Goal: Task Accomplishment & Management: Use online tool/utility

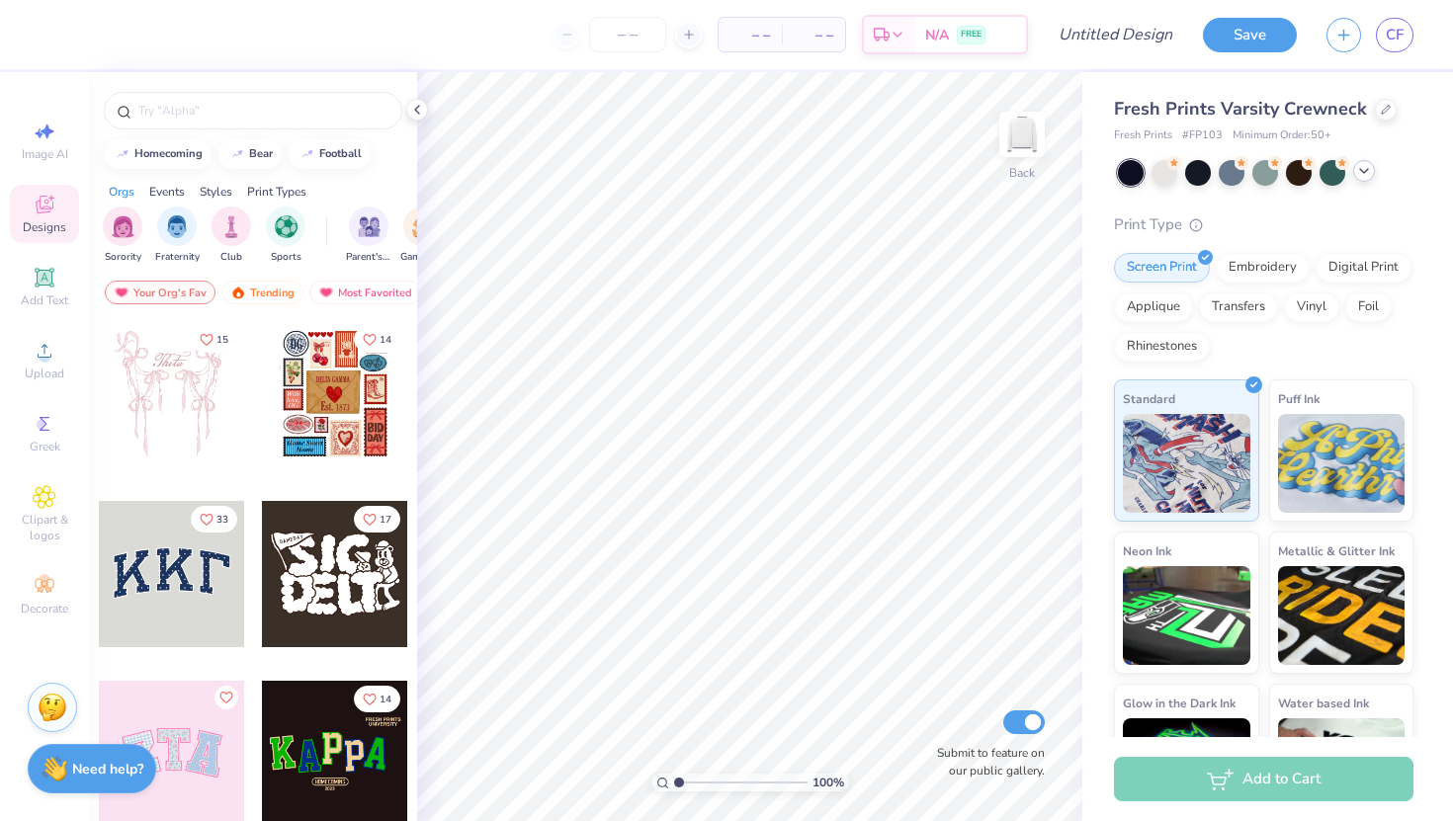
click at [1358, 175] on icon at bounding box center [1364, 171] width 16 height 16
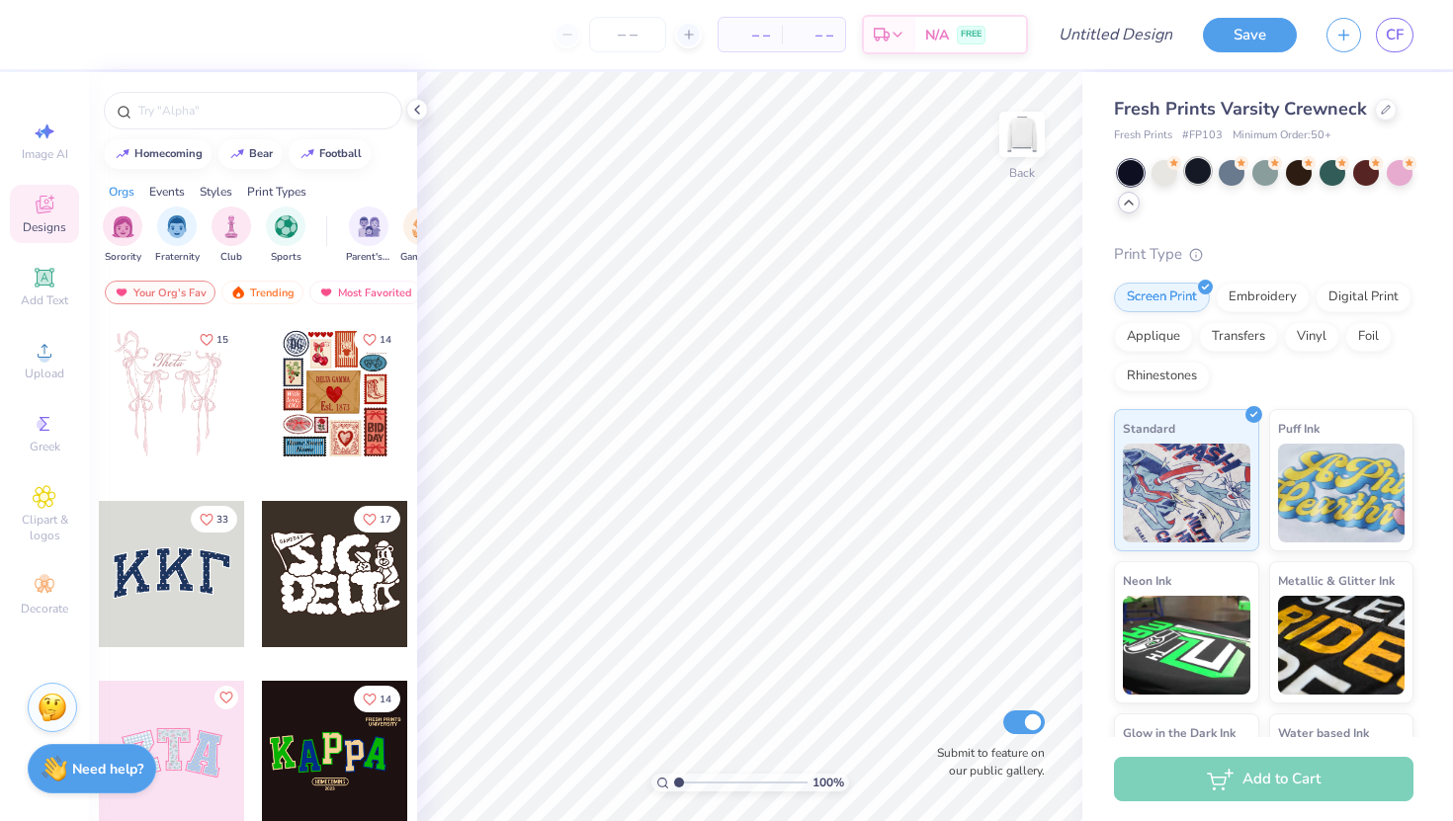
click at [1202, 174] on div at bounding box center [1198, 171] width 26 height 26
click at [1194, 176] on div at bounding box center [1198, 171] width 26 height 26
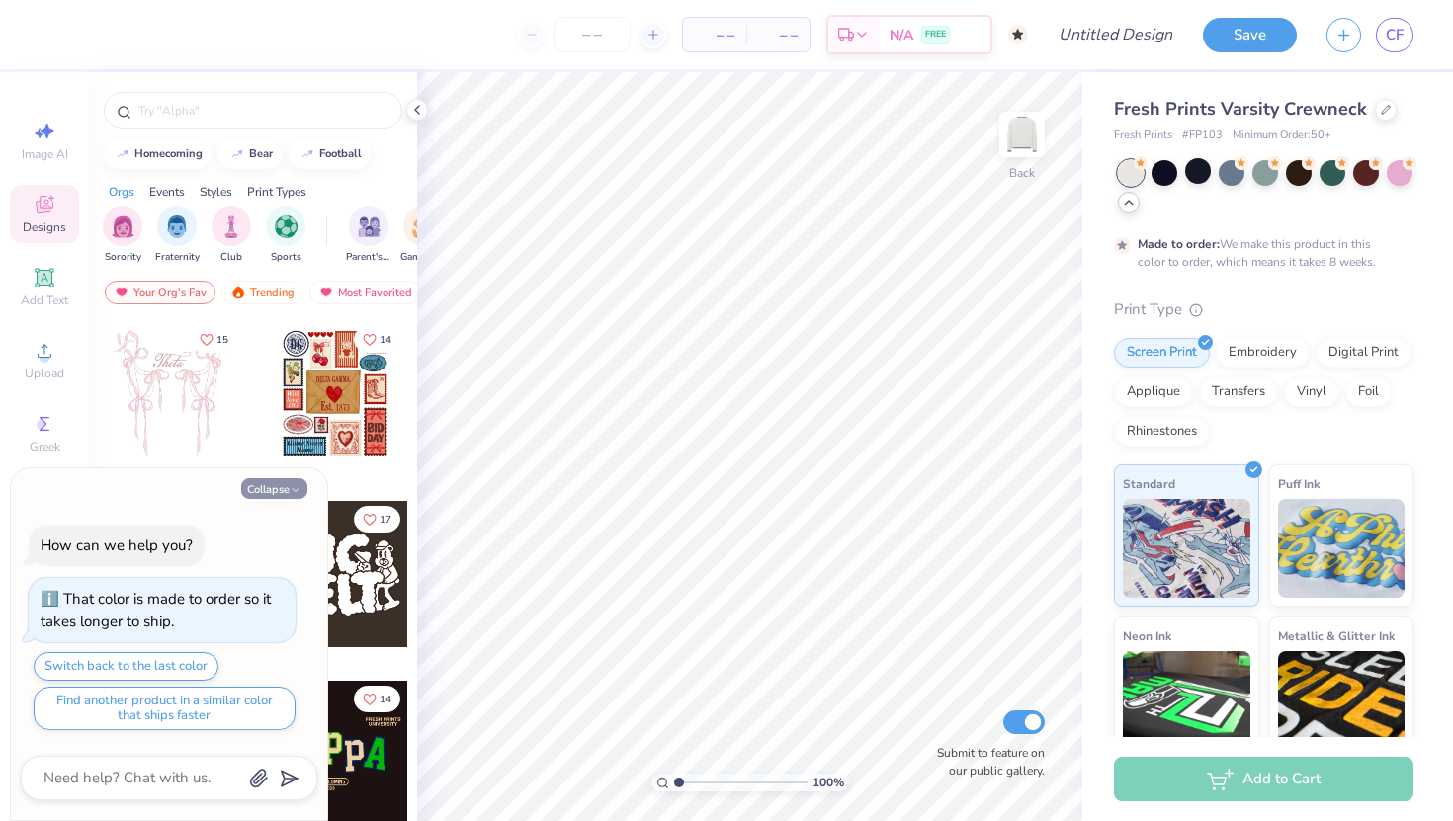
click at [267, 487] on button "Collapse" at bounding box center [274, 488] width 66 height 21
type textarea "x"
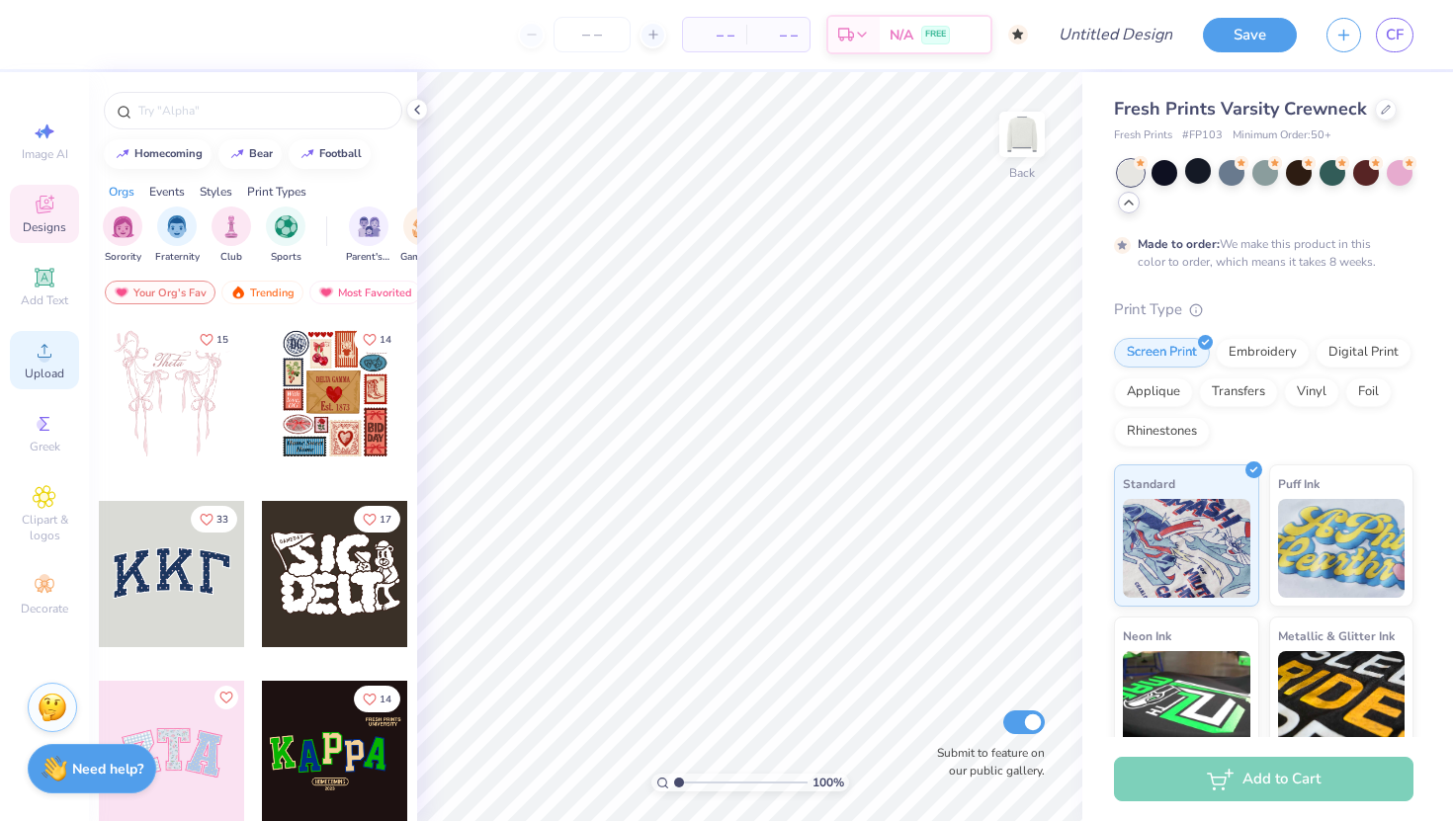
click at [39, 348] on icon at bounding box center [45, 351] width 24 height 24
click at [27, 370] on span "Upload" at bounding box center [45, 374] width 40 height 16
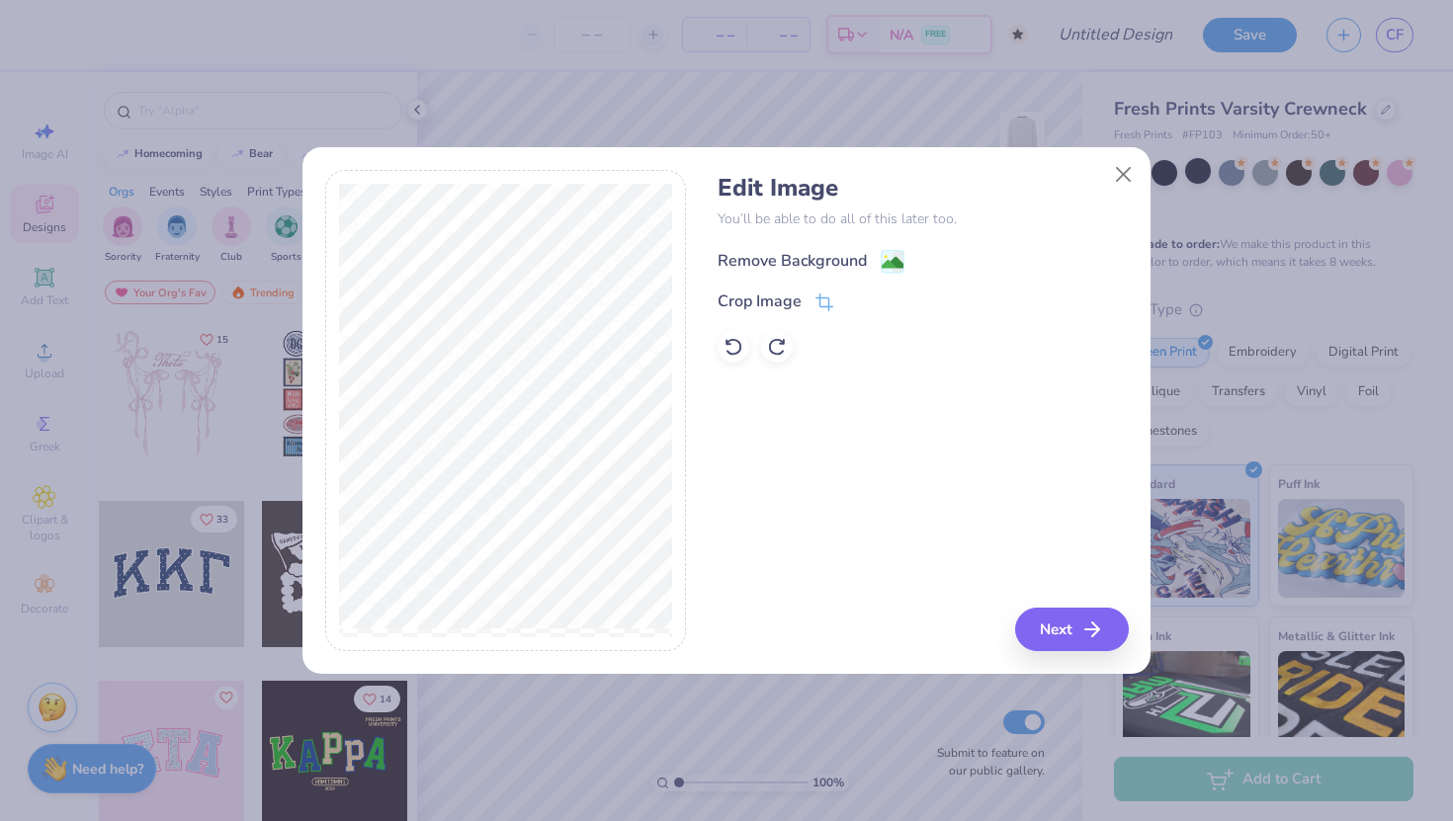
click at [892, 268] on image at bounding box center [893, 263] width 22 height 22
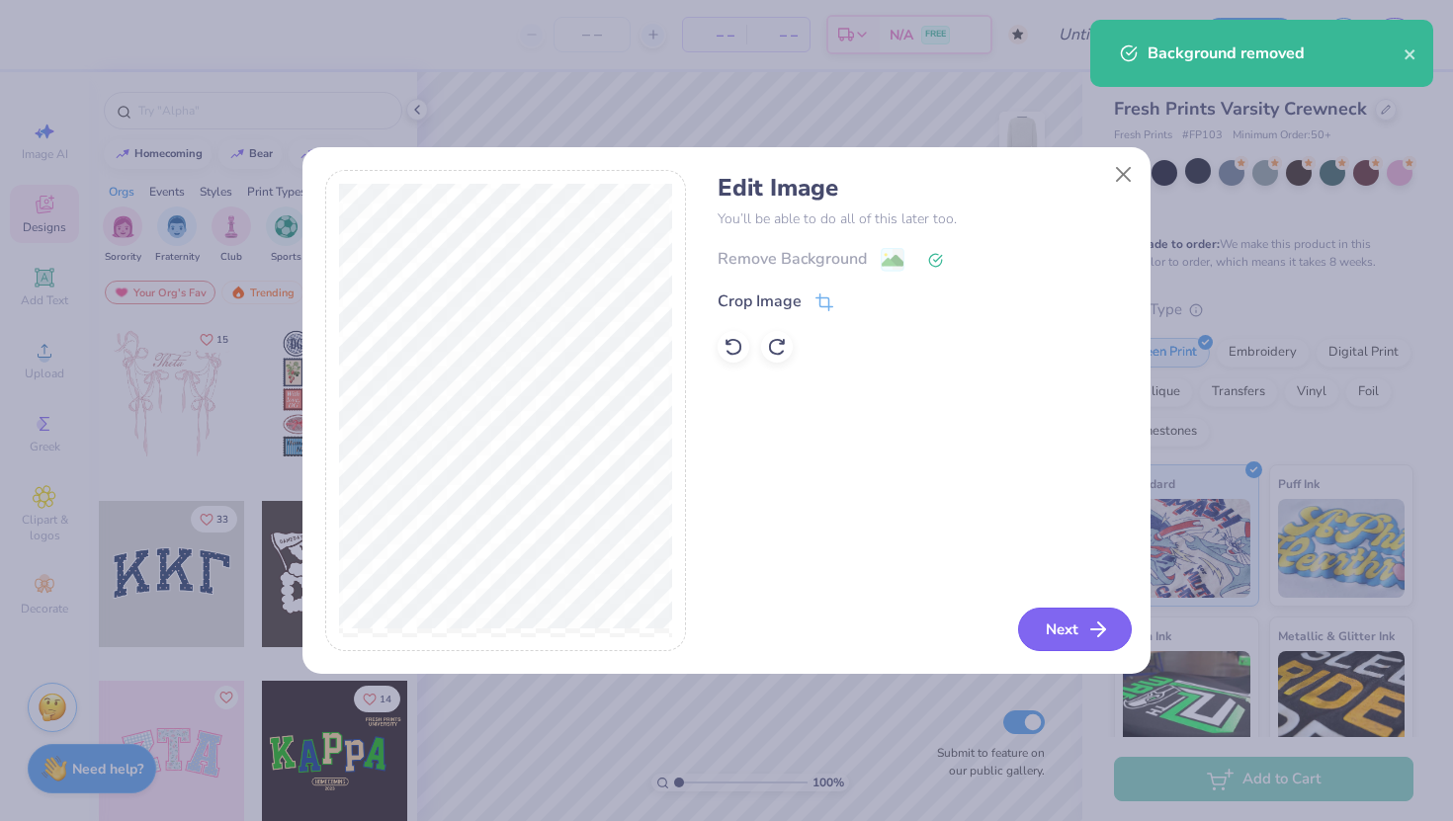
click at [1044, 633] on button "Next" at bounding box center [1075, 629] width 114 height 43
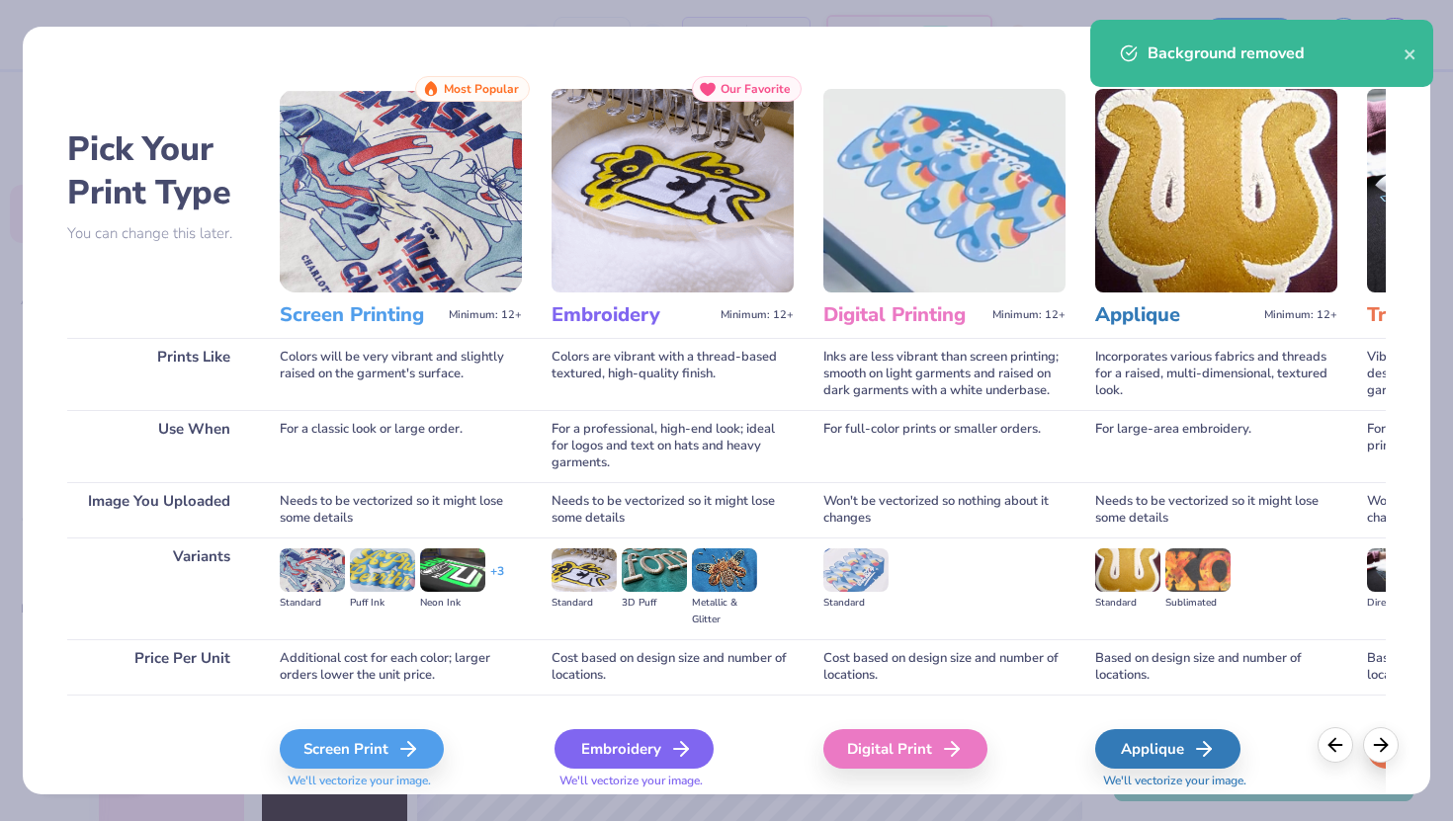
click at [646, 738] on div "Embroidery" at bounding box center [634, 750] width 159 height 40
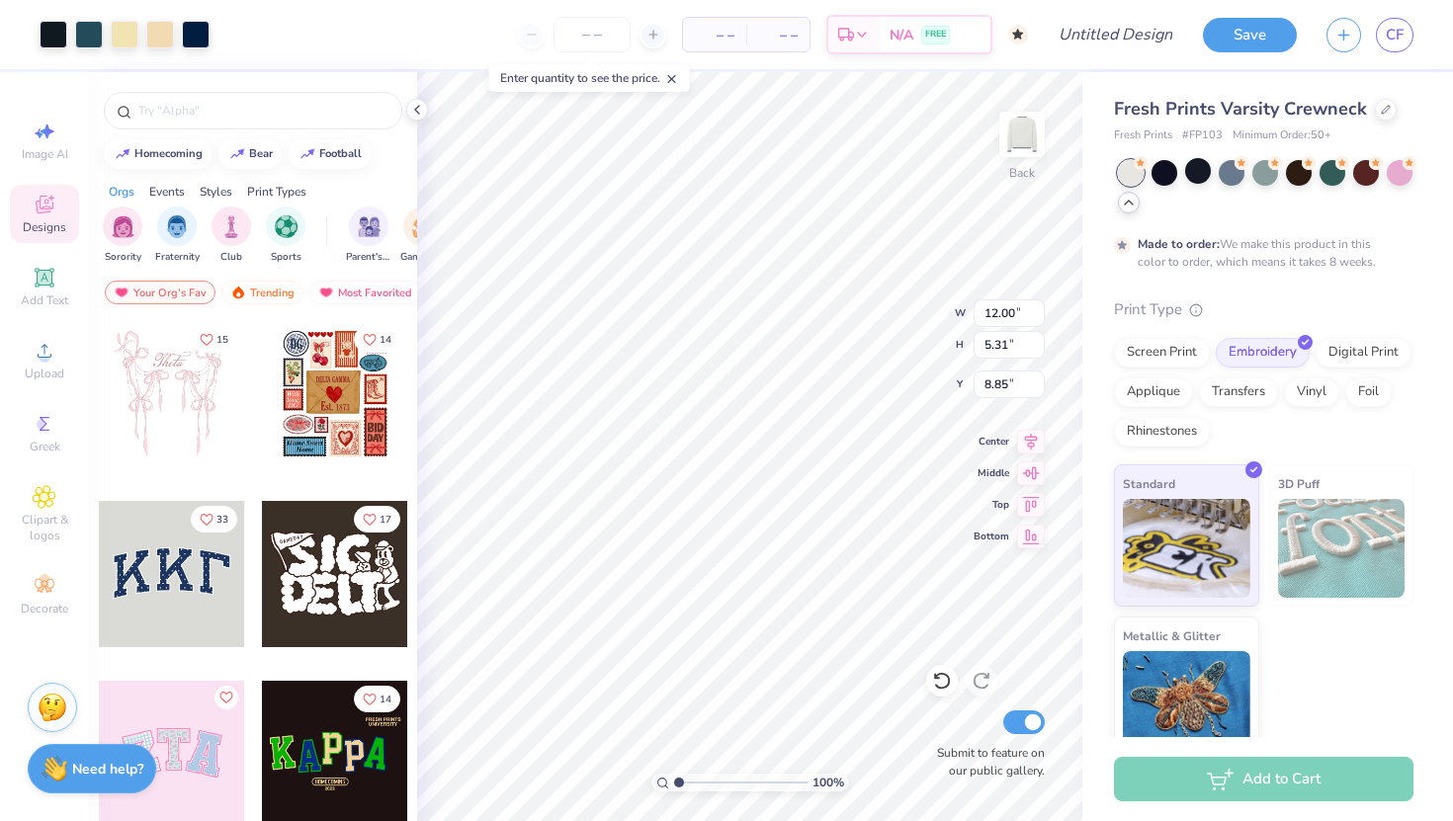
type input "3.78"
click at [118, 31] on div at bounding box center [125, 33] width 28 height 28
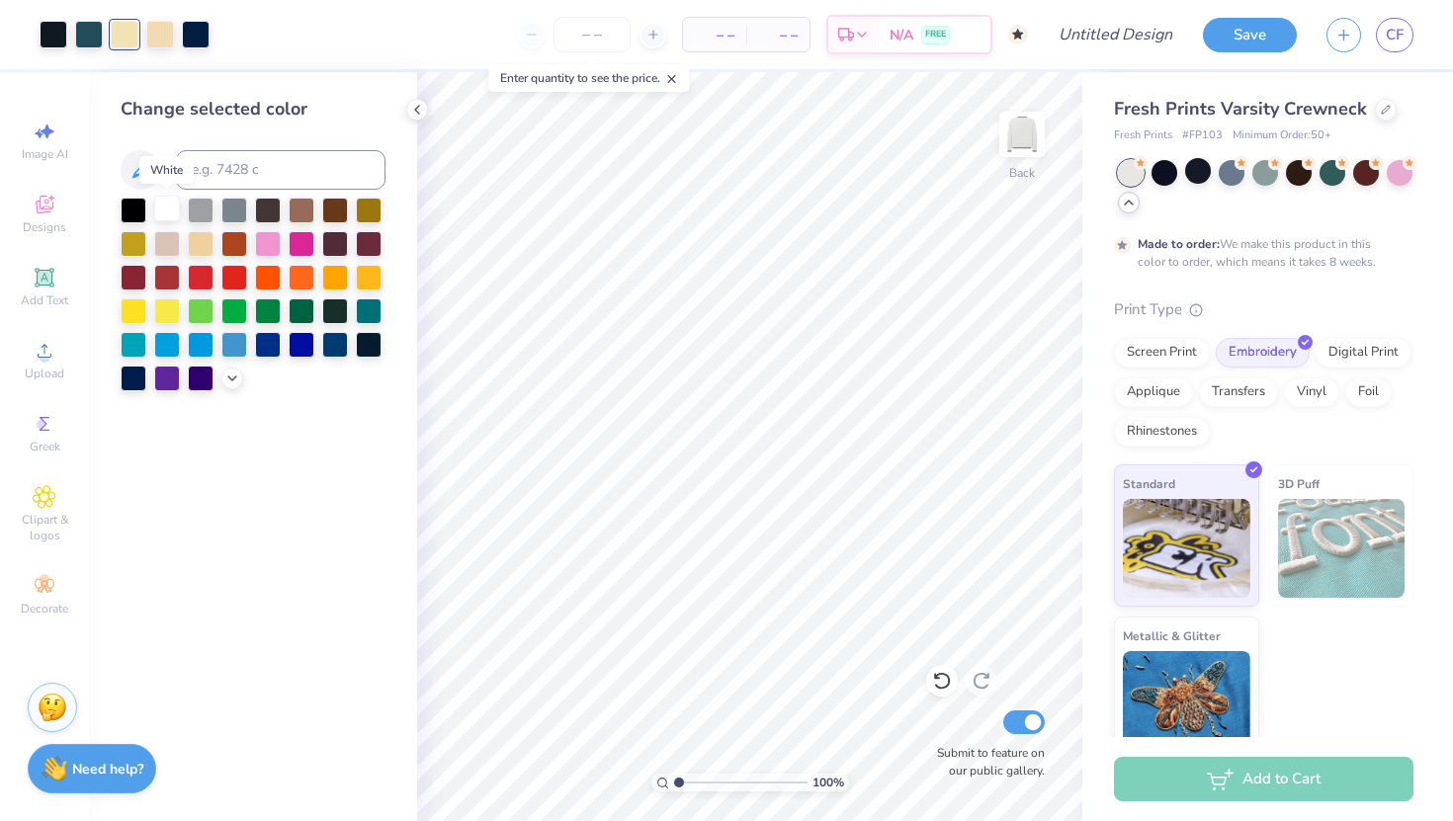
click at [170, 205] on div at bounding box center [167, 209] width 26 height 26
click at [162, 211] on div at bounding box center [167, 209] width 26 height 26
click at [162, 31] on div at bounding box center [160, 33] width 28 height 28
click at [164, 211] on div at bounding box center [167, 209] width 26 height 26
click at [172, 280] on div at bounding box center [167, 276] width 26 height 26
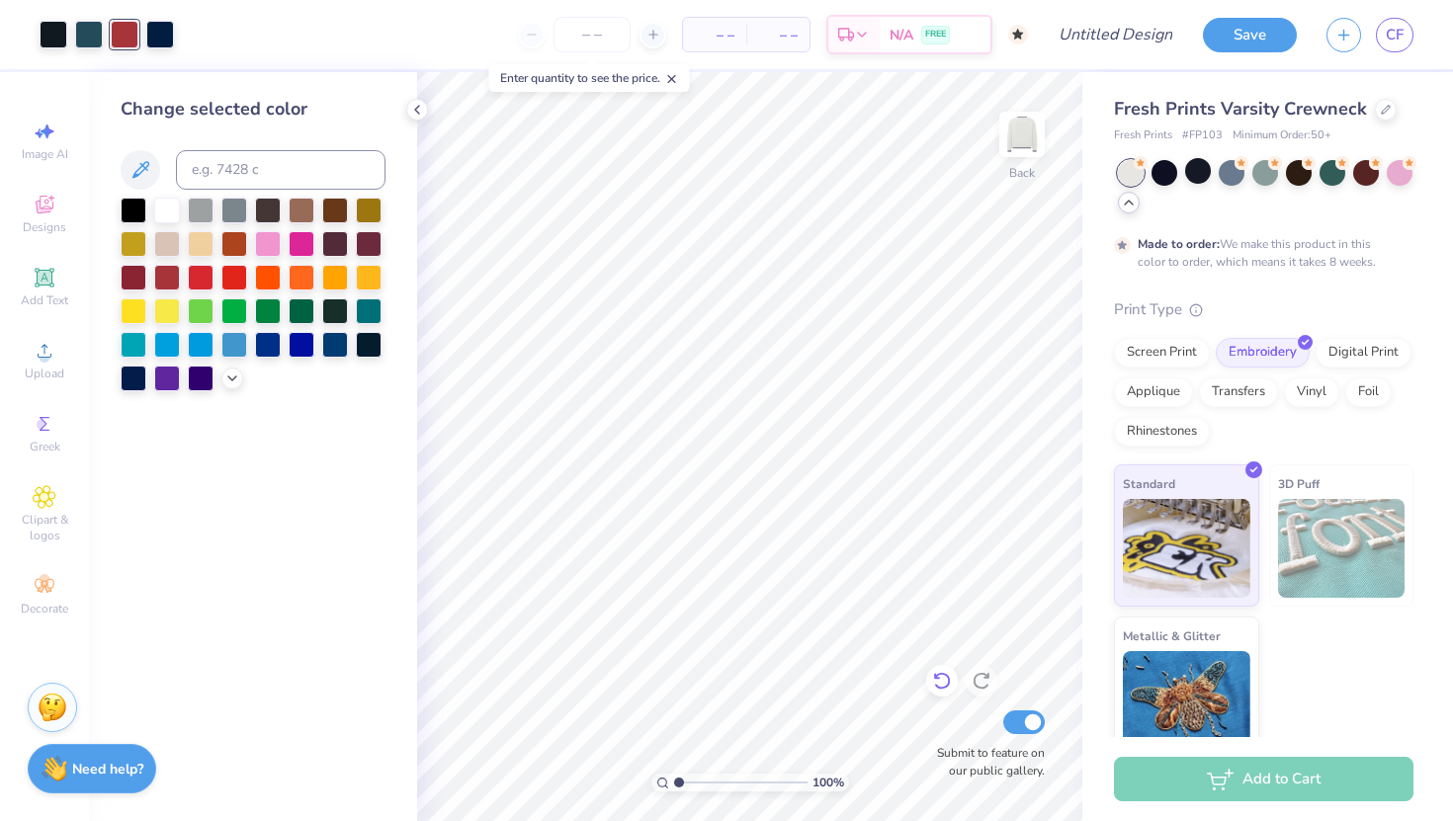
click at [934, 690] on icon at bounding box center [942, 681] width 20 height 20
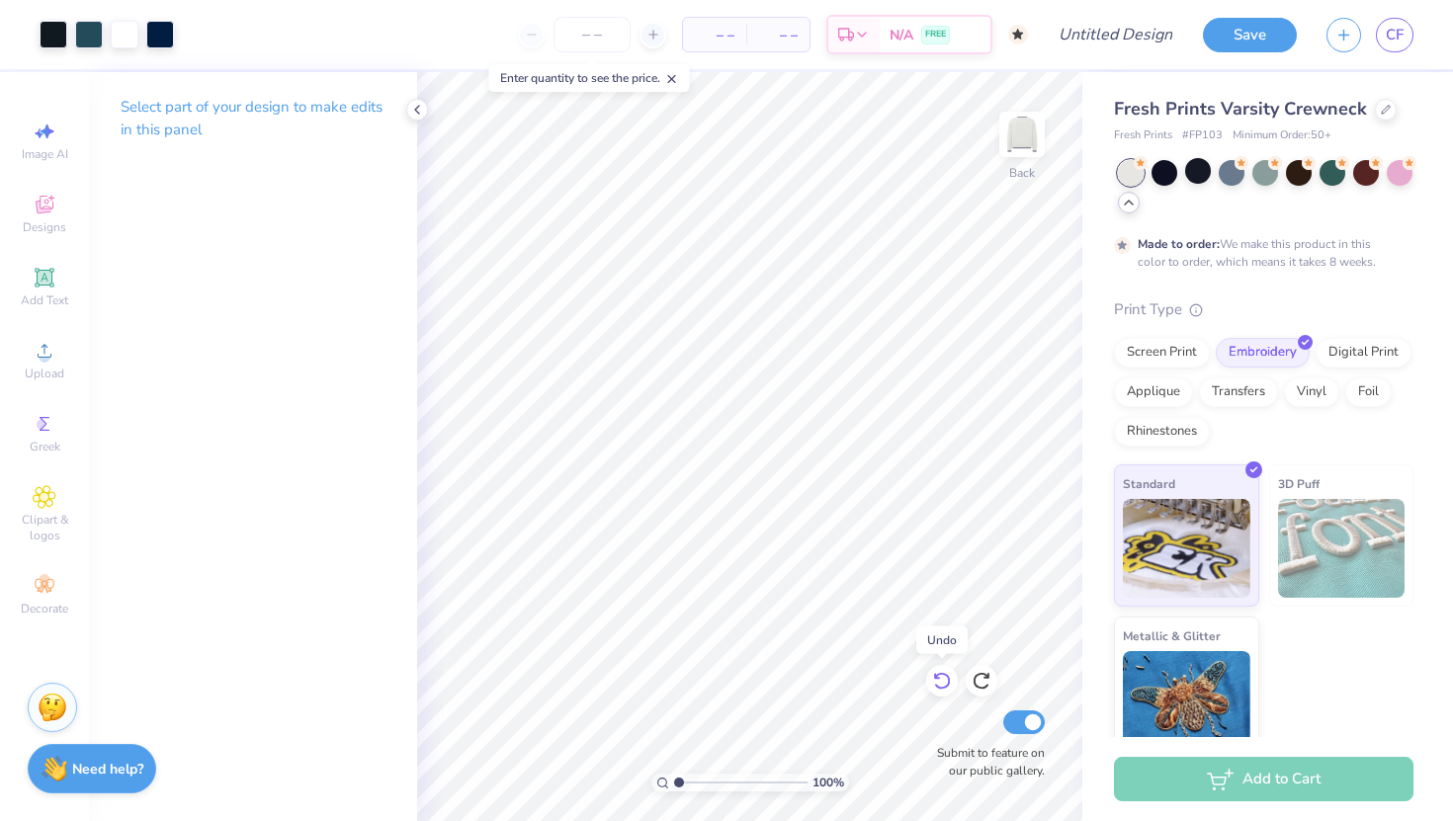
click at [934, 690] on icon at bounding box center [942, 681] width 20 height 20
click at [155, 32] on div at bounding box center [160, 33] width 28 height 28
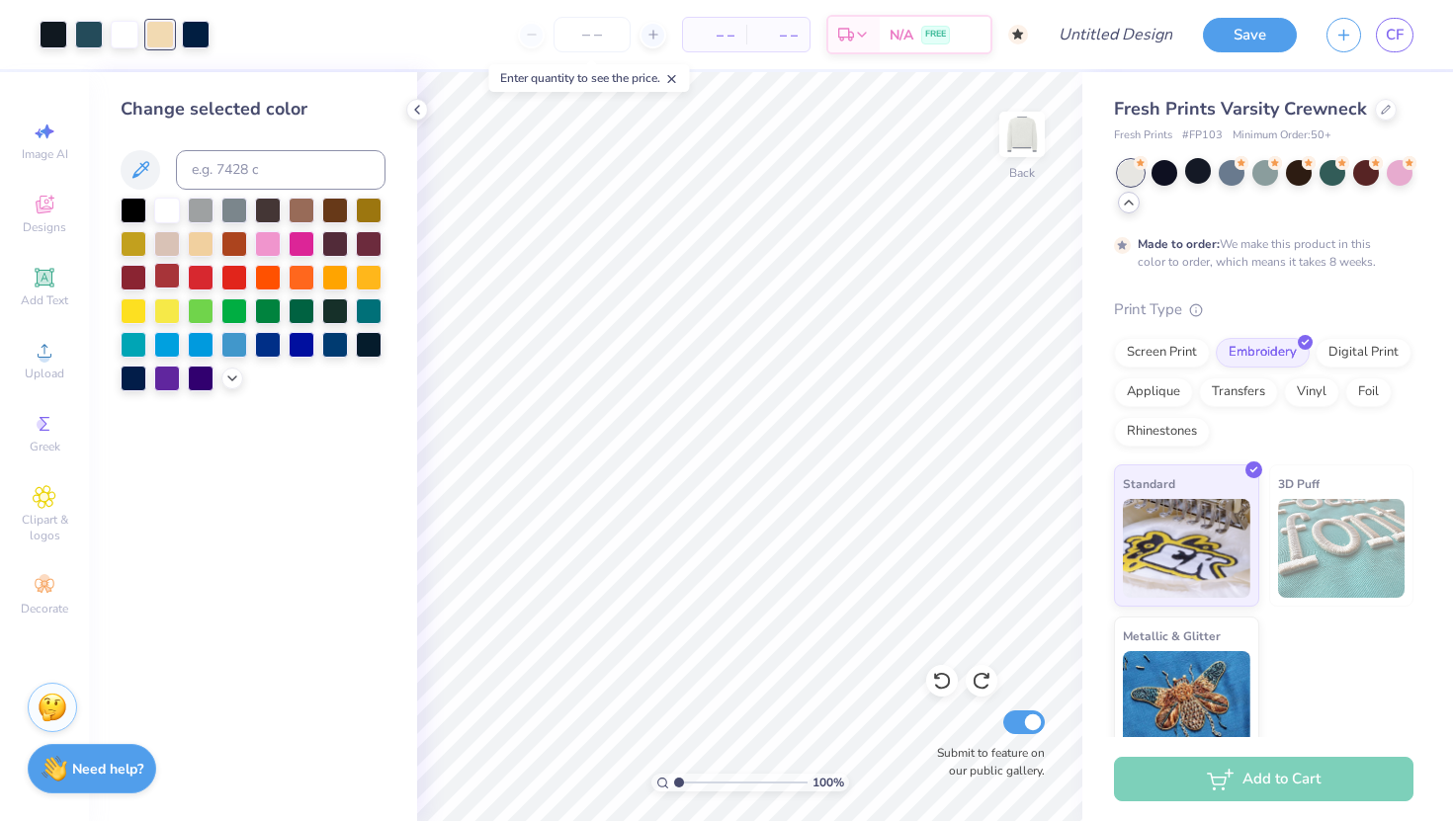
click at [163, 282] on div at bounding box center [167, 276] width 26 height 26
click at [198, 38] on div at bounding box center [196, 33] width 28 height 28
click at [77, 32] on div at bounding box center [89, 33] width 28 height 28
click at [238, 169] on input at bounding box center [281, 170] width 210 height 40
type input "282"
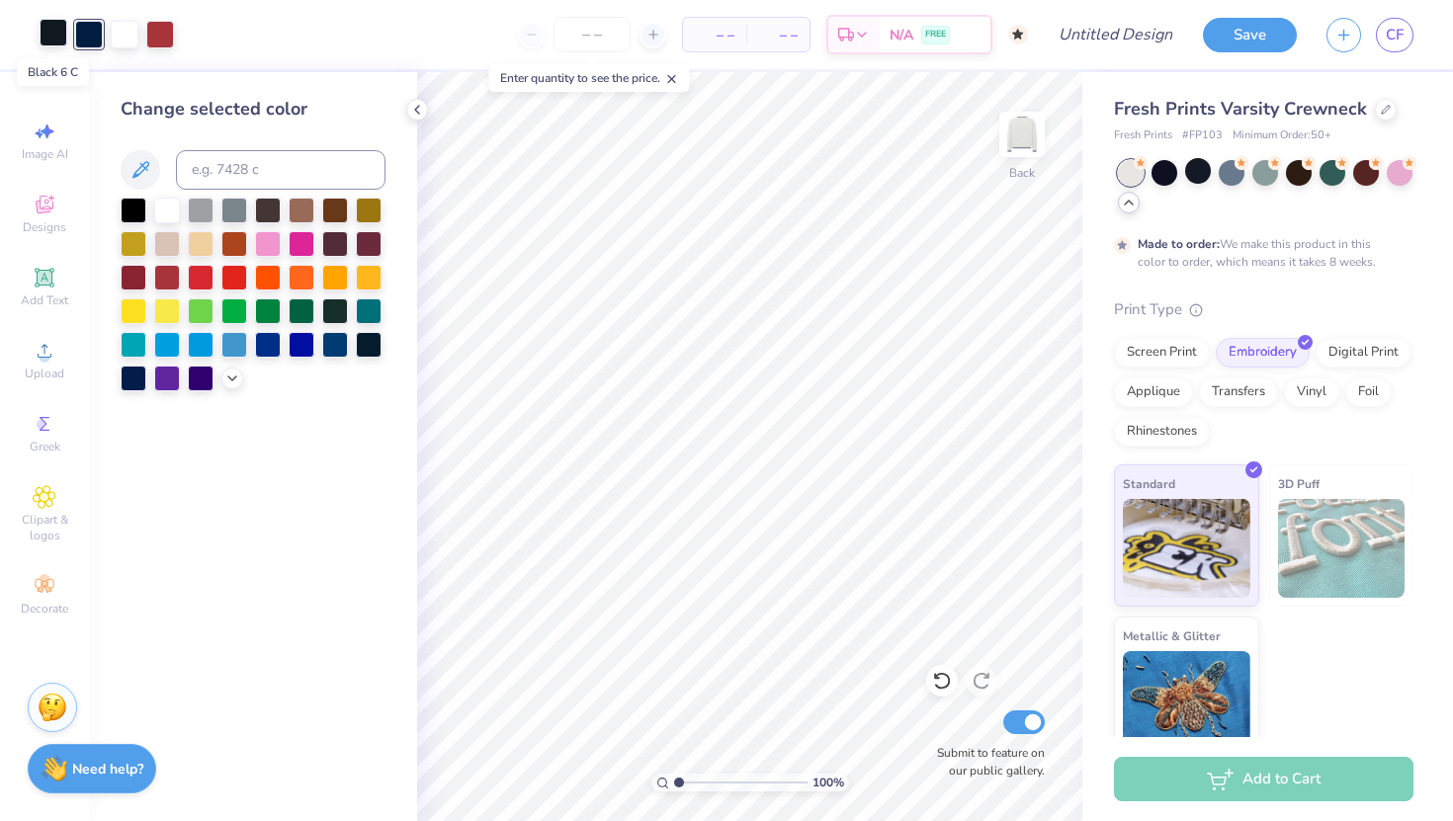
click at [47, 29] on div at bounding box center [54, 33] width 28 height 28
click at [244, 176] on input at bounding box center [281, 170] width 210 height 40
type input "282"
click at [225, 382] on icon at bounding box center [232, 377] width 16 height 16
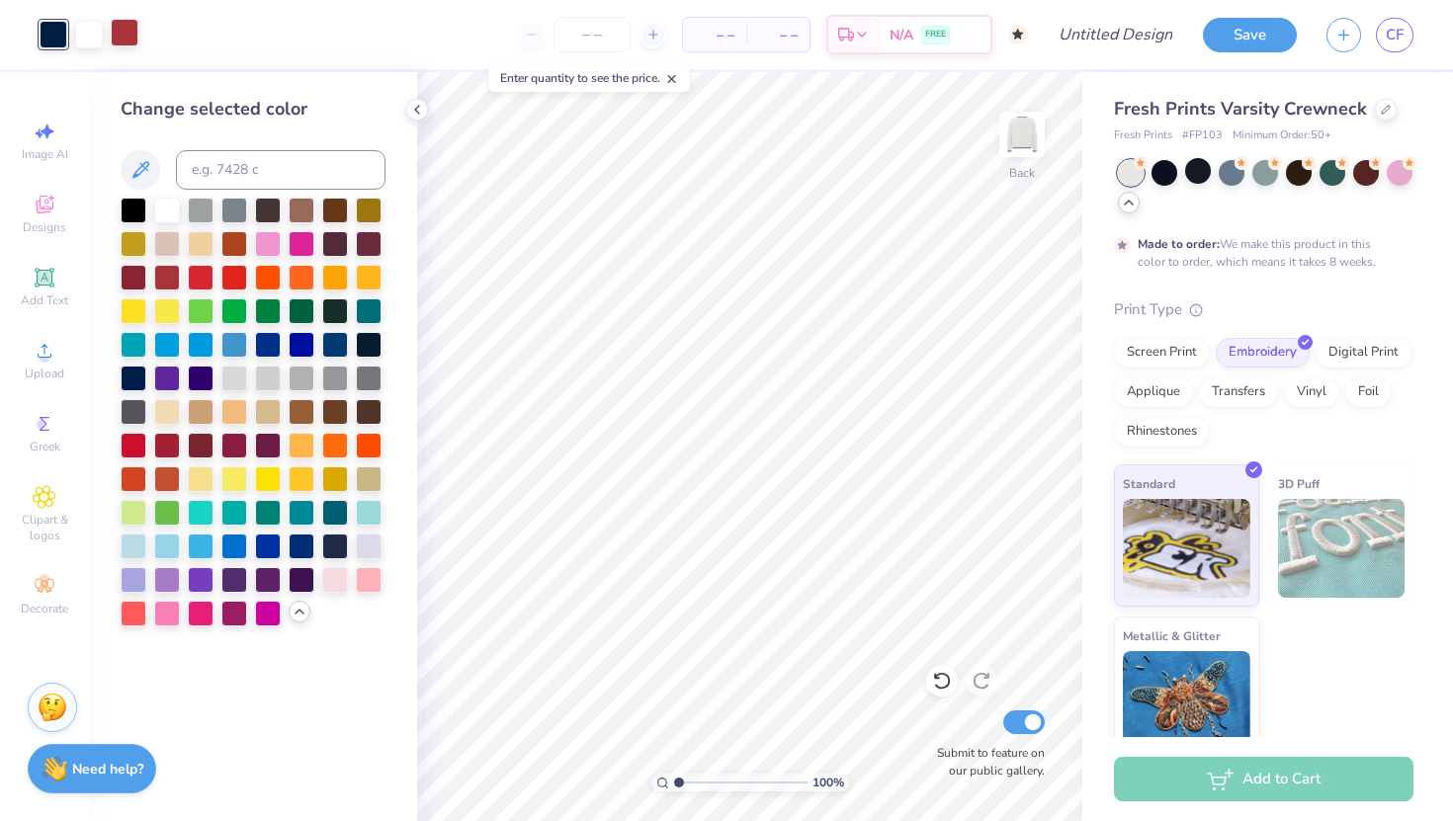
click at [127, 24] on div at bounding box center [125, 33] width 28 height 28
click at [199, 444] on div at bounding box center [201, 444] width 26 height 26
click at [238, 444] on div at bounding box center [234, 444] width 26 height 26
click at [266, 443] on div at bounding box center [268, 444] width 26 height 26
click at [236, 446] on div at bounding box center [234, 444] width 26 height 26
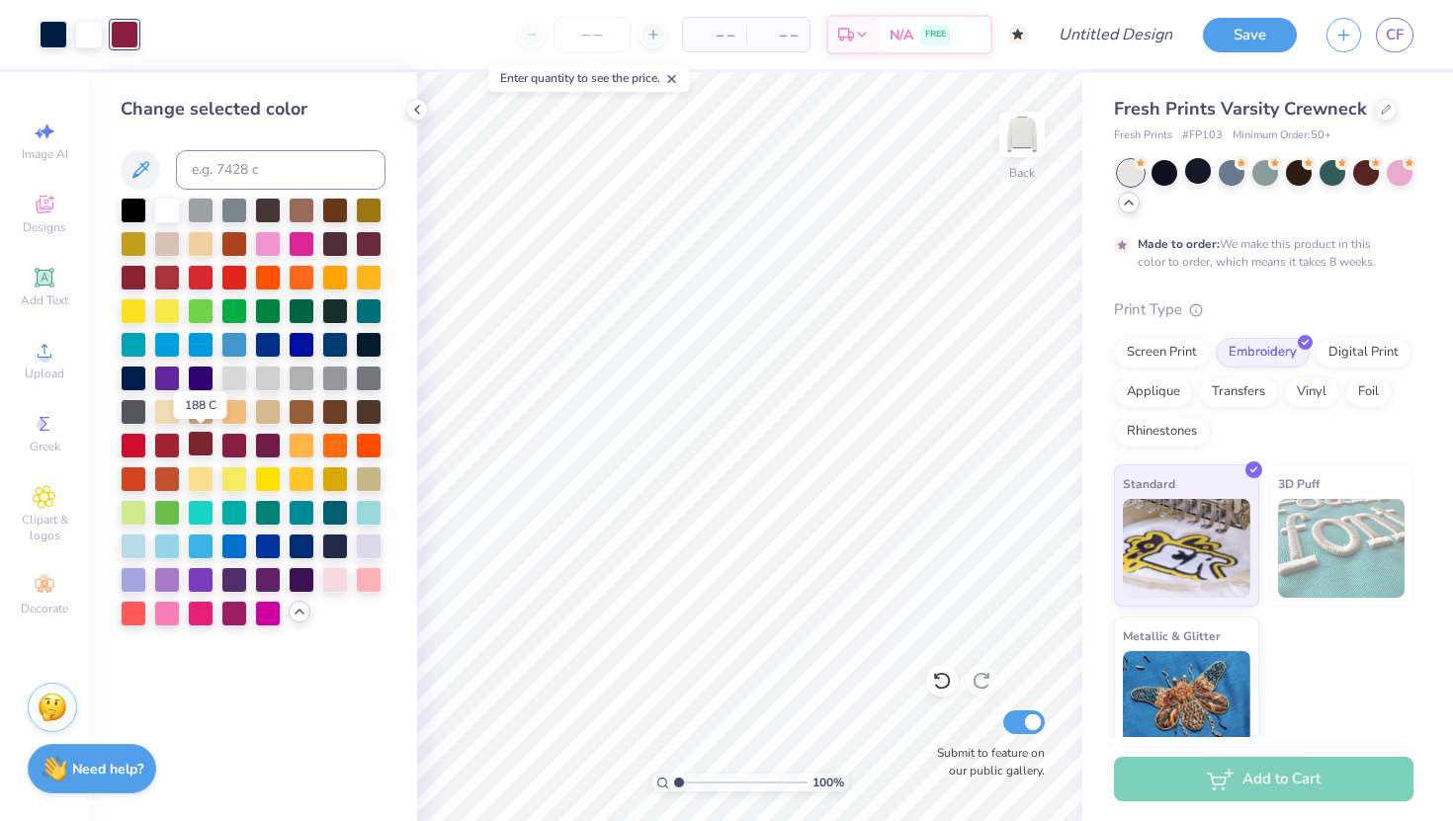
click at [200, 441] on div at bounding box center [201, 444] width 26 height 26
click at [236, 449] on div at bounding box center [234, 444] width 26 height 26
click at [207, 444] on div at bounding box center [201, 444] width 26 height 26
click at [168, 442] on div at bounding box center [167, 444] width 26 height 26
click at [197, 267] on div at bounding box center [201, 276] width 26 height 26
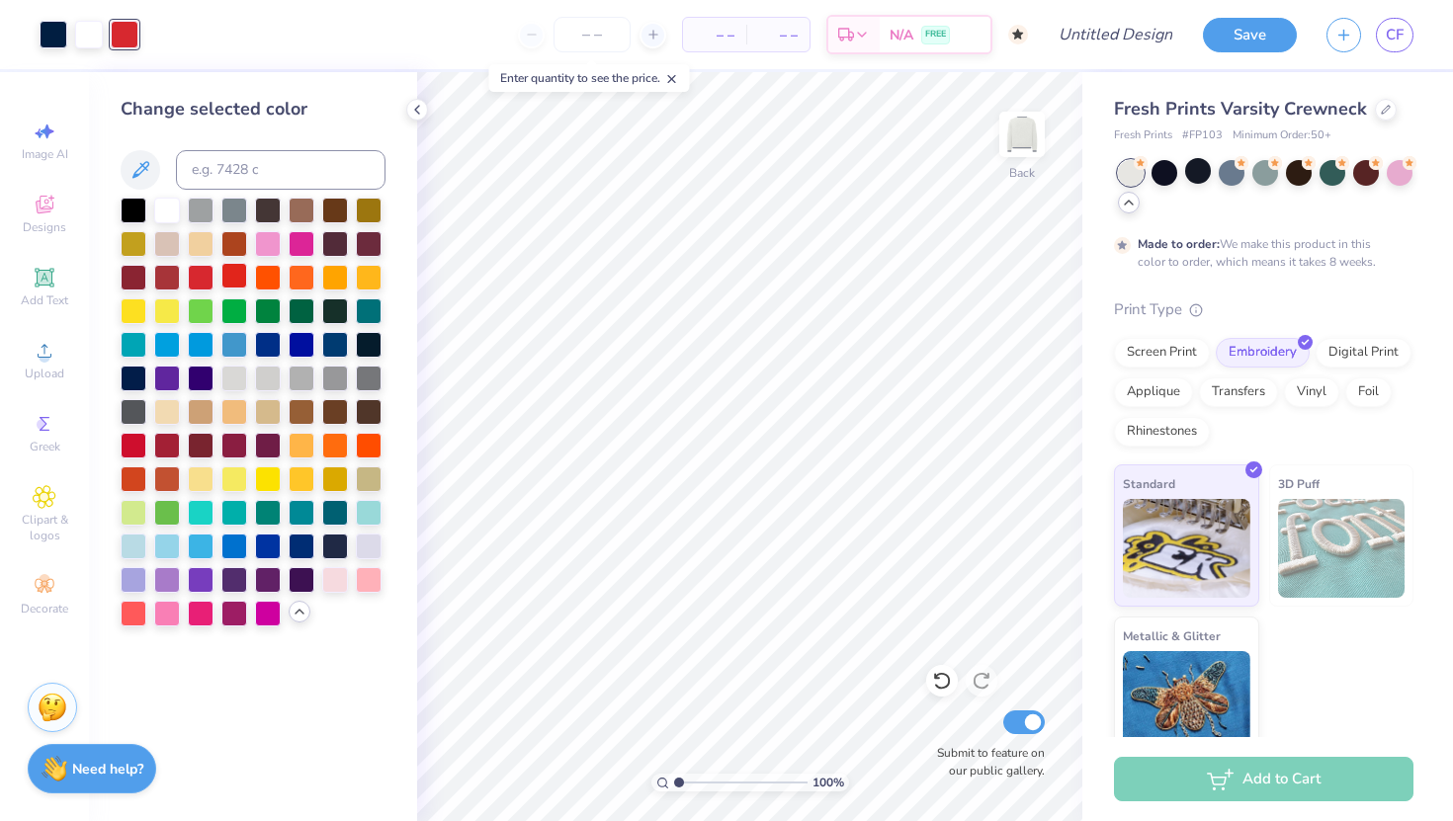
click at [244, 278] on div at bounding box center [234, 276] width 26 height 26
click at [199, 439] on div at bounding box center [201, 444] width 26 height 26
click at [228, 445] on div at bounding box center [234, 444] width 26 height 26
click at [202, 442] on div at bounding box center [201, 444] width 26 height 26
click at [86, 787] on div "Need help? Chat with us." at bounding box center [92, 765] width 129 height 49
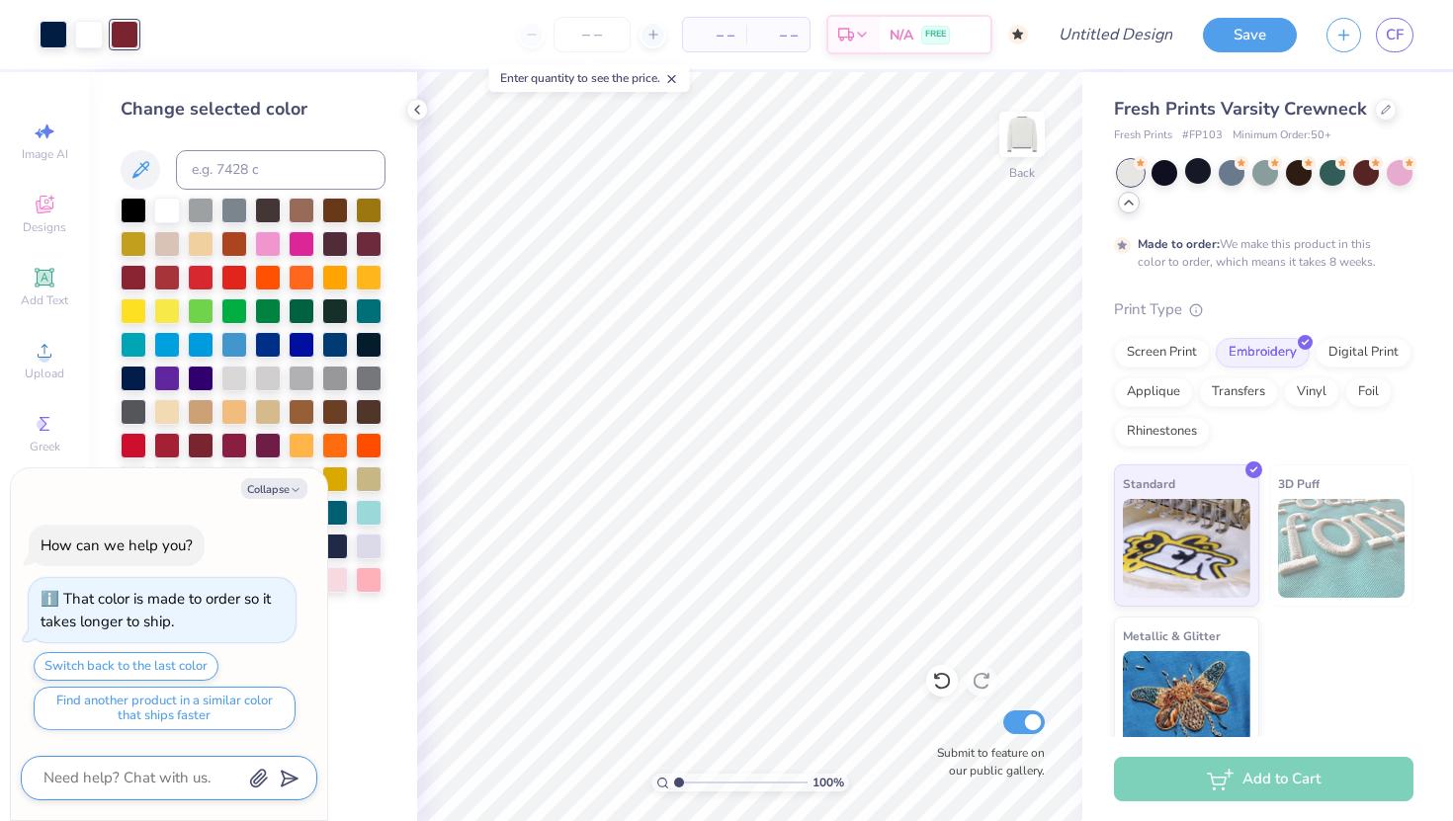
click at [113, 781] on textarea at bounding box center [142, 778] width 201 height 27
type textarea "x"
click at [1099, 40] on input "Design Title" at bounding box center [1139, 35] width 97 height 40
type input "f"
type textarea "x"
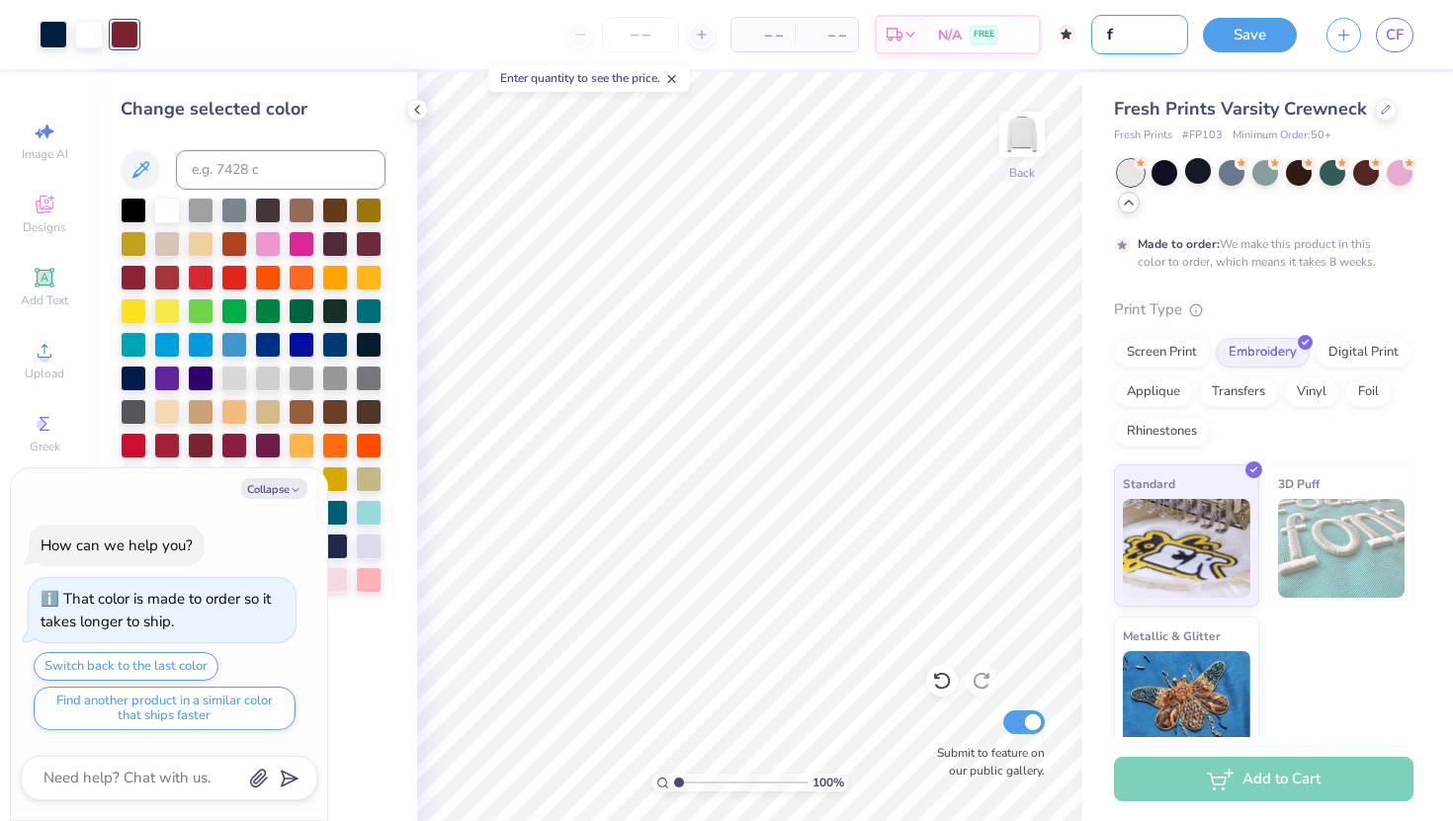
type input "fl"
type textarea "x"
type input "fla"
type textarea "x"
type input "flag"
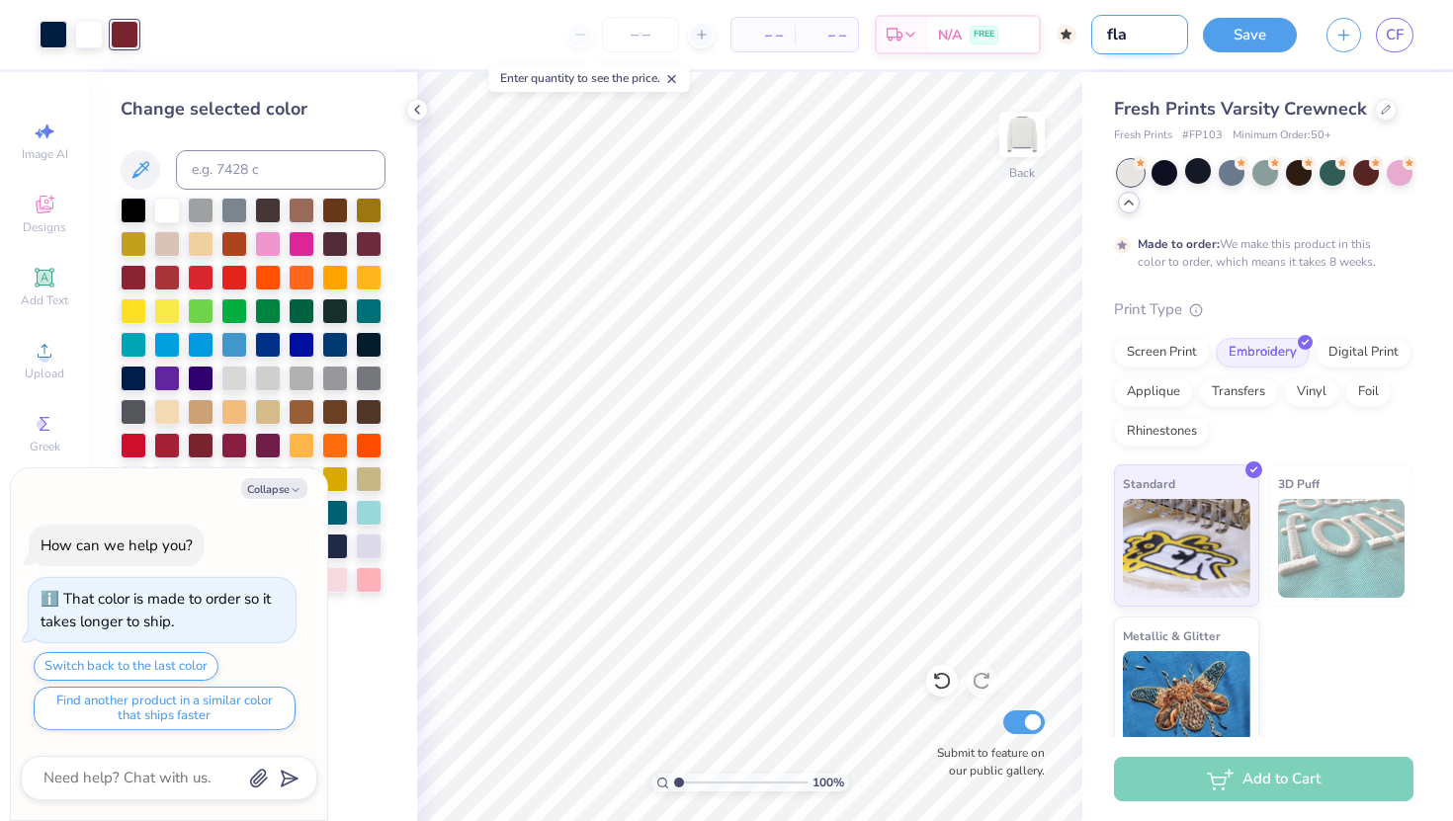
type textarea "x"
type input "flag"
type textarea "x"
type input "flag c"
type textarea "x"
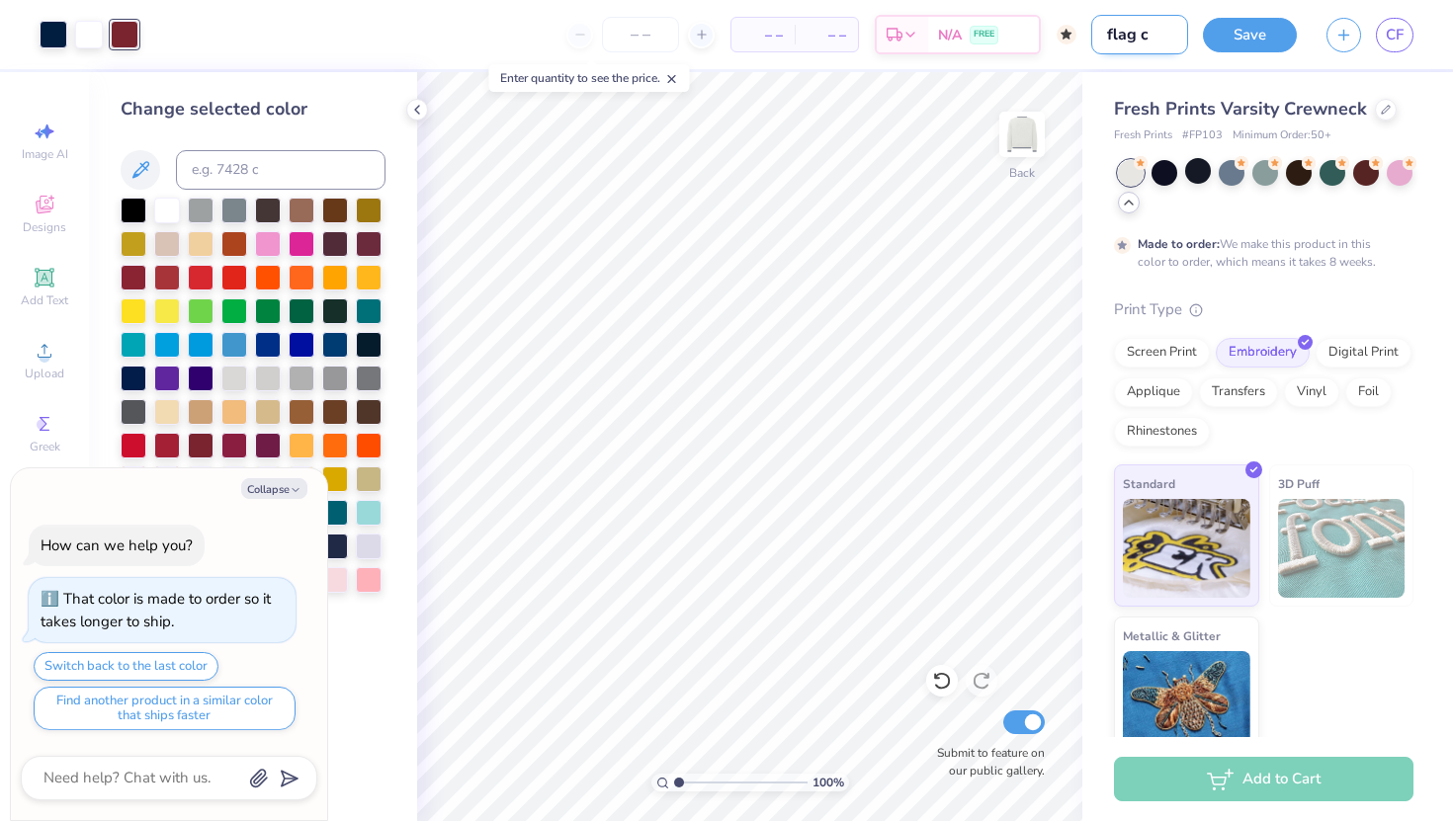
type input "flag cr"
type textarea "x"
type input "flag cre"
type textarea "x"
type input "flag crew"
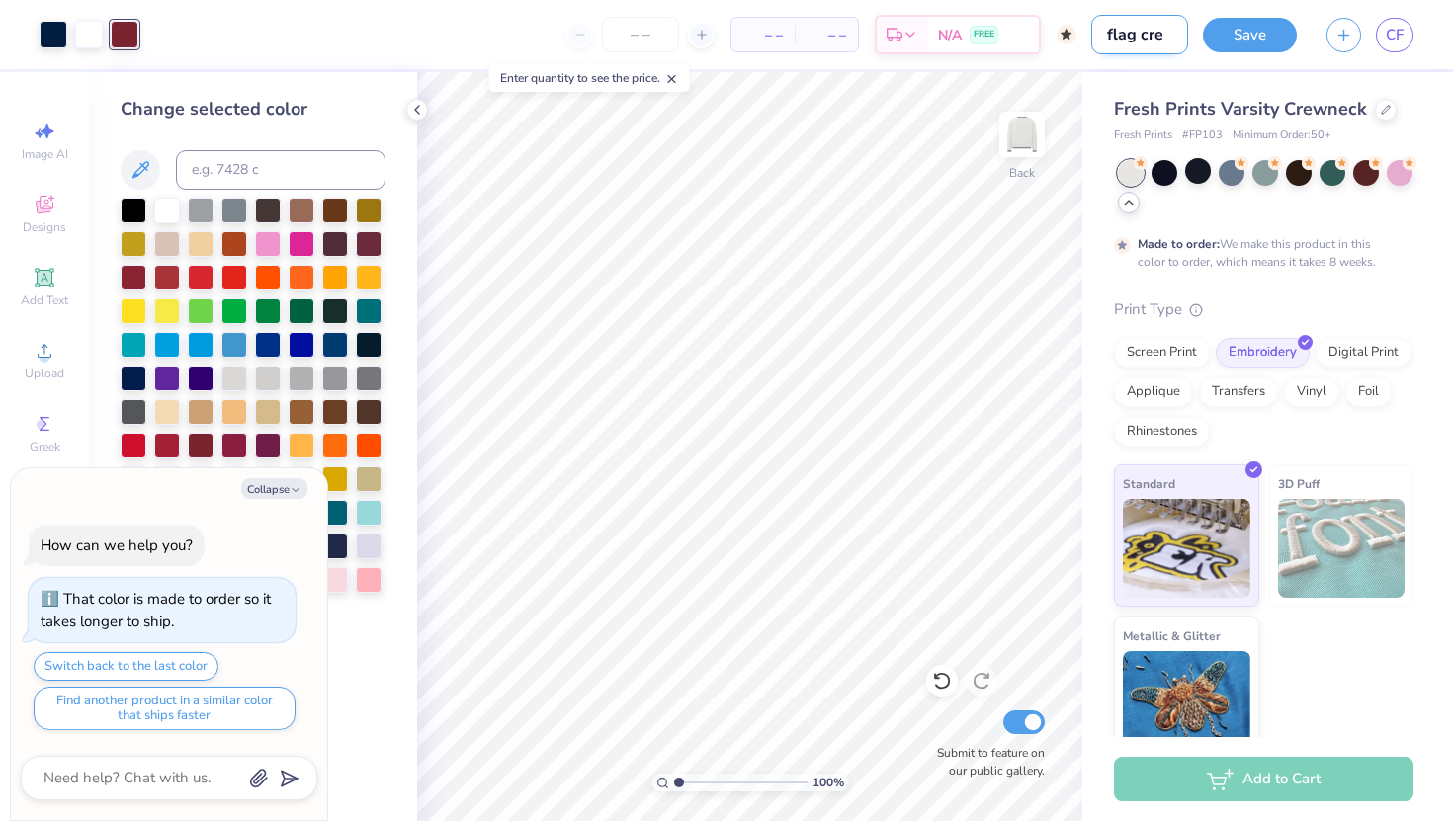
type textarea "x"
type input "flag crewn"
type textarea "x"
type input "flag crewne"
type textarea "x"
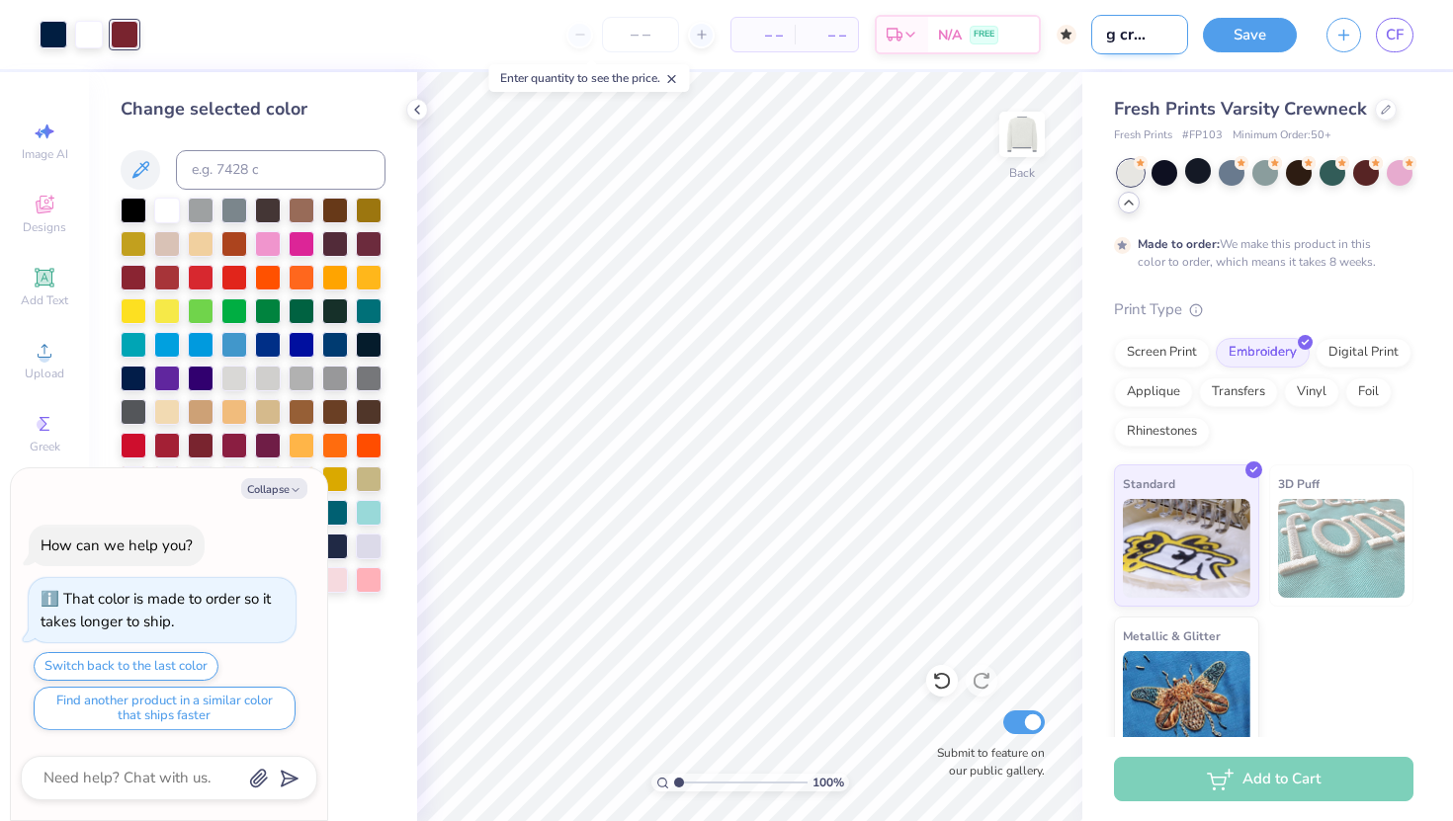
type input "flag crewnec"
type textarea "x"
type input "flag crewneck"
type textarea "x"
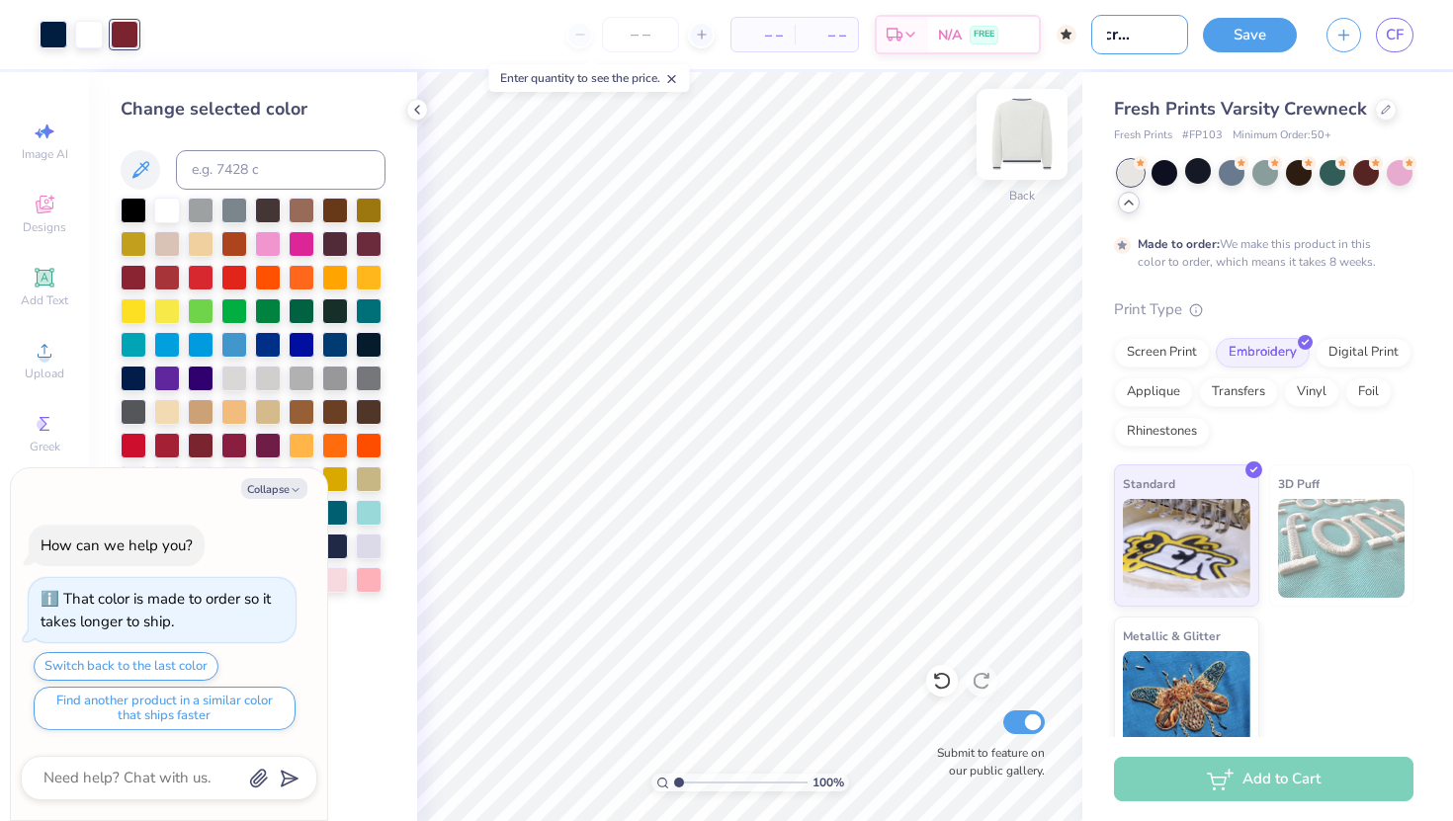
type input "flag crewneck"
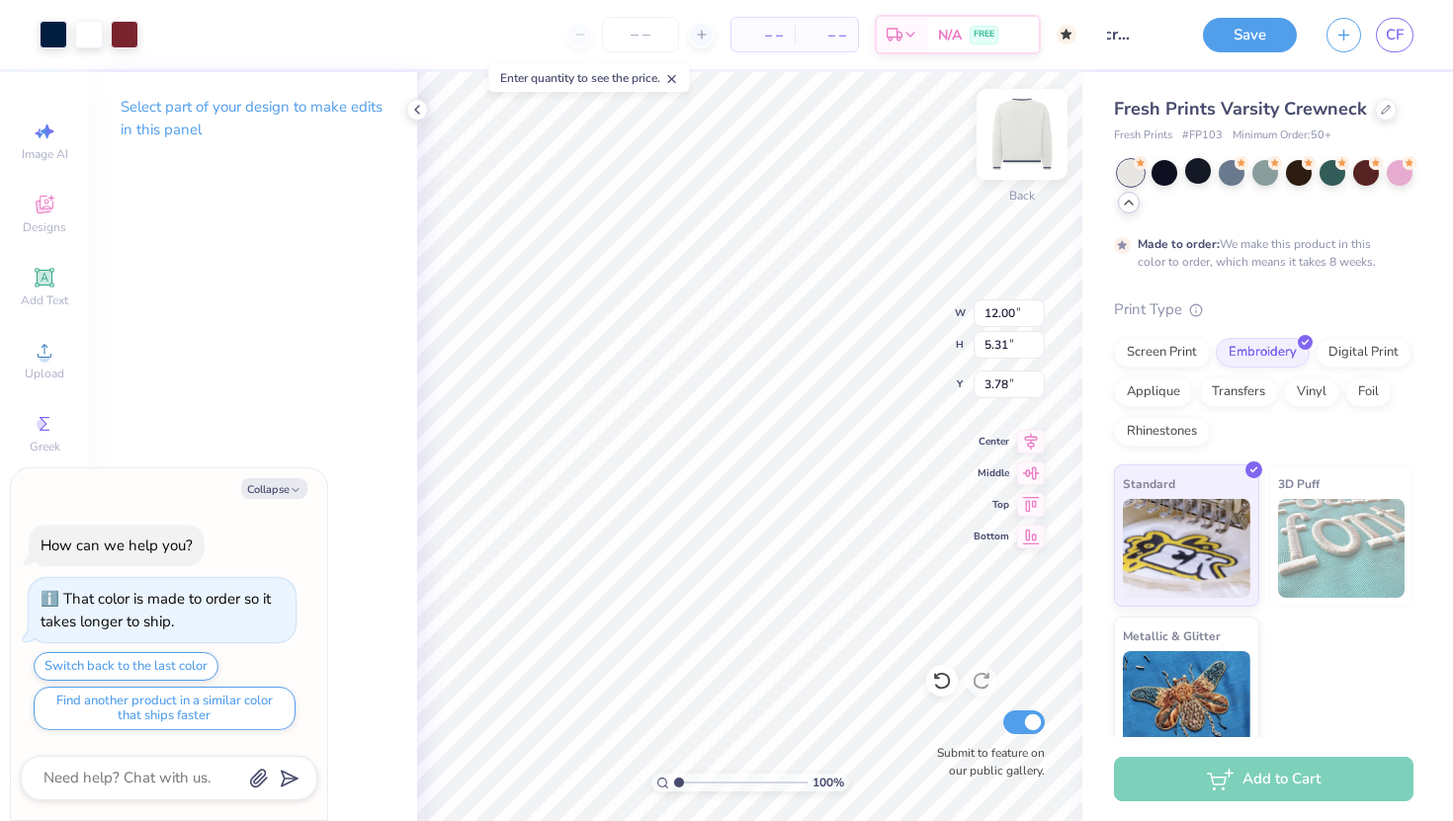
type textarea "x"
type input "3.80"
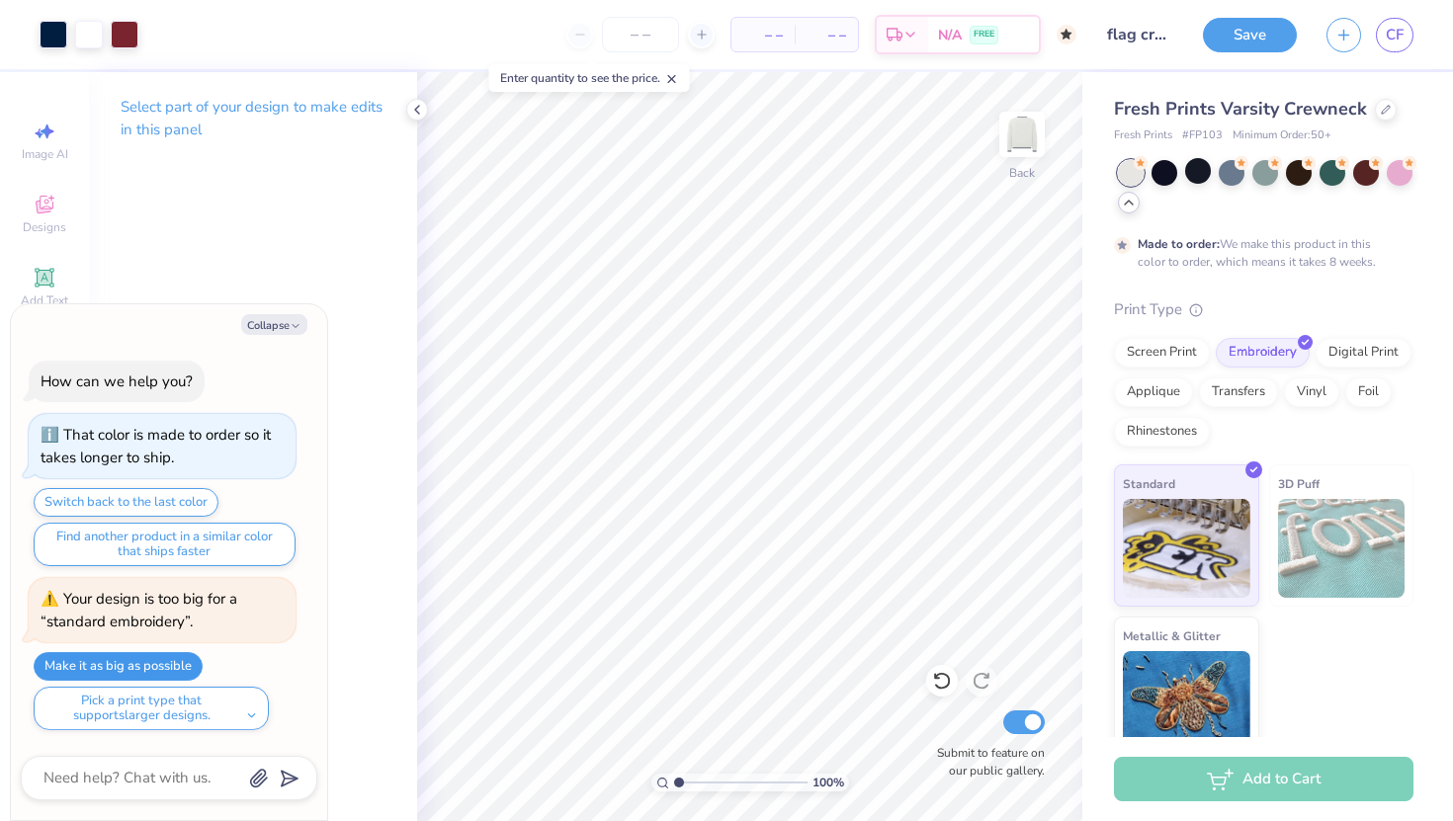
click at [175, 653] on button "Make it as big as possible" at bounding box center [118, 666] width 169 height 29
click at [180, 664] on button "Make it as big as possible" at bounding box center [118, 666] width 169 height 29
click at [388, 648] on div "Select part of your design to make edits in this panel" at bounding box center [253, 446] width 328 height 749
click at [282, 321] on button "Collapse" at bounding box center [274, 324] width 66 height 21
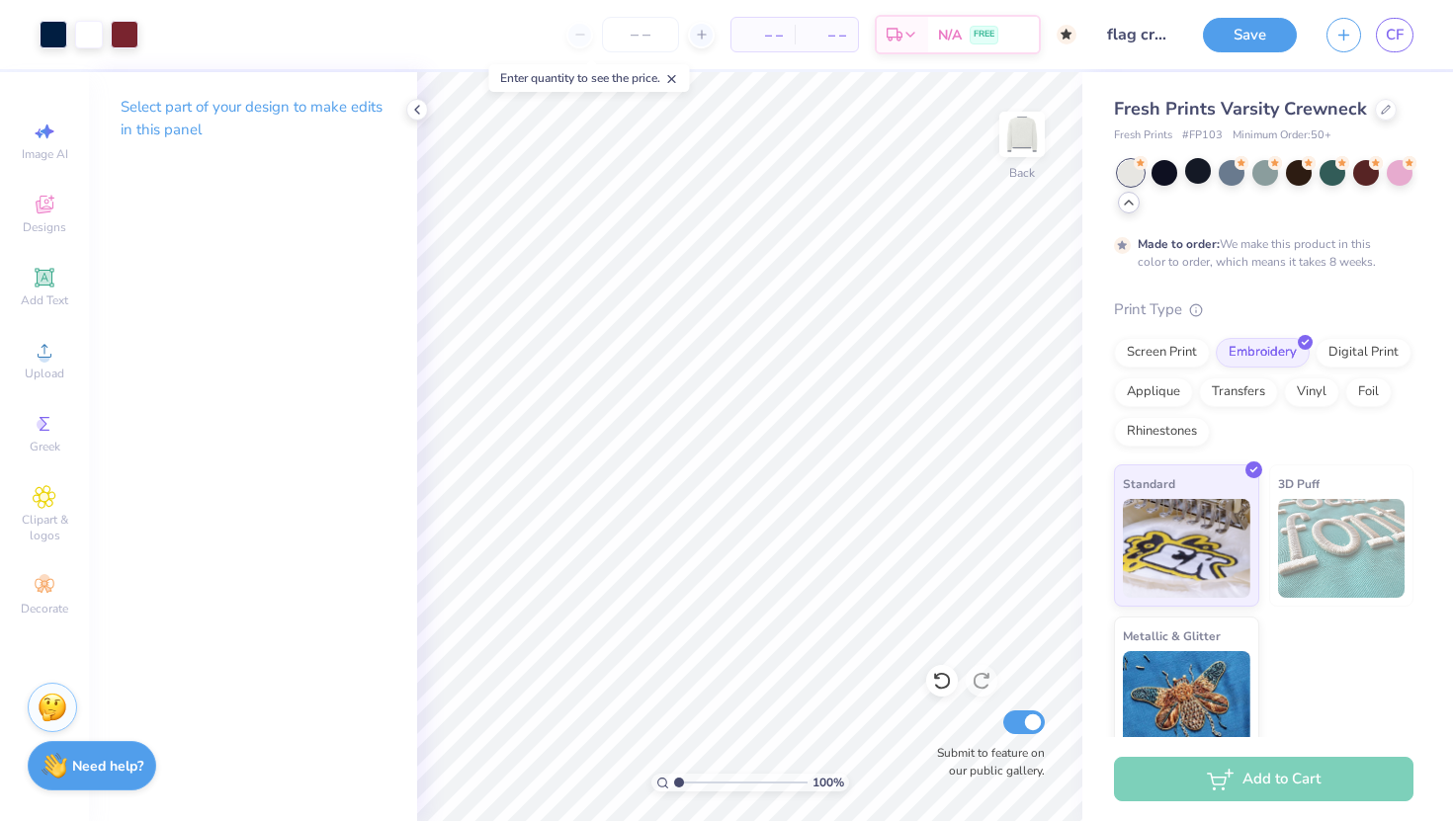
click at [109, 763] on strong "Need help?" at bounding box center [107, 766] width 71 height 19
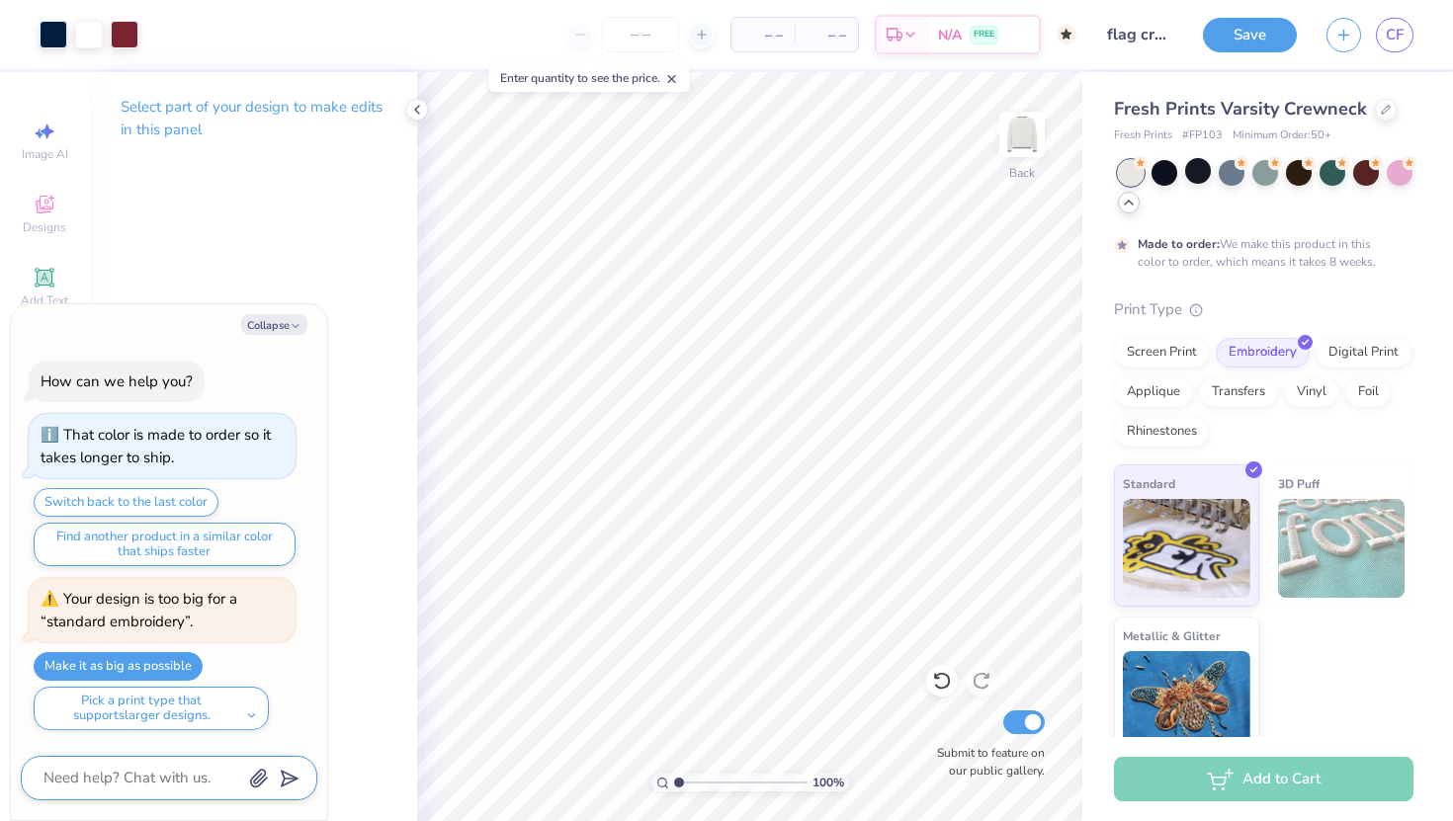
click at [134, 782] on textarea at bounding box center [142, 778] width 201 height 27
type textarea "x"
type textarea "c"
type textarea "x"
type textarea "ca"
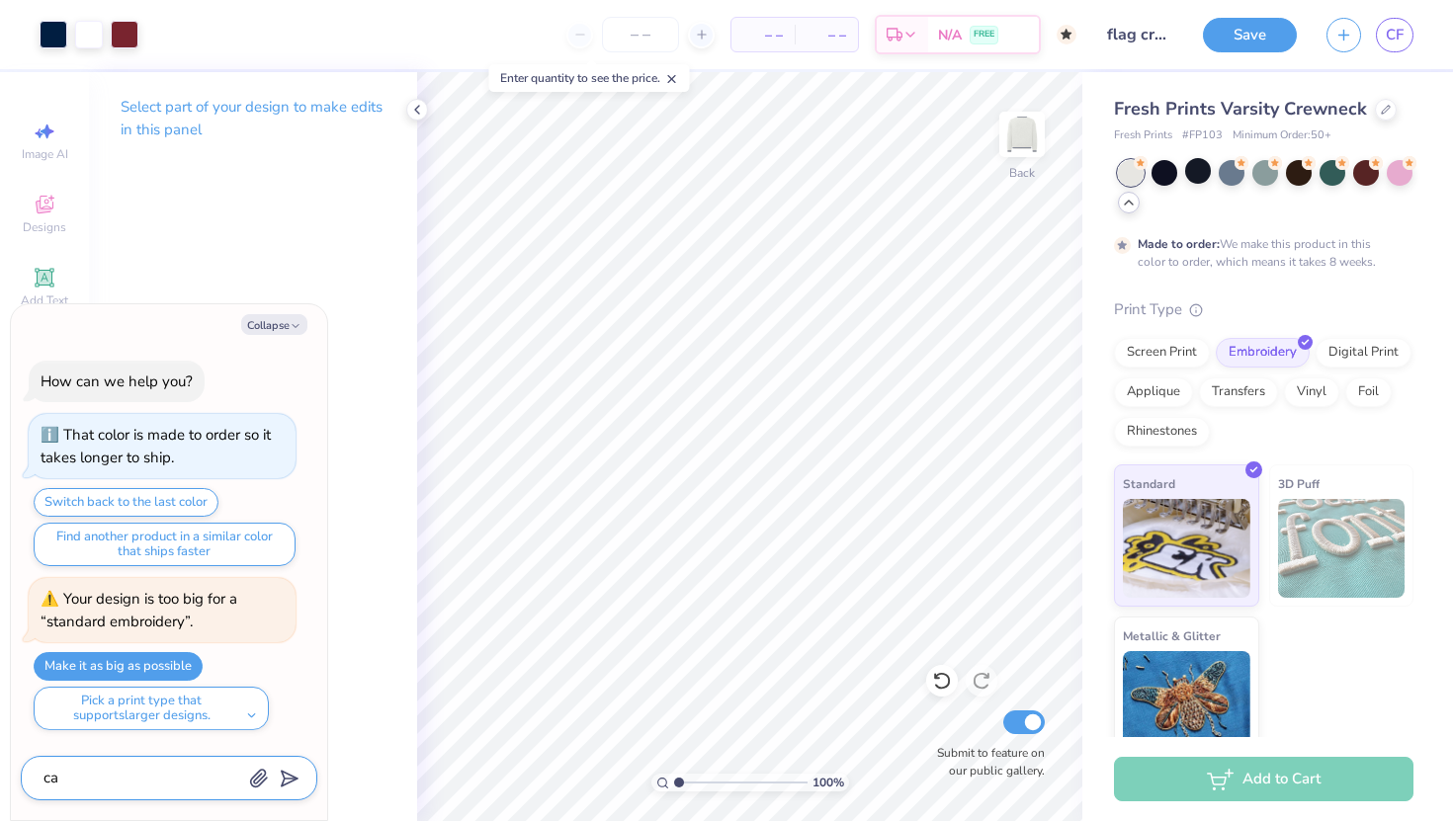
type textarea "x"
type textarea "can"
type textarea "x"
type textarea "can y"
type textarea "x"
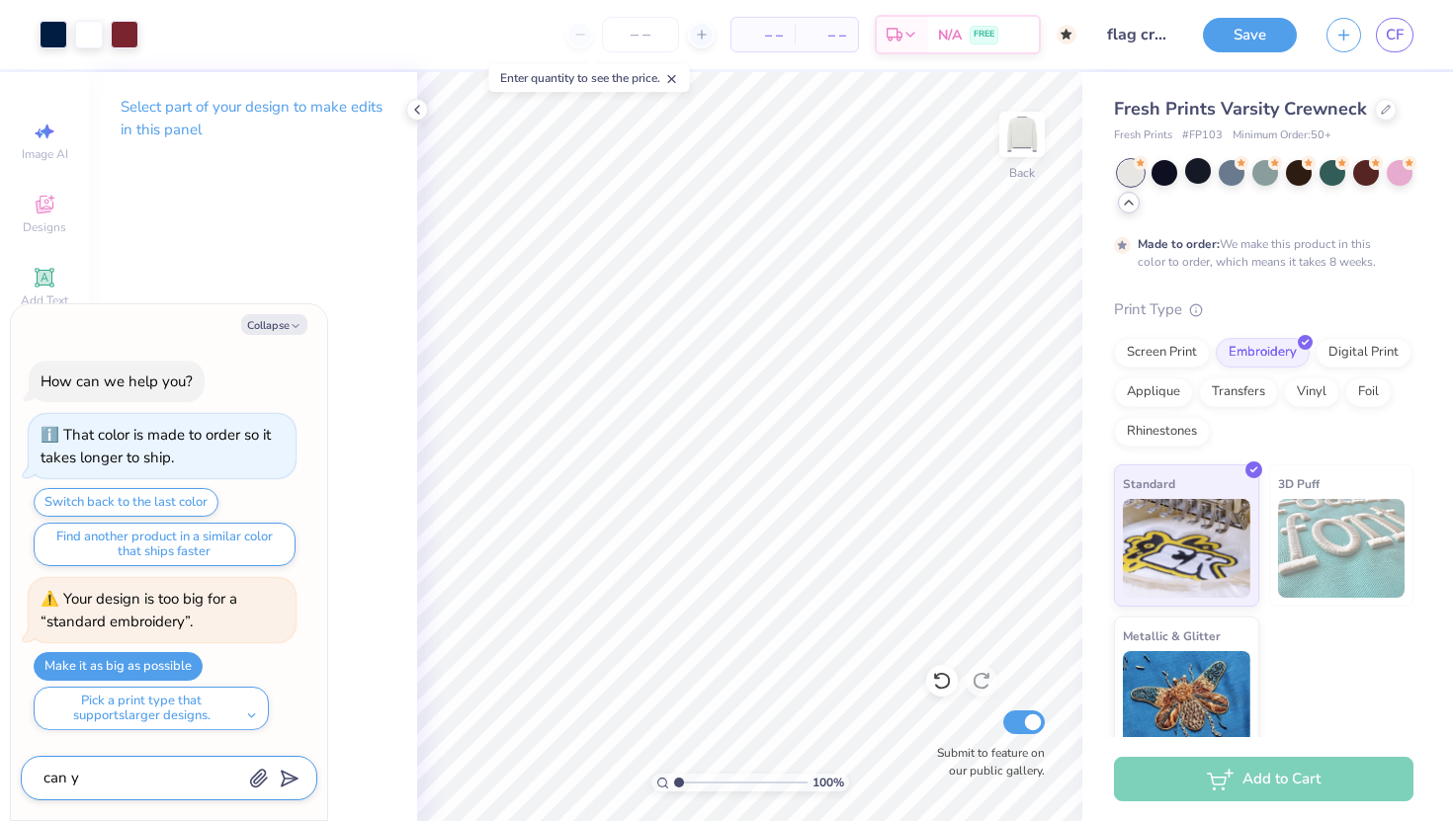
type textarea "can yo"
type textarea "x"
type textarea "can you"
type textarea "x"
type textarea "can you"
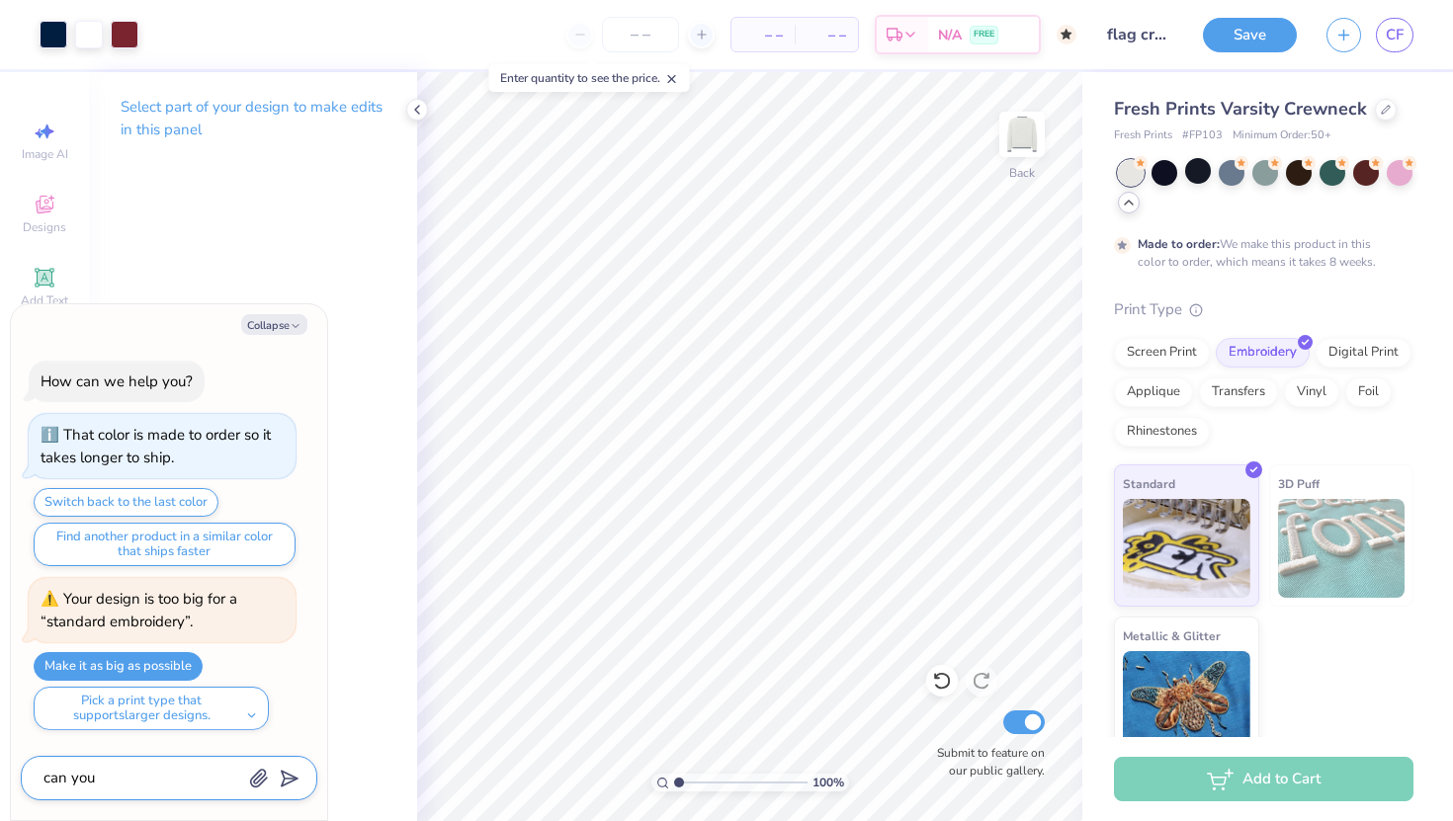
type textarea "x"
type textarea "can you m"
type textarea "x"
type textarea "can you ma"
type textarea "x"
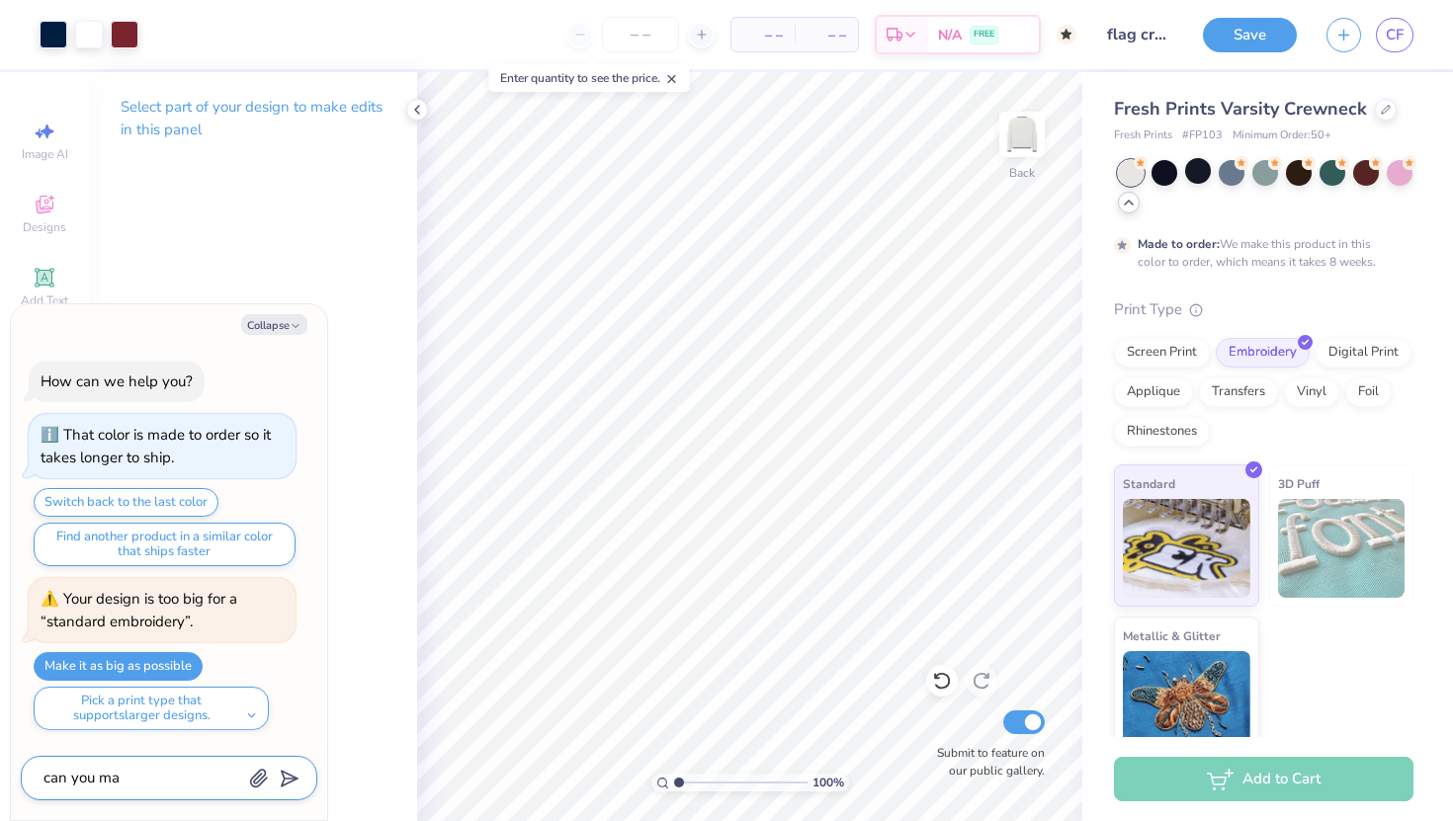
type textarea "can you mak"
type textarea "x"
type textarea "can you make"
type textarea "x"
type textarea "can you make"
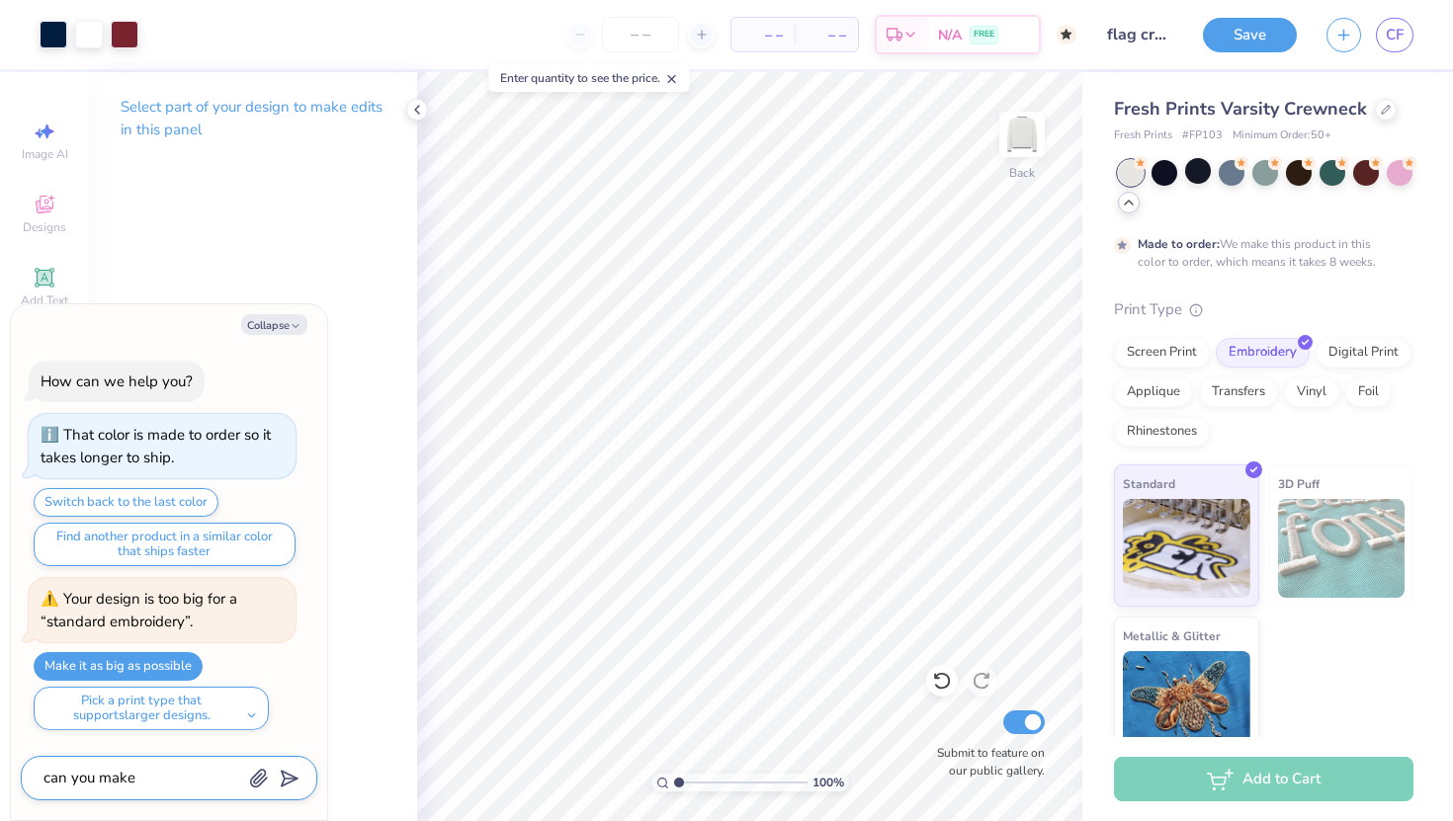
type textarea "x"
type textarea "can you make t"
type textarea "x"
type textarea "can you make th"
type textarea "x"
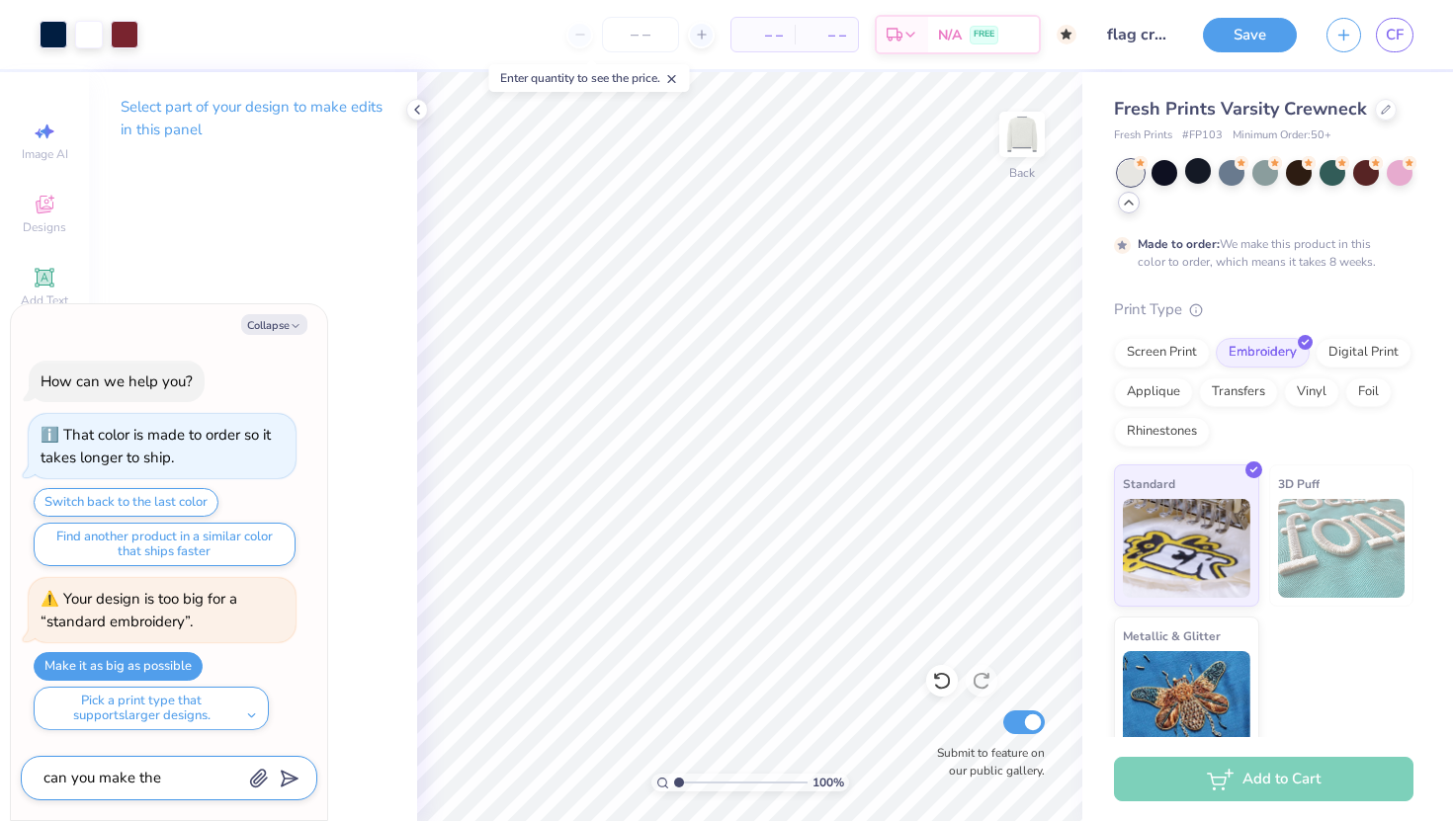
type textarea "can you make the"
type textarea "x"
type textarea "can you make the i"
type textarea "x"
type textarea "can you make the in"
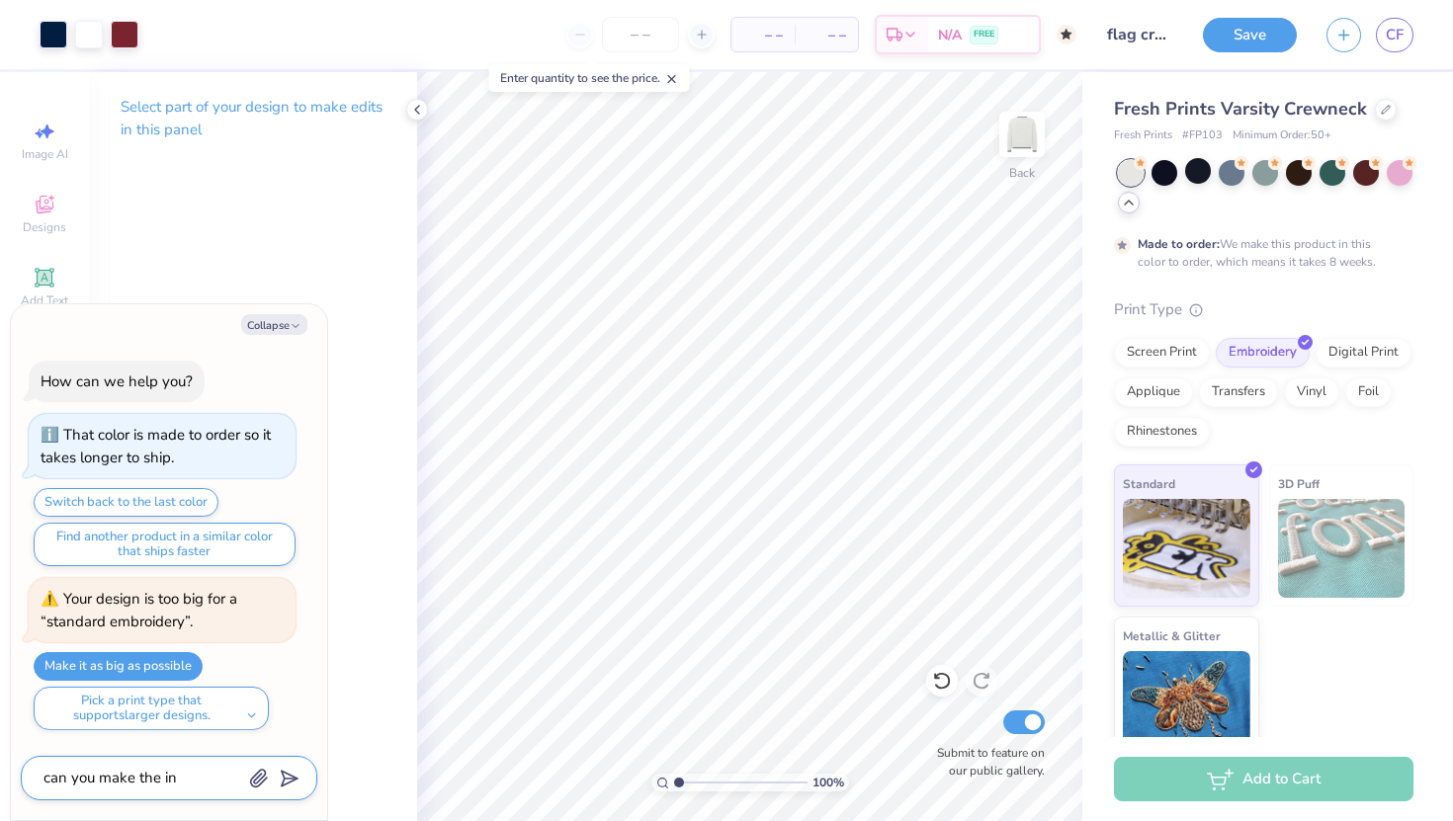
type textarea "x"
type textarea "can you make the ine"
type textarea "x"
type textarea "can you make the ine"
type textarea "x"
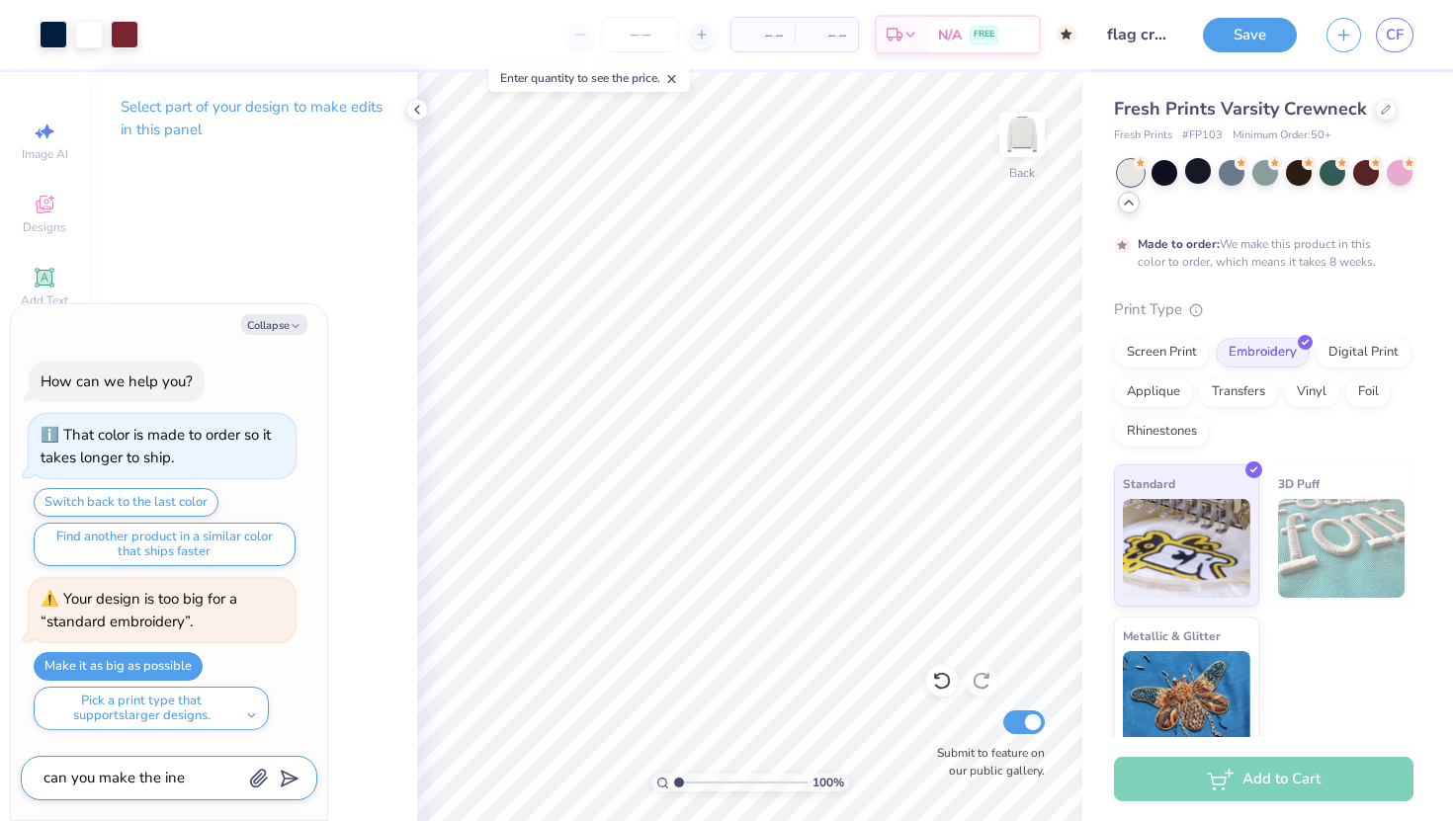
type textarea "can you make the ine r"
type textarea "x"
type textarea "can you make the ine re"
type textarea "x"
type textarea "can you make the ine r"
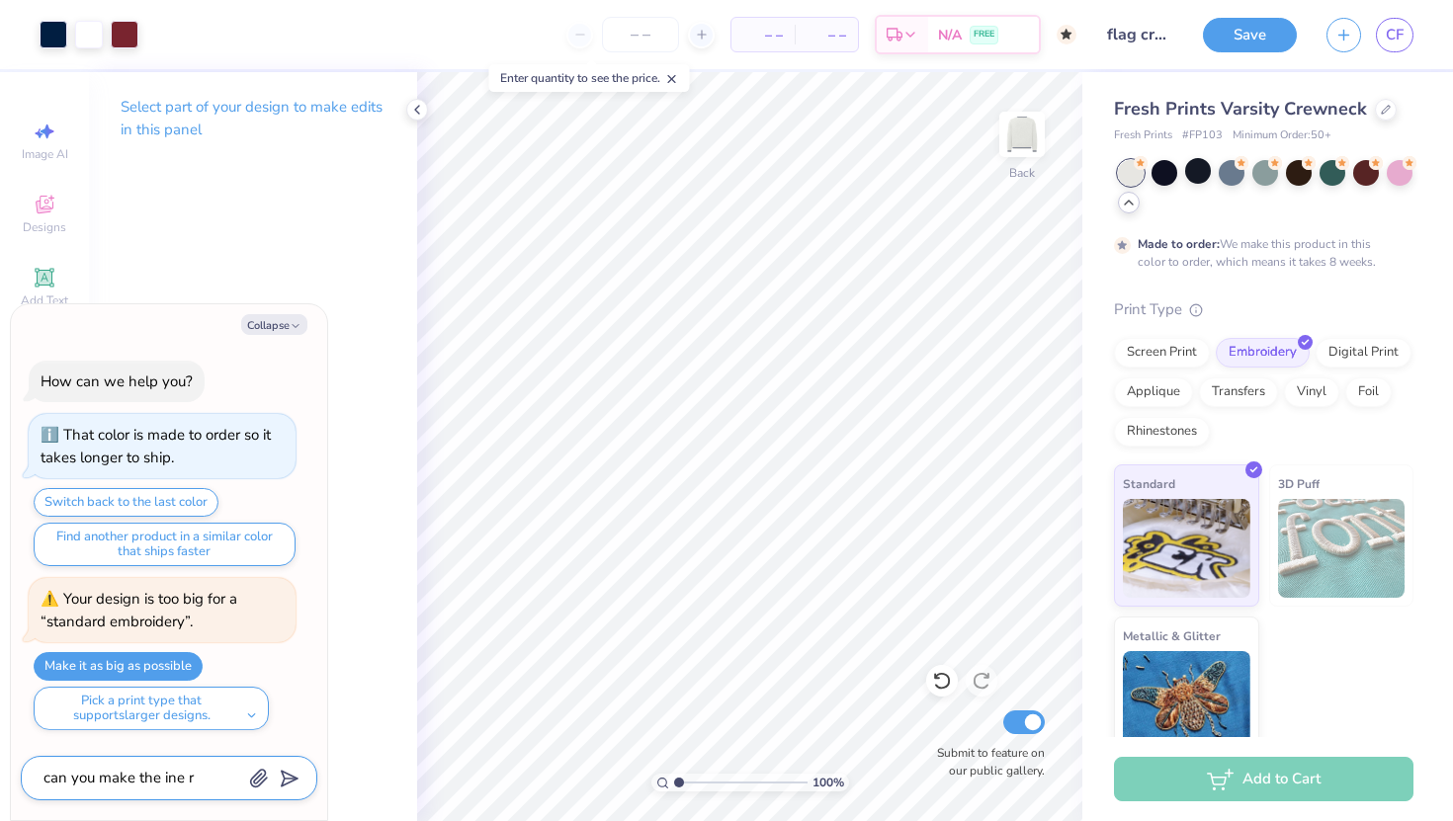
type textarea "x"
type textarea "can you make the ine"
type textarea "x"
type textarea "can you make the ine"
type textarea "x"
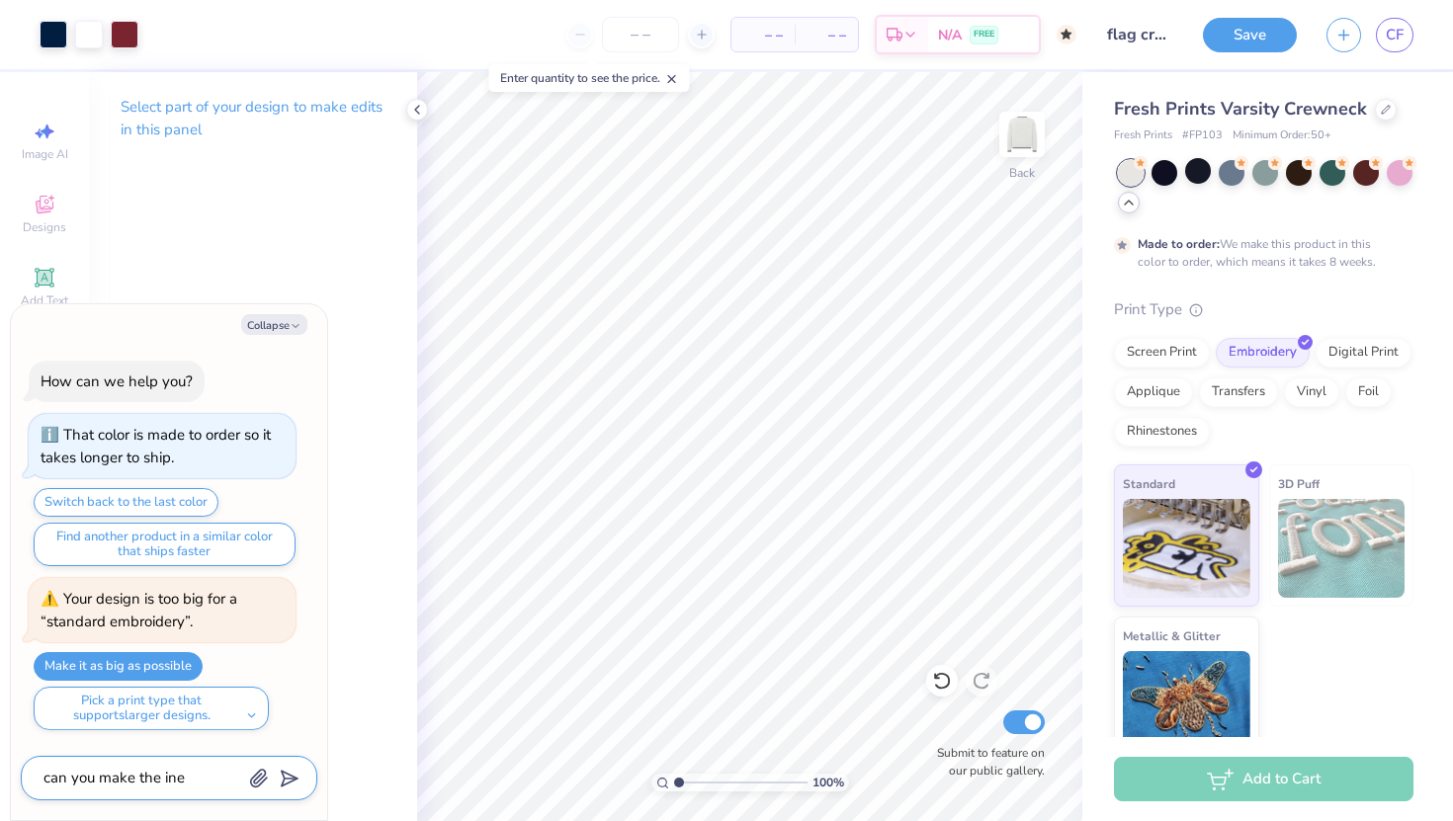
type textarea "can you make the in"
type textarea "x"
type textarea "can you make the i"
type textarea "x"
type textarea "can you make the"
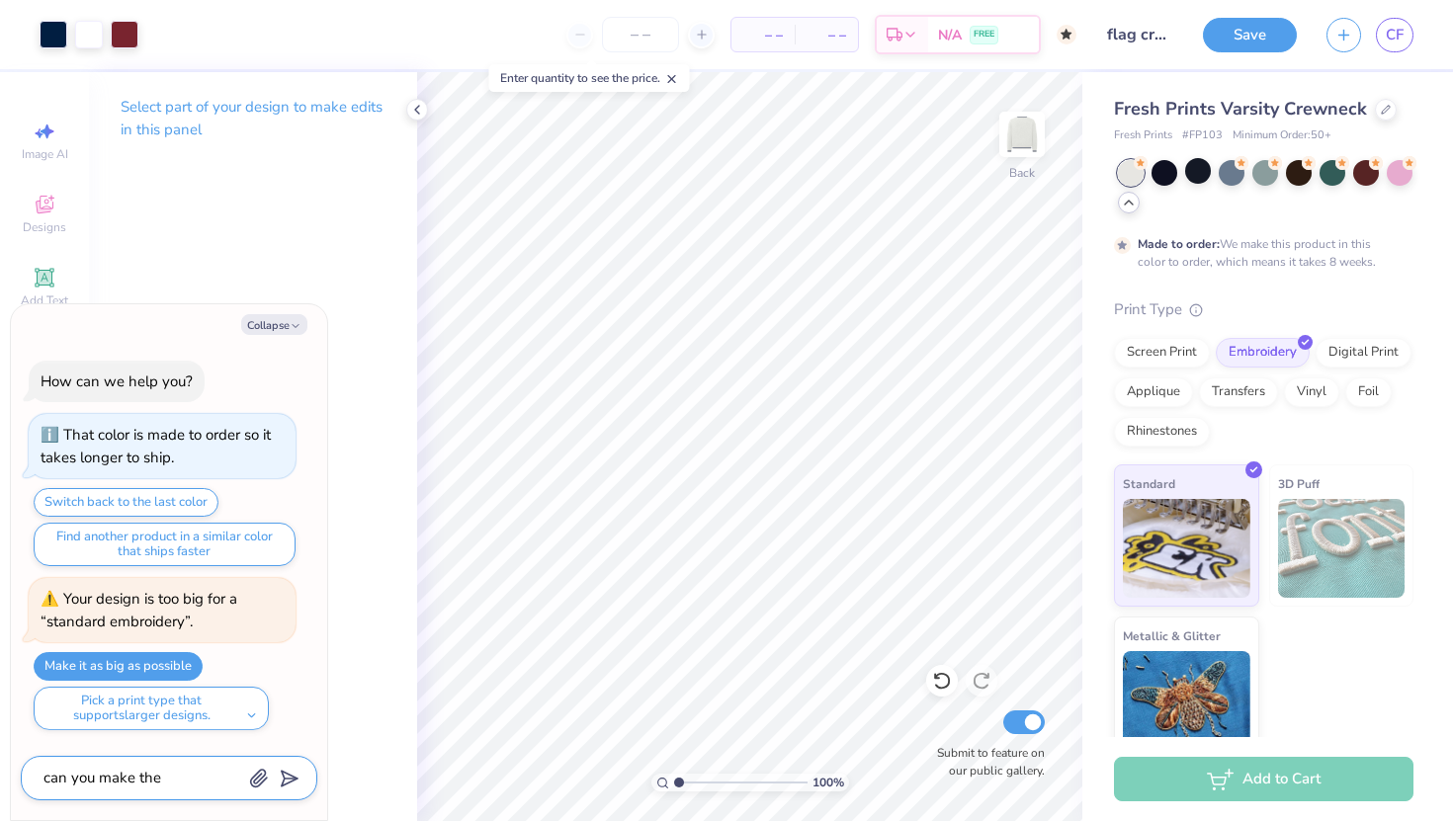
type textarea "x"
type textarea "can you make the o"
type textarea "x"
type textarea "can you make the on"
type textarea "x"
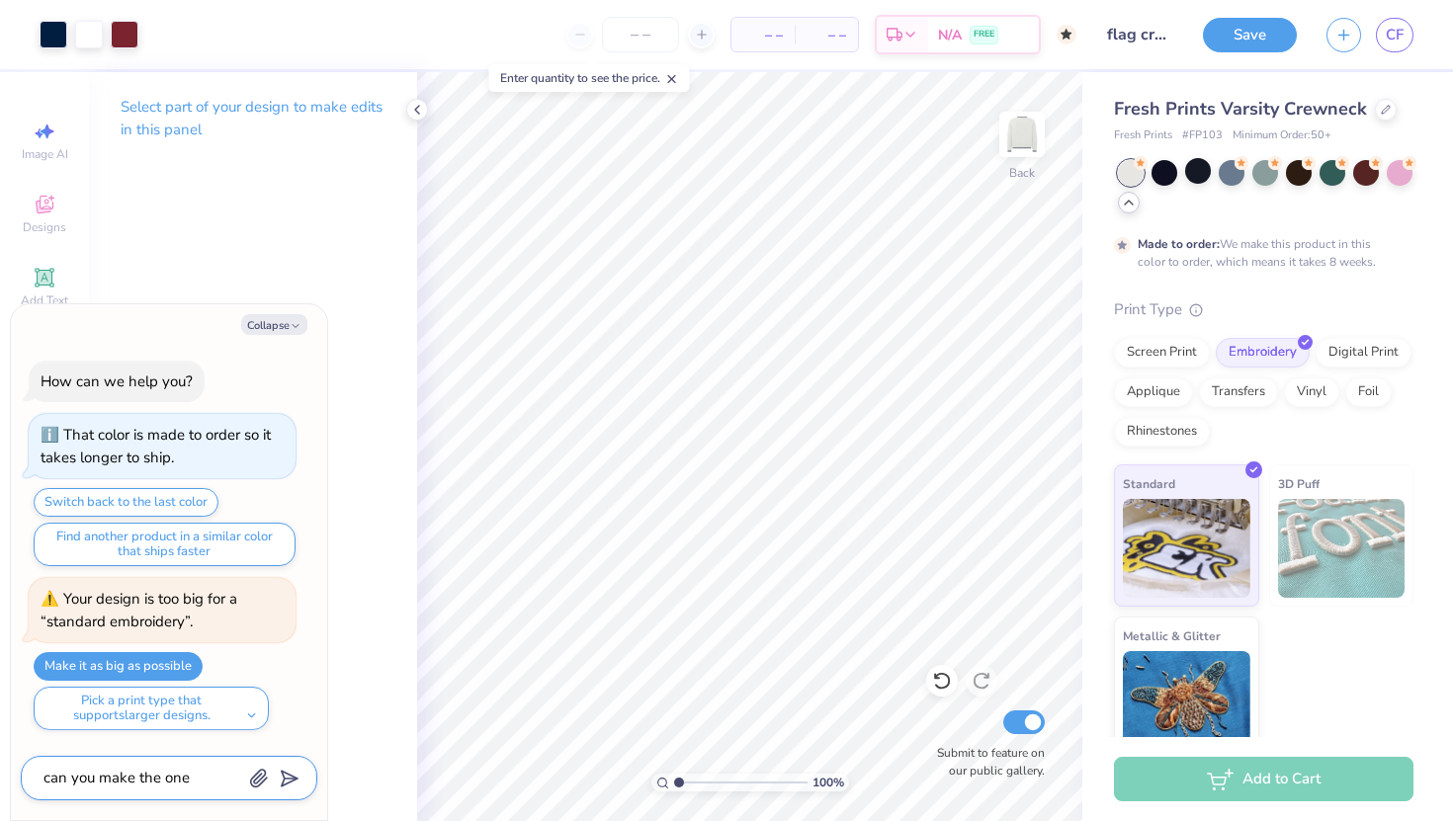
type textarea "can you make the one"
type textarea "x"
type textarea "can you make the one r"
type textarea "x"
type textarea "can you make the one re"
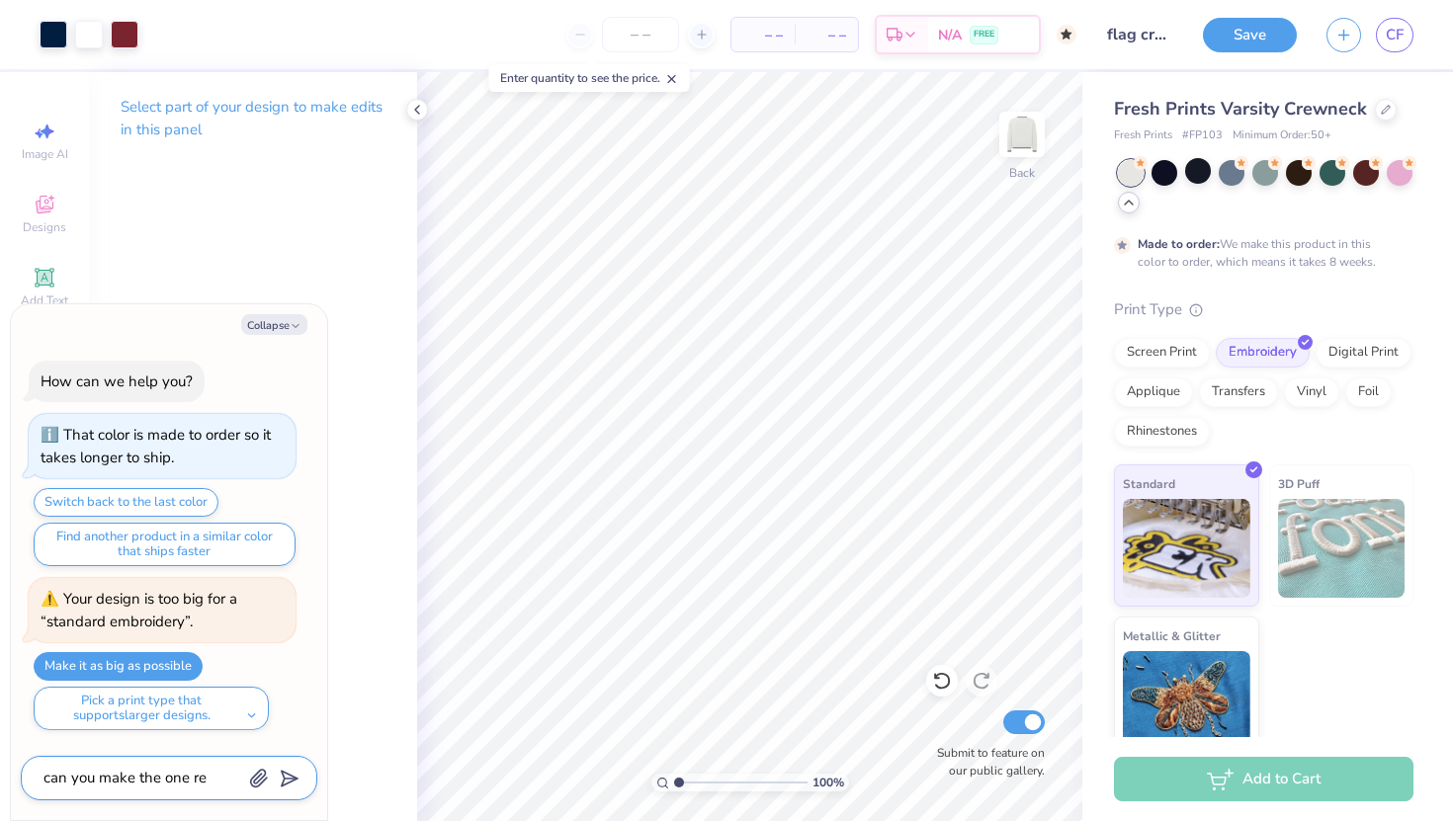
type textarea "x"
type textarea "can you make the one red"
type textarea "x"
type textarea "can you make the one red"
type textarea "x"
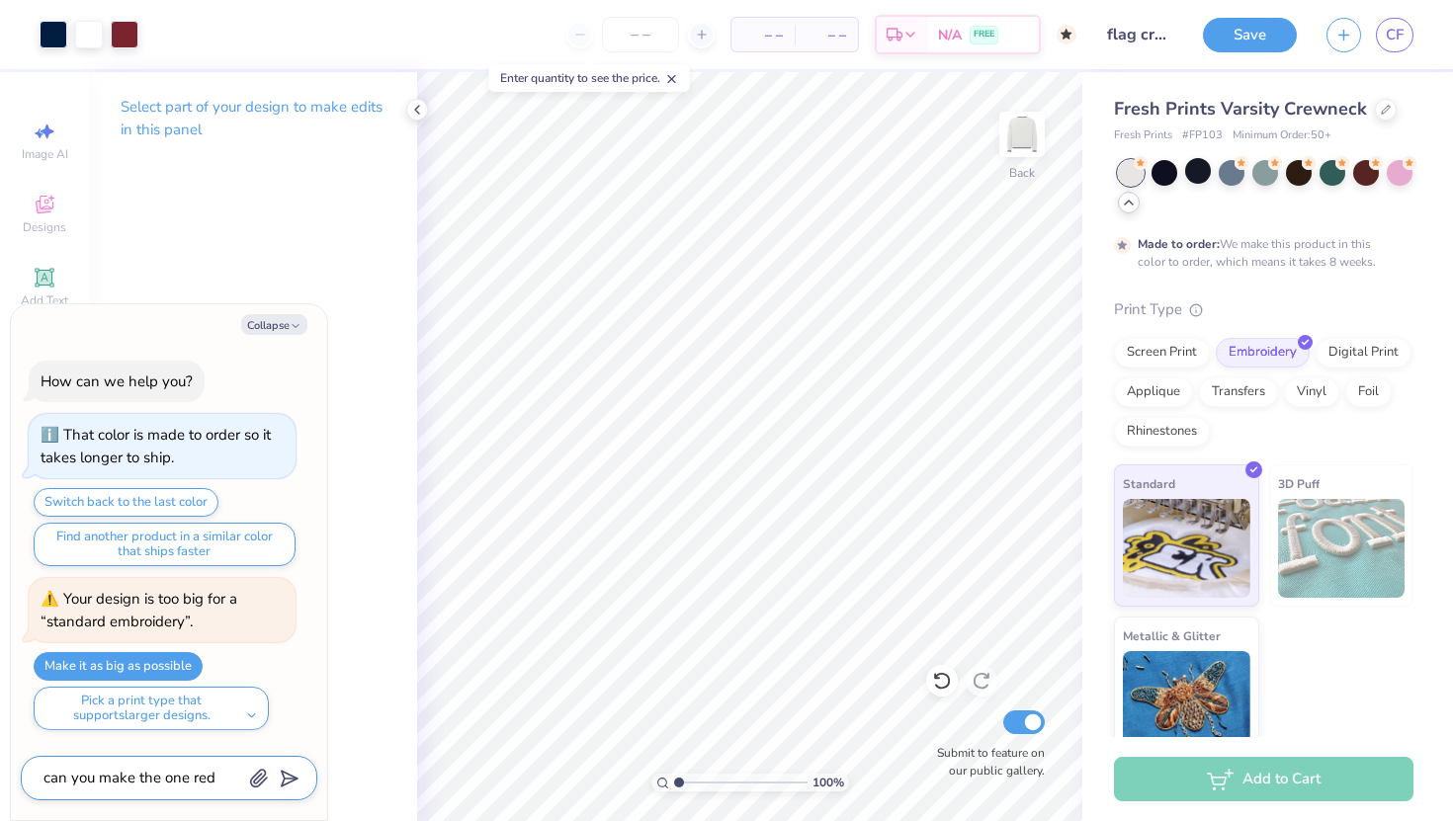
type textarea "can you make the one red s"
type textarea "x"
type textarea "can you make the one red st"
type textarea "x"
type textarea "can you make the one red sti"
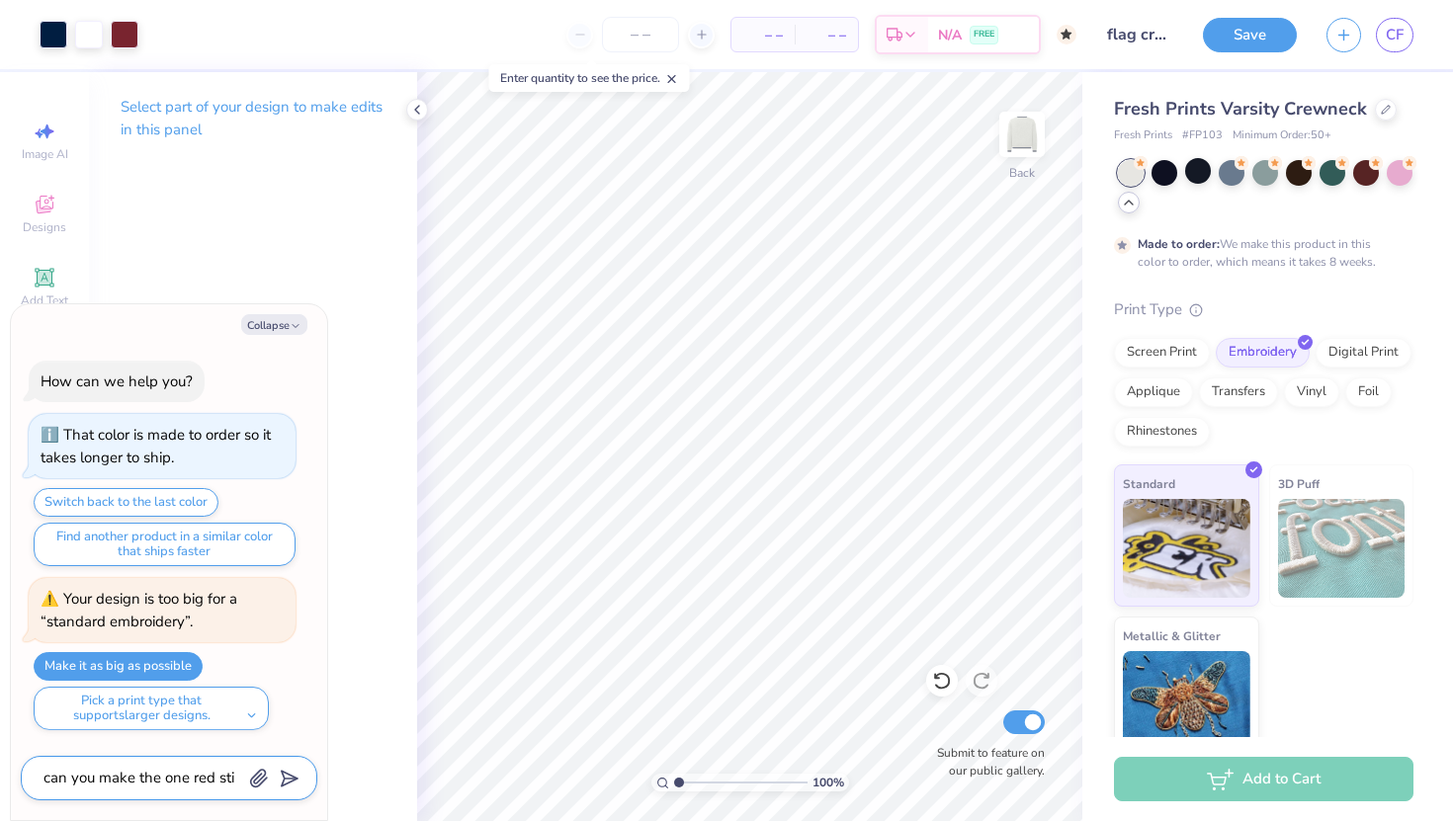
type textarea "x"
type textarea "can you make the one red stit"
type textarea "x"
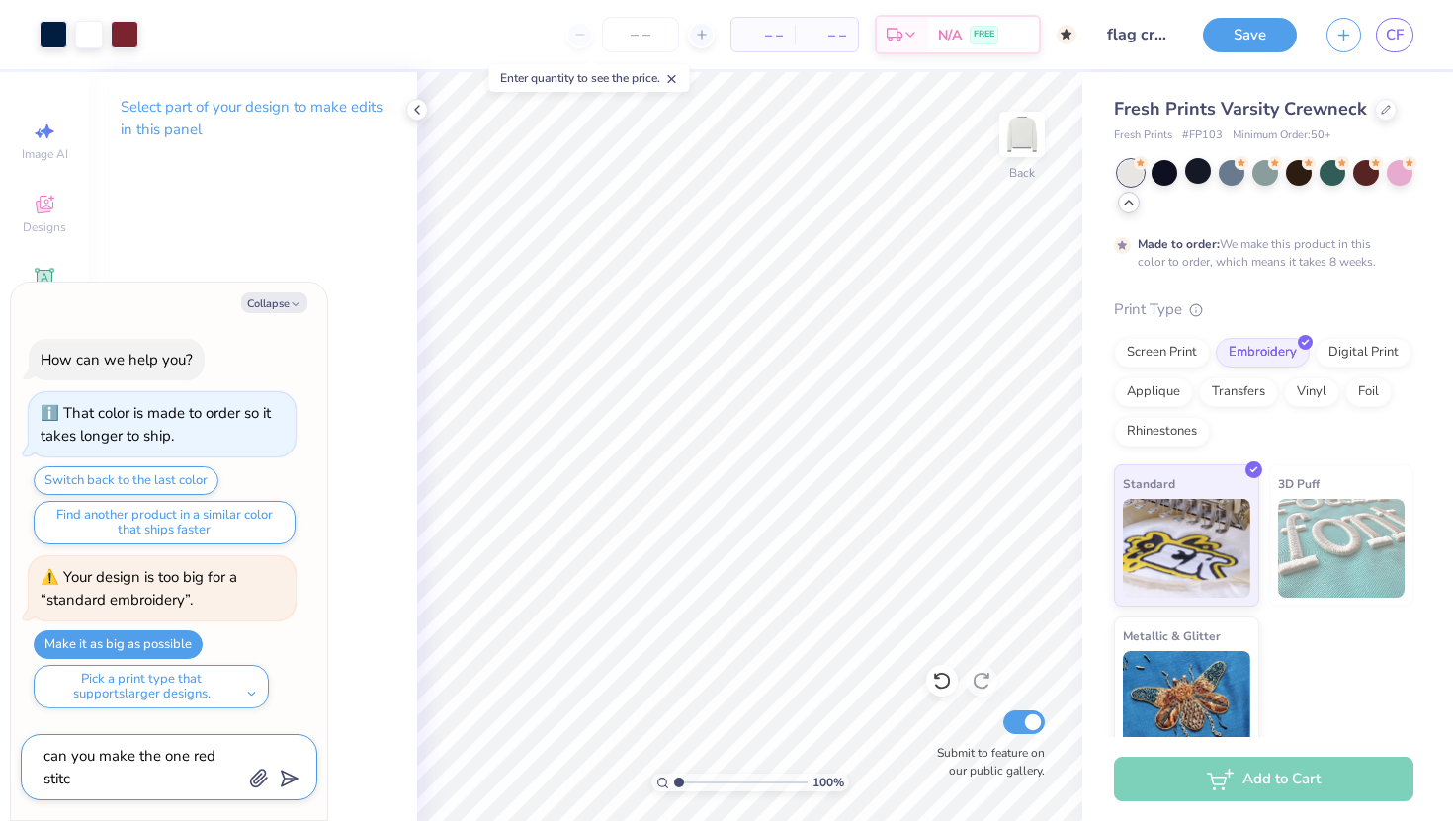
type textarea "can you make the one red stitch"
type textarea "x"
type textarea "can you make the one red stitch"
type textarea "x"
type textarea "can you make the one red stitch wh"
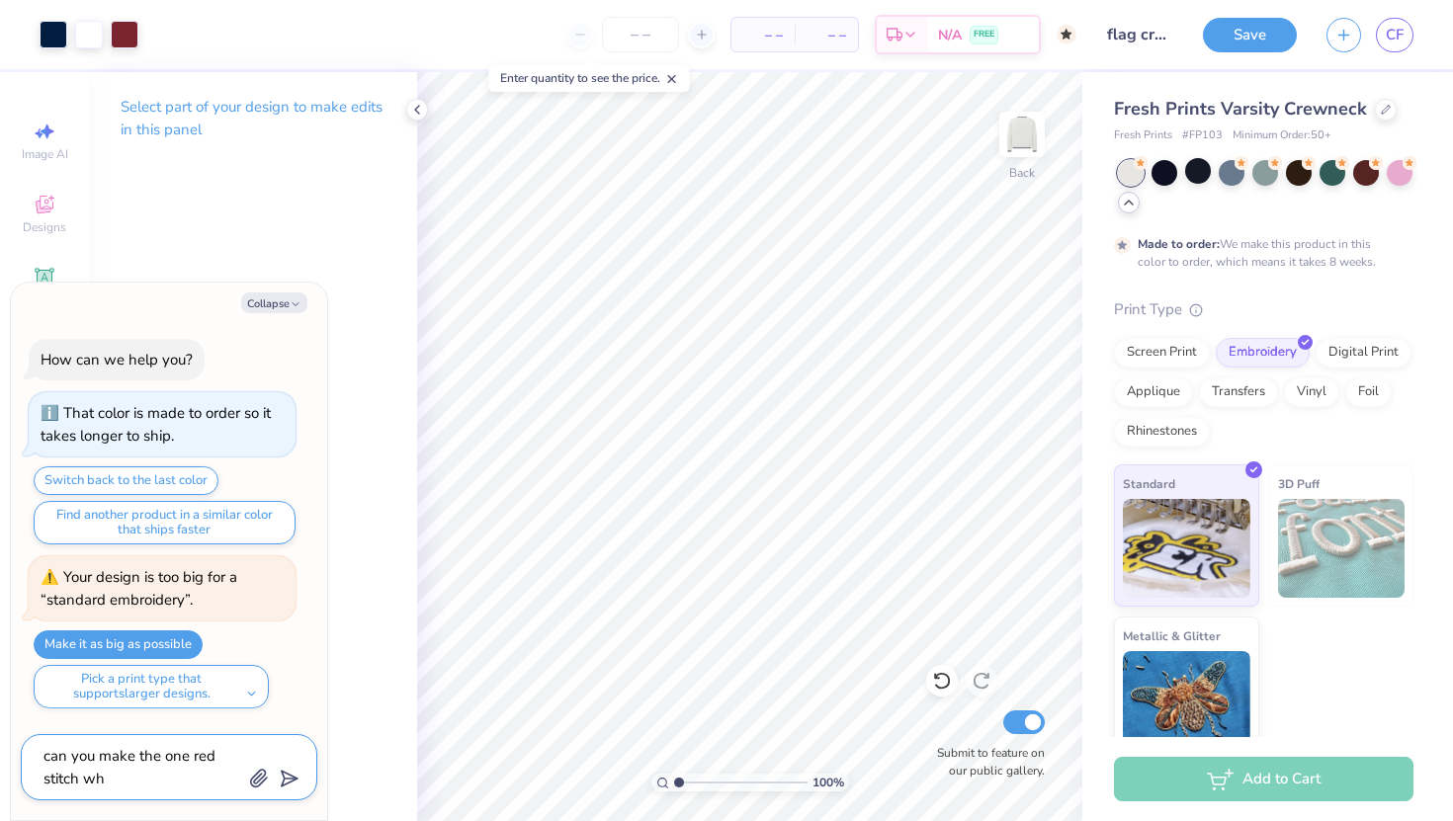
type textarea "x"
type textarea "can you make the one red stitch whi"
type textarea "x"
type textarea "can you make the one red stitch whit"
type textarea "x"
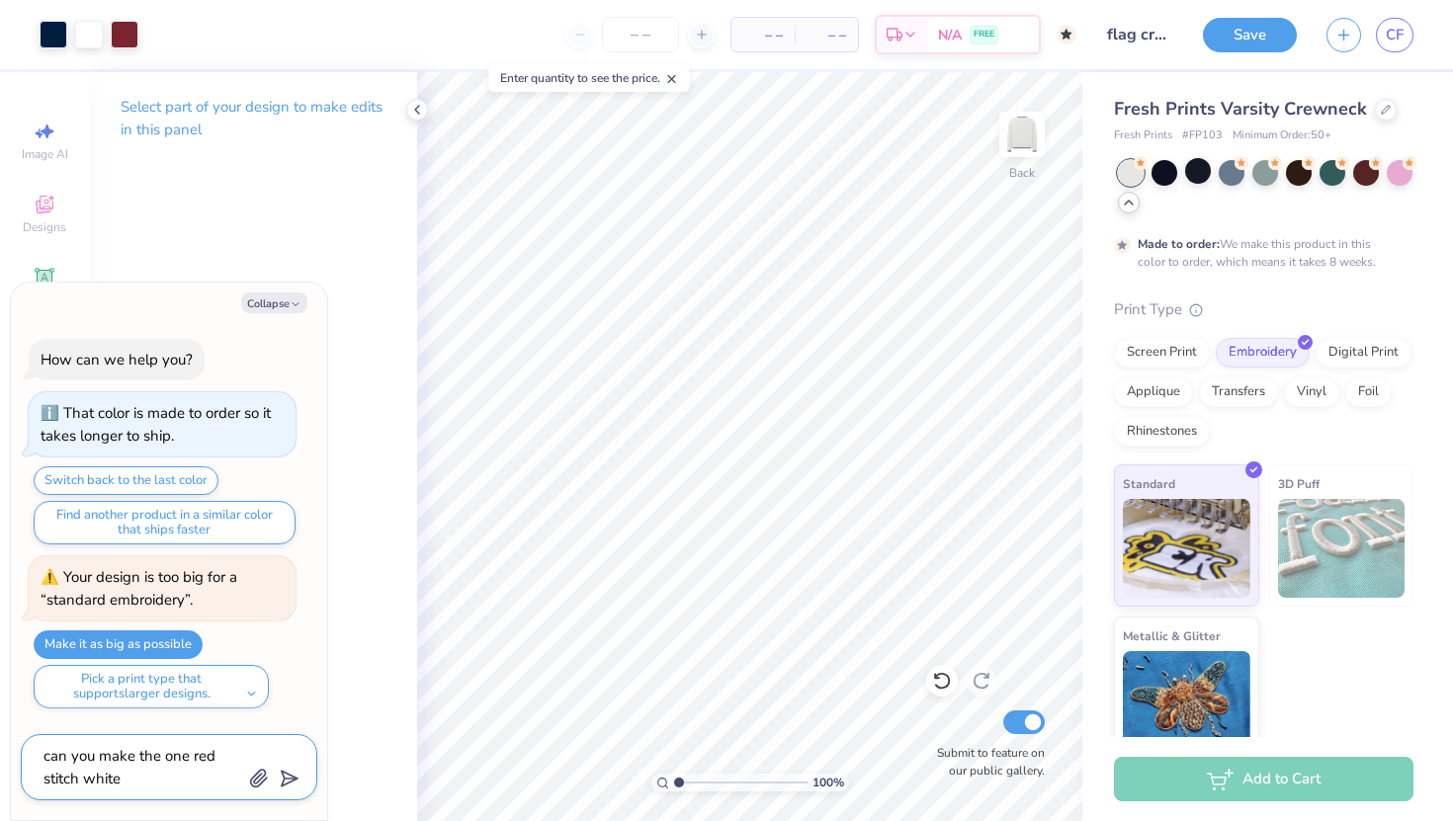
type textarea "can you make the one red stitch white"
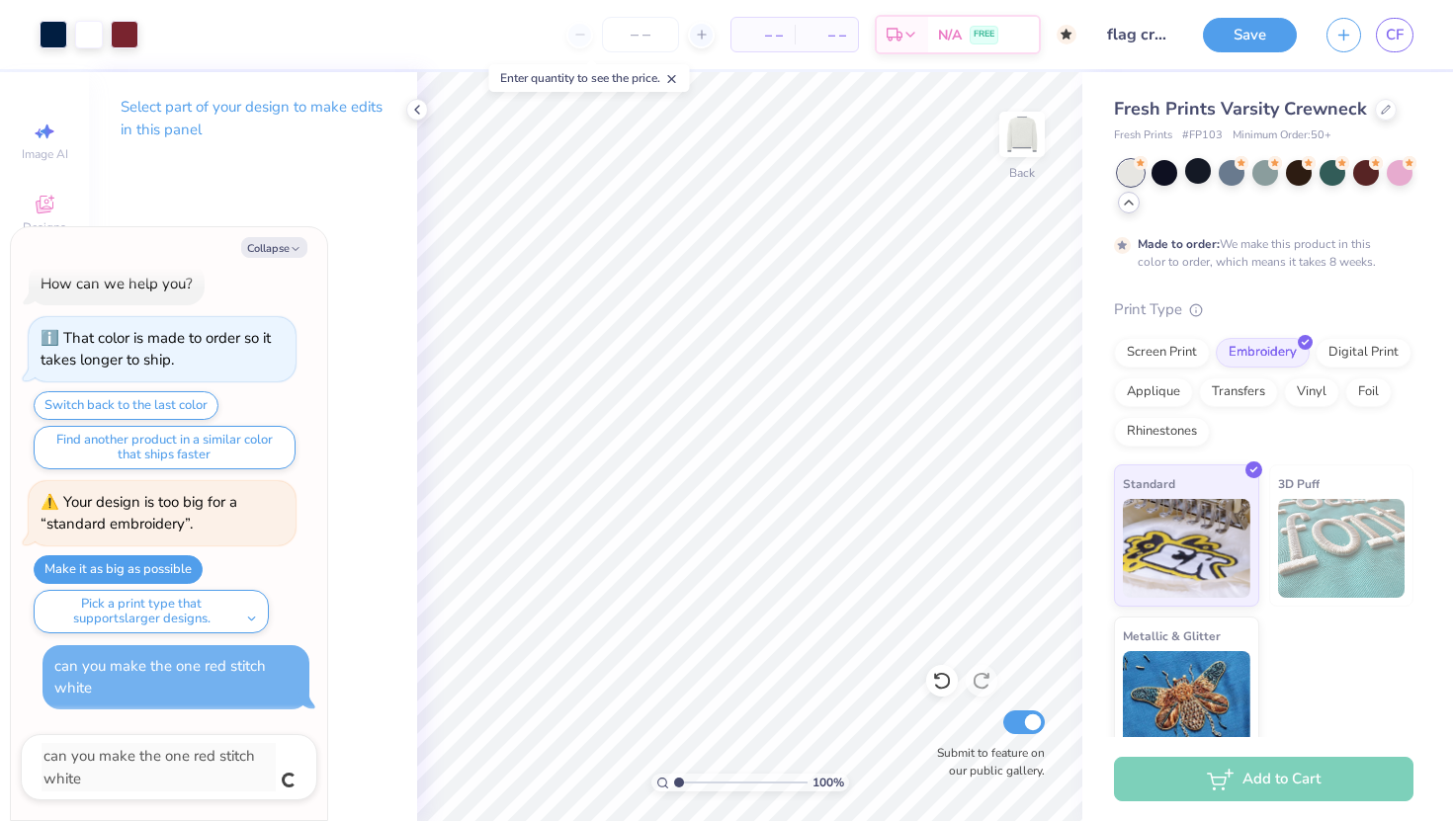
type textarea "x"
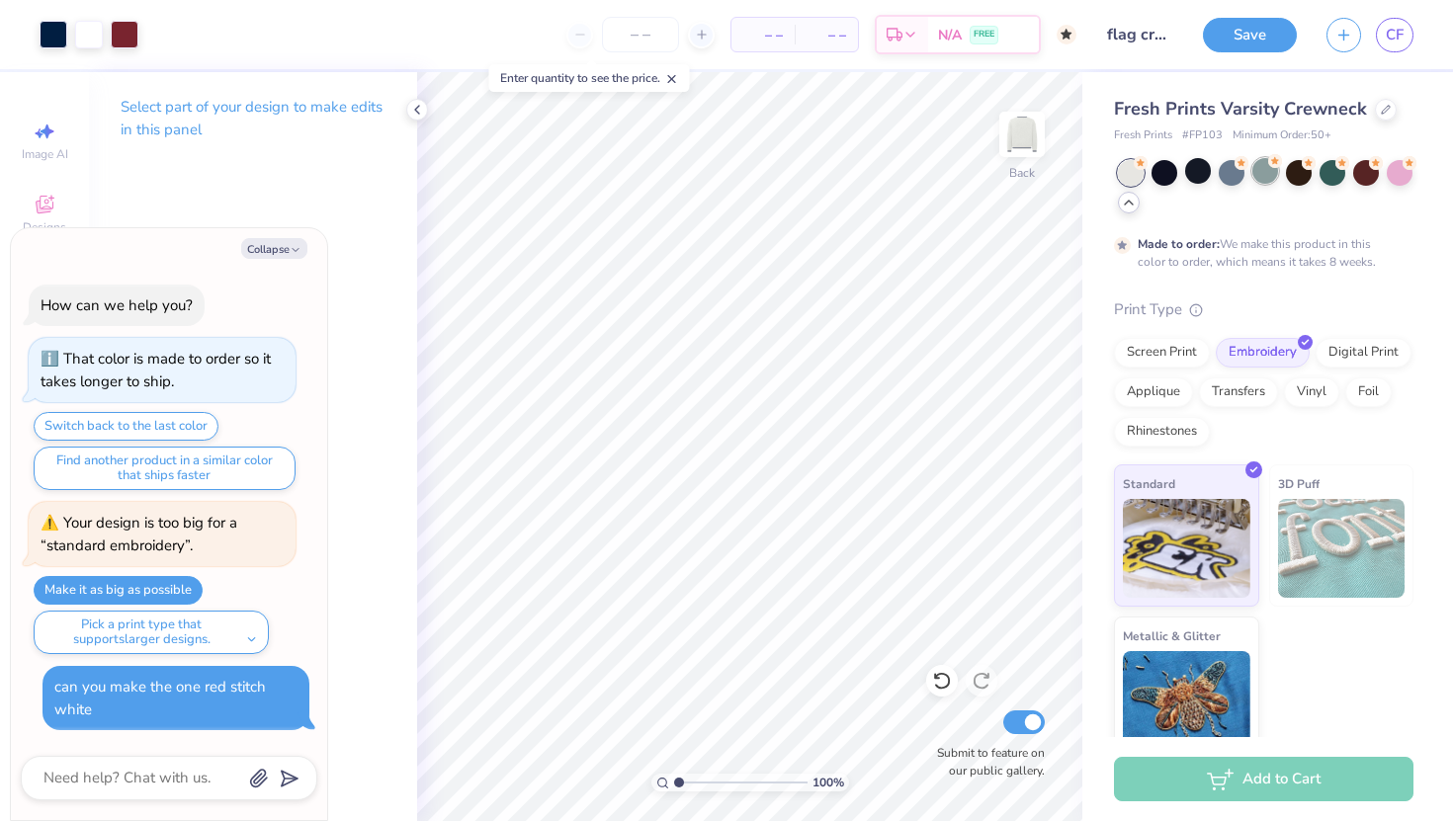
click at [1270, 177] on div at bounding box center [1265, 171] width 26 height 26
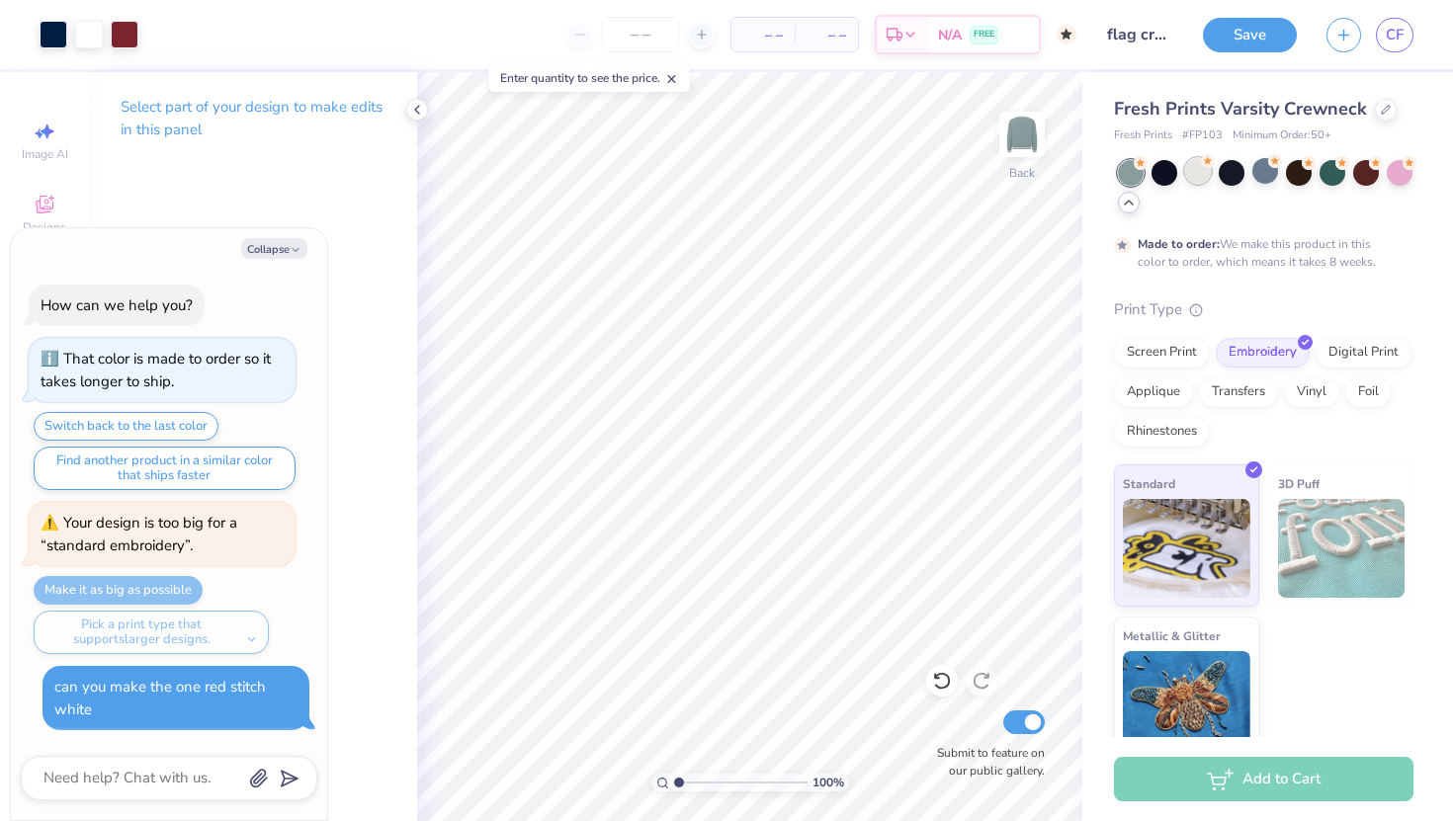
click at [1195, 179] on div at bounding box center [1198, 171] width 26 height 26
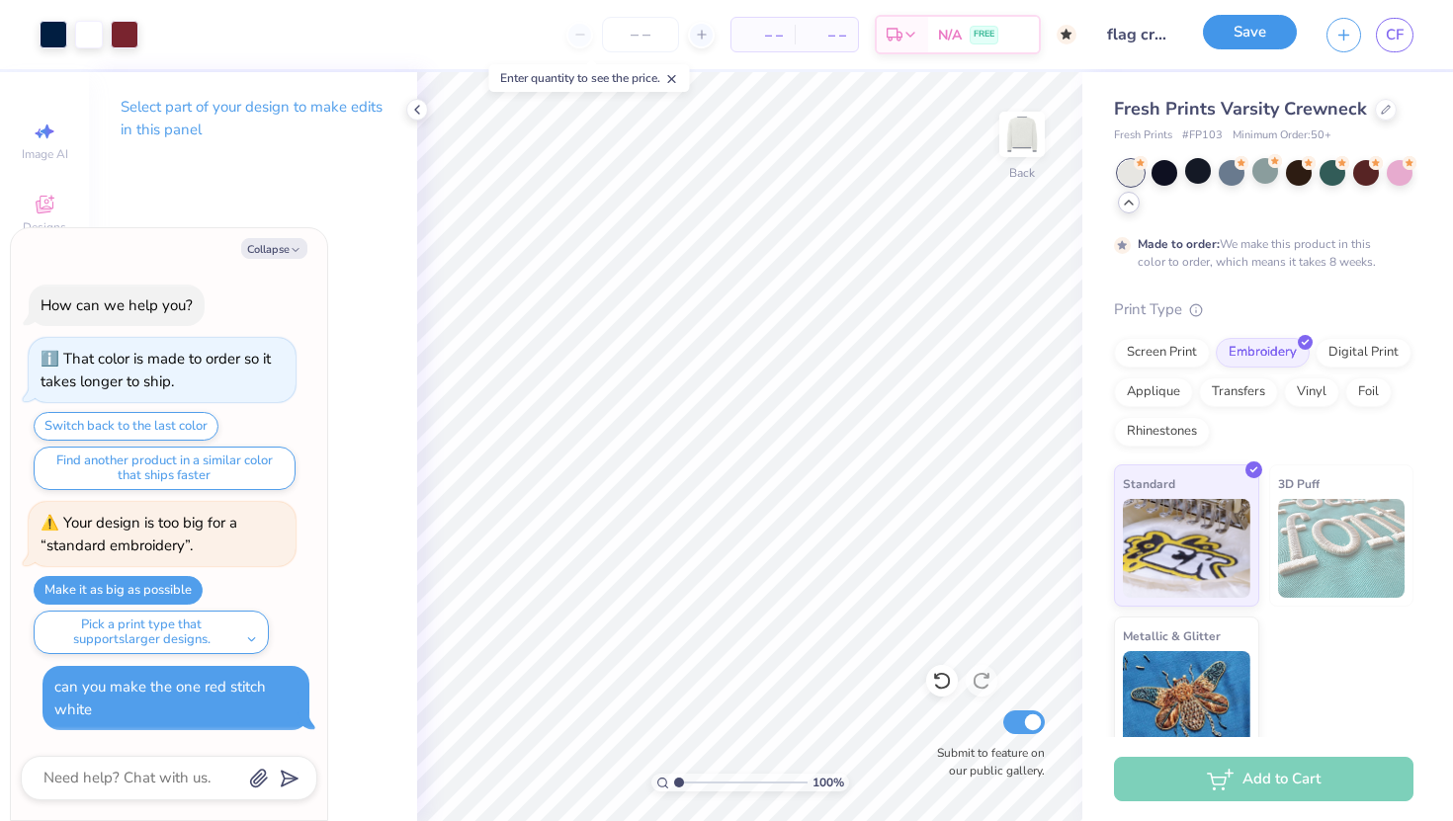
click at [1251, 43] on button "Save" at bounding box center [1250, 32] width 94 height 35
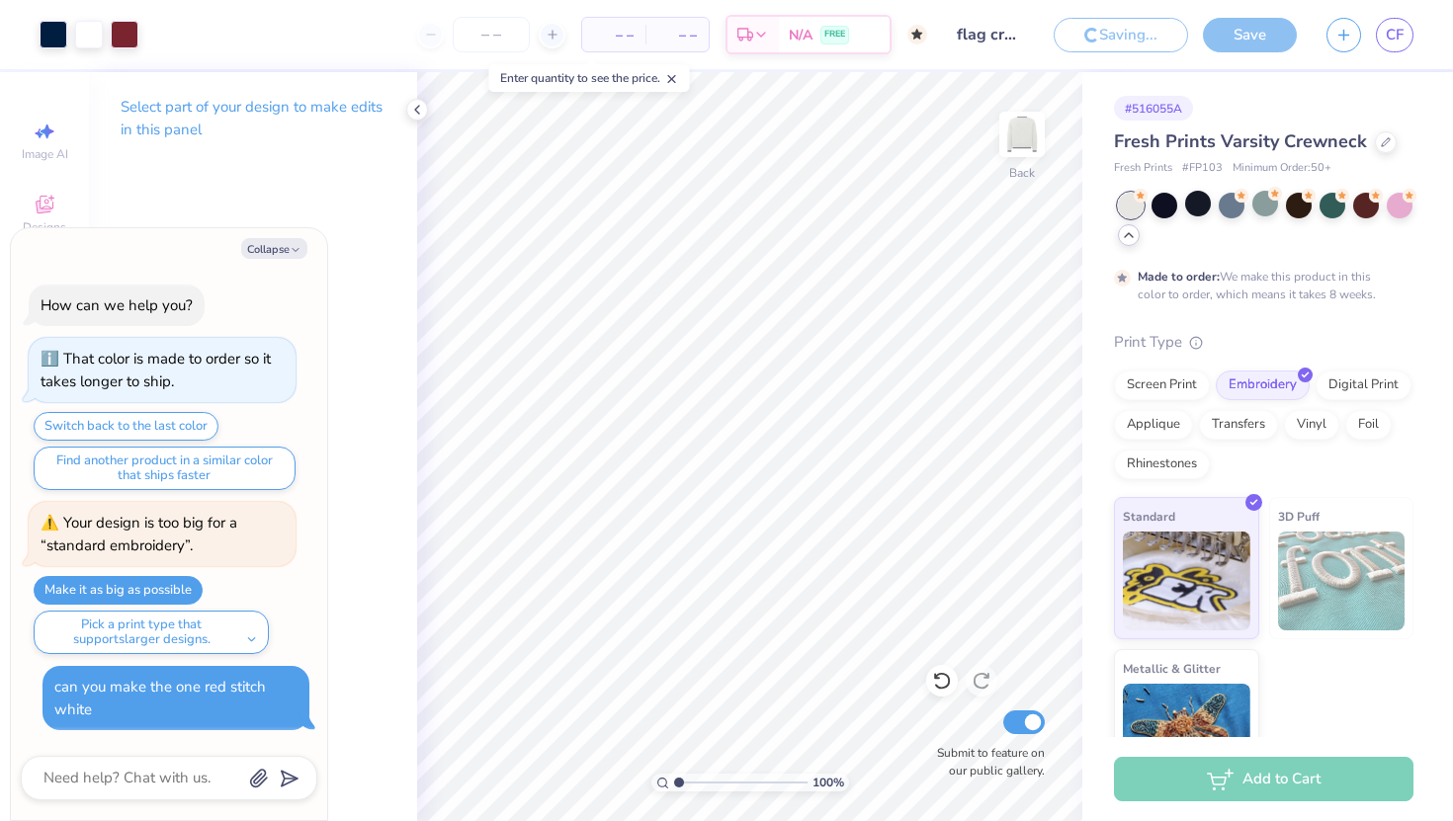
type textarea "x"
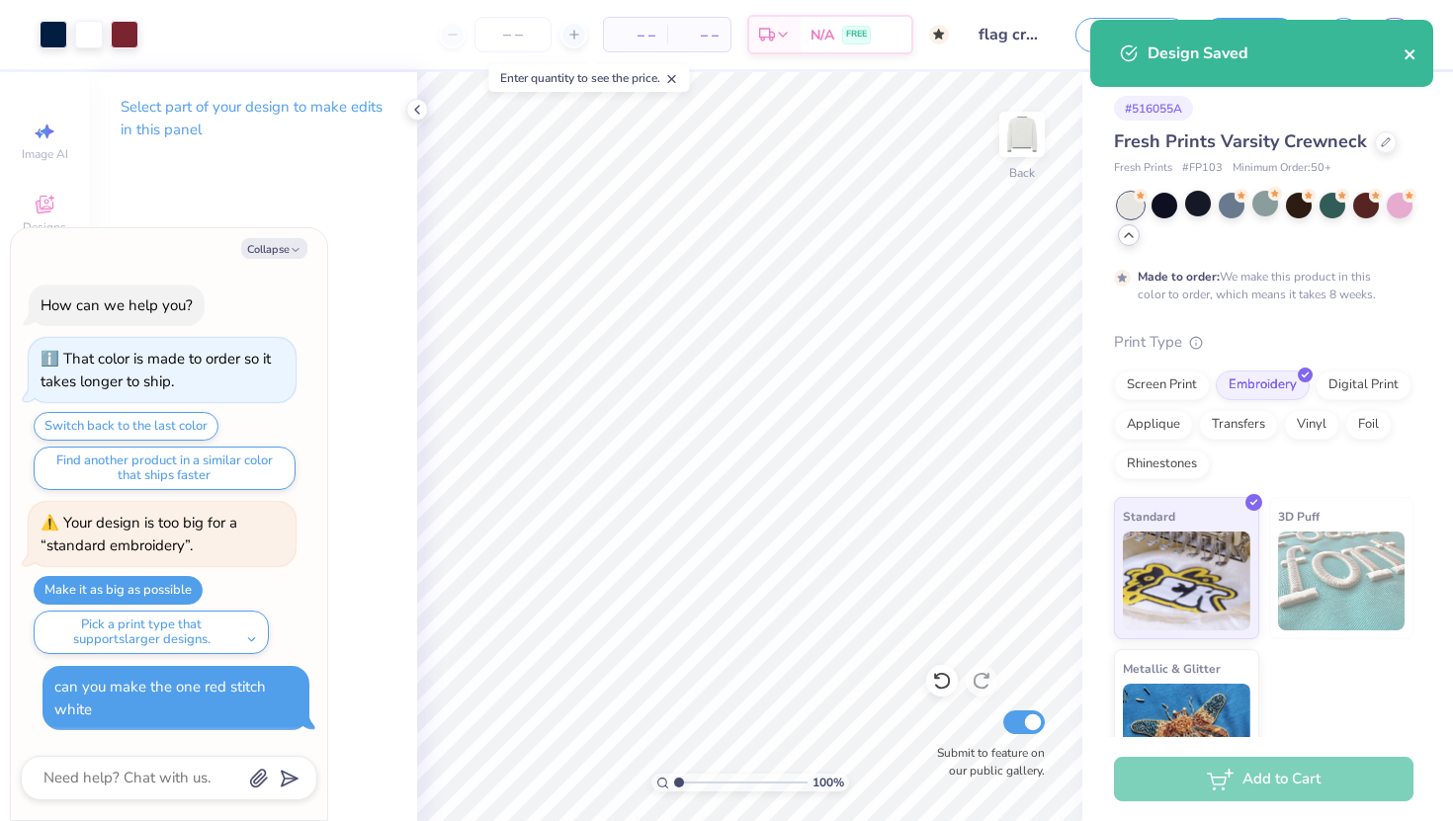
click at [1405, 52] on icon "close" at bounding box center [1411, 54] width 14 height 16
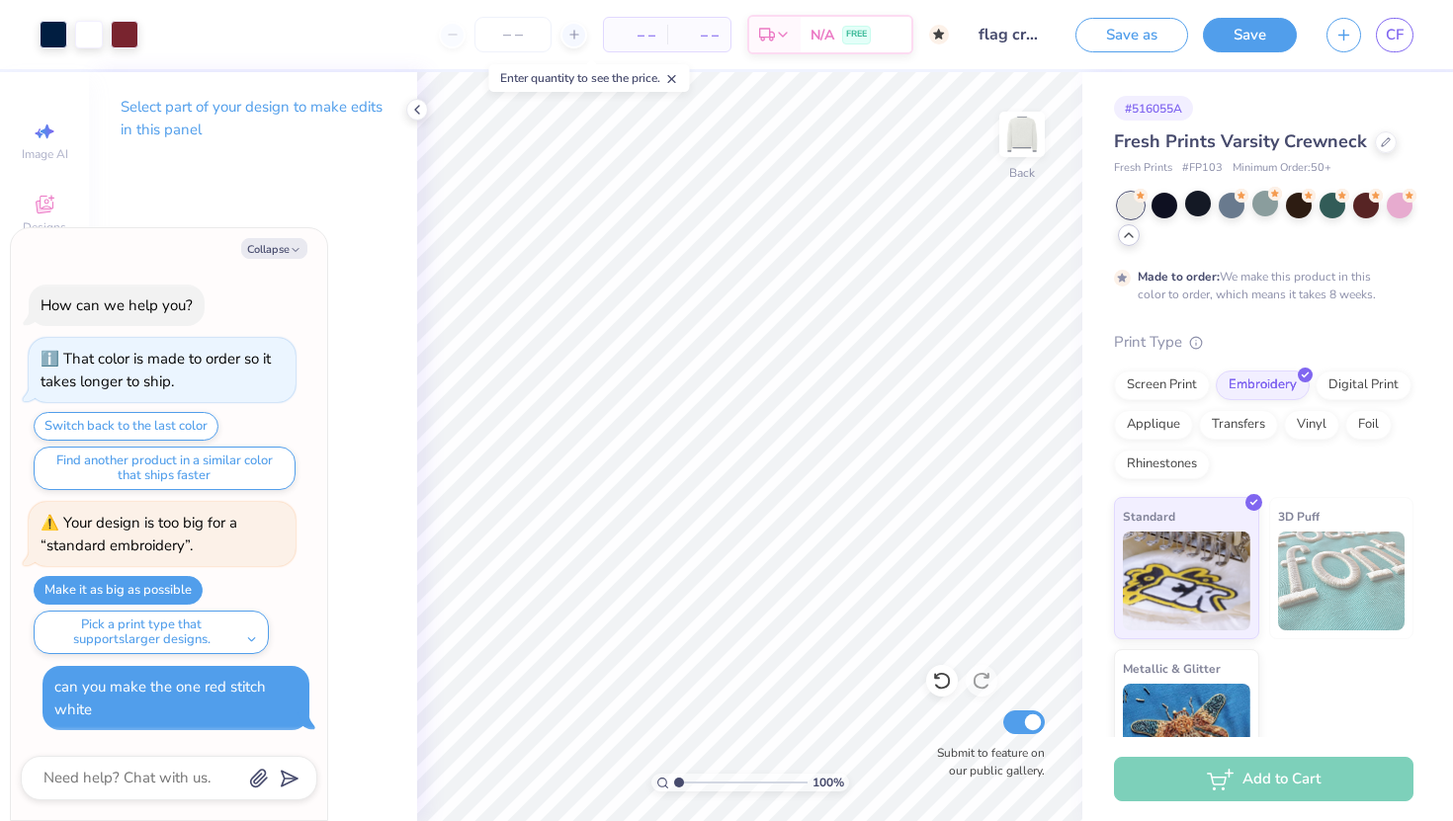
click at [1389, 24] on div "Design Saved" at bounding box center [1261, 20] width 351 height 8
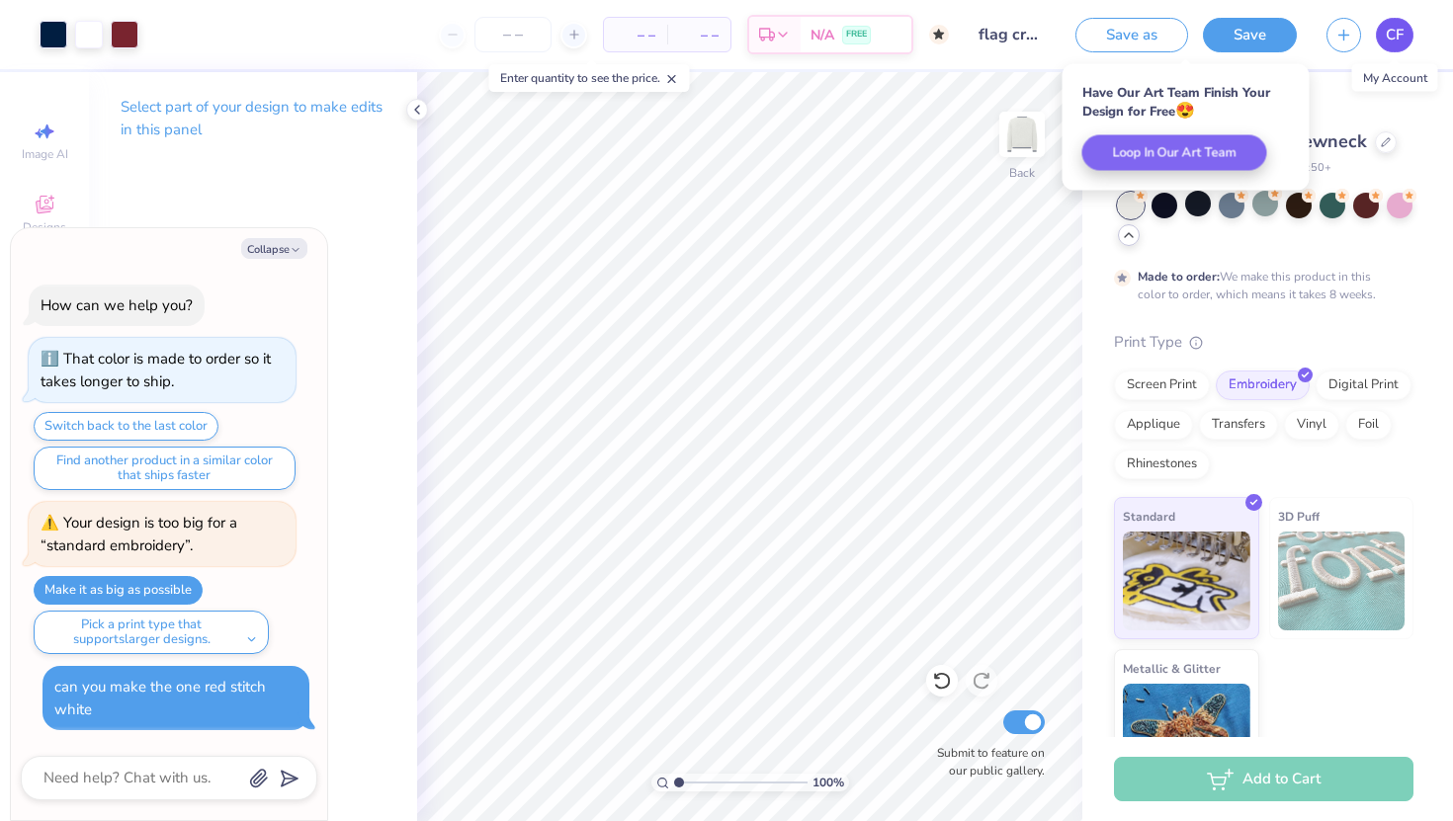
click at [1390, 38] on span "CF" at bounding box center [1395, 35] width 18 height 23
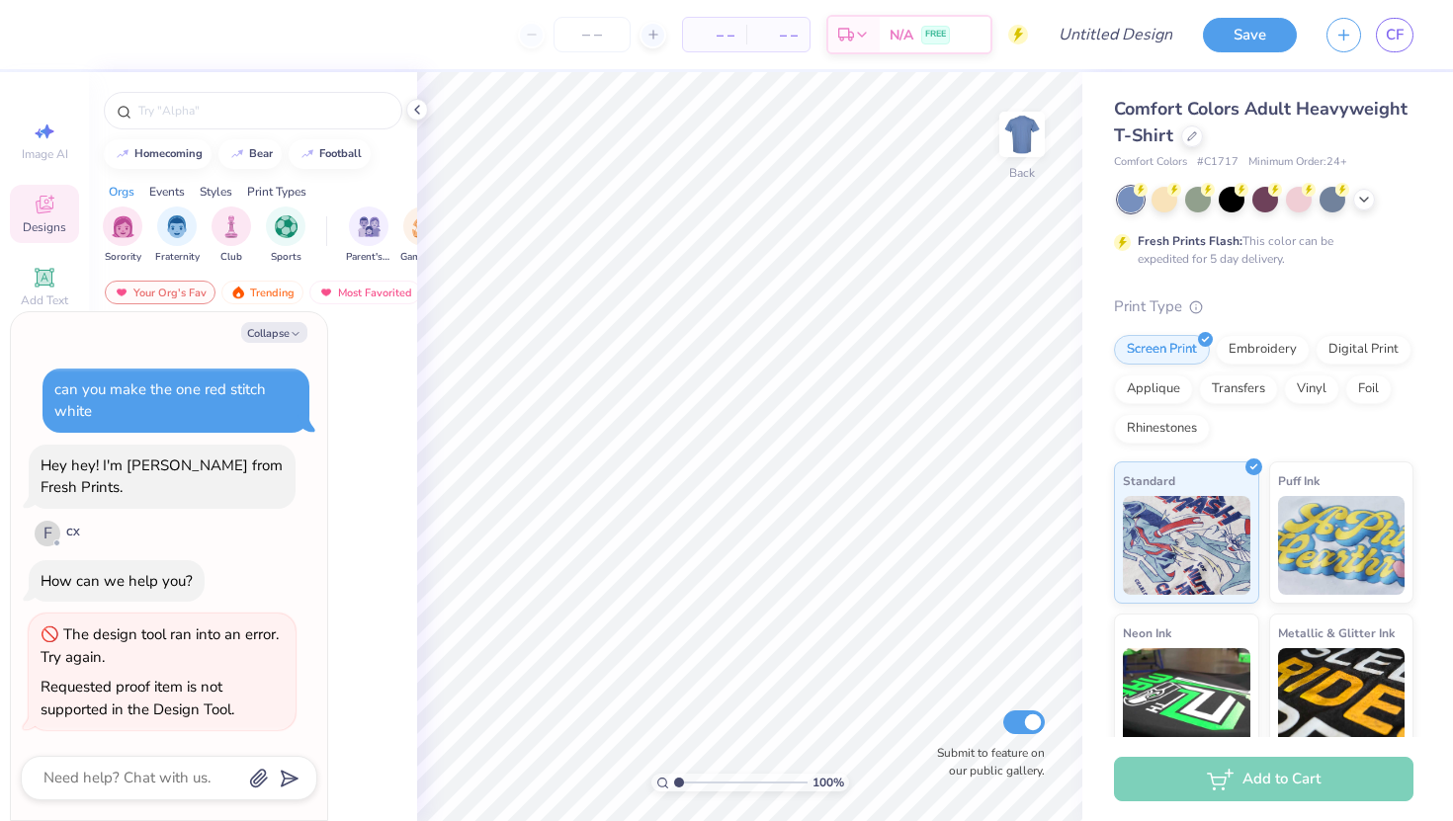
type textarea "x"
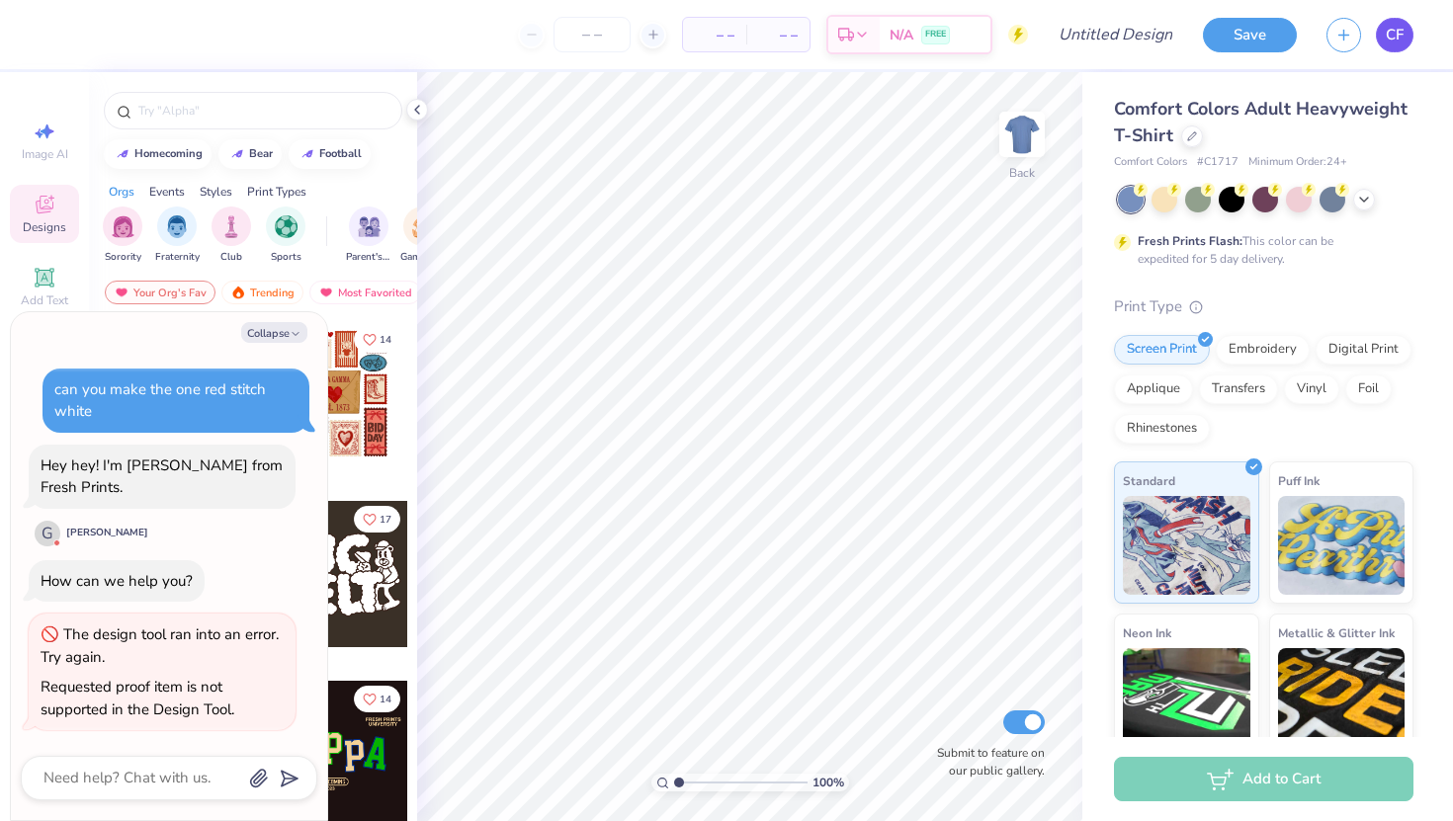
click at [1400, 43] on span "CF" at bounding box center [1395, 35] width 18 height 23
click at [286, 332] on button "Collapse" at bounding box center [274, 332] width 66 height 21
type textarea "x"
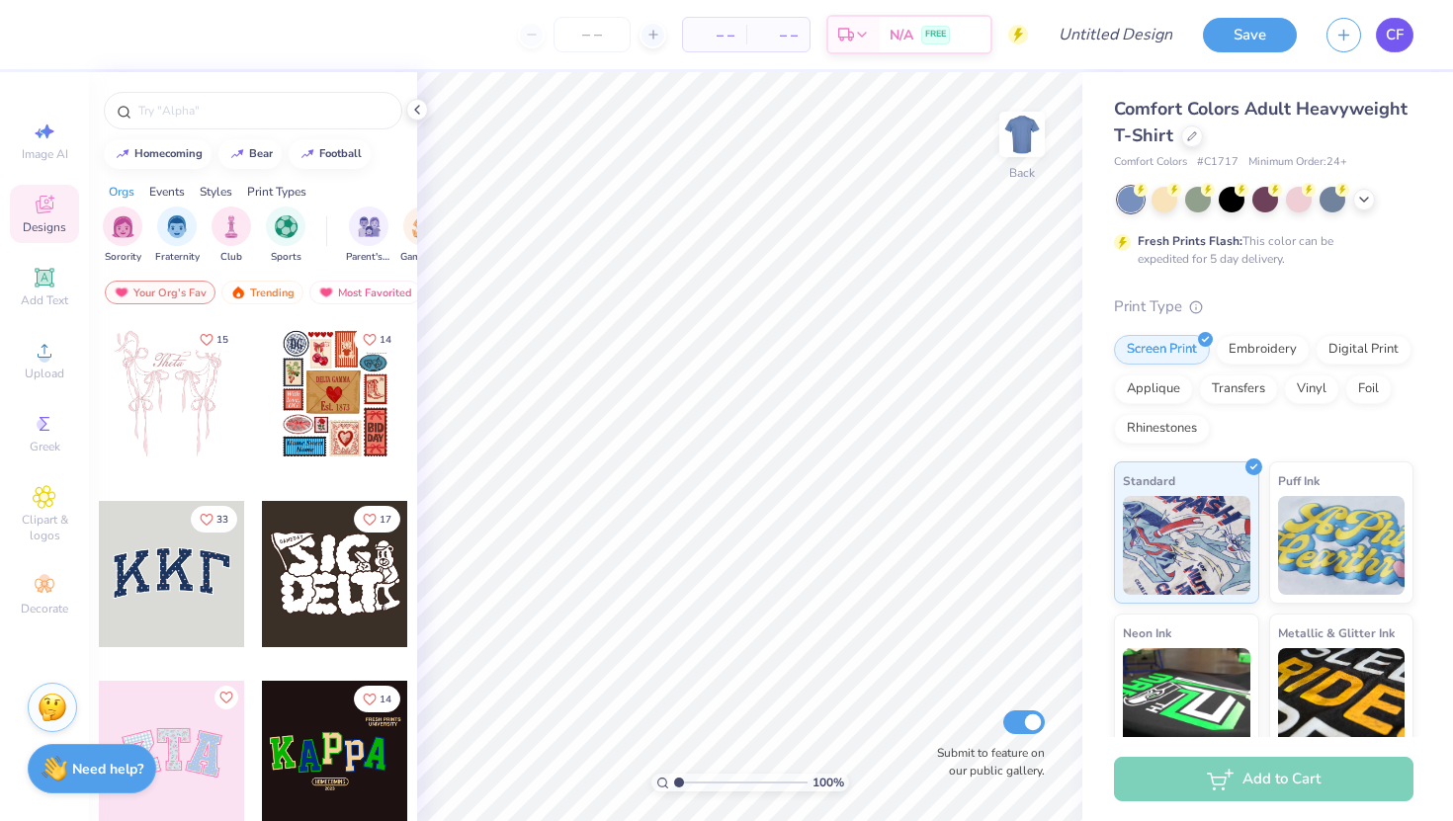
click at [1406, 34] on link "CF" at bounding box center [1395, 35] width 38 height 35
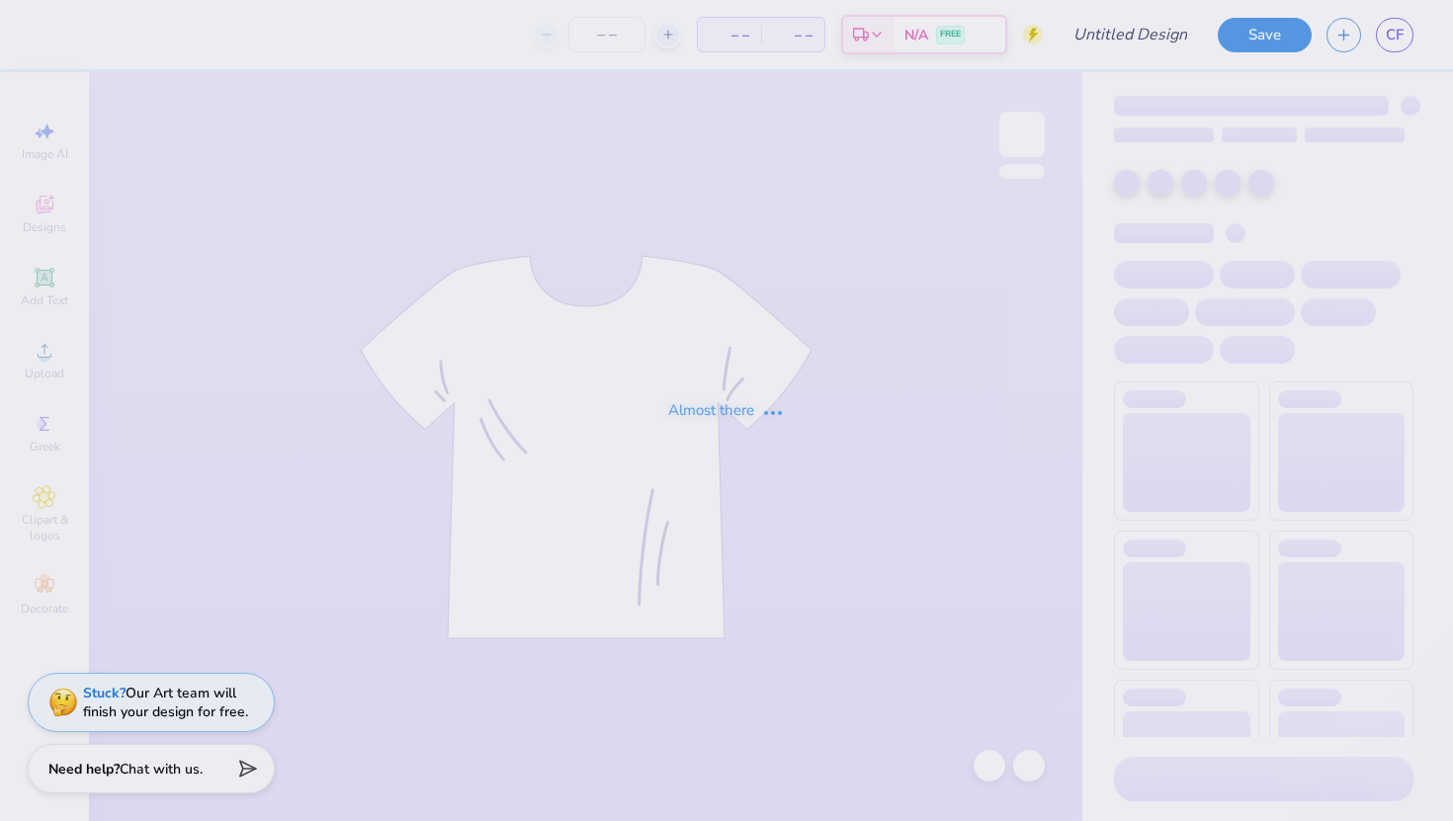
type input "fall merch idea"
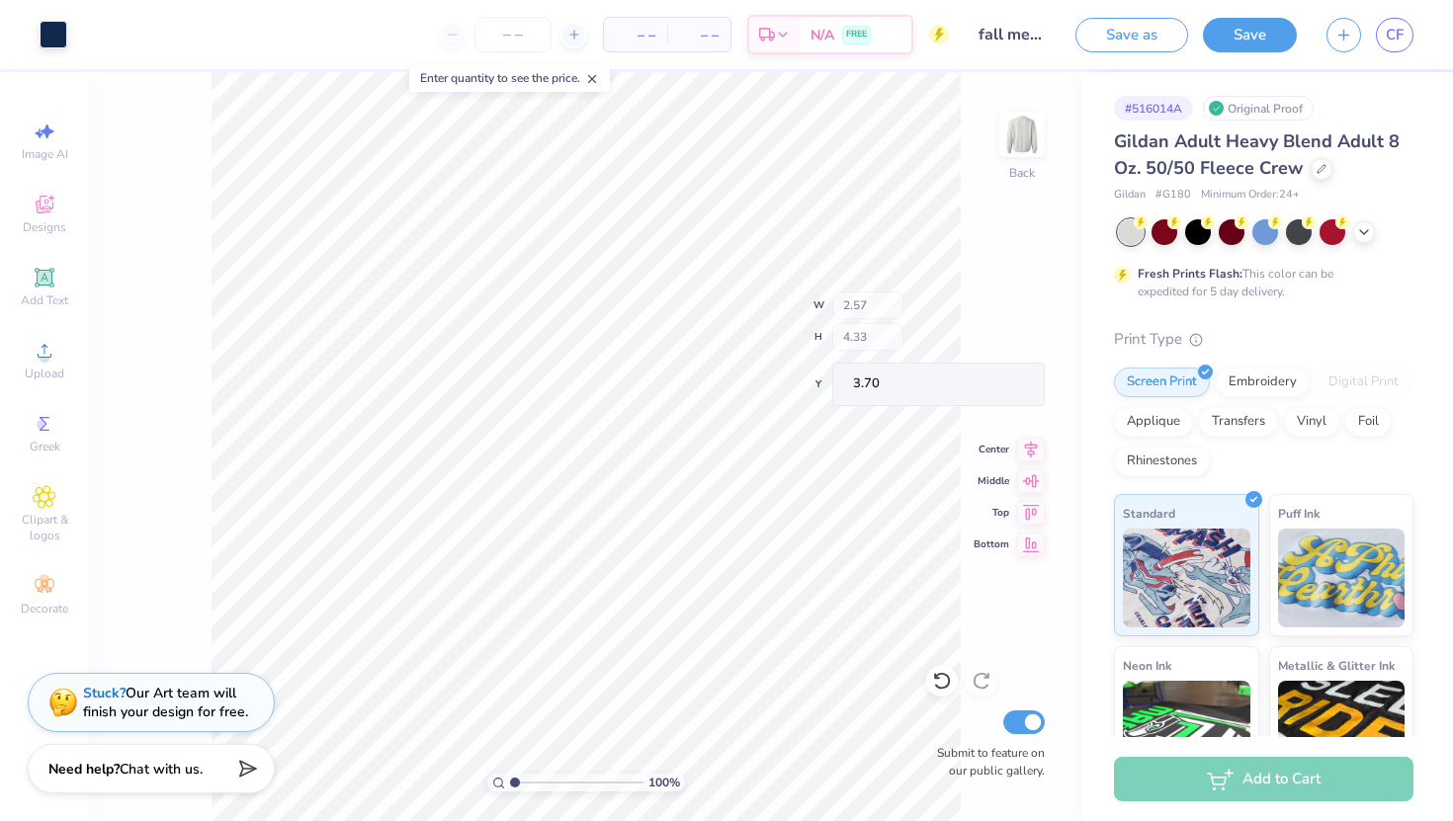
type input "3.25"
type input "4.50"
type input "3.09"
type input "2.87"
type input "4.83"
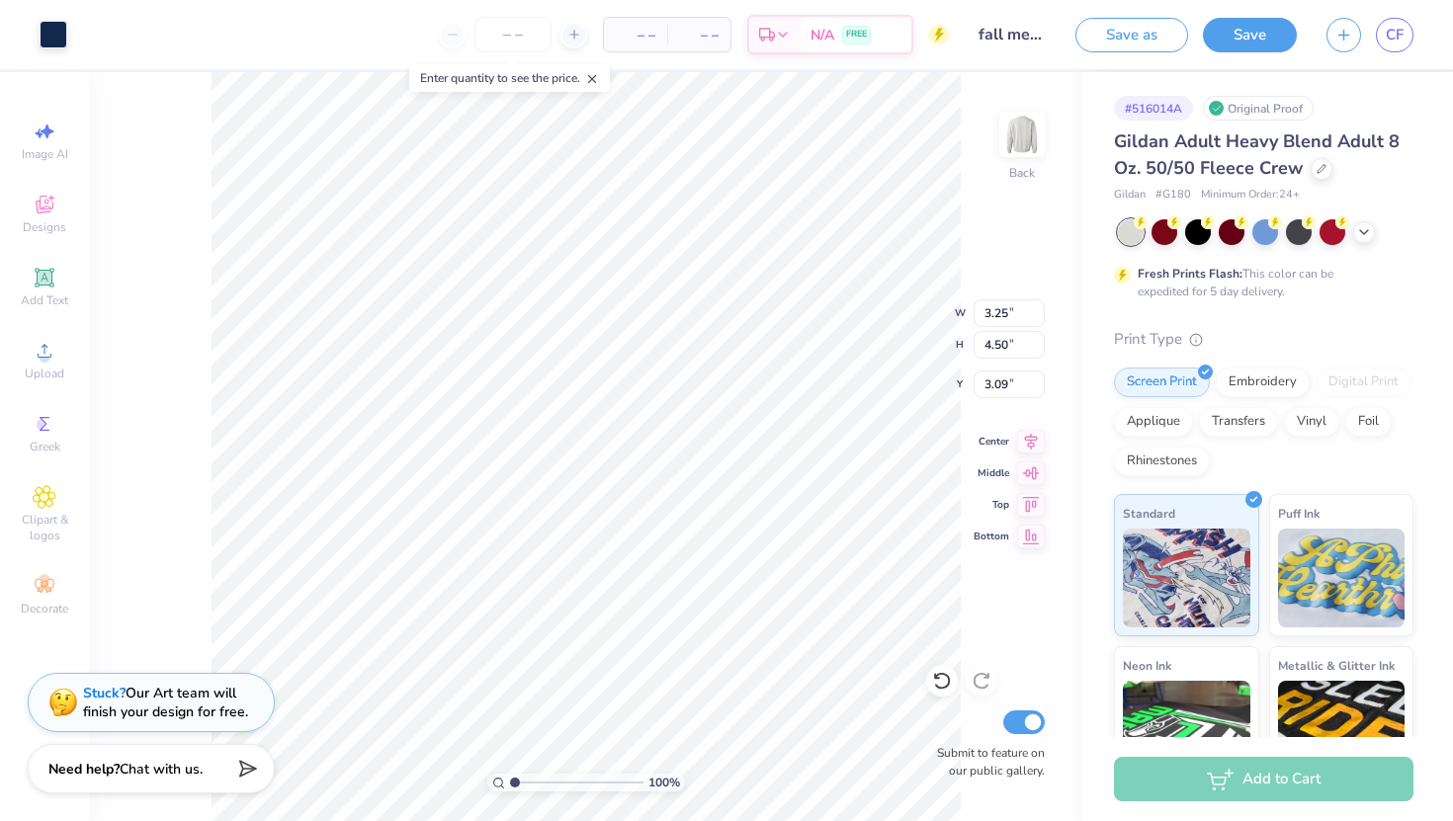
type input "3.46"
type input "3.25"
type input "4.50"
type input "3.00"
type input "6.40"
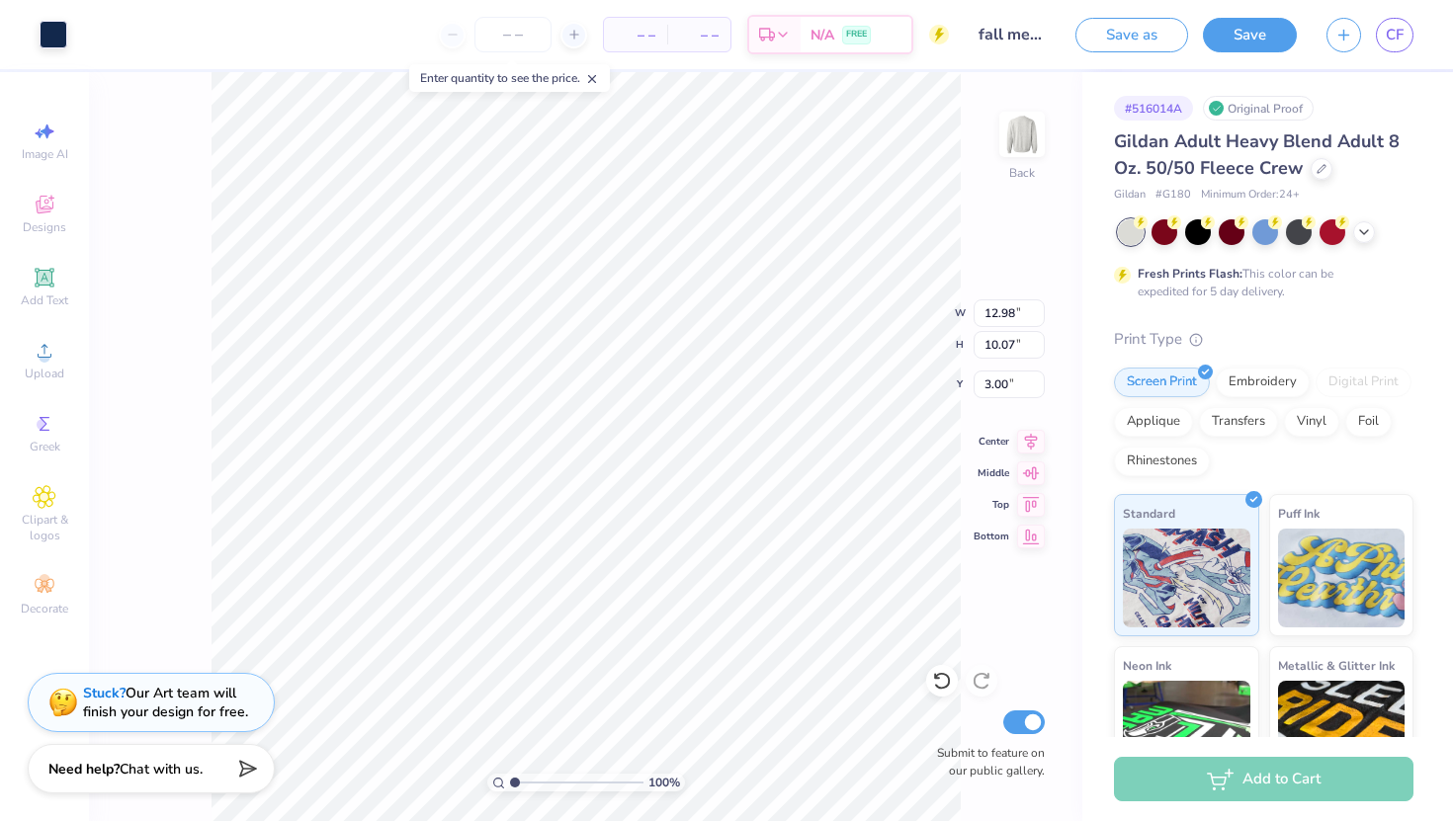
type input "4.96"
type input "3.00"
type input "7.78"
type input "6.03"
type input "2.56"
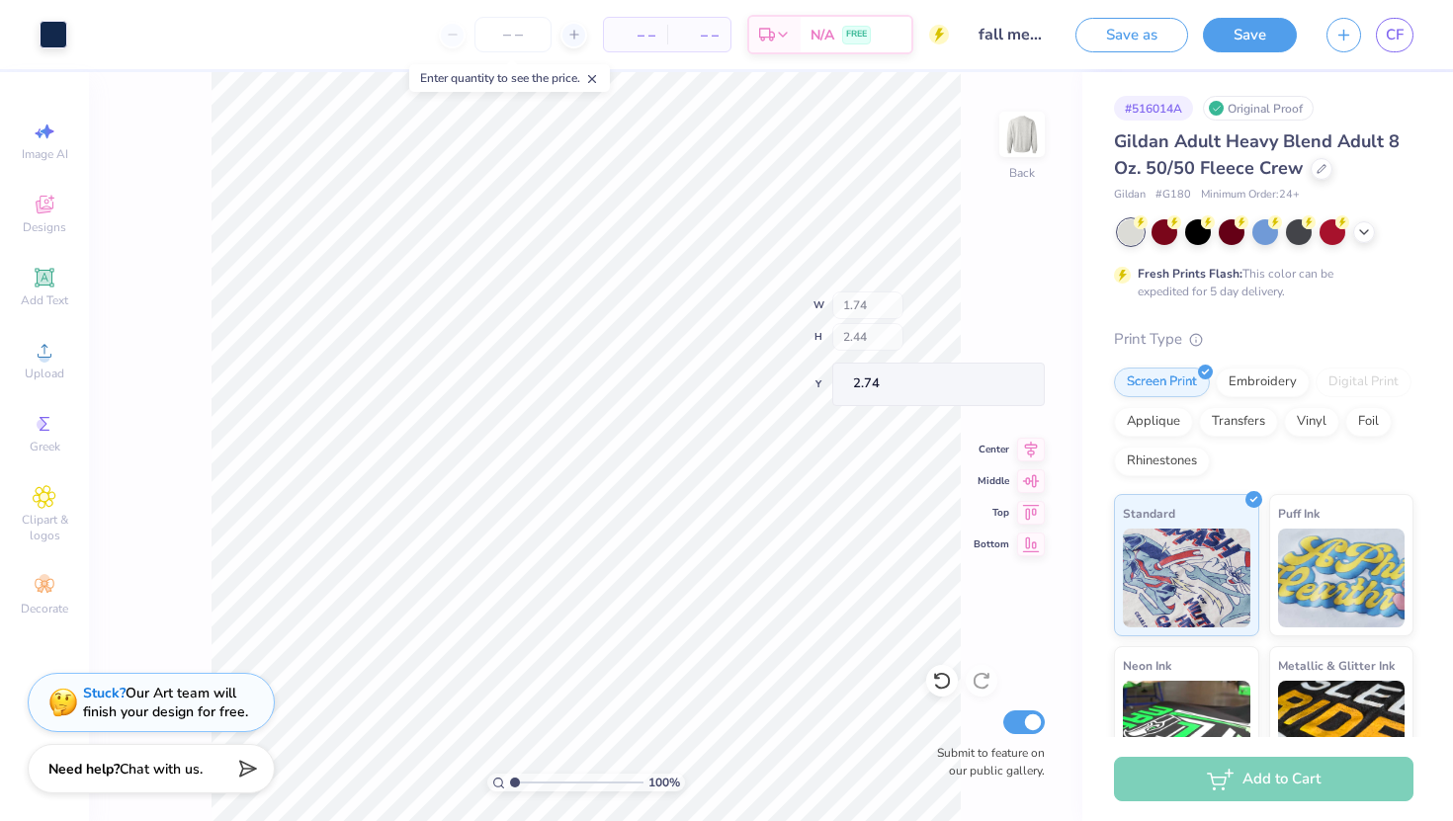
type input "1.65"
type input "2.49"
type input "5.61"
type input "1.54"
type input "2.60"
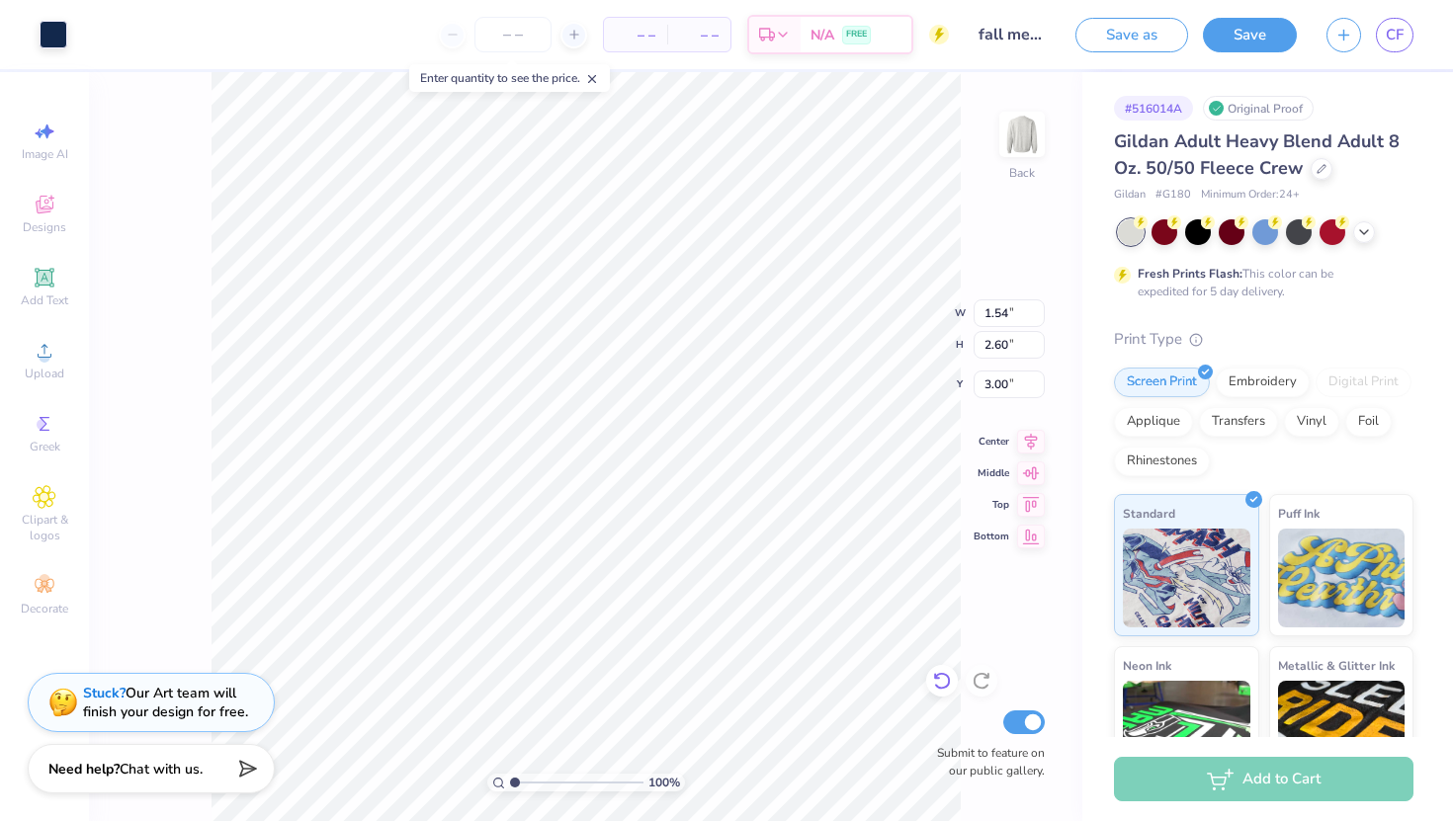
click at [931, 677] on div at bounding box center [942, 681] width 32 height 32
click at [932, 677] on icon at bounding box center [942, 681] width 20 height 20
type input "2.35"
type input "11.24"
type input "4.63"
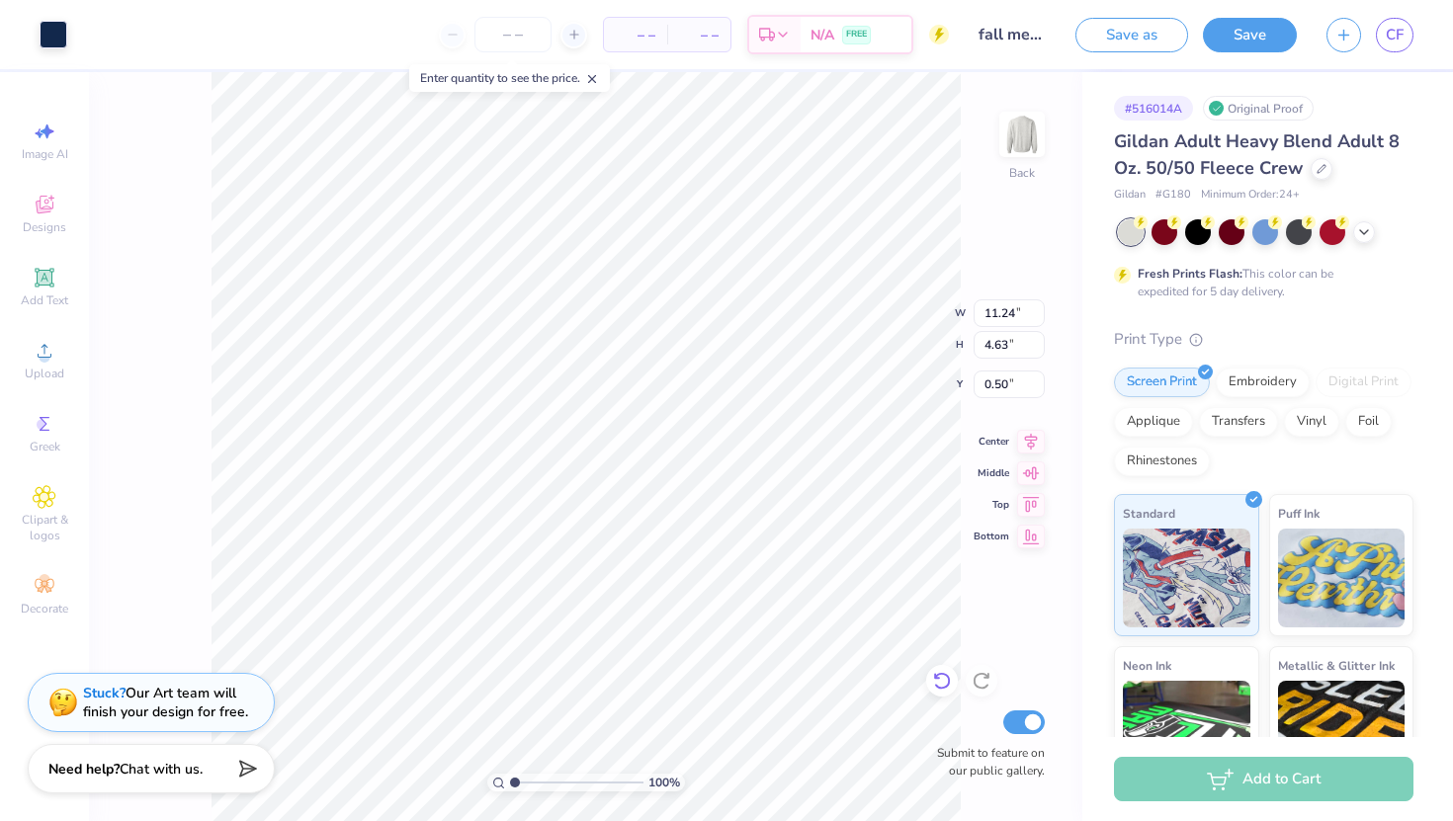
type input "1.48"
click at [933, 682] on icon at bounding box center [942, 681] width 20 height 20
click at [935, 683] on icon at bounding box center [942, 681] width 20 height 20
click at [976, 679] on icon at bounding box center [982, 681] width 20 height 20
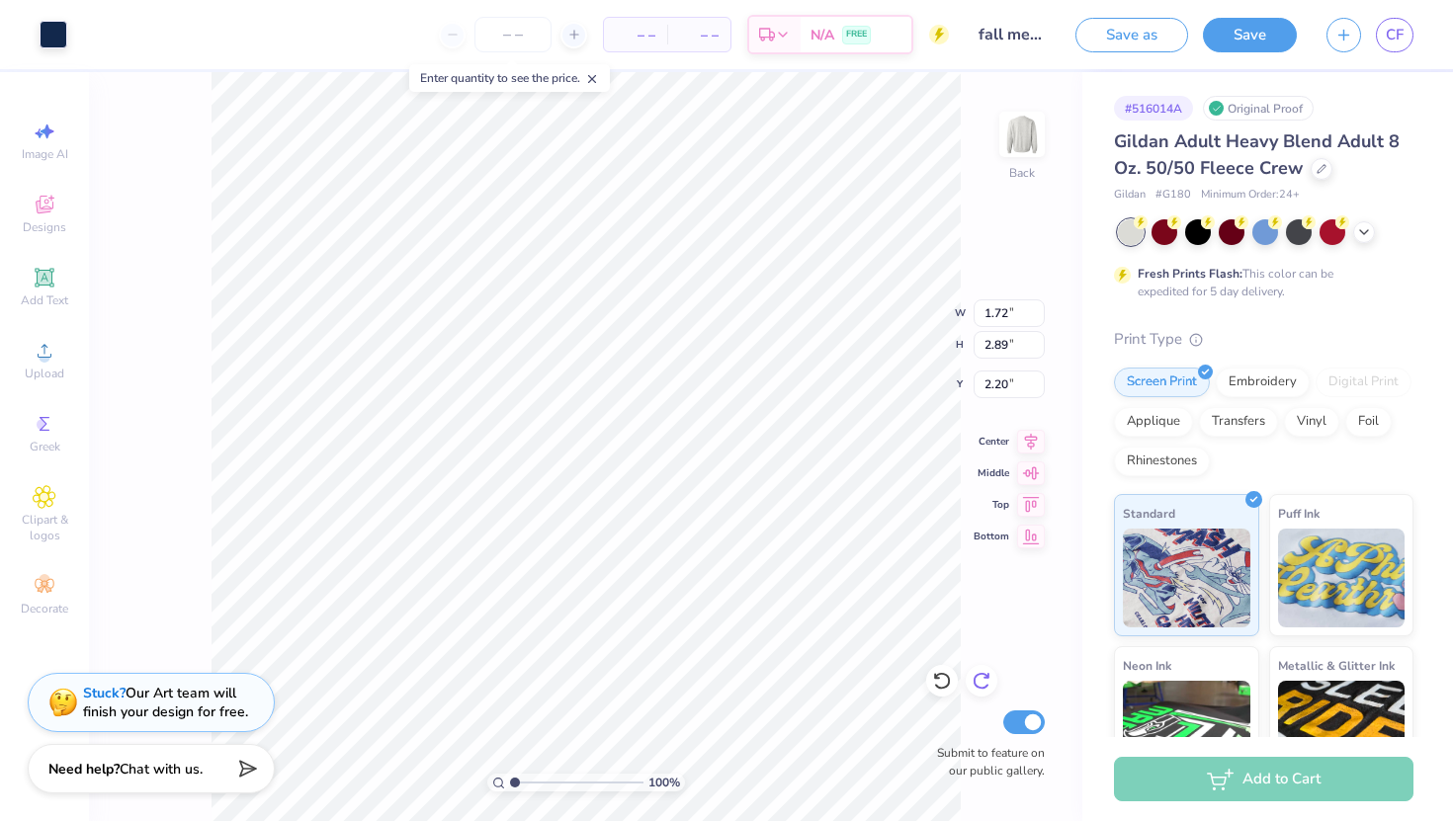
type input "2.33"
type input "2.04"
type input "2.15"
type input "2.45"
click at [942, 681] on icon at bounding box center [942, 681] width 20 height 20
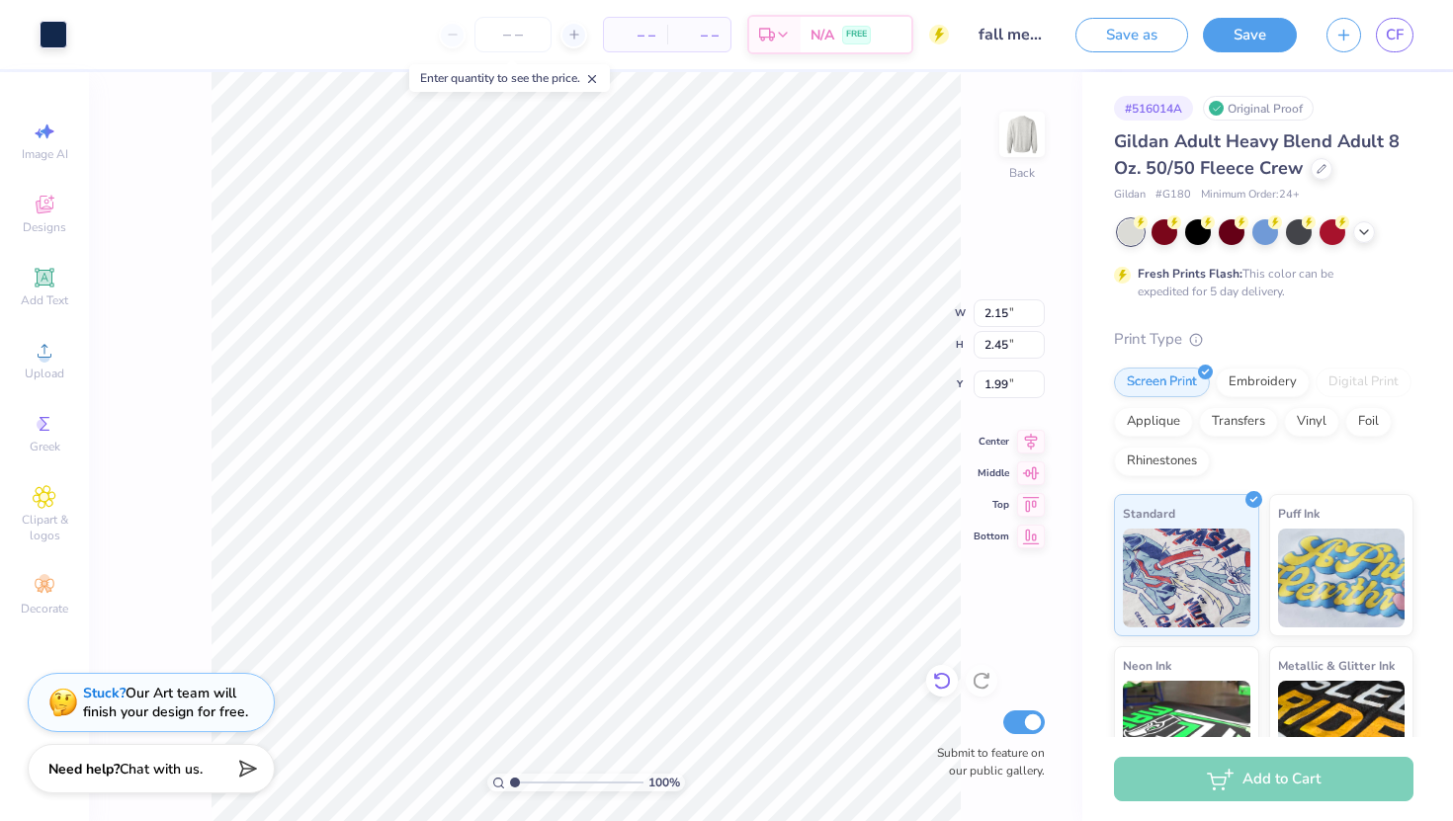
type input "2.04"
type input "2.13"
type input "2.04"
type input "2.30"
type input "2.04"
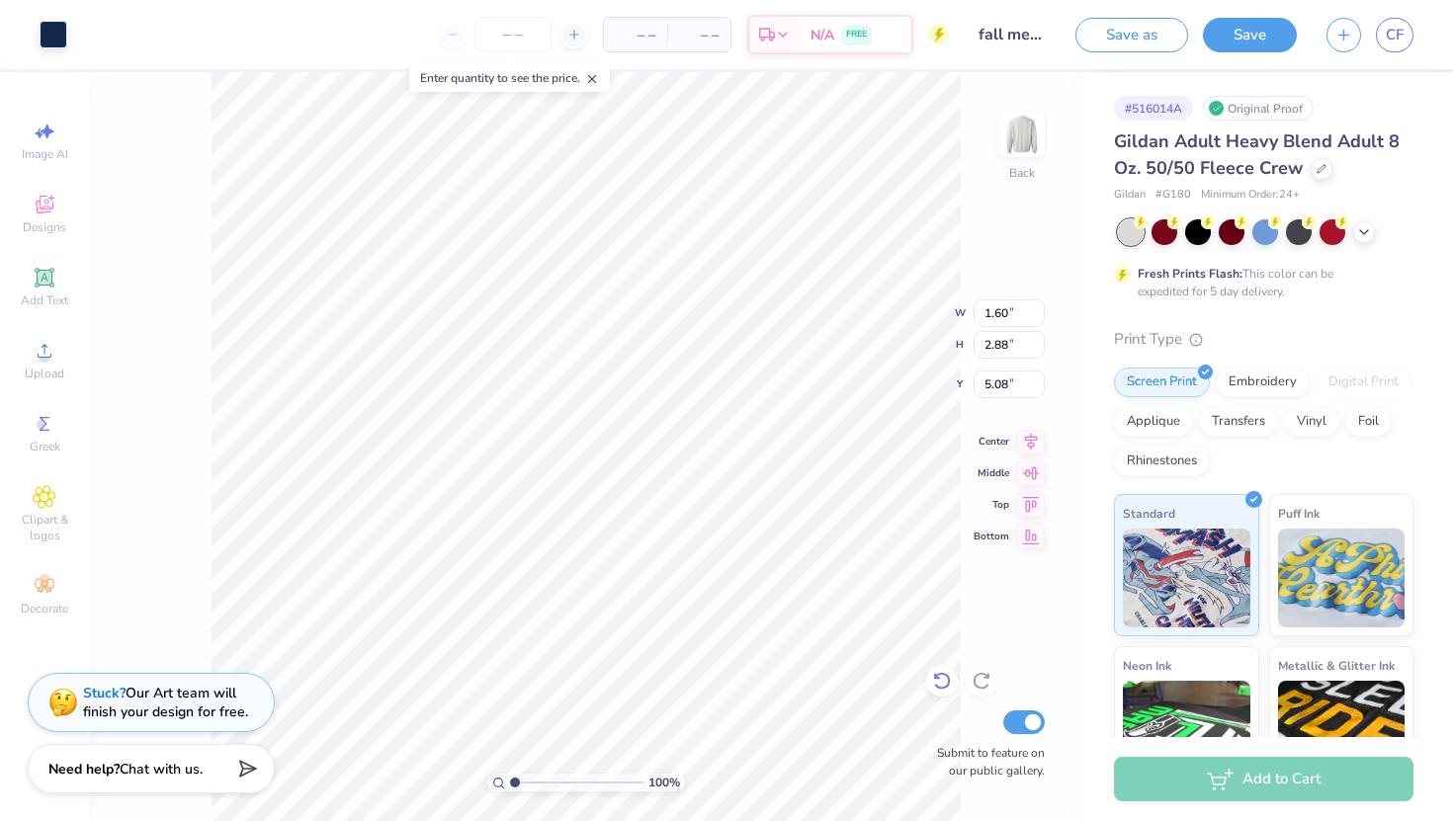
type input "4.99"
type input "5.24"
type input "5.15"
type input "5.02"
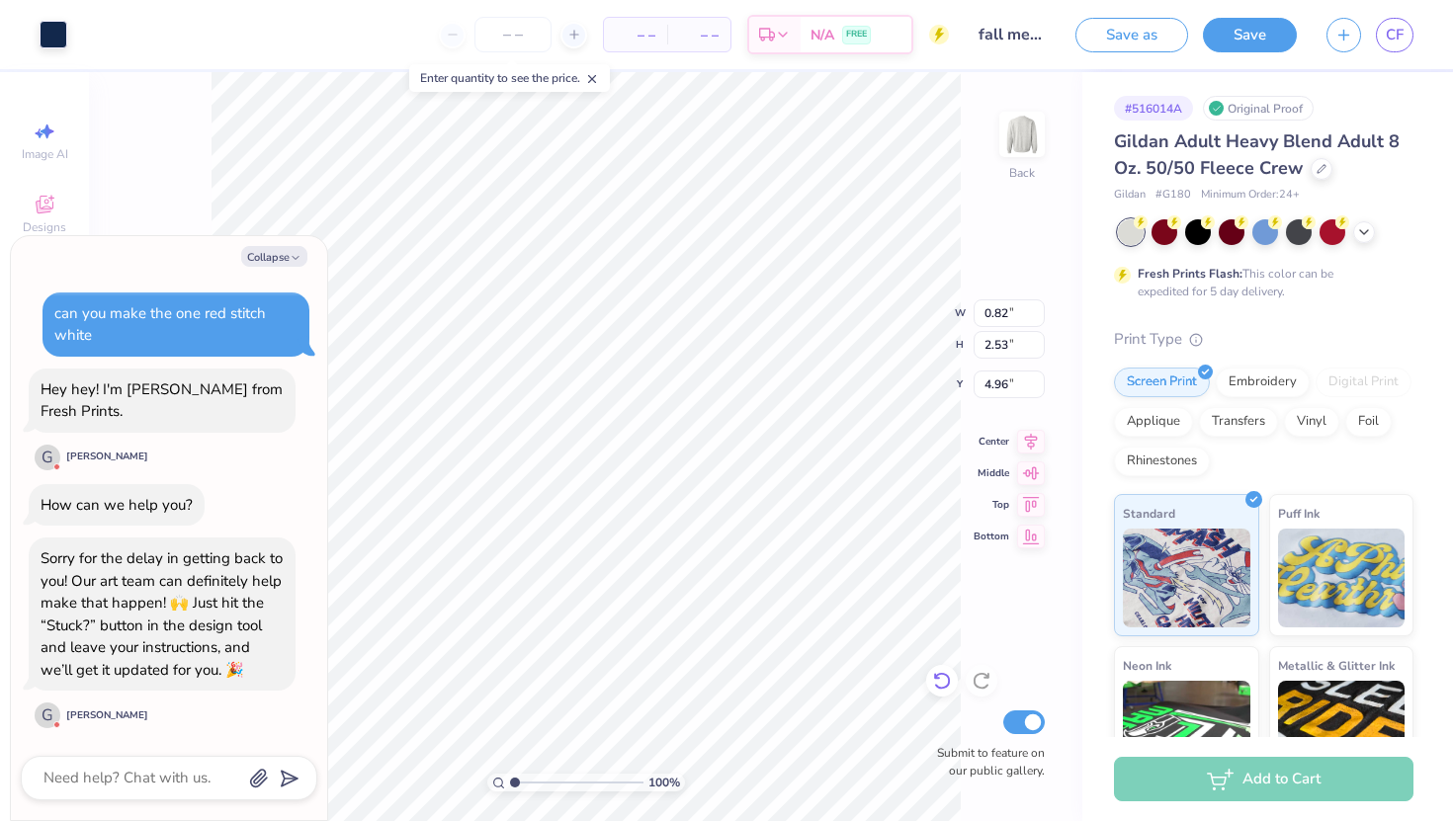
type textarea "x"
type input "5.00"
click at [288, 258] on button "Collapse" at bounding box center [274, 256] width 66 height 21
type textarea "x"
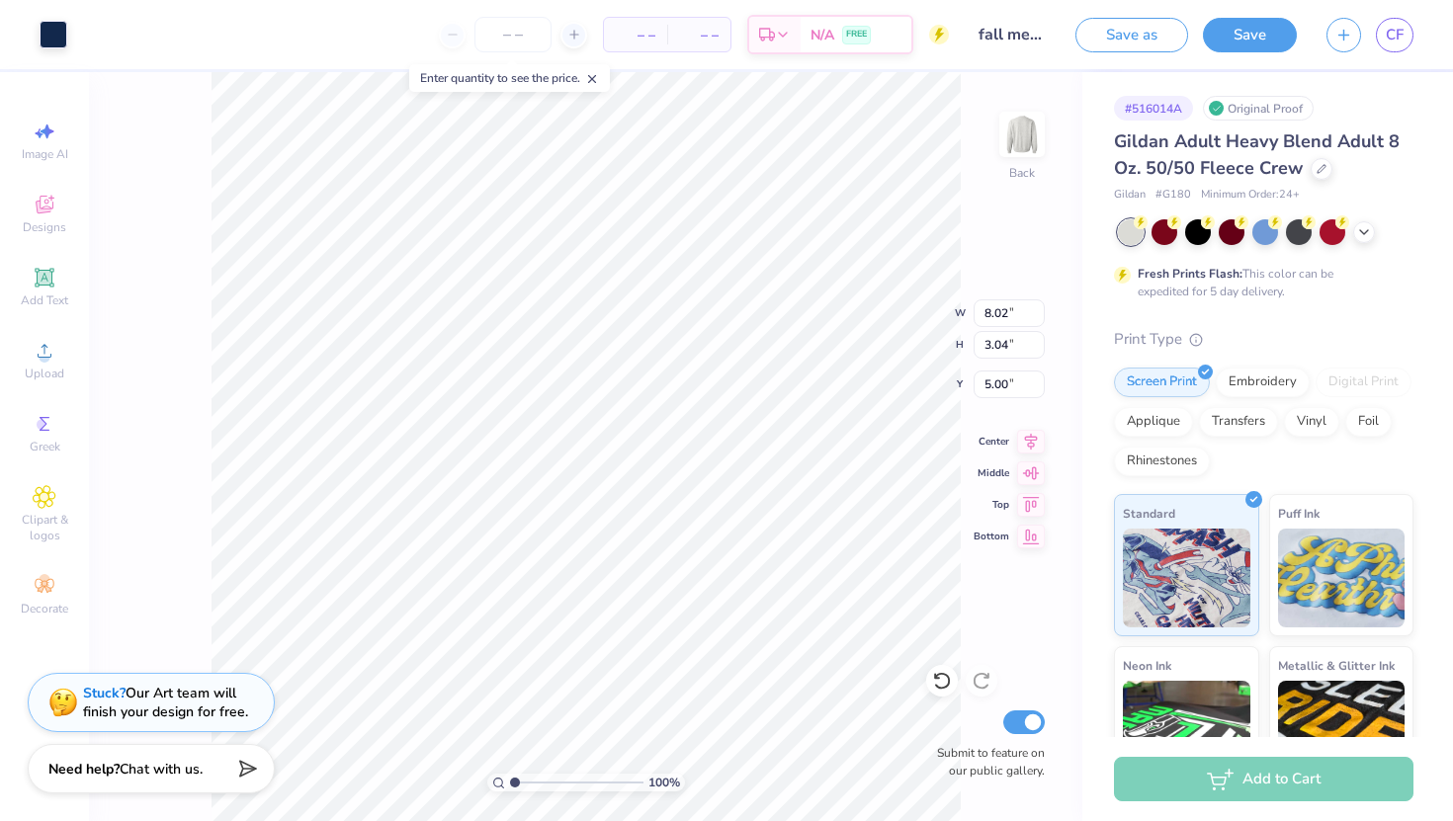
type input "5.10"
type input "2.19"
type input "5.18"
type input "5.45"
type input "5.56"
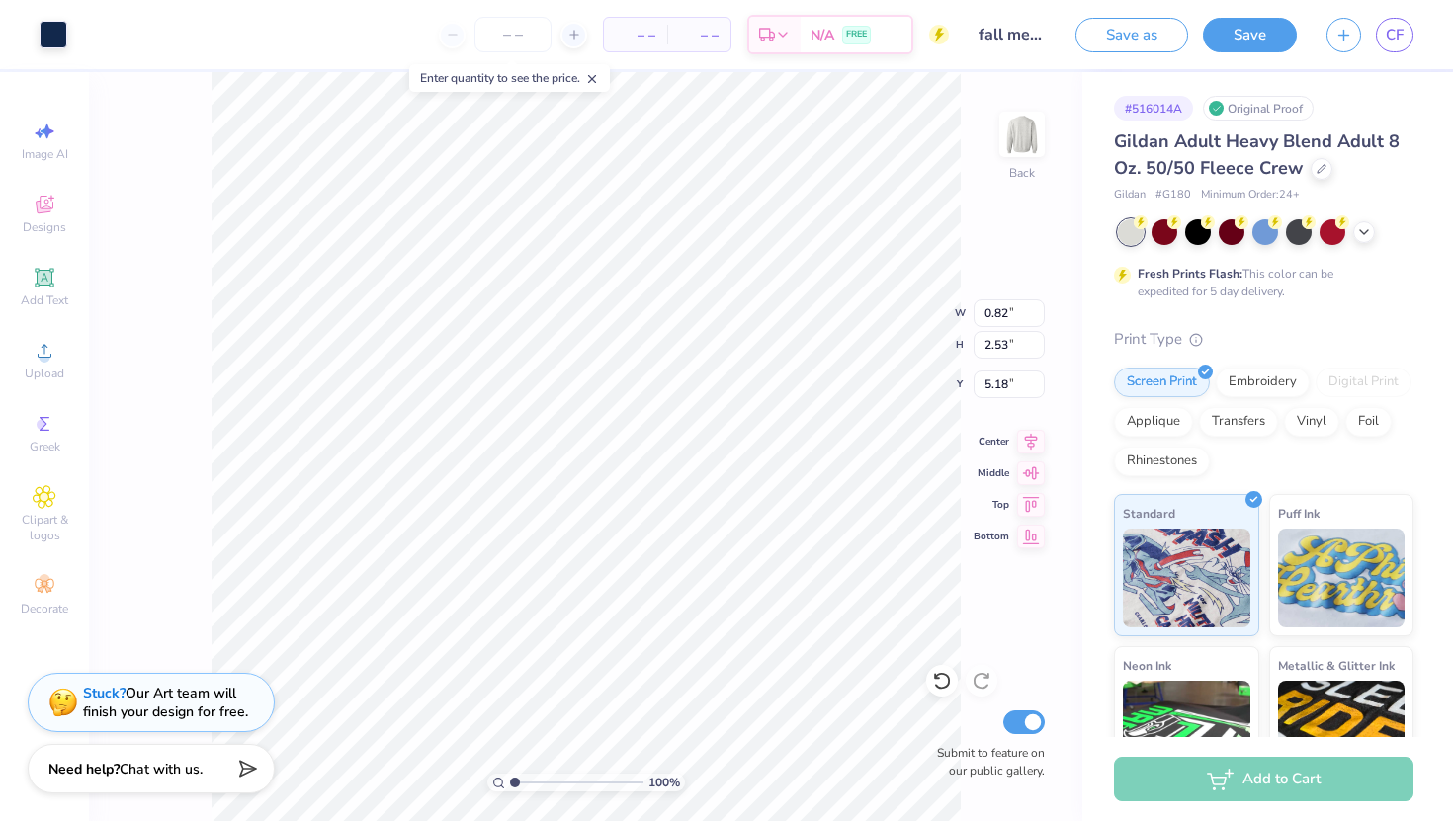
type input "5.43"
click at [941, 681] on icon at bounding box center [942, 681] width 20 height 20
type input "5.65"
click at [951, 681] on icon at bounding box center [942, 681] width 20 height 20
type input "5.42"
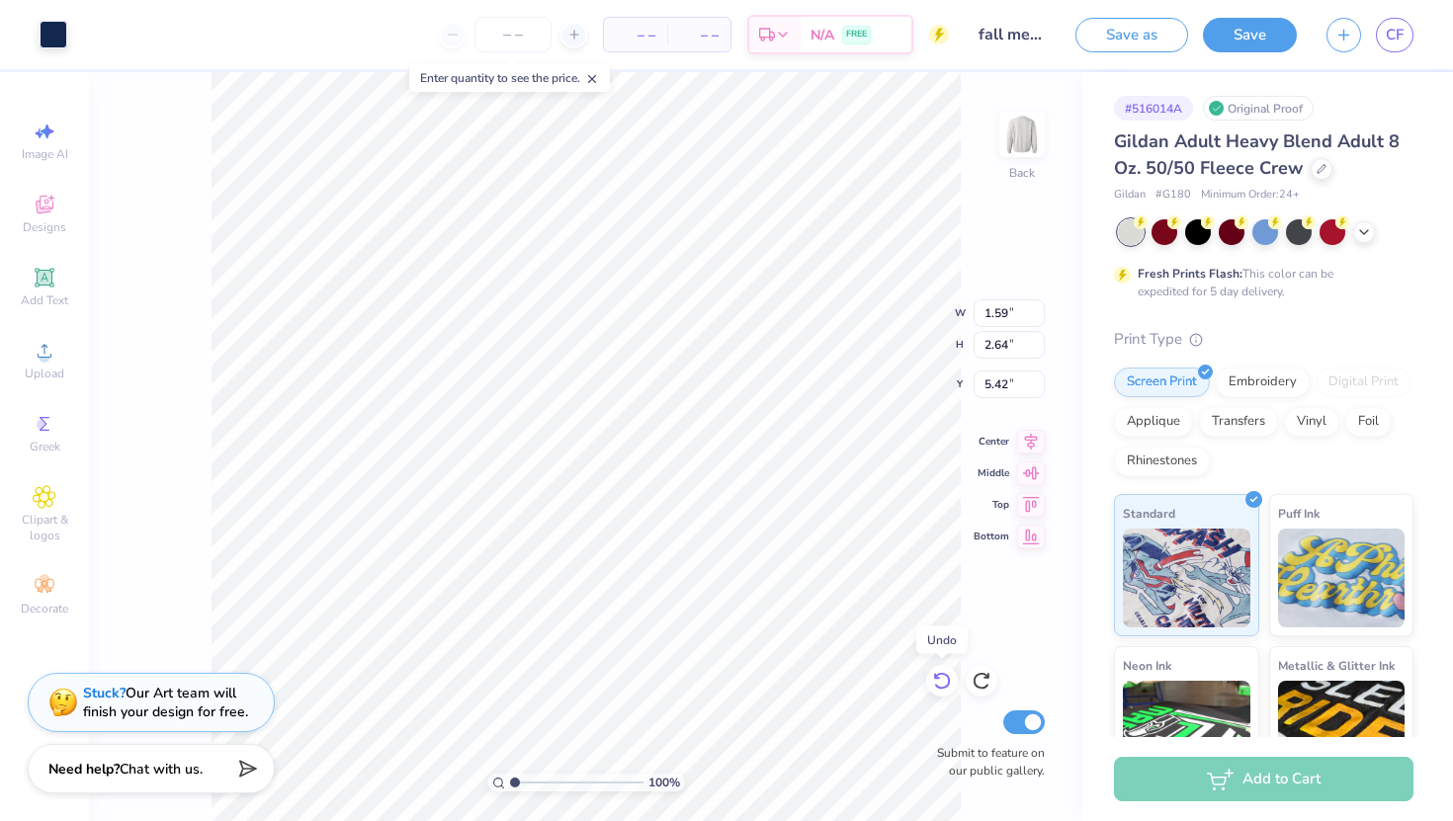
click at [951, 681] on icon at bounding box center [942, 681] width 20 height 20
click at [942, 683] on icon at bounding box center [942, 681] width 20 height 20
click at [979, 668] on div at bounding box center [982, 681] width 32 height 32
type input "5.65"
type input "5.61"
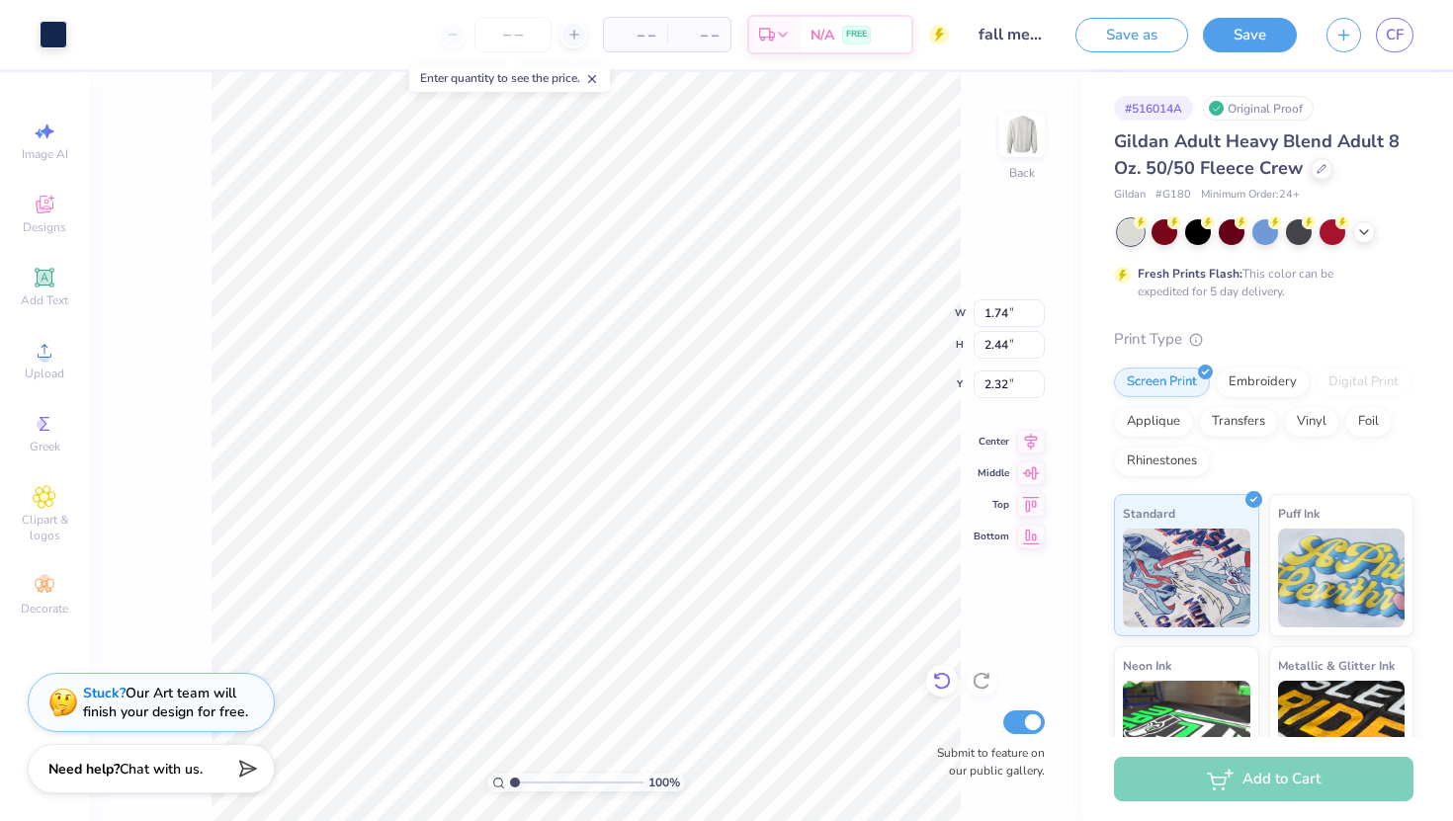
click at [945, 684] on icon at bounding box center [942, 681] width 20 height 20
type input "2.37"
click at [945, 684] on icon at bounding box center [942, 681] width 20 height 20
click at [983, 675] on icon at bounding box center [982, 681] width 20 height 20
click at [40, 222] on span "Designs" at bounding box center [44, 227] width 43 height 16
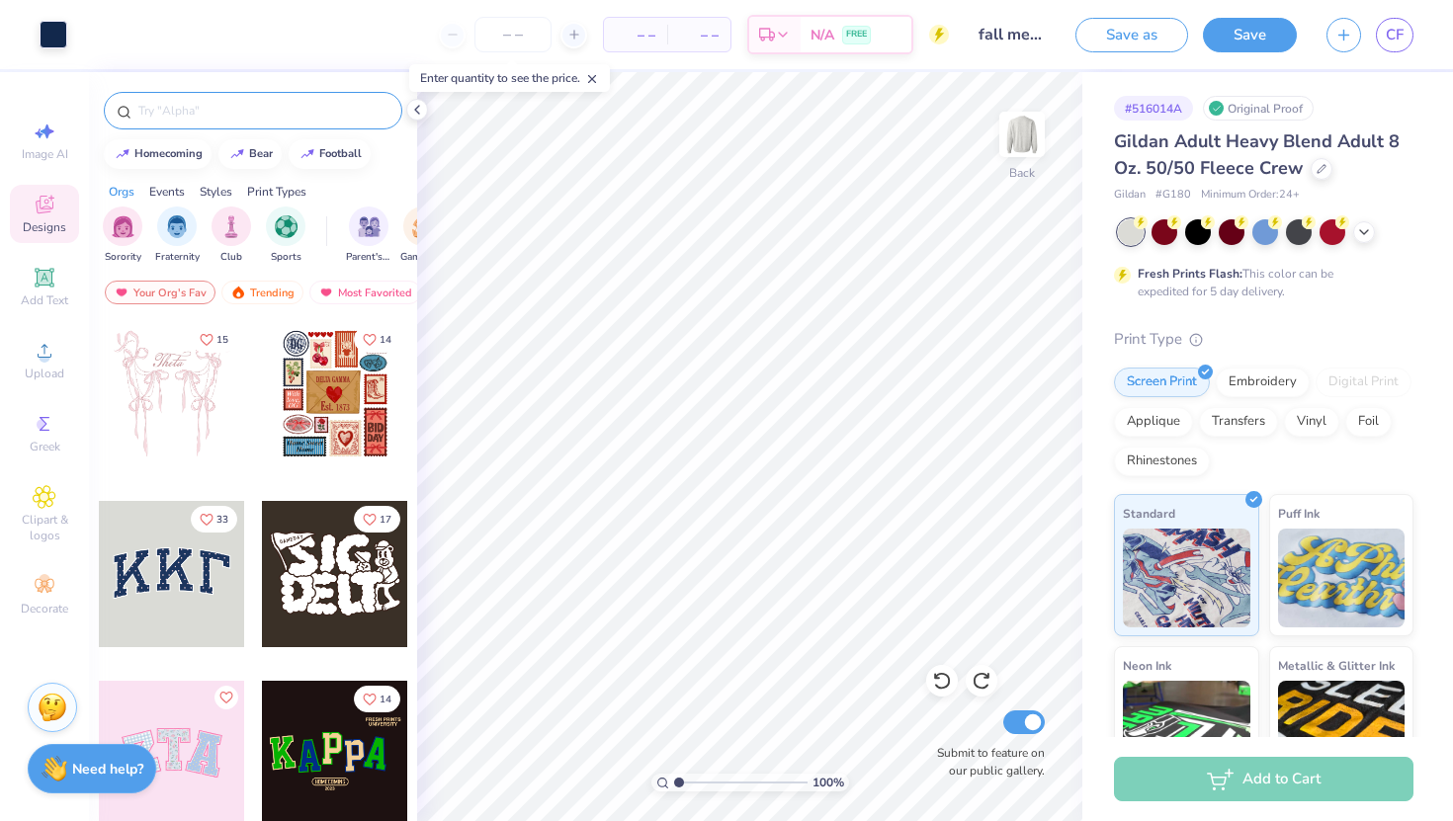
click at [182, 112] on input "text" at bounding box center [262, 111] width 253 height 20
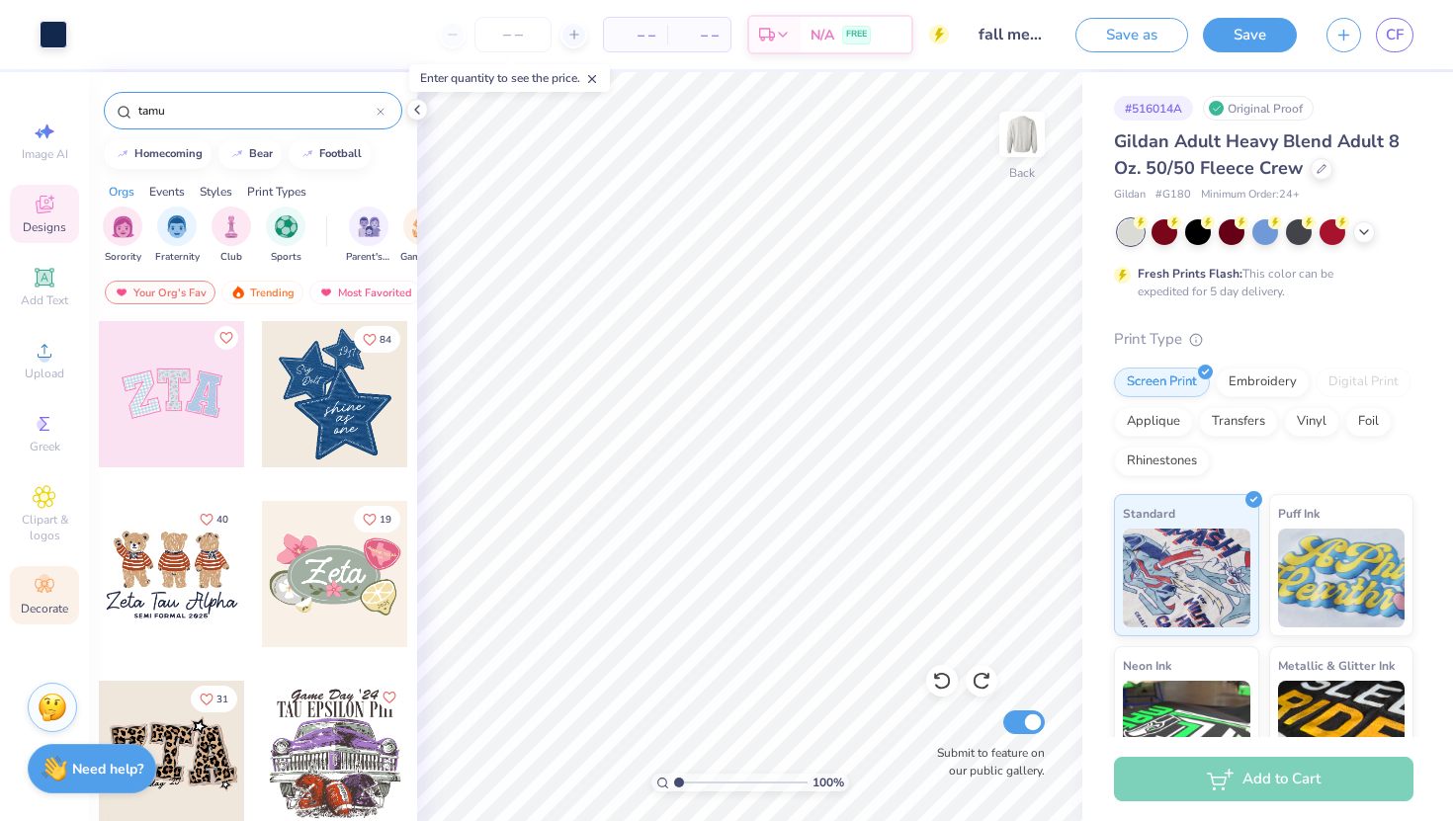
type input "tamu"
click at [55, 595] on icon at bounding box center [45, 586] width 24 height 24
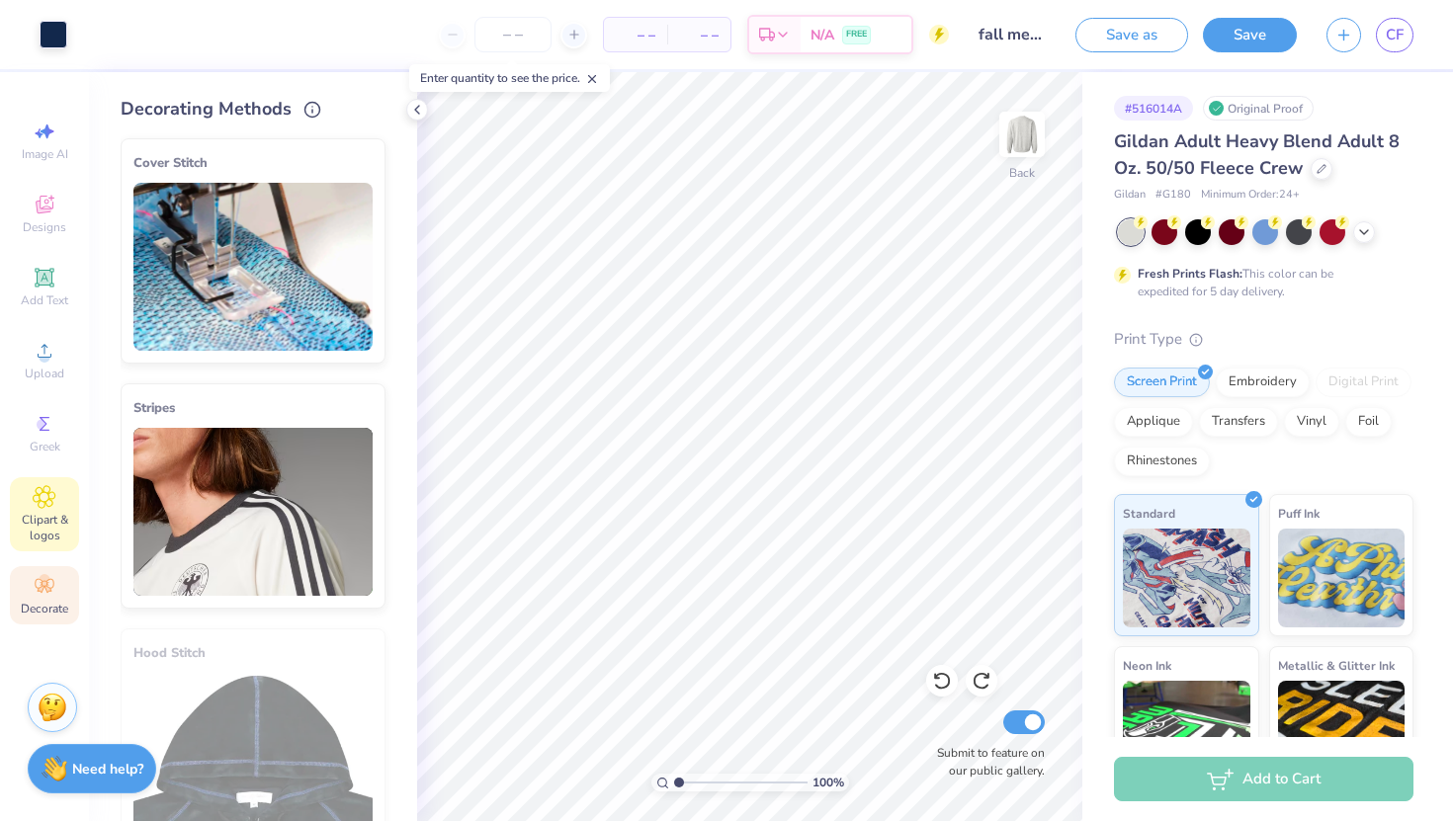
click at [52, 488] on icon at bounding box center [44, 497] width 23 height 24
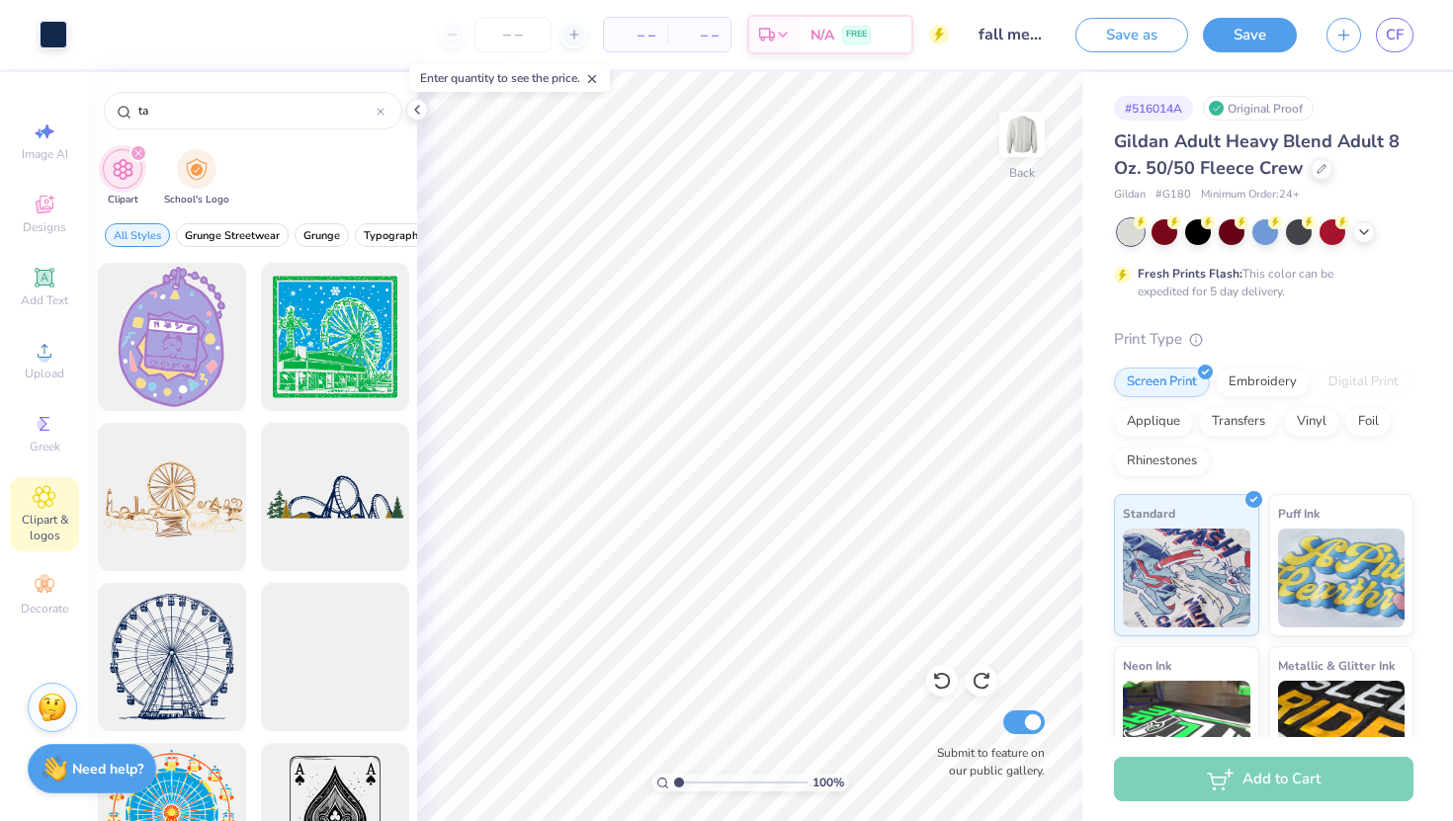
type input "t"
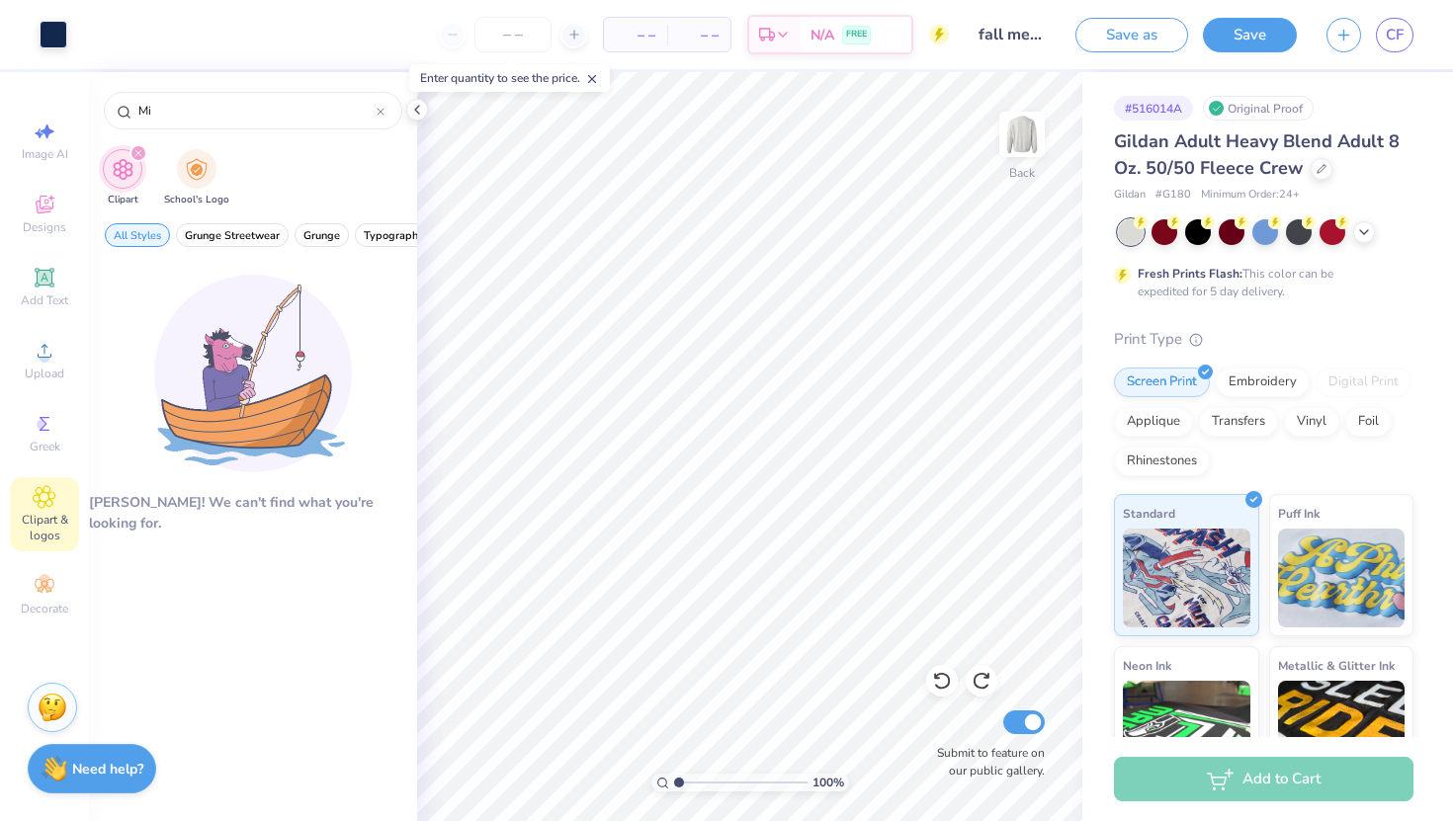
type input "M"
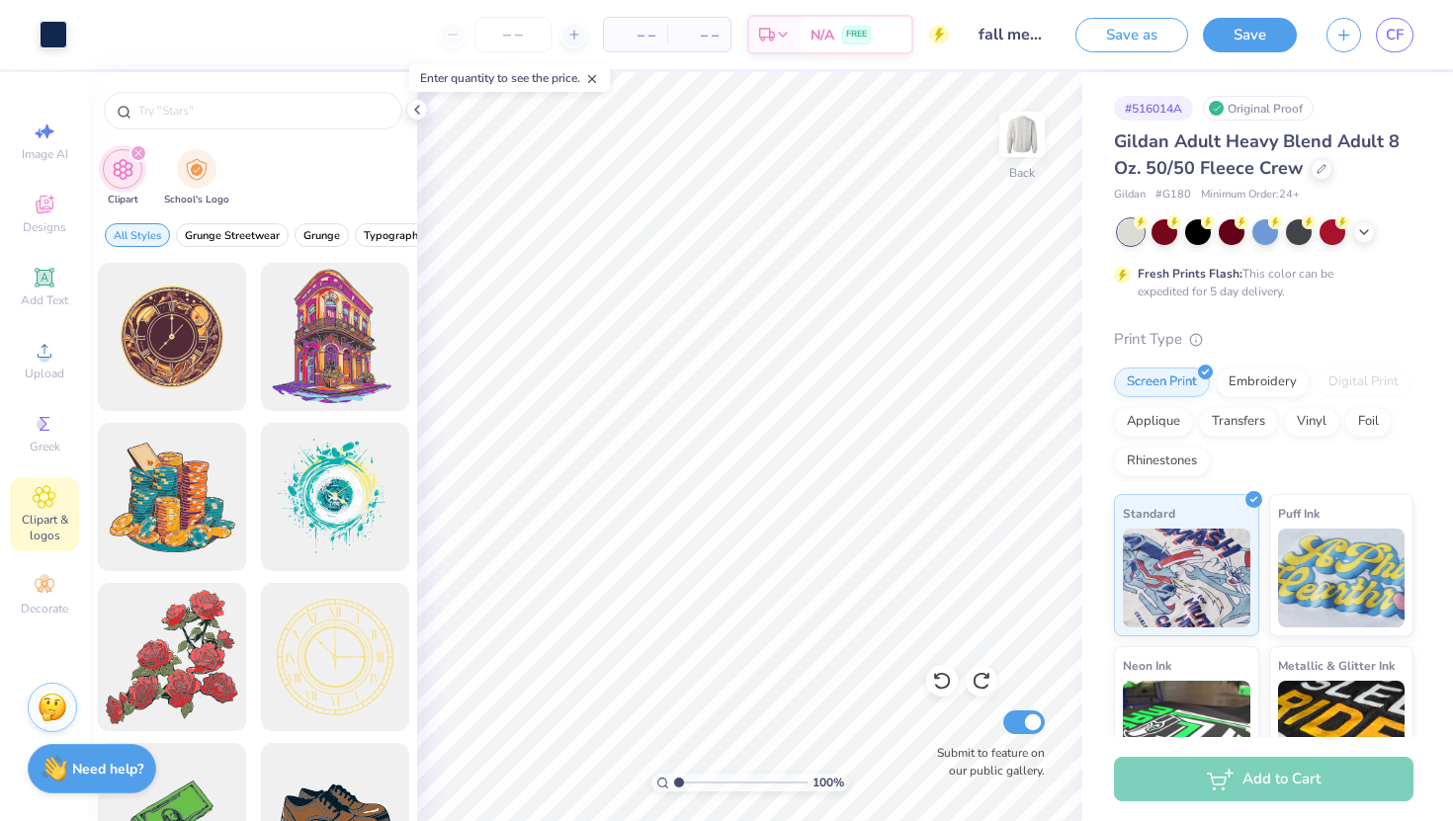
click at [37, 391] on div "Image AI Designs Add Text Upload Greek Clipart & logos Decorate" at bounding box center [44, 368] width 69 height 513
click at [50, 447] on span "Greek" at bounding box center [45, 447] width 31 height 16
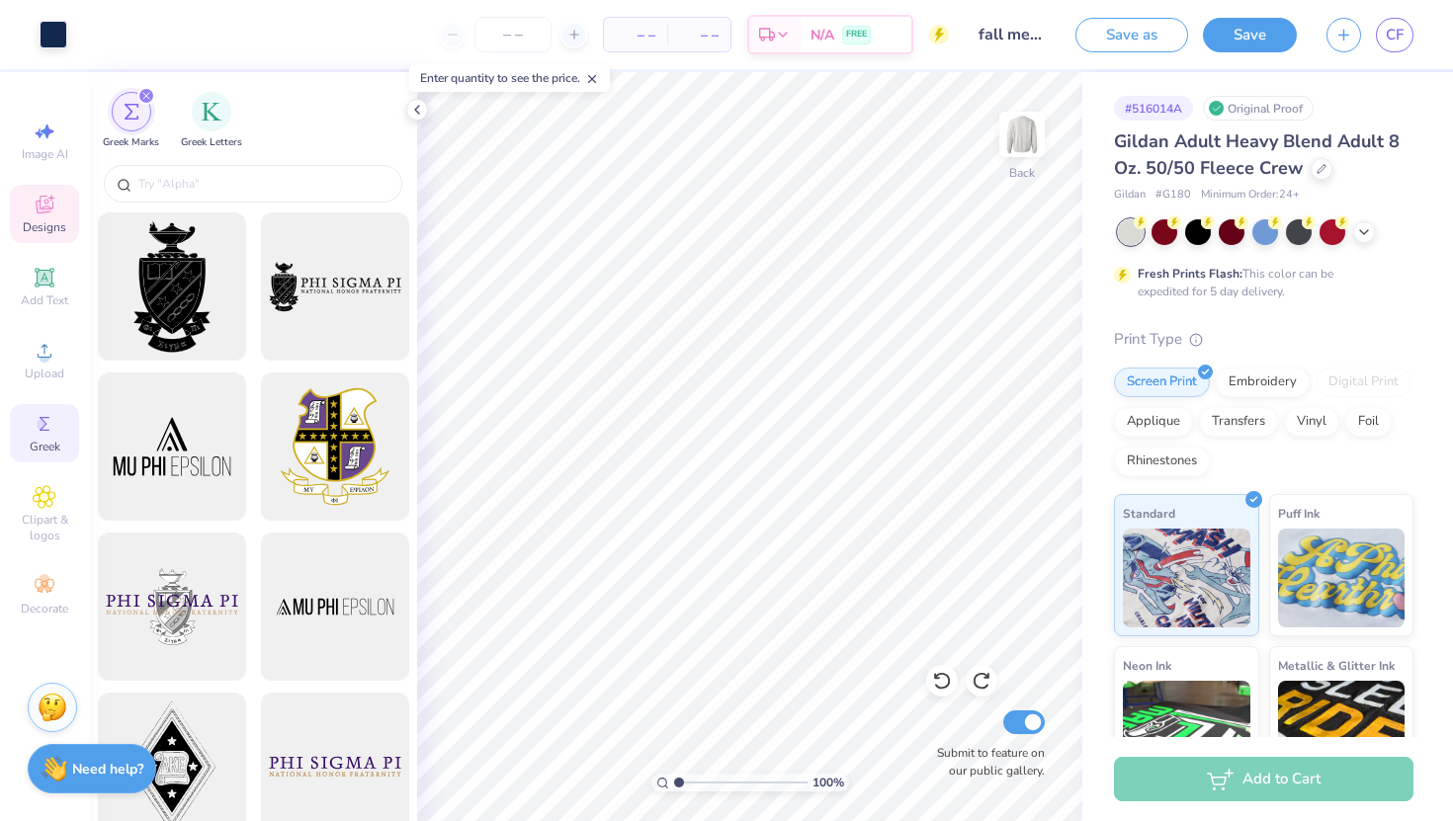
click at [45, 227] on span "Designs" at bounding box center [44, 227] width 43 height 16
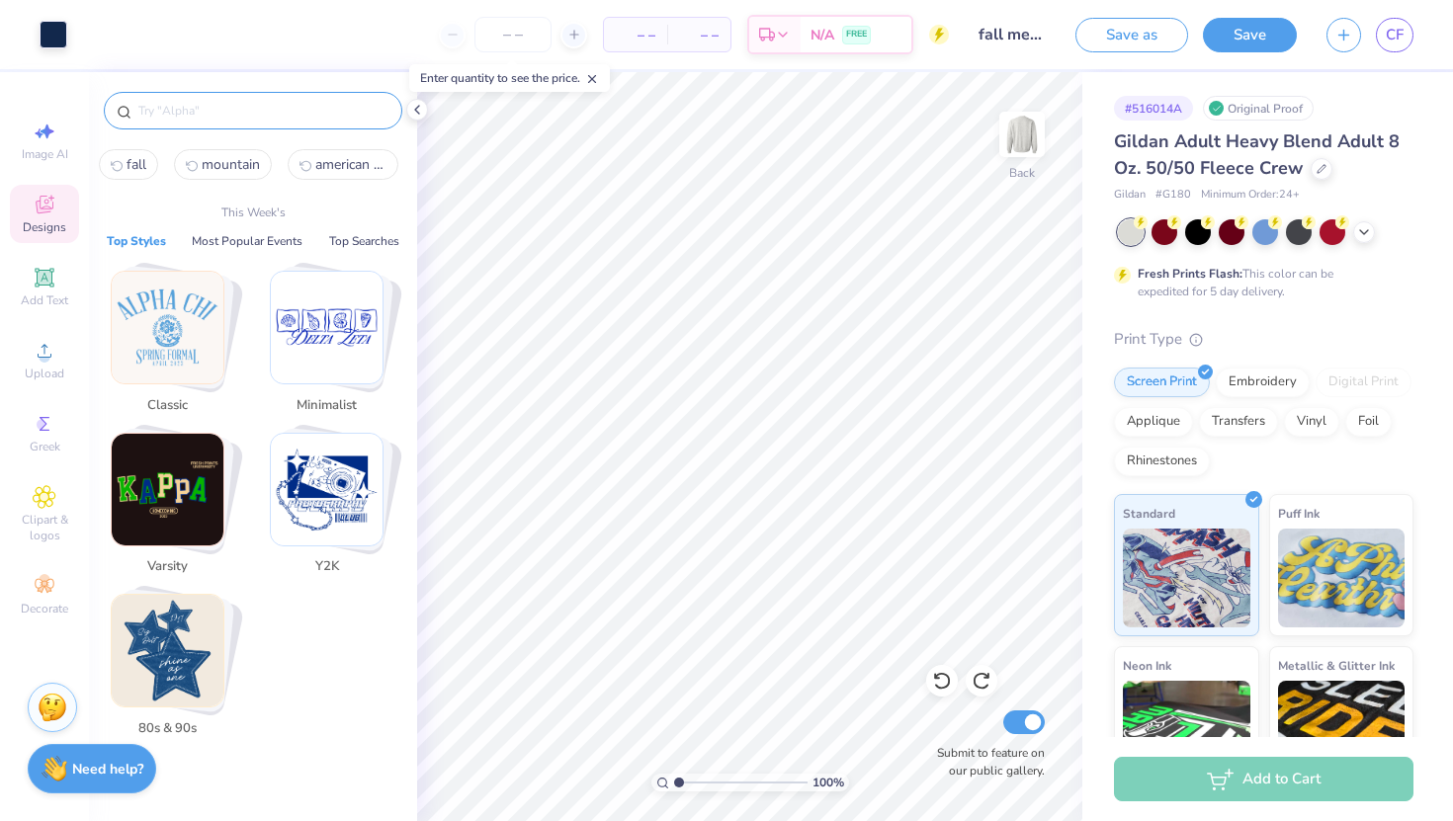
click at [301, 113] on input "text" at bounding box center [262, 111] width 253 height 20
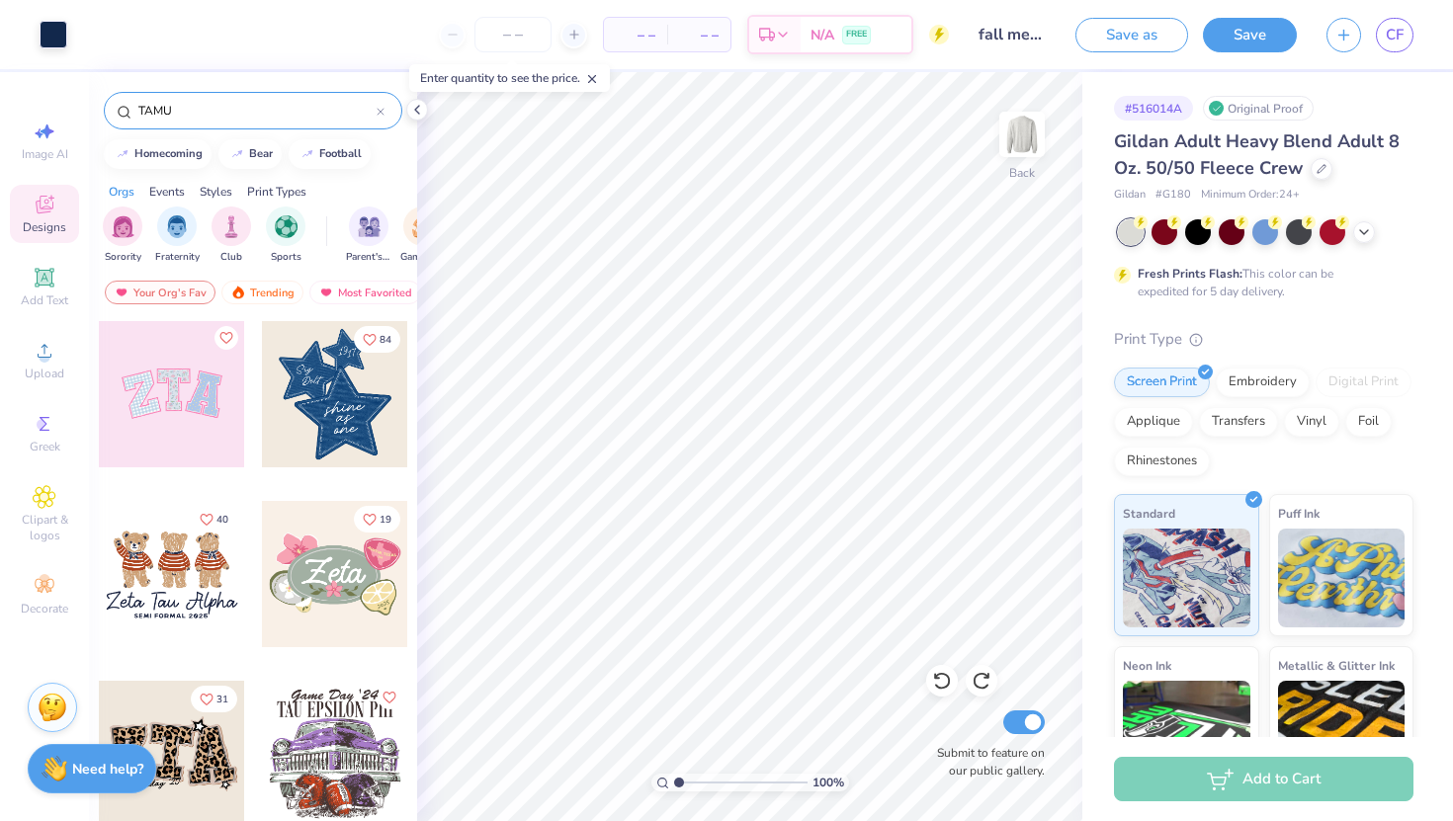
type input "TAMU"
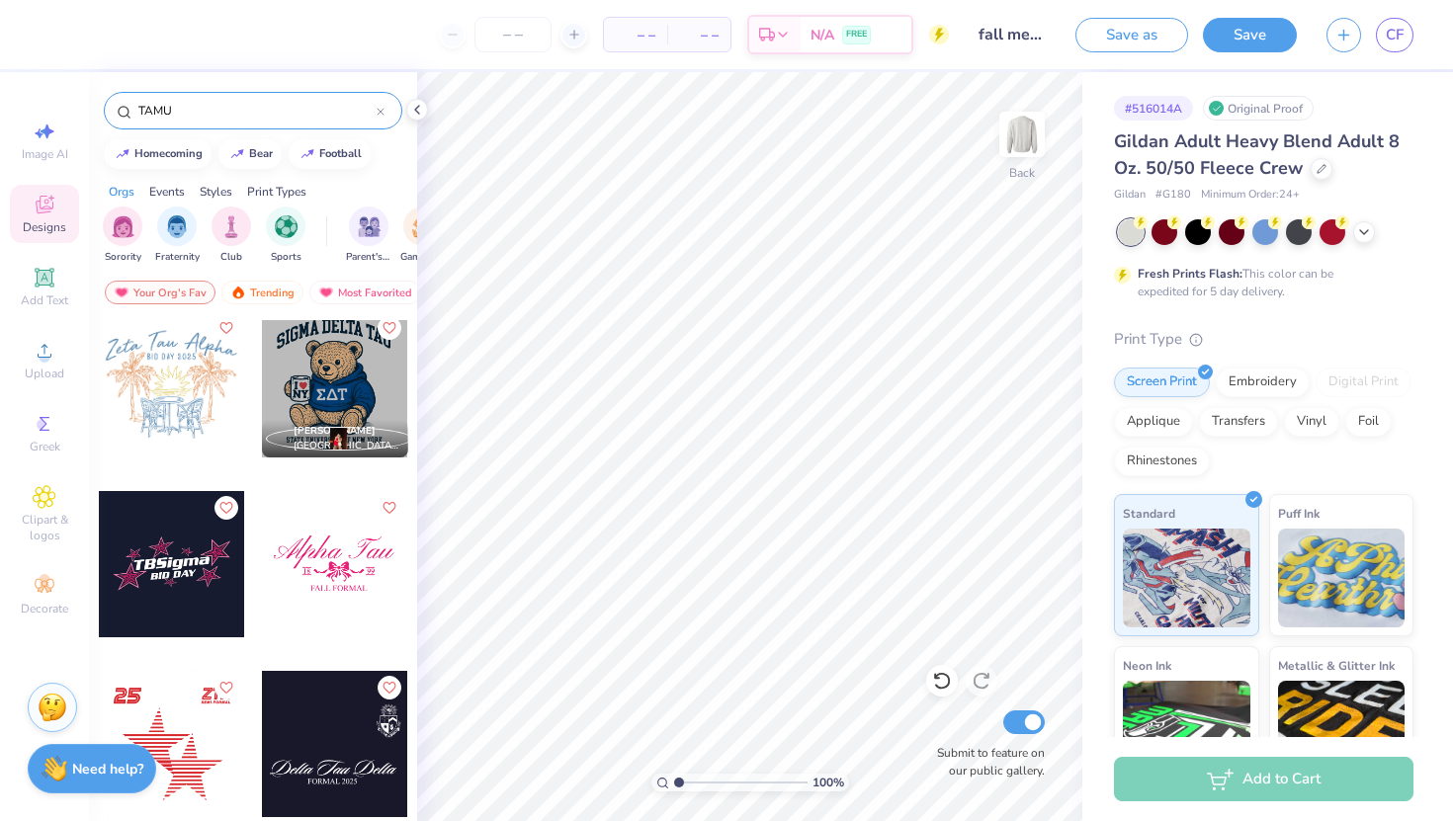
scroll to position [9119, 0]
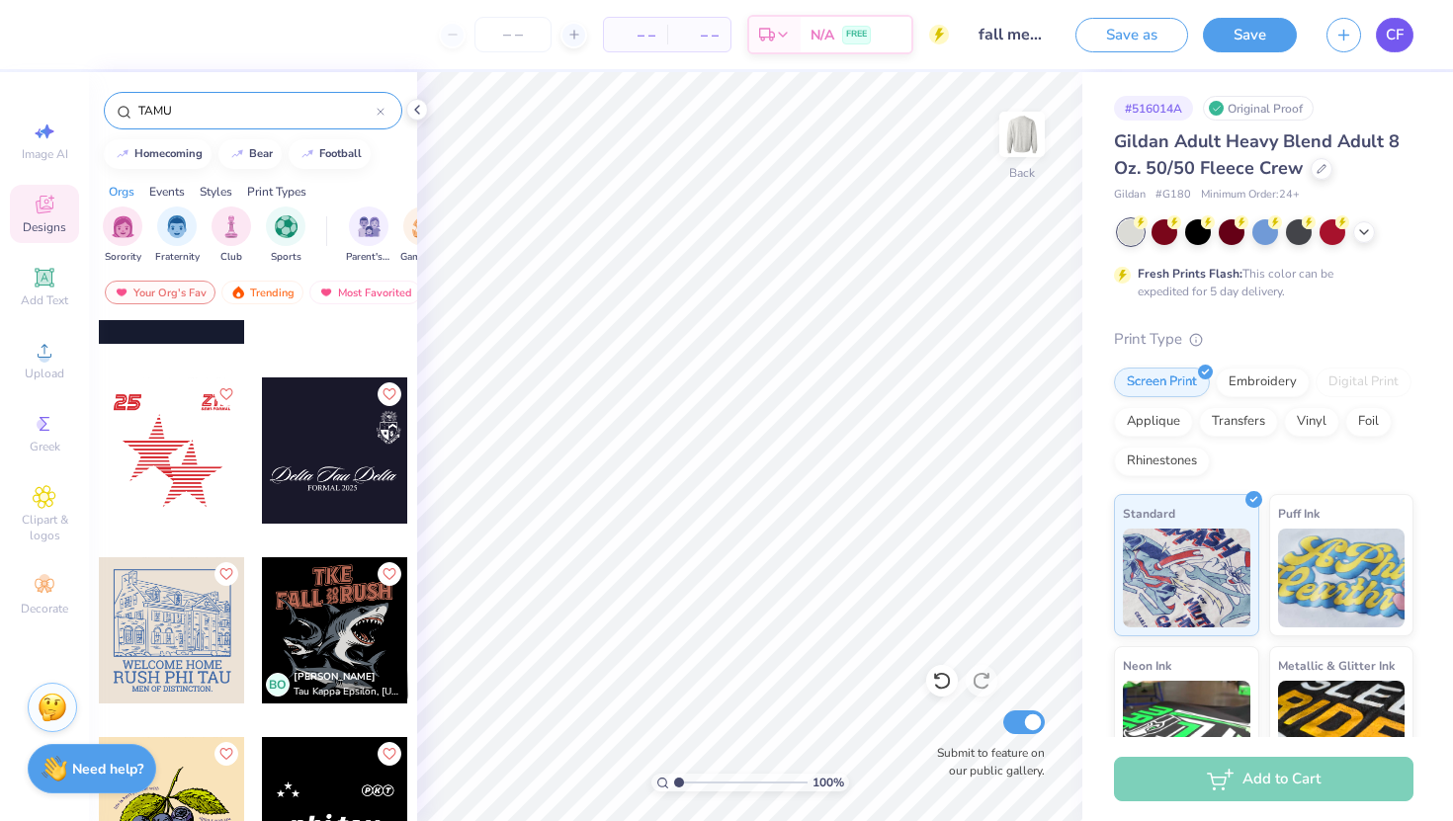
click at [1397, 38] on span "CF" at bounding box center [1395, 35] width 18 height 23
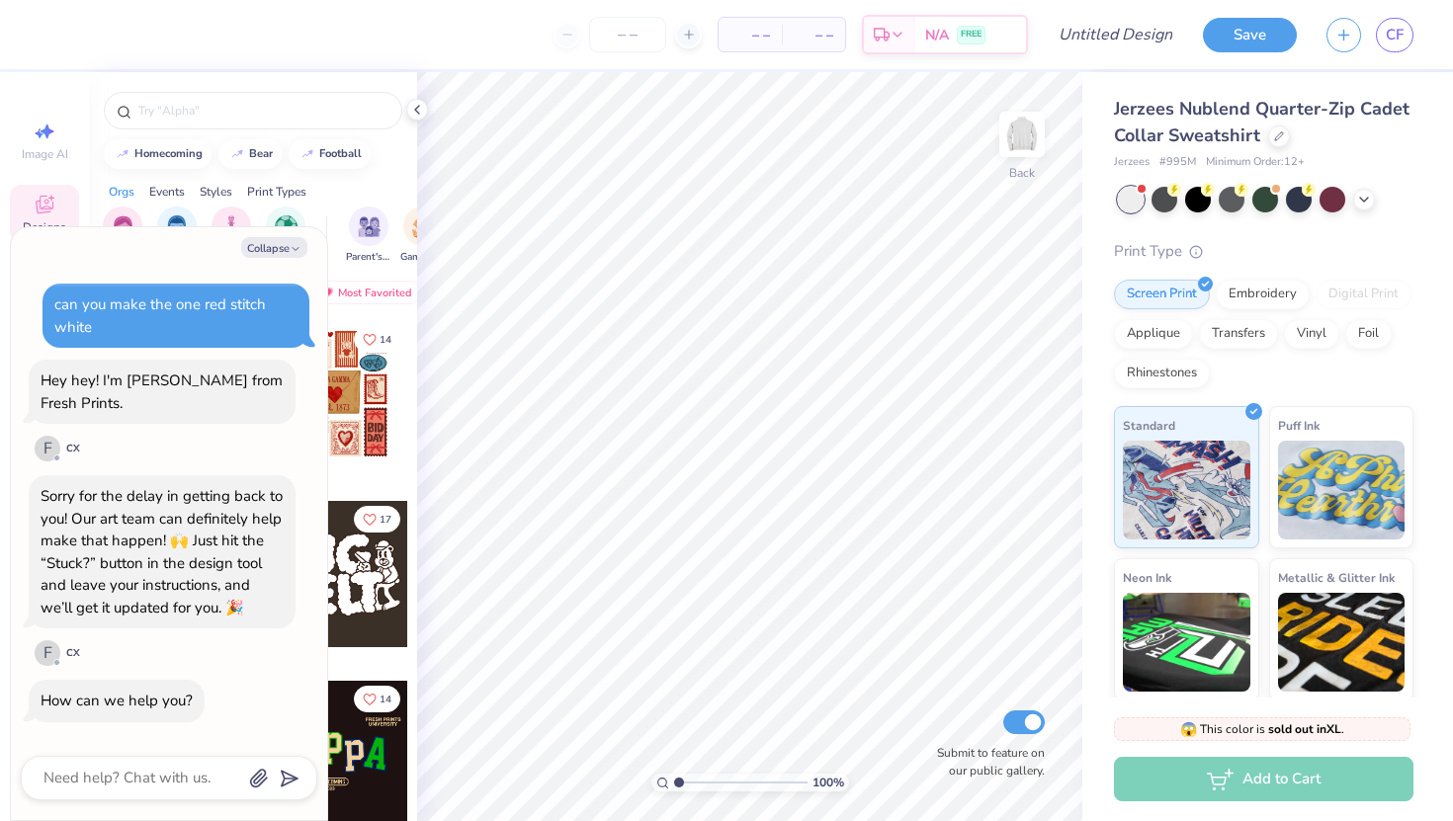
scroll to position [248, 0]
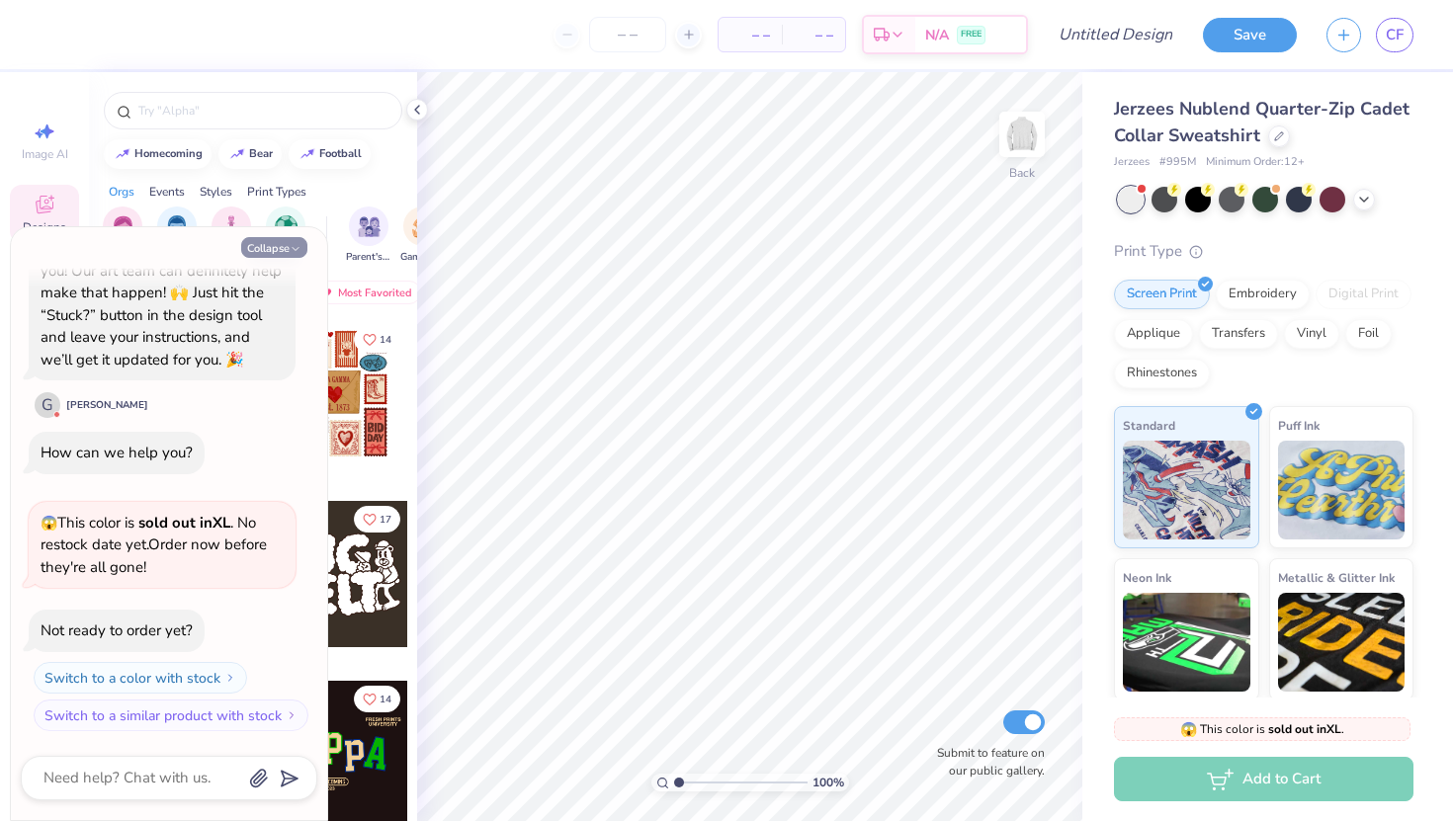
click at [302, 243] on button "Collapse" at bounding box center [274, 247] width 66 height 21
type textarea "x"
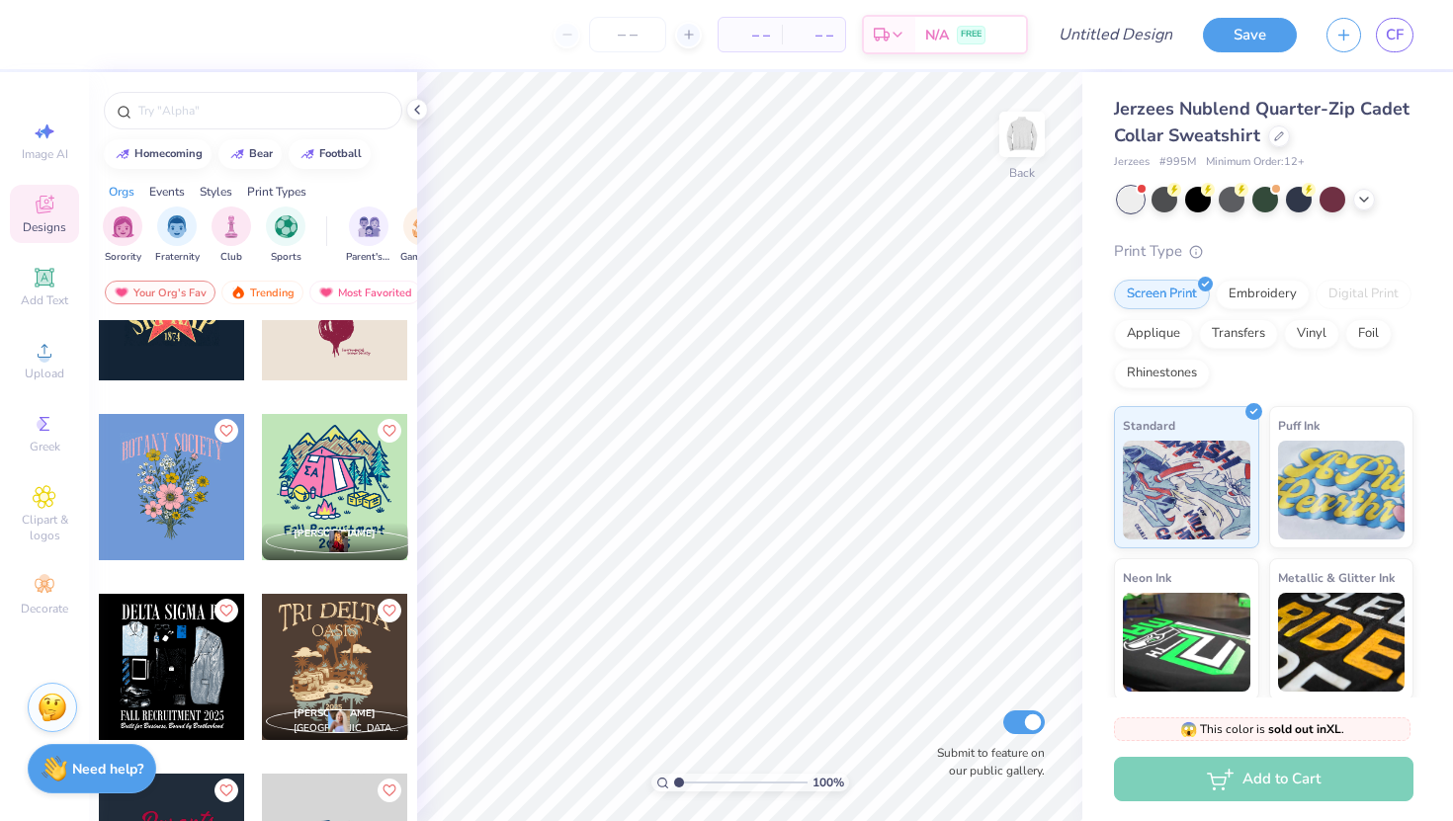
scroll to position [9798, 0]
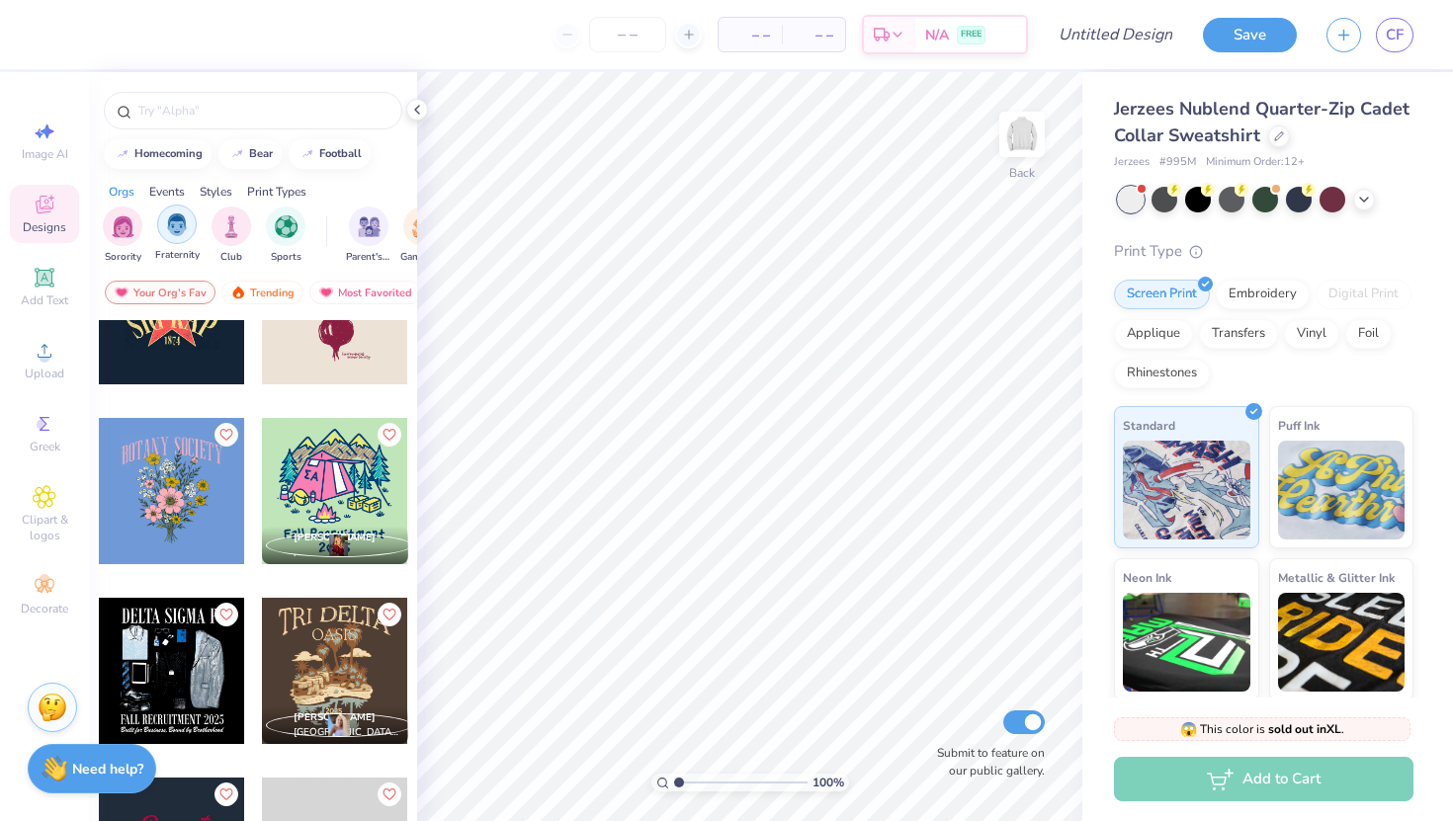
click at [186, 229] on img "filter for Fraternity" at bounding box center [177, 225] width 22 height 23
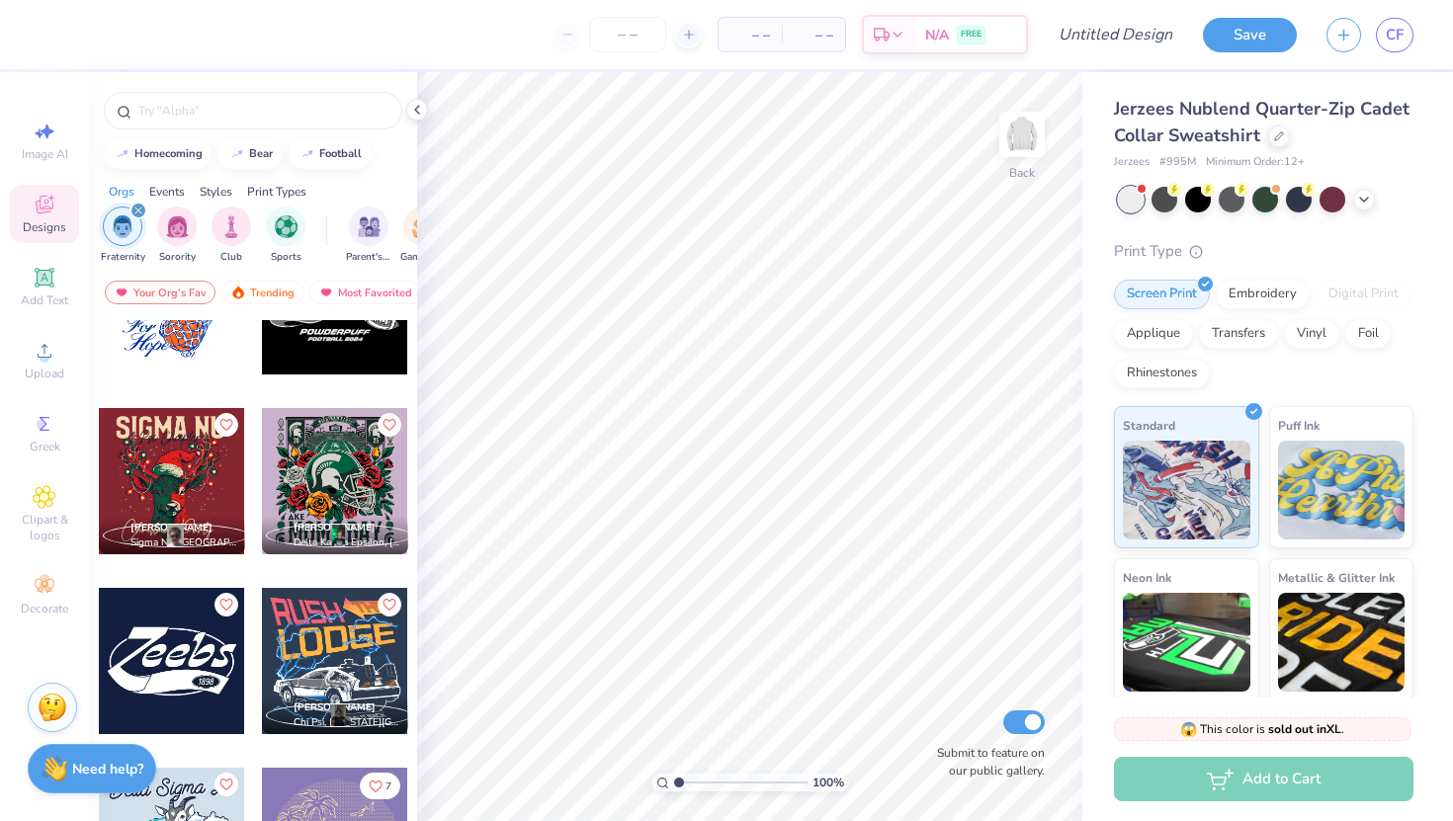
scroll to position [12688, 0]
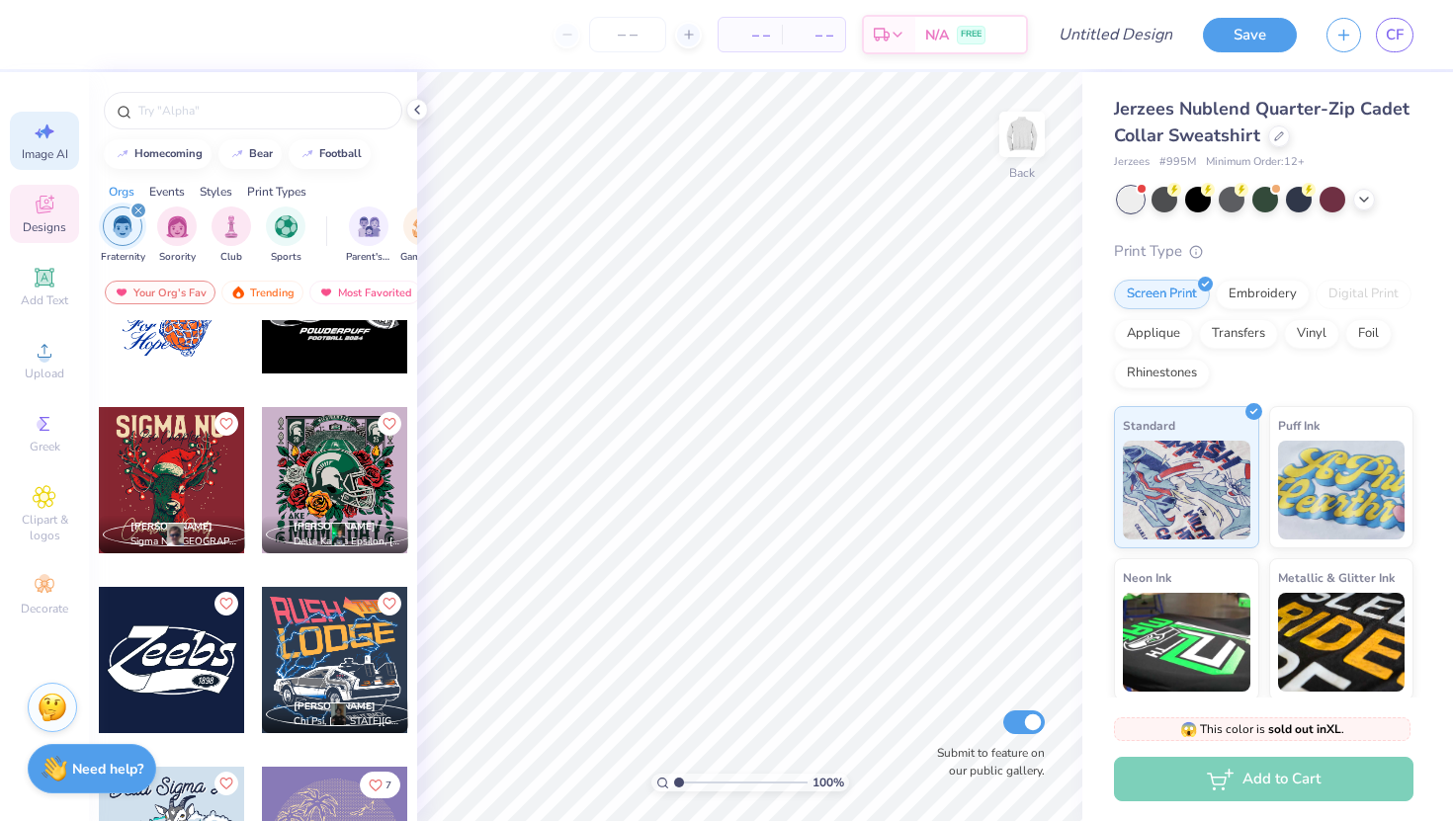
click at [40, 139] on icon at bounding box center [45, 132] width 24 height 24
select select "4"
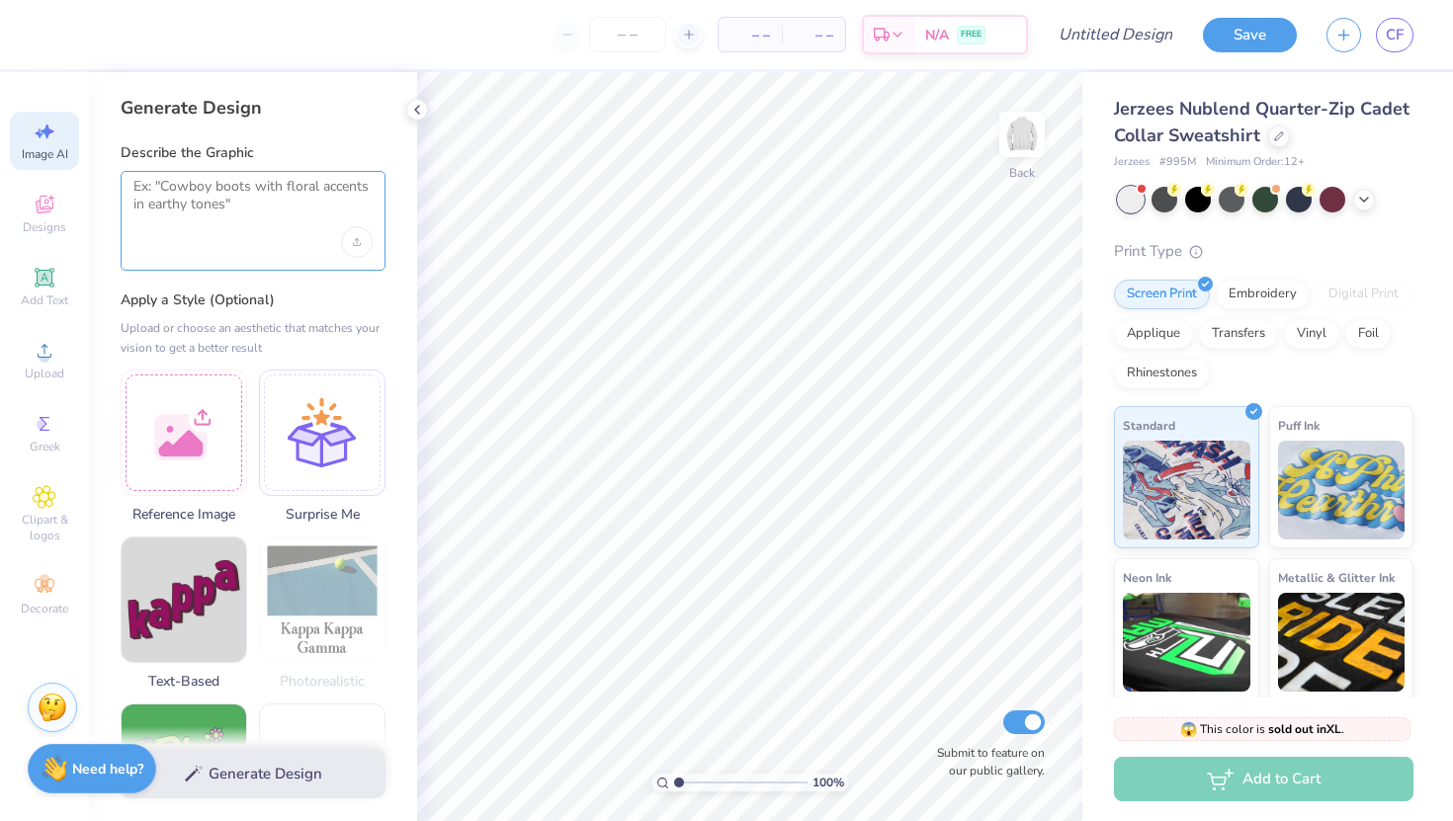
click at [231, 210] on textarea at bounding box center [252, 202] width 239 height 49
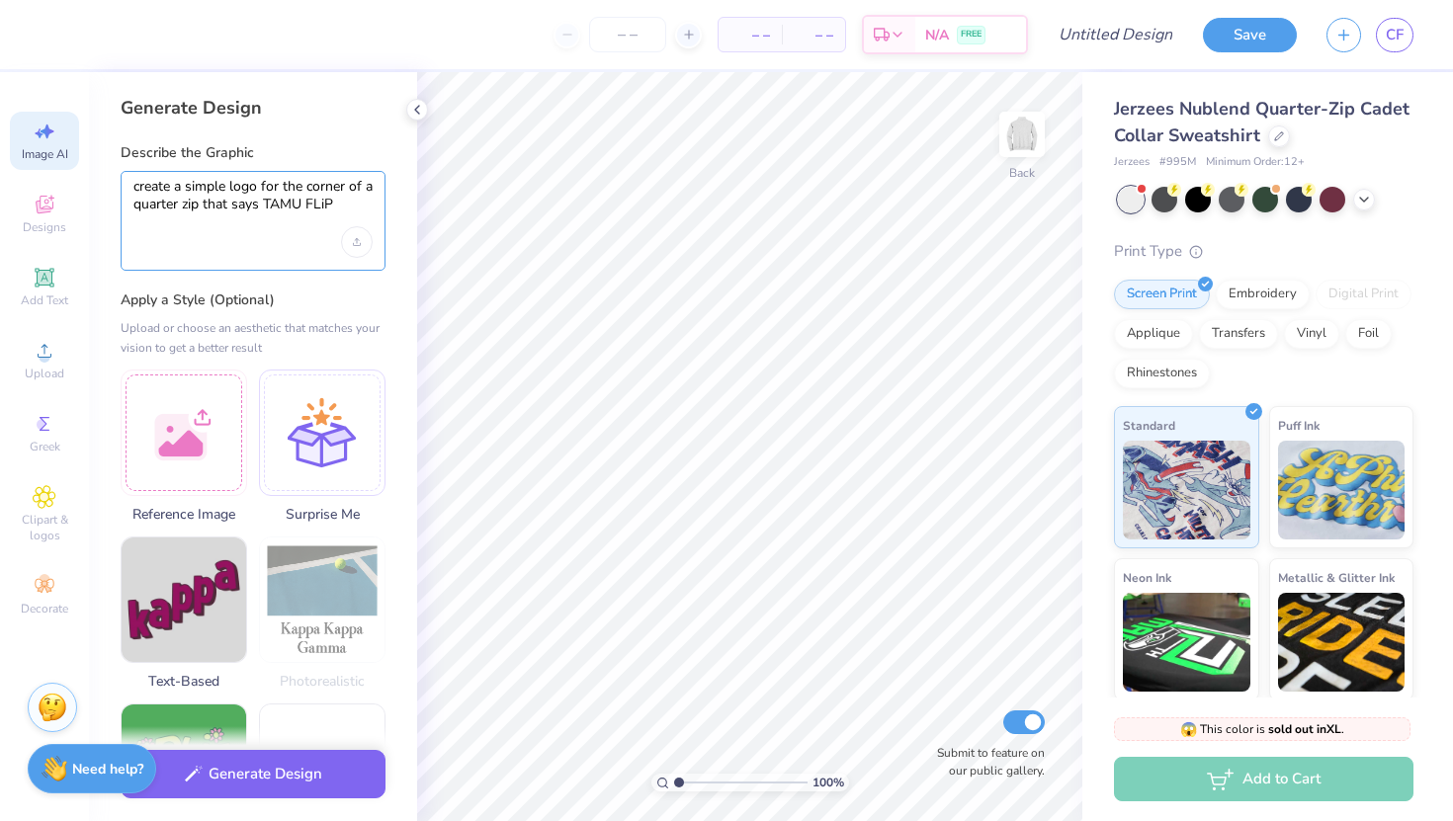
click at [258, 187] on textarea "create a simple logo for the corner of a quarter zip that says TAMU FLiP" at bounding box center [252, 202] width 239 height 49
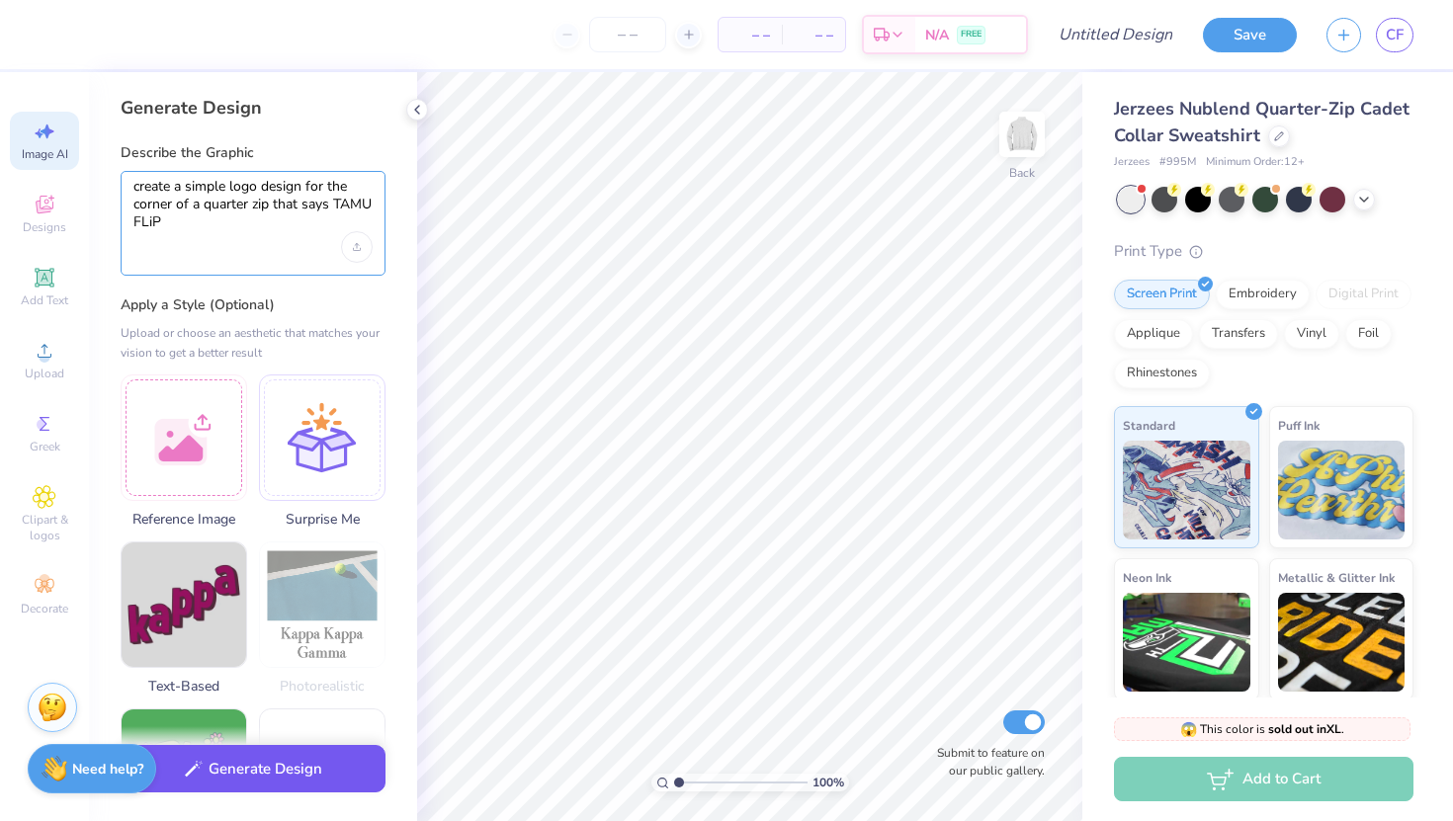
type textarea "create a simple logo design for the corner of a quarter zip that says TAMU FLiP"
click at [238, 784] on button "Generate Design" at bounding box center [253, 769] width 265 height 48
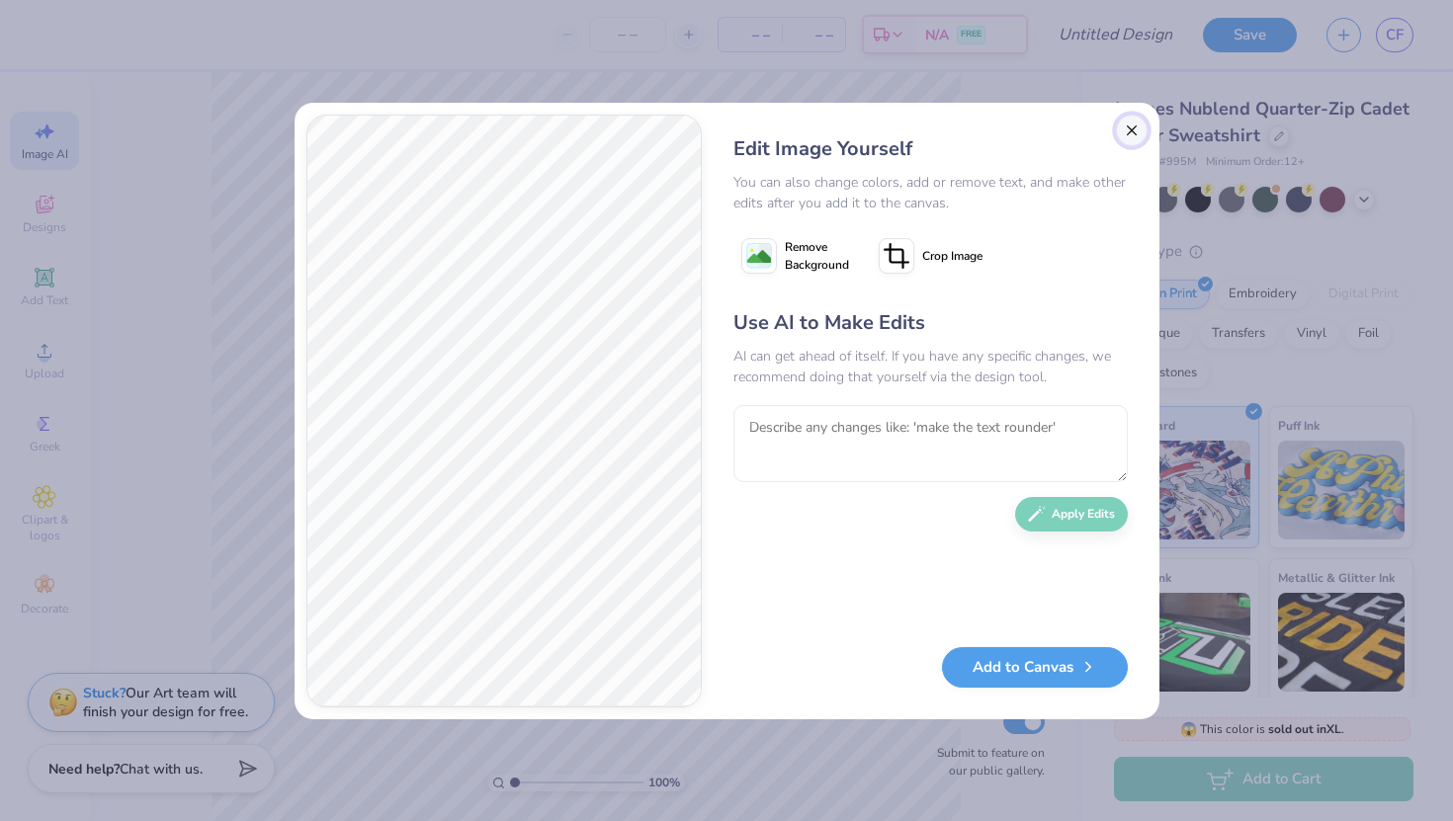
click at [1141, 128] on button "Close" at bounding box center [1132, 131] width 32 height 32
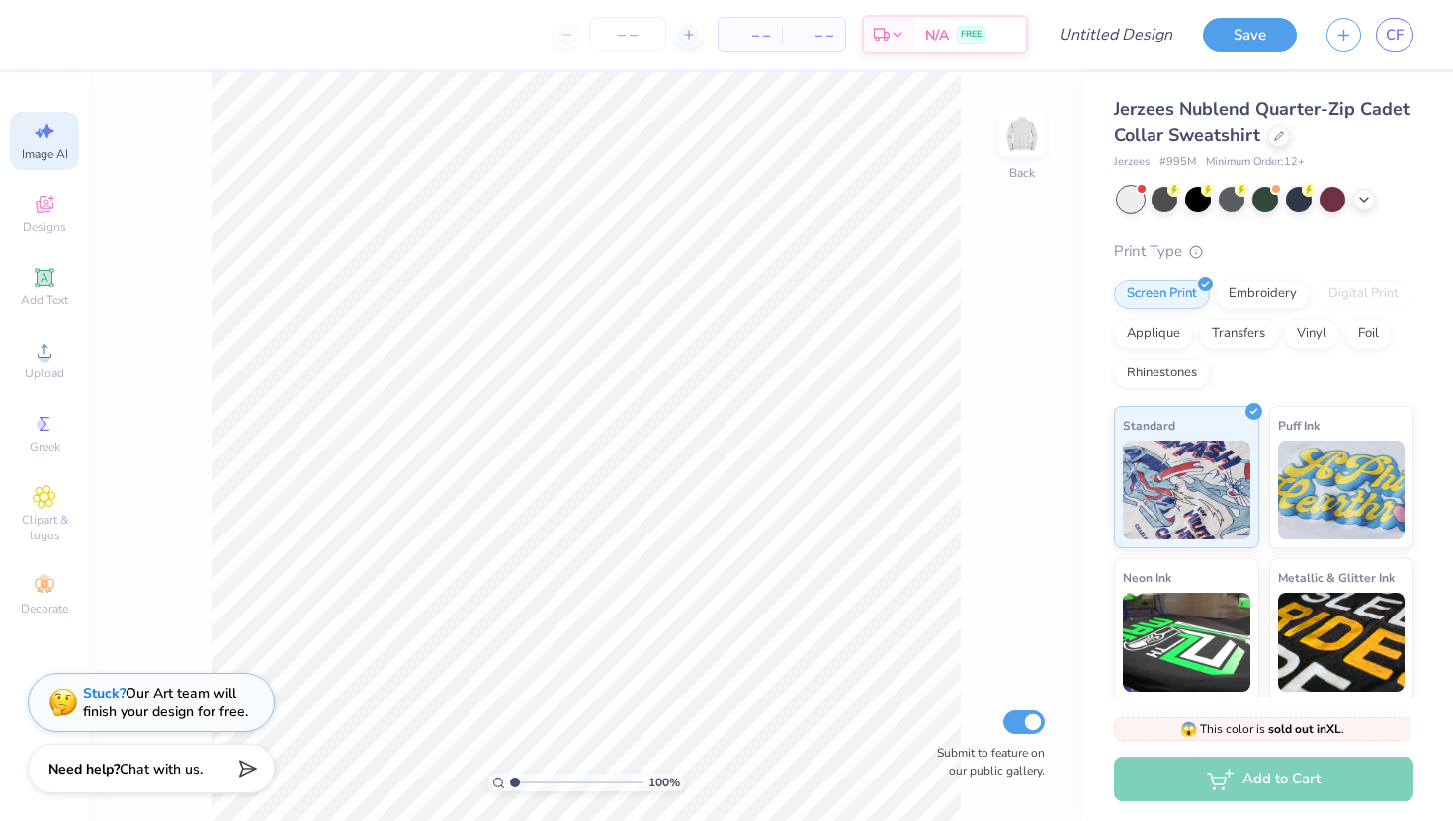
scroll to position [0, 44]
click at [43, 485] on icon at bounding box center [44, 497] width 23 height 24
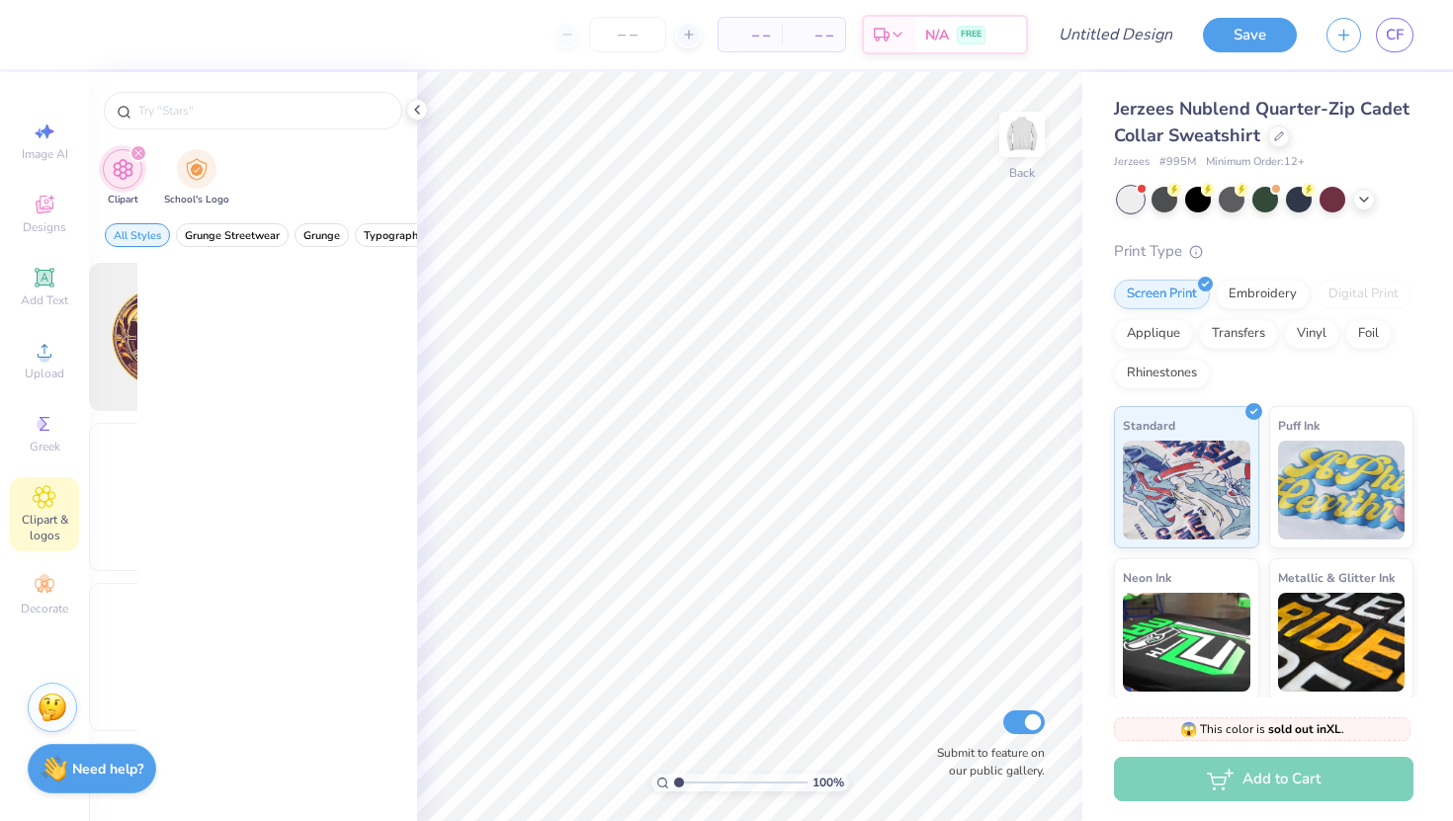
scroll to position [0, 0]
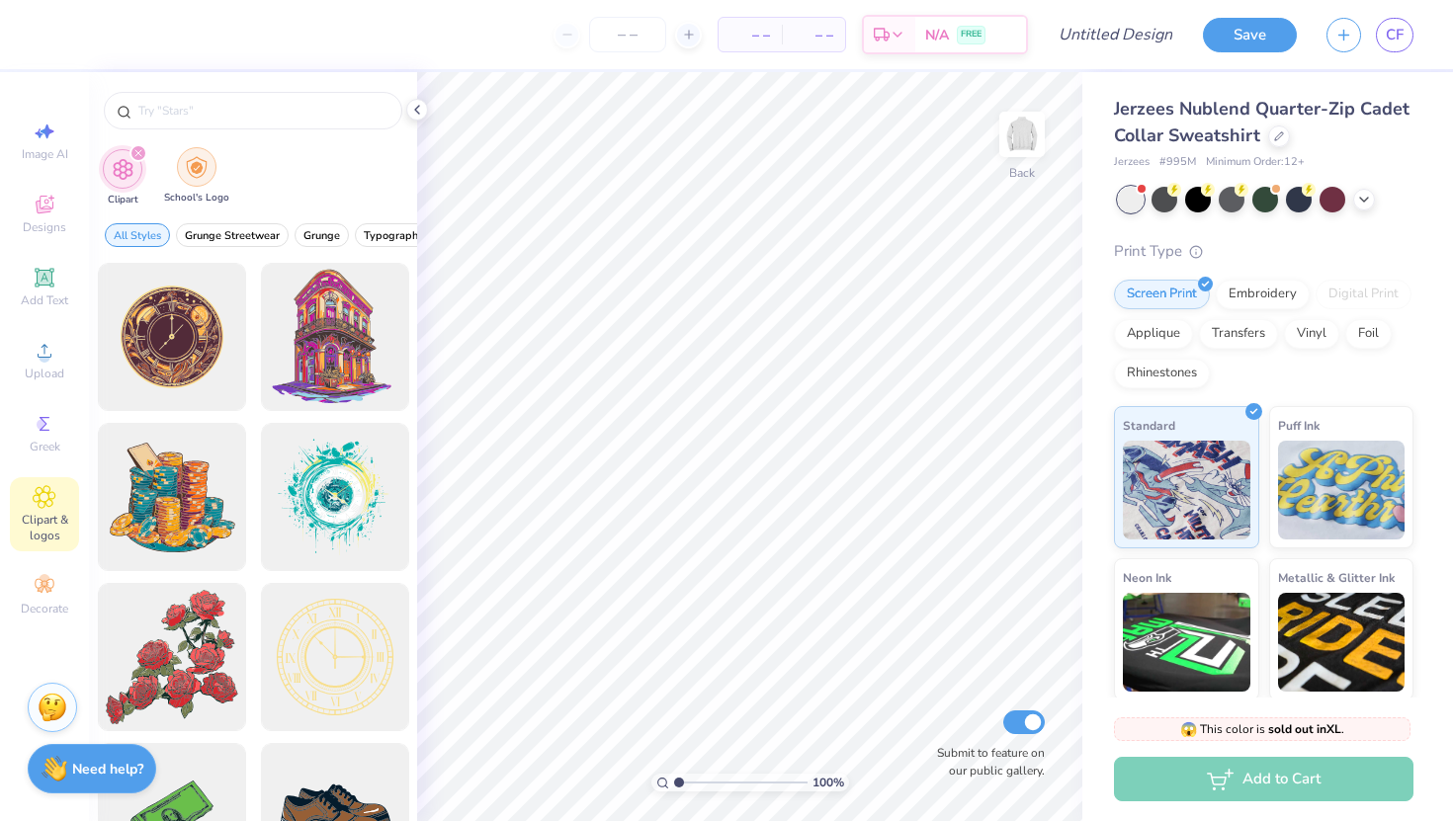
click at [190, 176] on img "filter for School's Logo" at bounding box center [197, 167] width 22 height 23
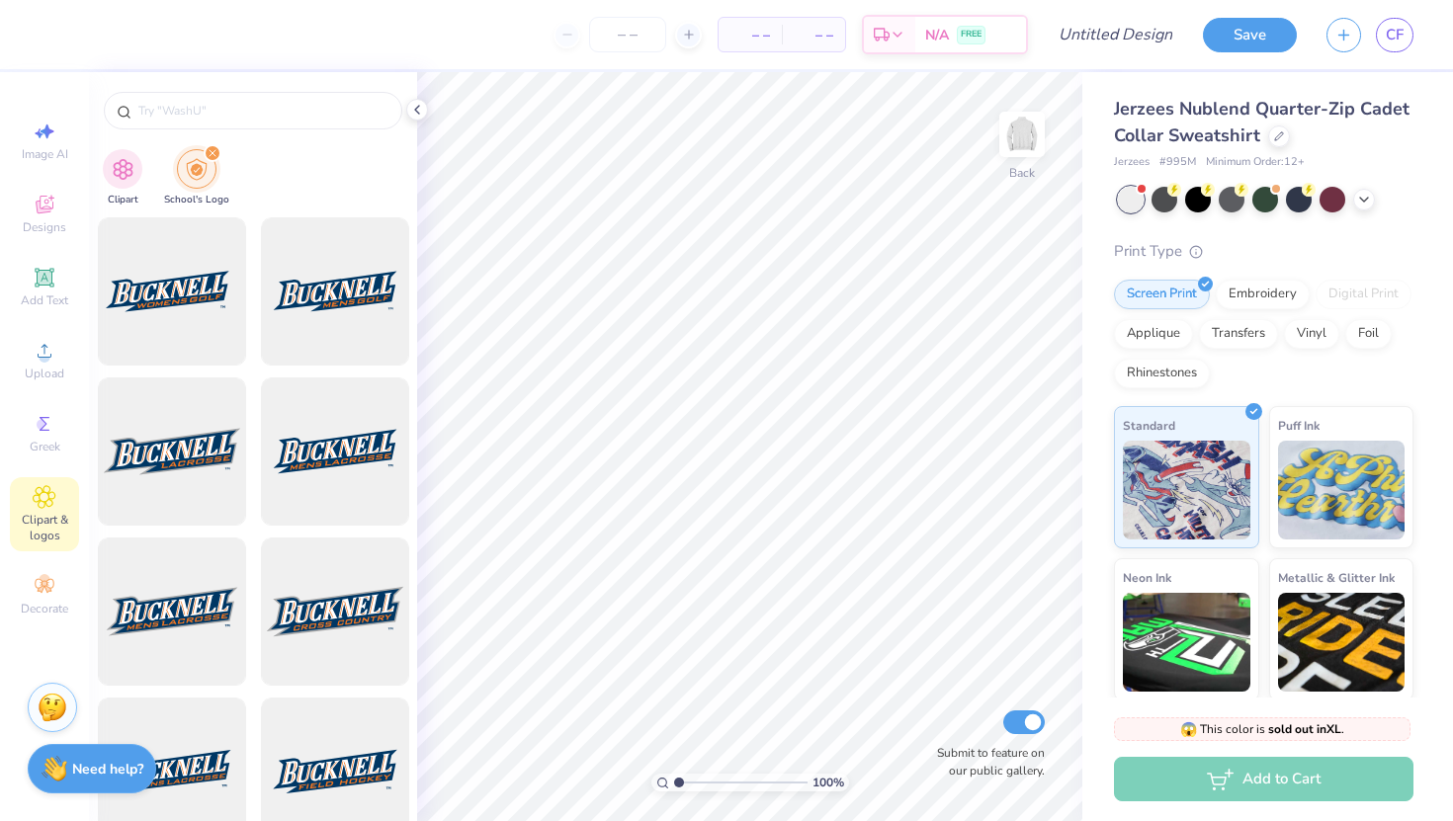
click at [227, 91] on div at bounding box center [253, 105] width 328 height 67
click at [221, 116] on input "text" at bounding box center [262, 111] width 253 height 20
type input "tamu"
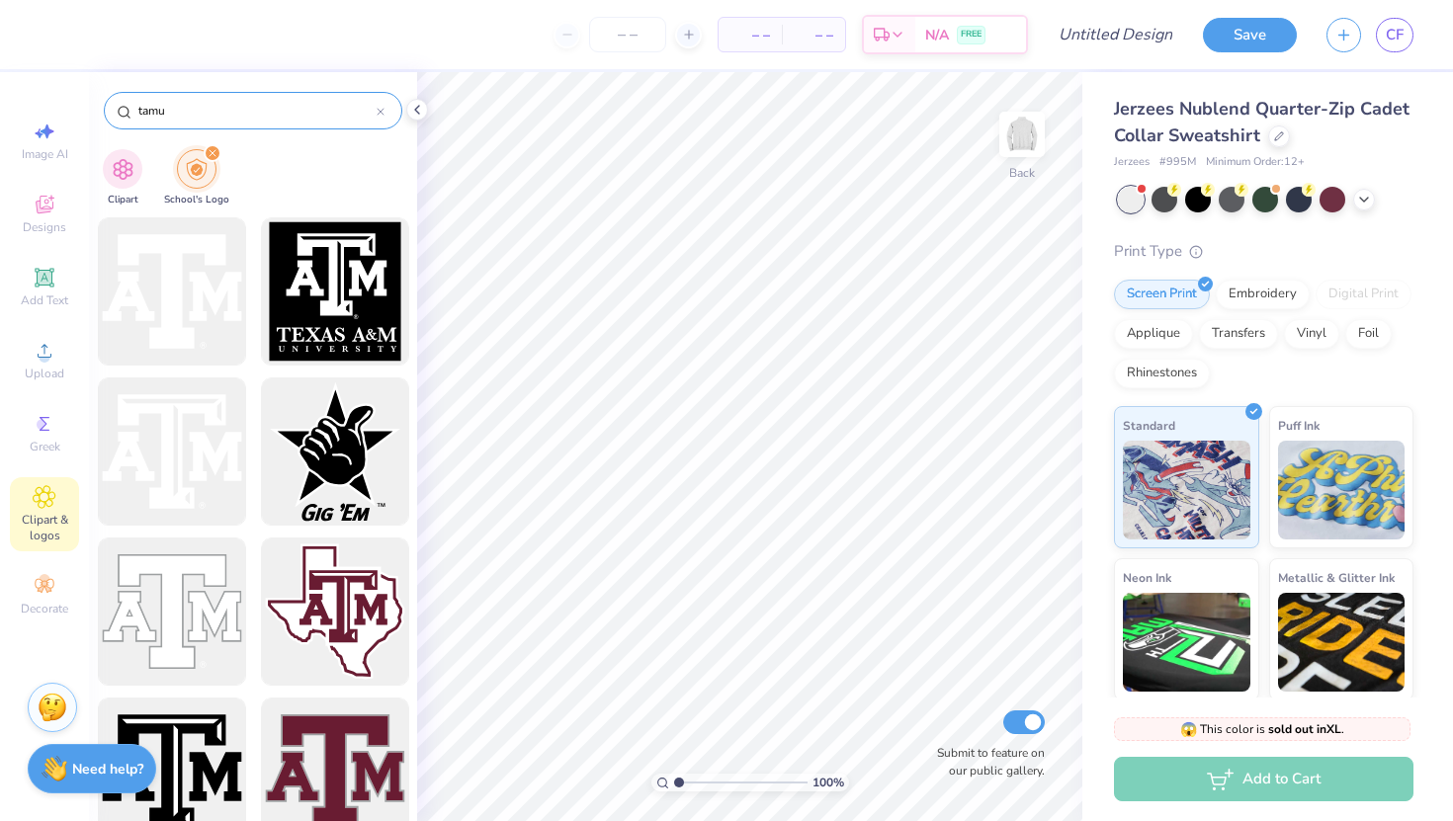
click at [379, 110] on icon at bounding box center [381, 112] width 6 height 6
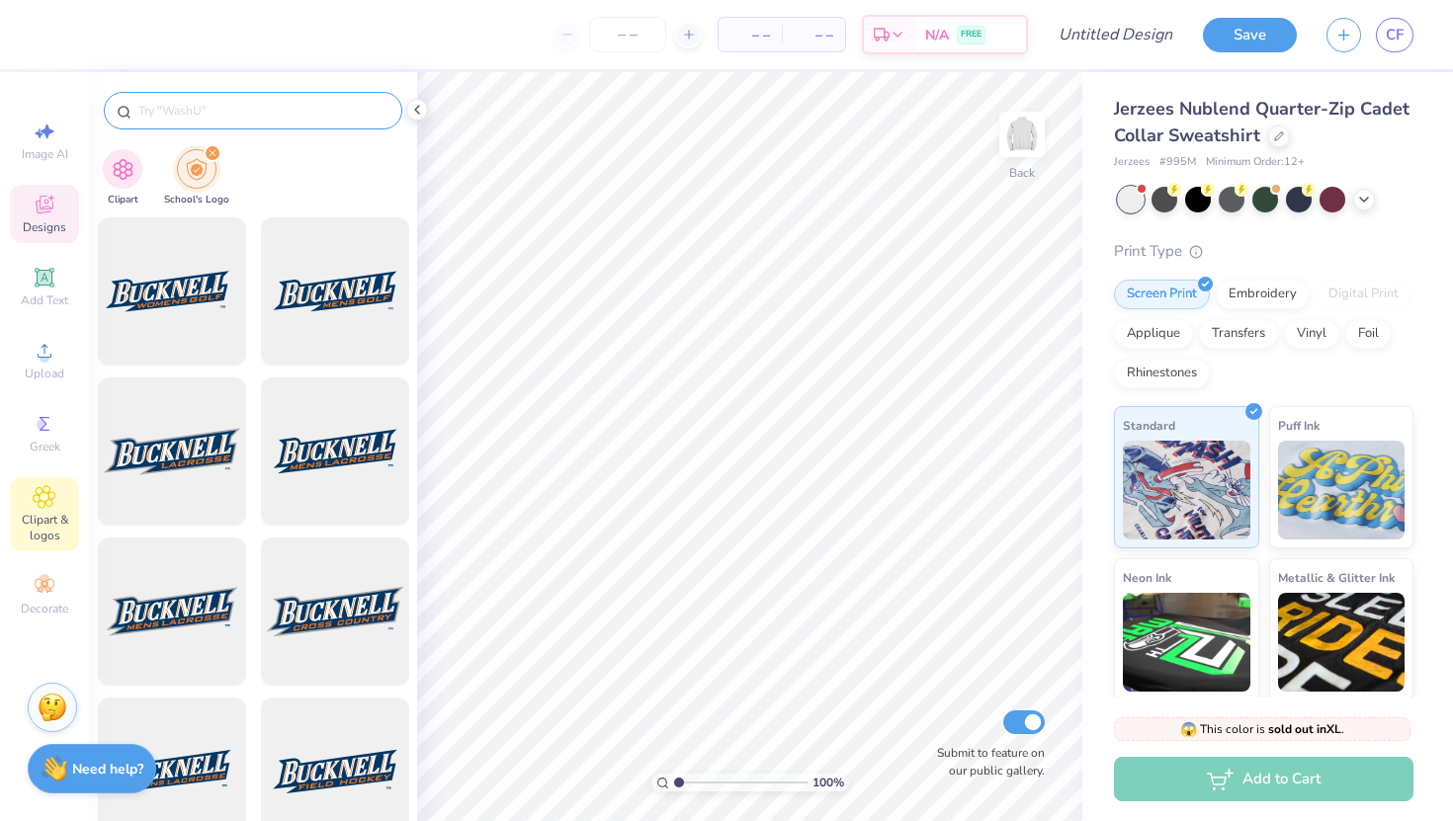
click at [43, 212] on icon at bounding box center [45, 205] width 24 height 24
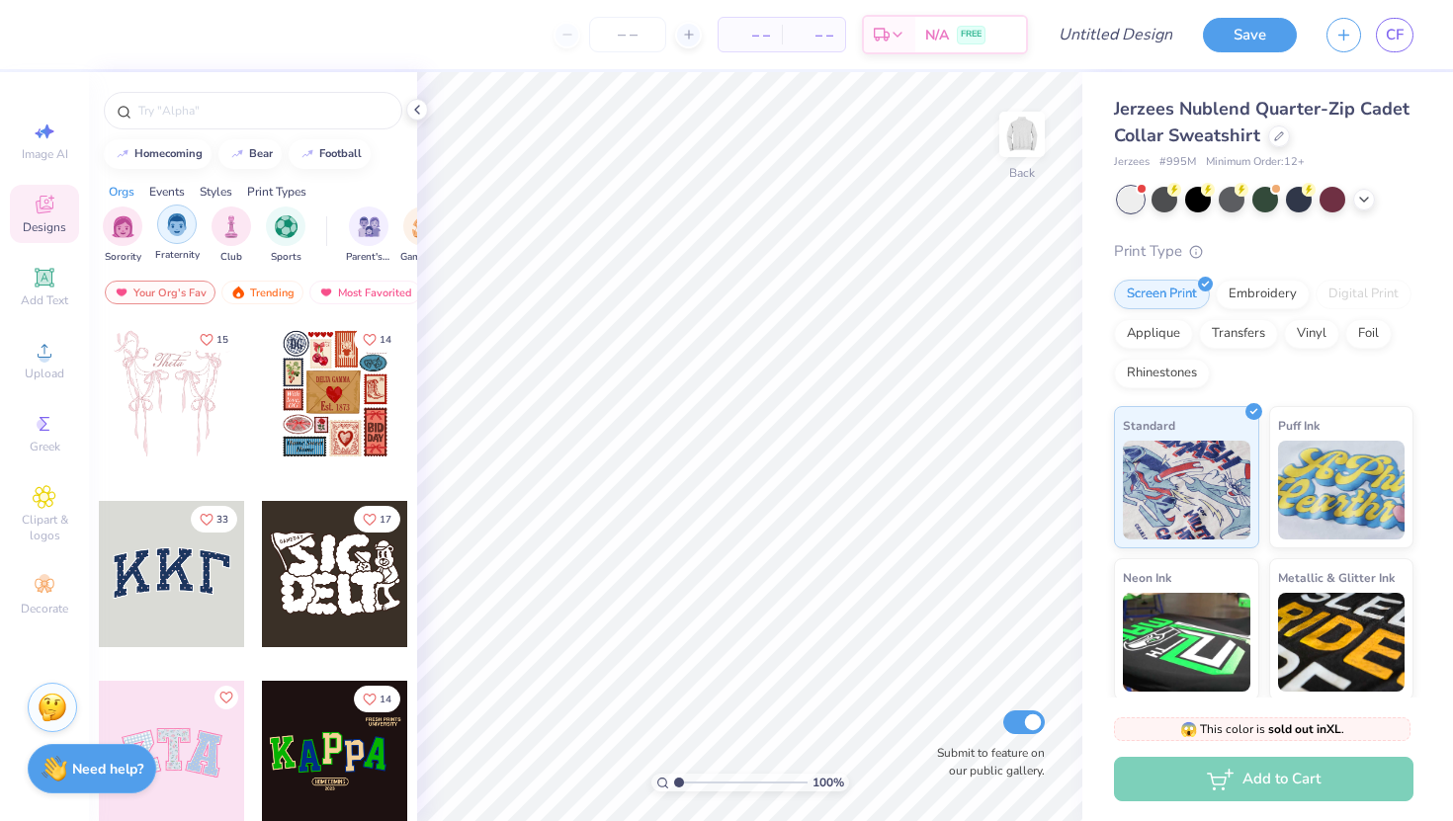
click at [192, 225] on div "filter for Fraternity" at bounding box center [177, 225] width 40 height 40
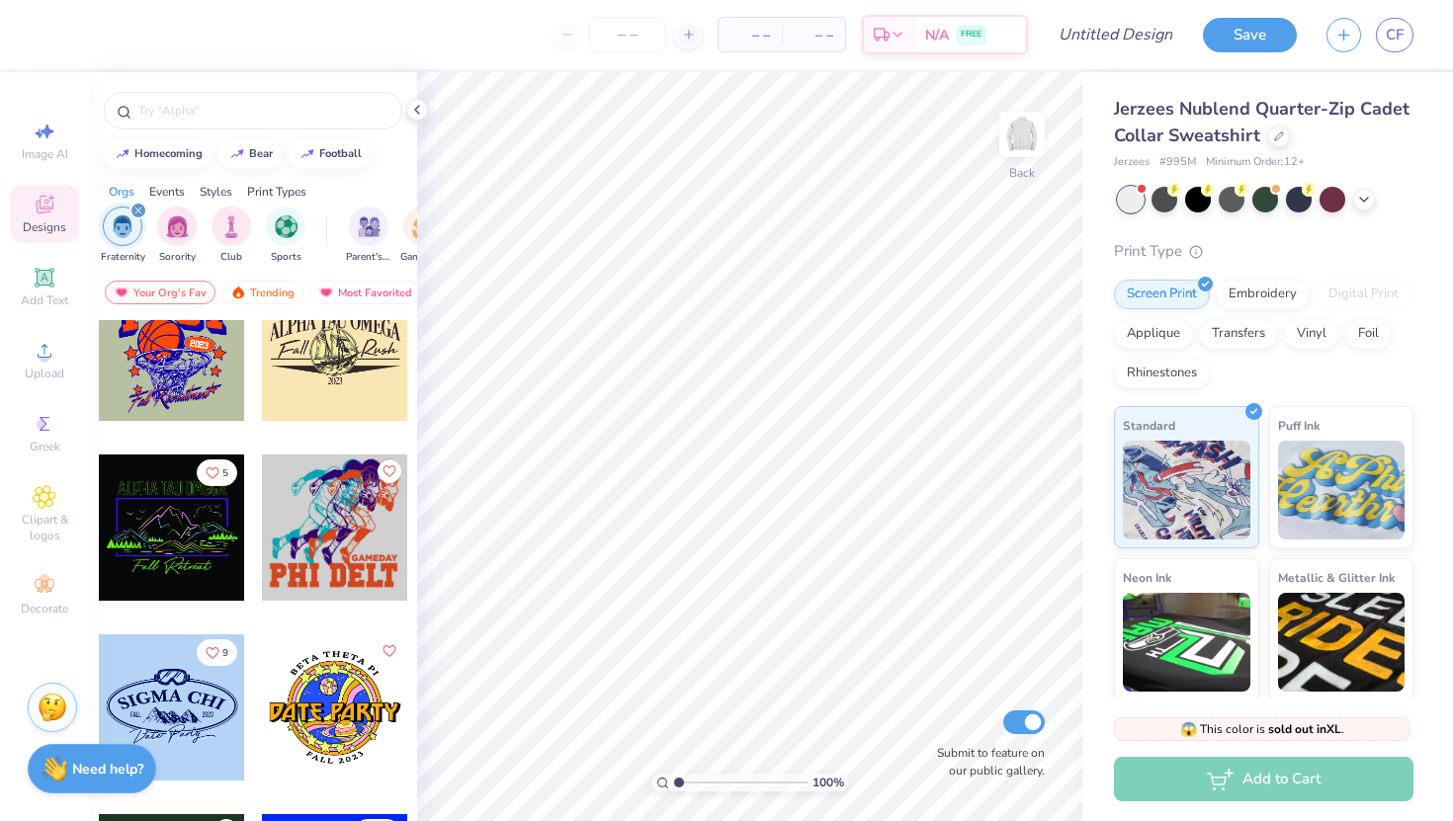
scroll to position [15161, 0]
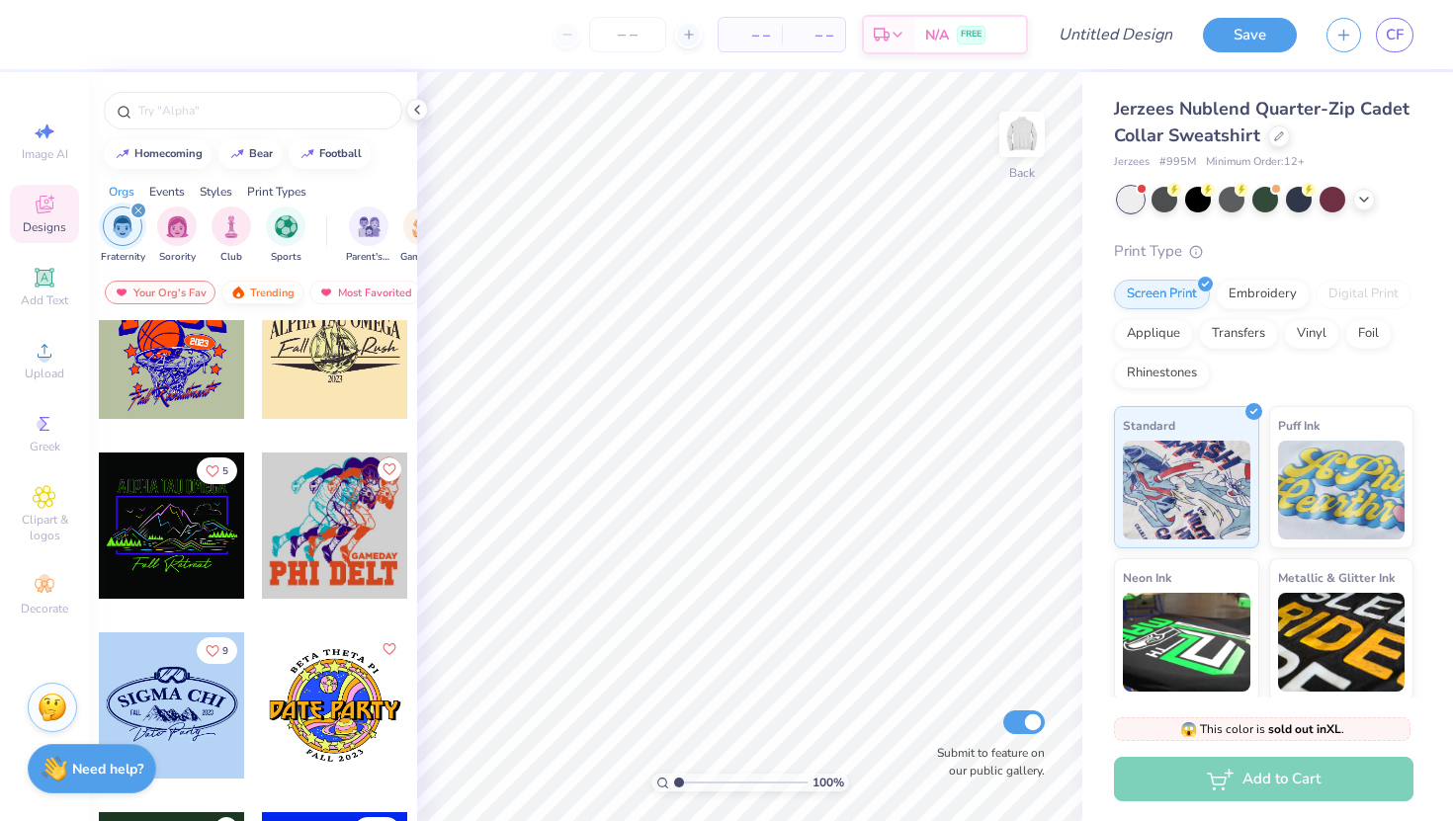
click at [275, 297] on div "Trending" at bounding box center [262, 293] width 82 height 24
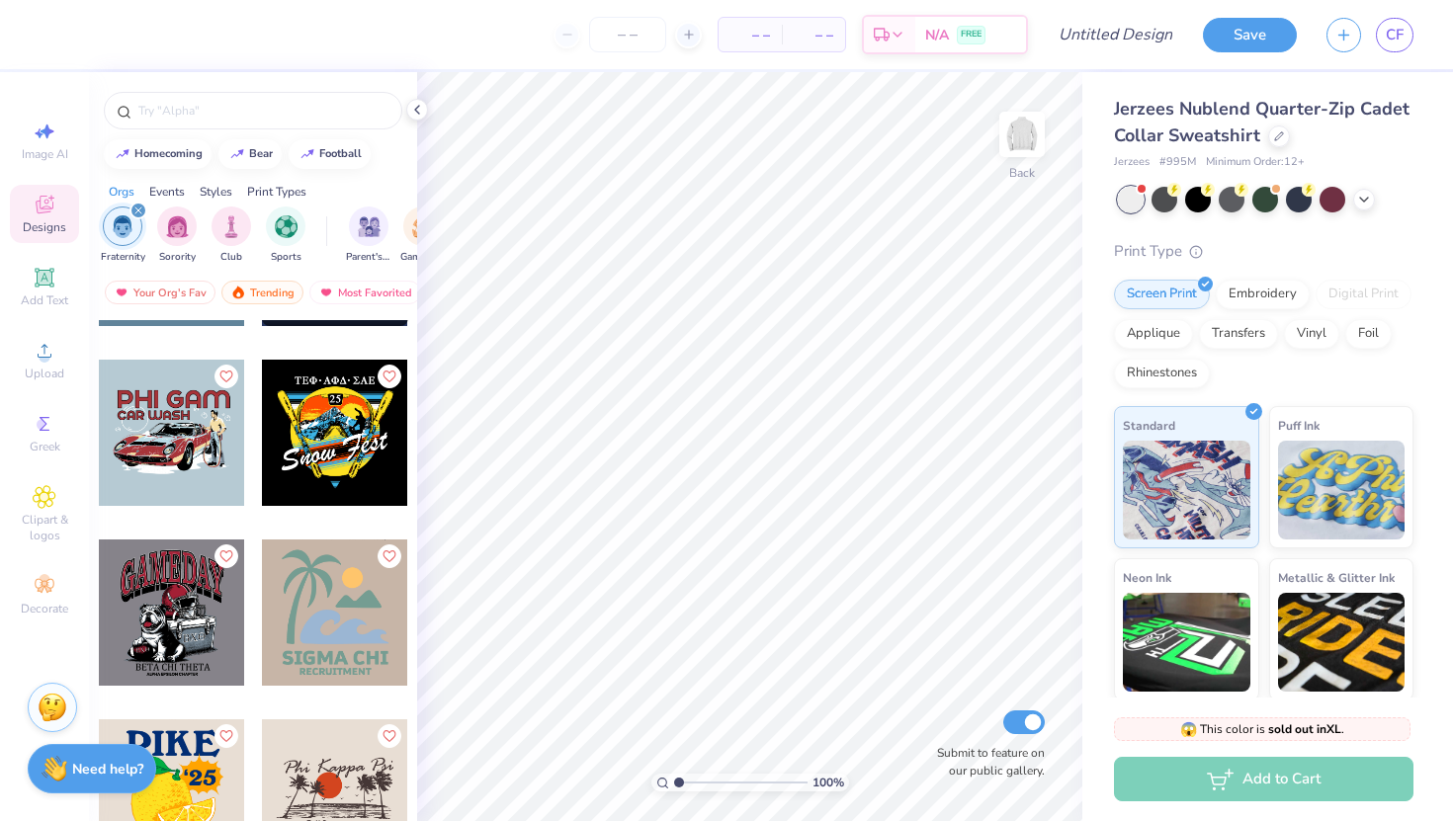
scroll to position [6280, 0]
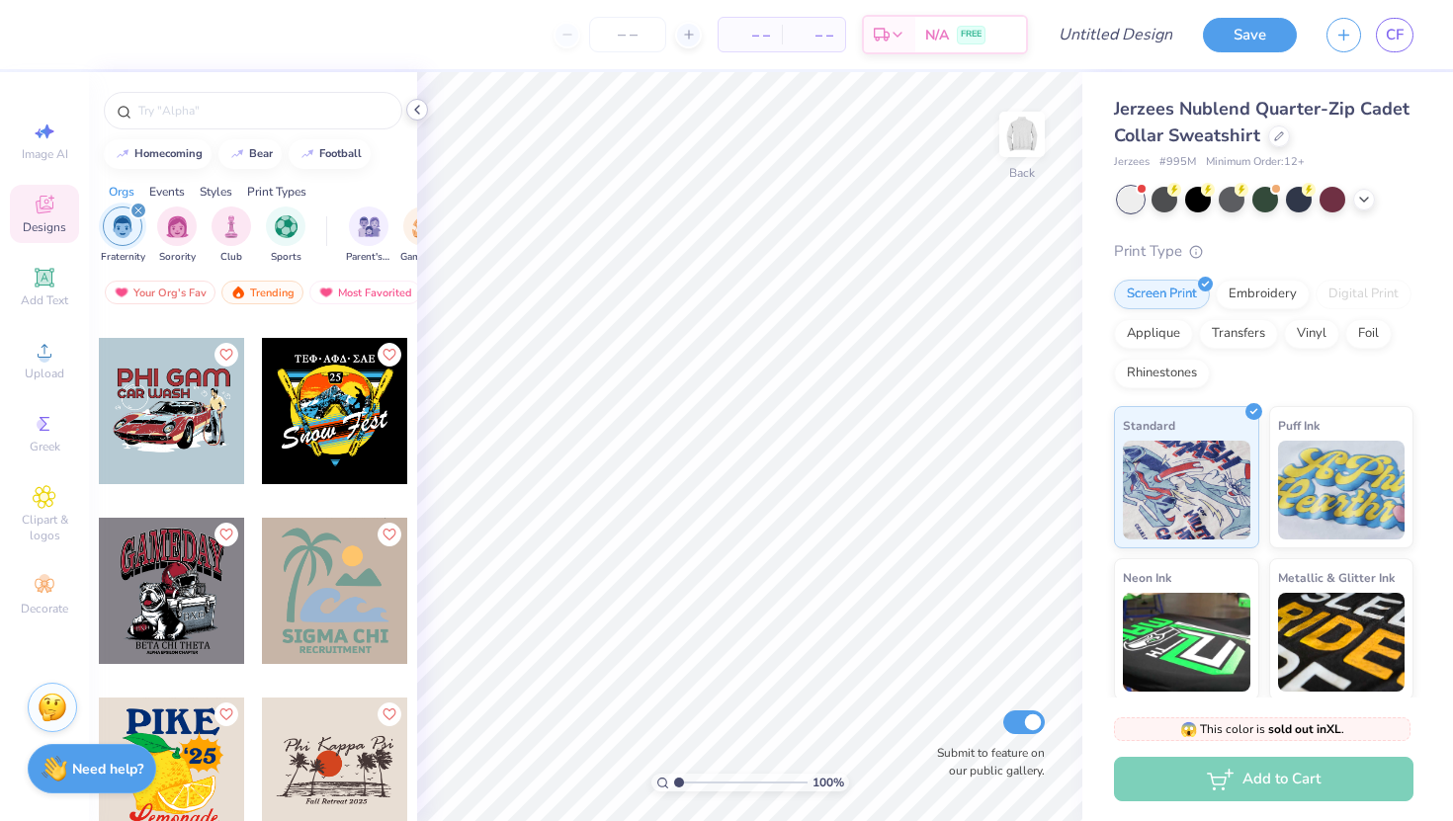
click at [417, 107] on polyline at bounding box center [417, 110] width 4 height 8
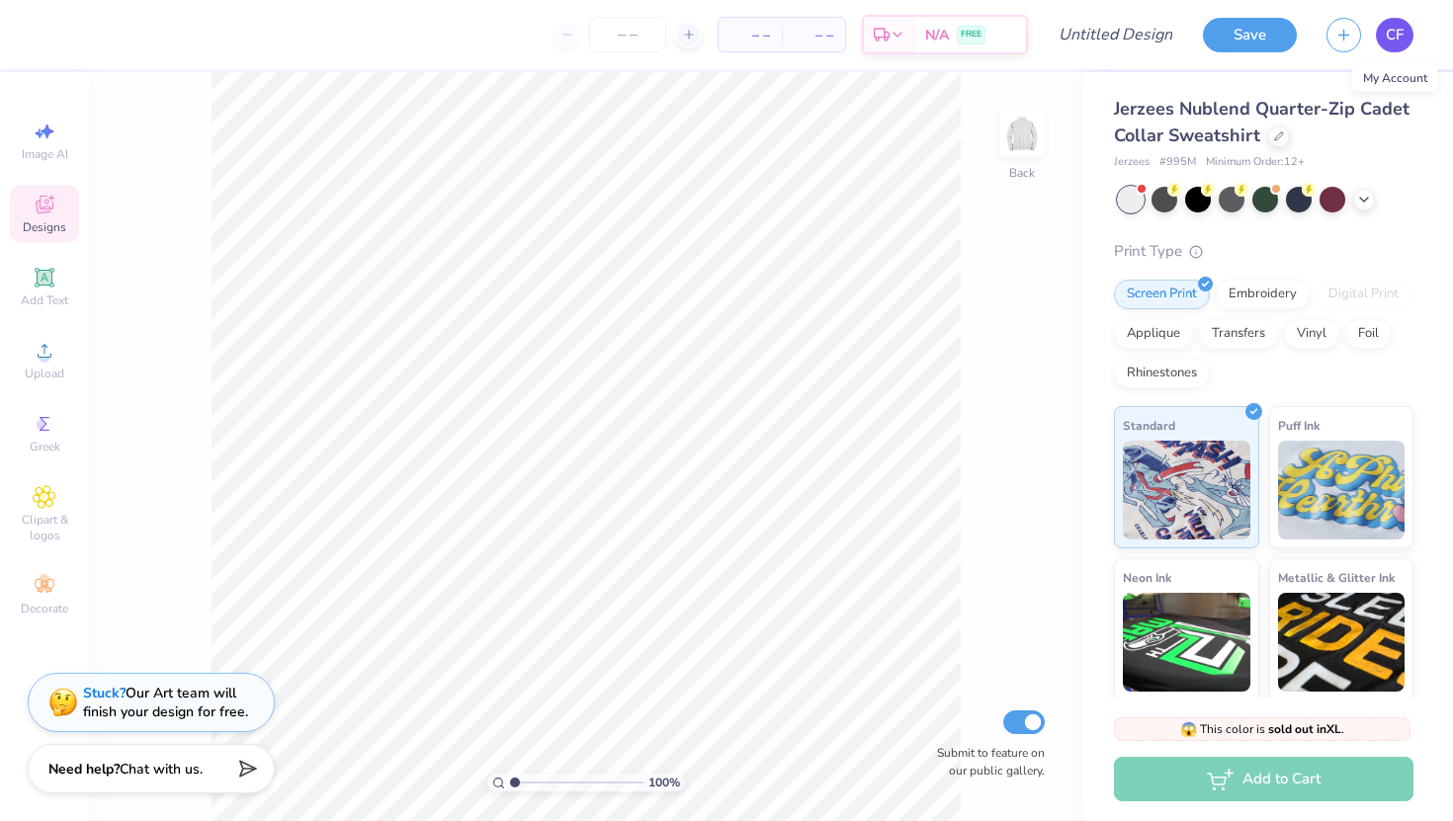
click at [1395, 30] on span "CF" at bounding box center [1395, 35] width 18 height 23
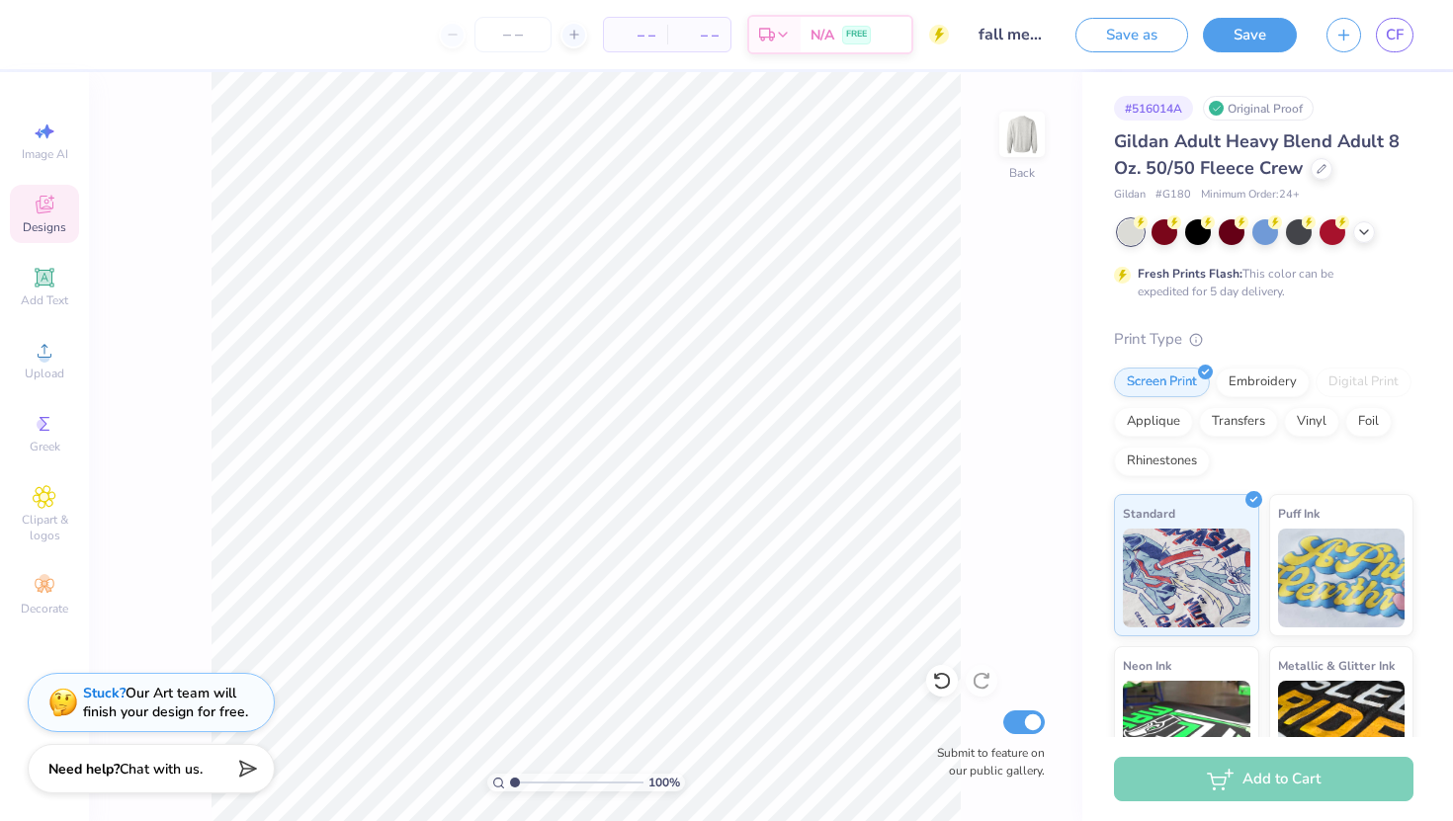
click at [45, 224] on span "Designs" at bounding box center [44, 227] width 43 height 16
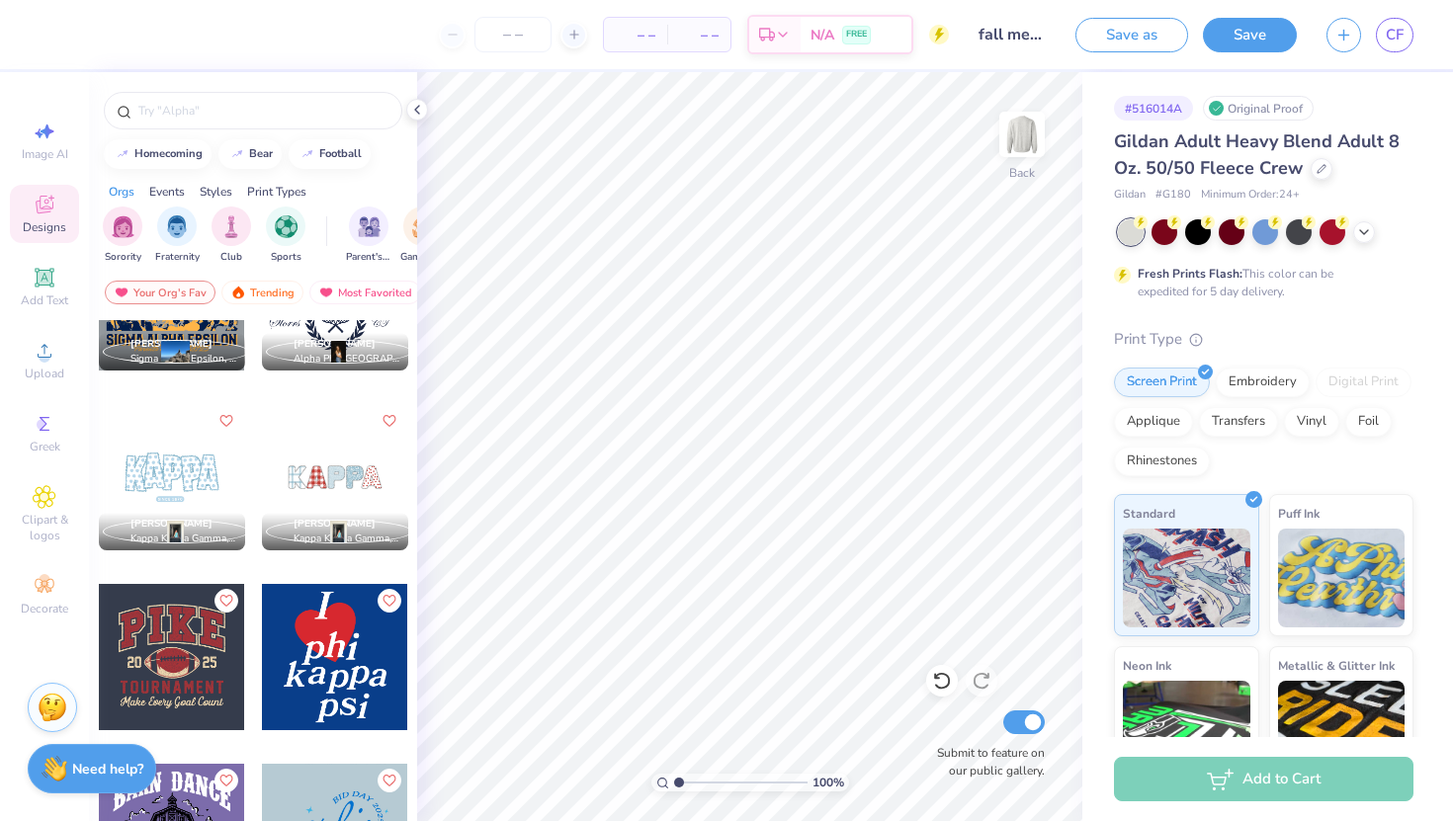
scroll to position [2615, 0]
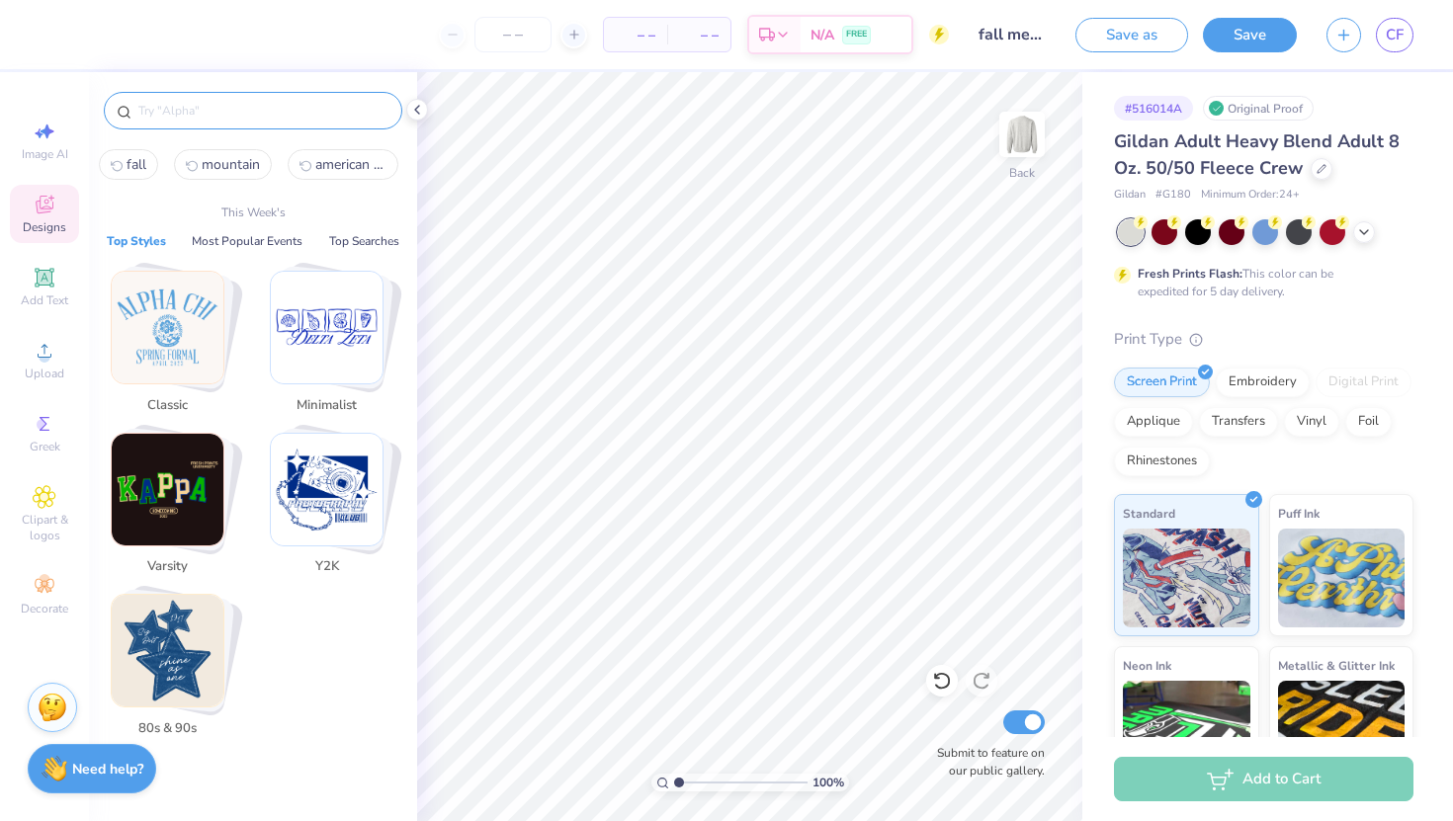
click at [235, 117] on input "text" at bounding box center [262, 111] width 253 height 20
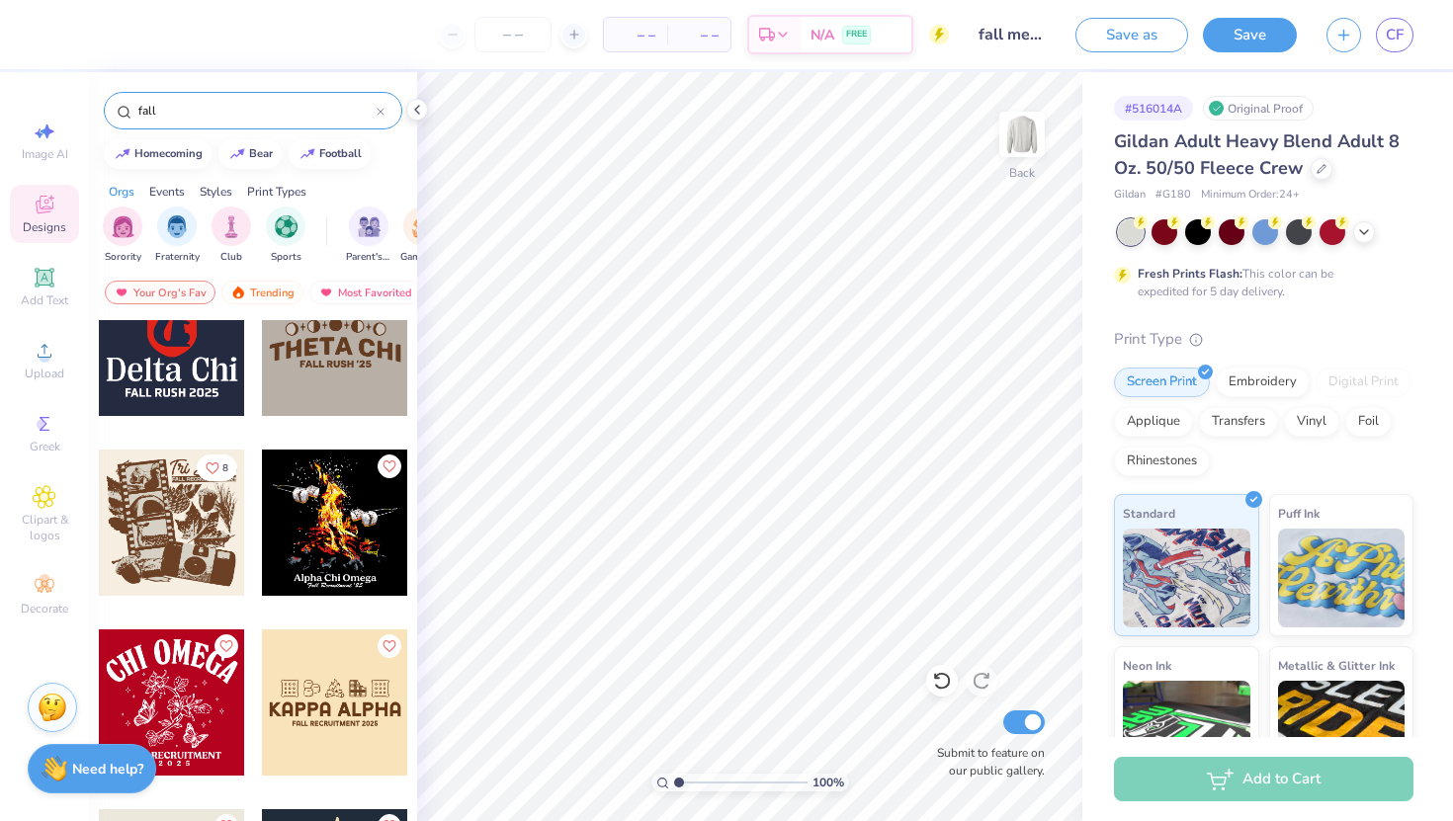
scroll to position [11931, 0]
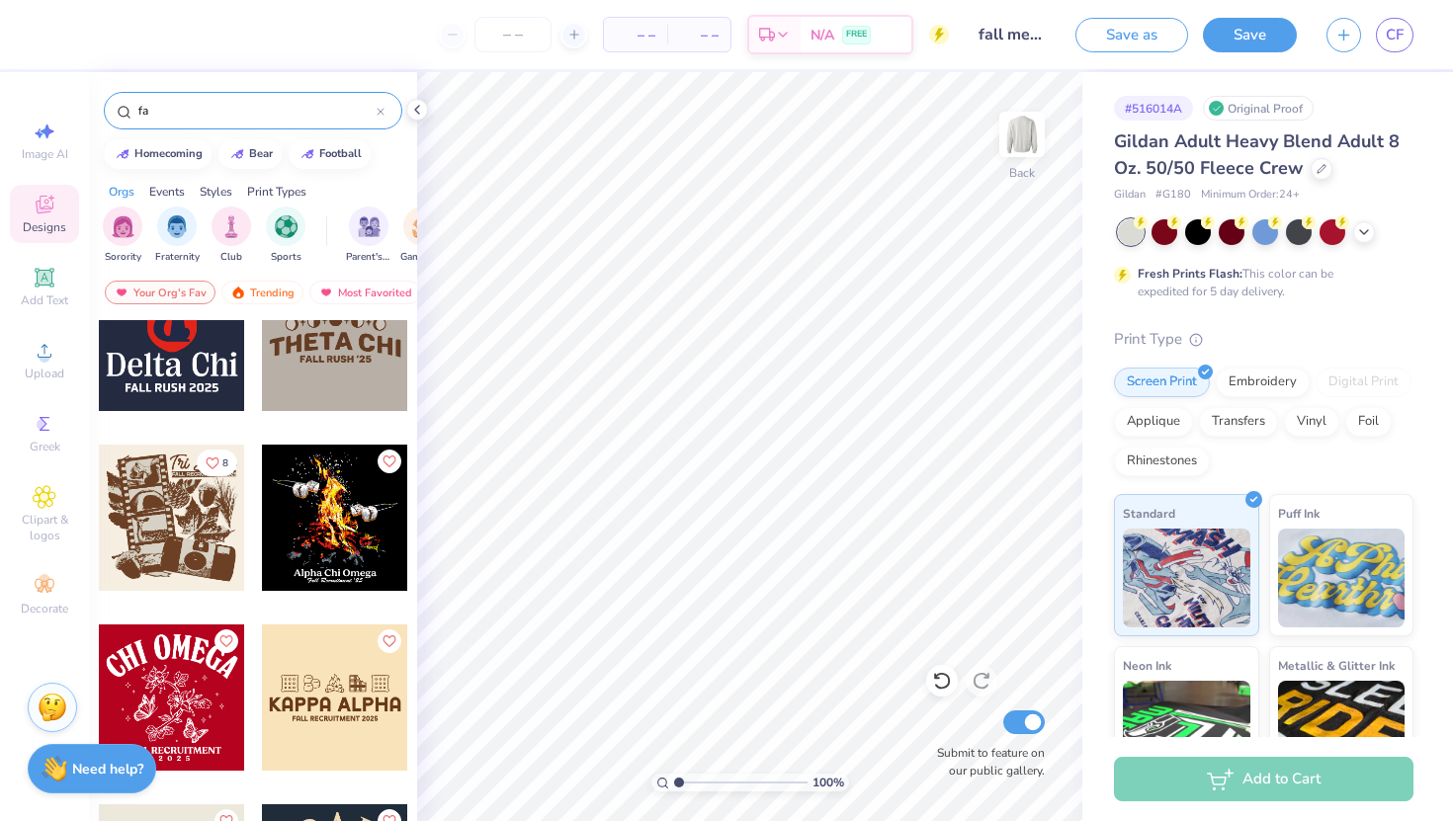
type input "f"
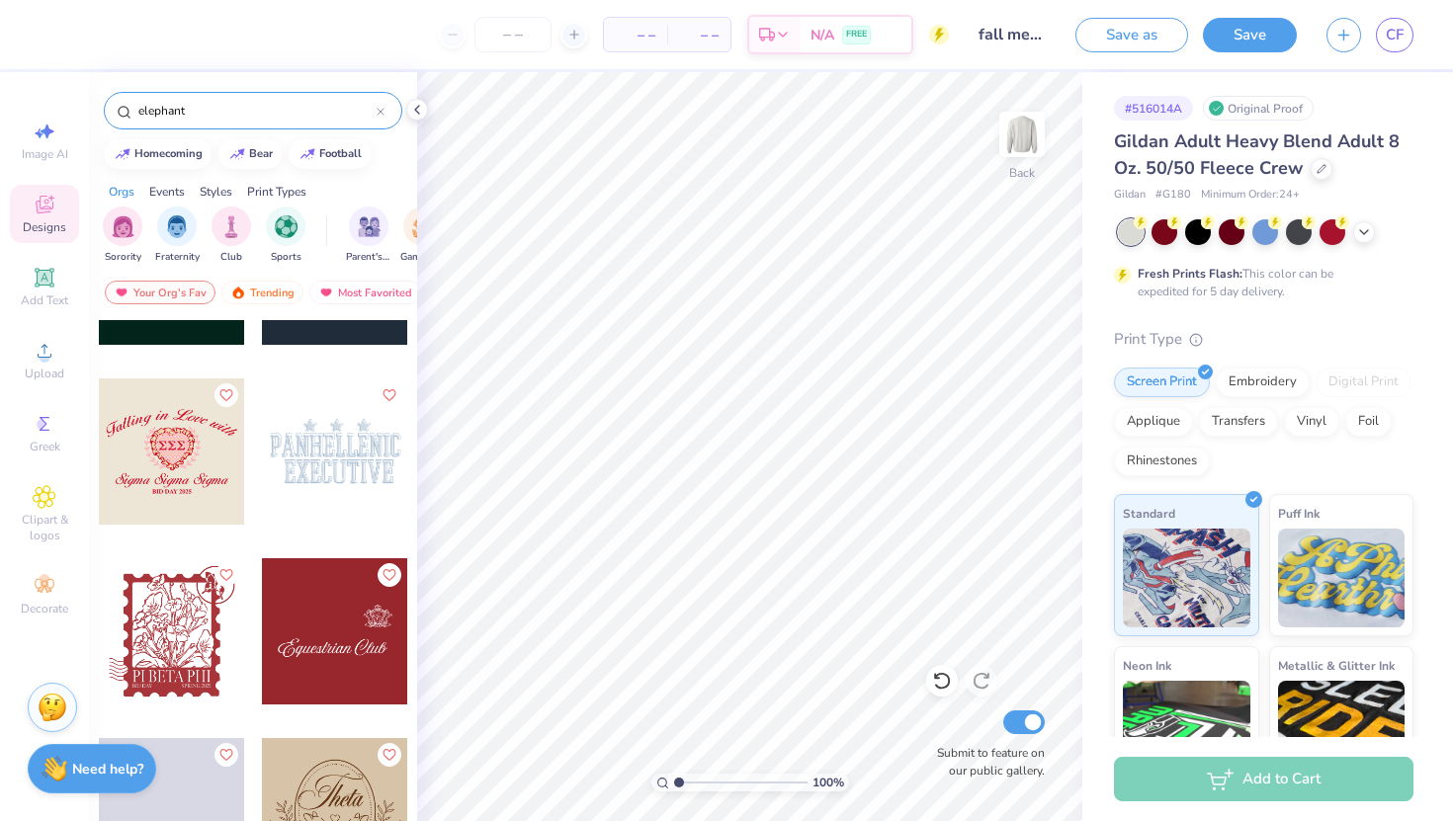
scroll to position [2466, 0]
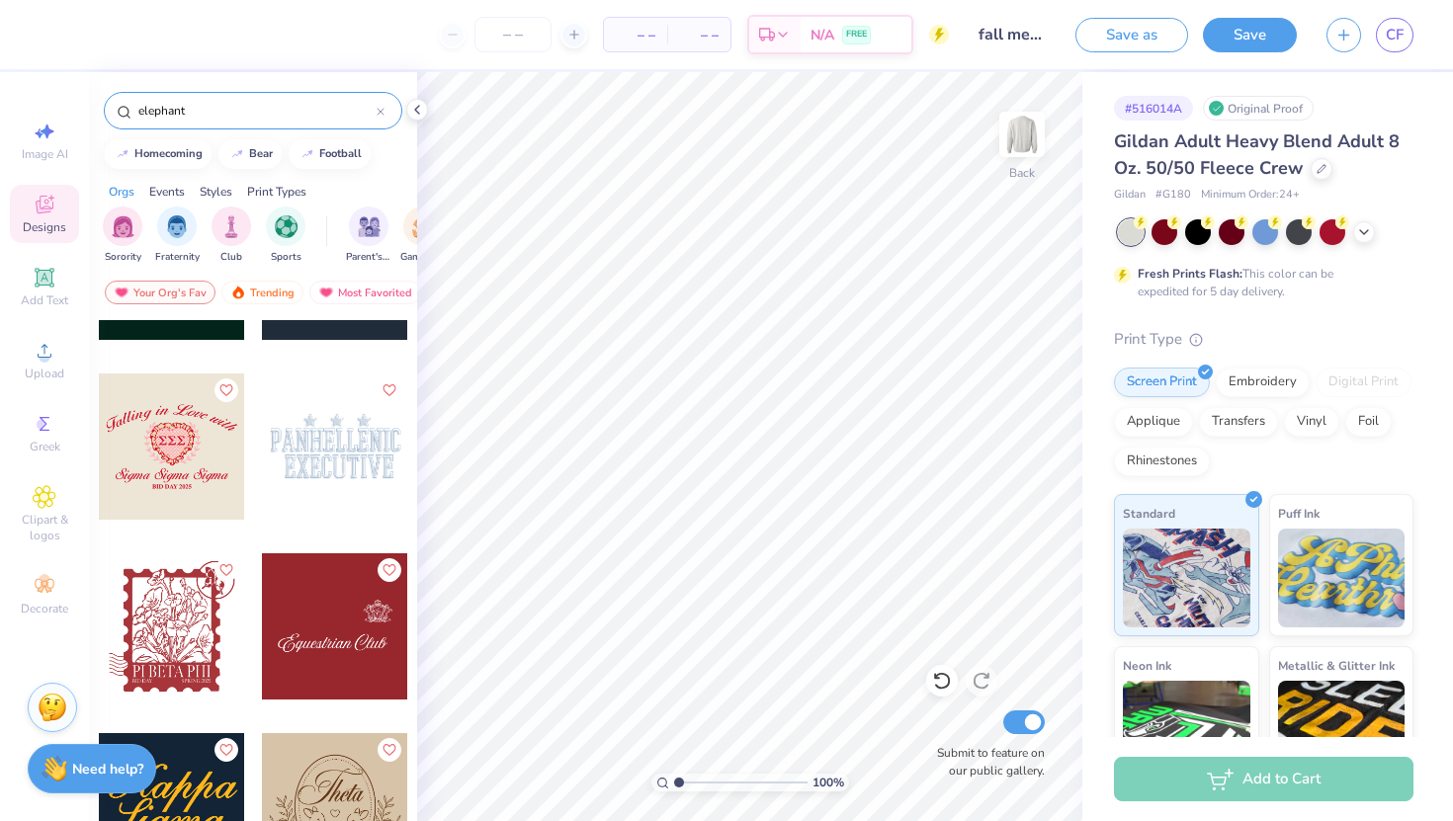
type input "elephant"
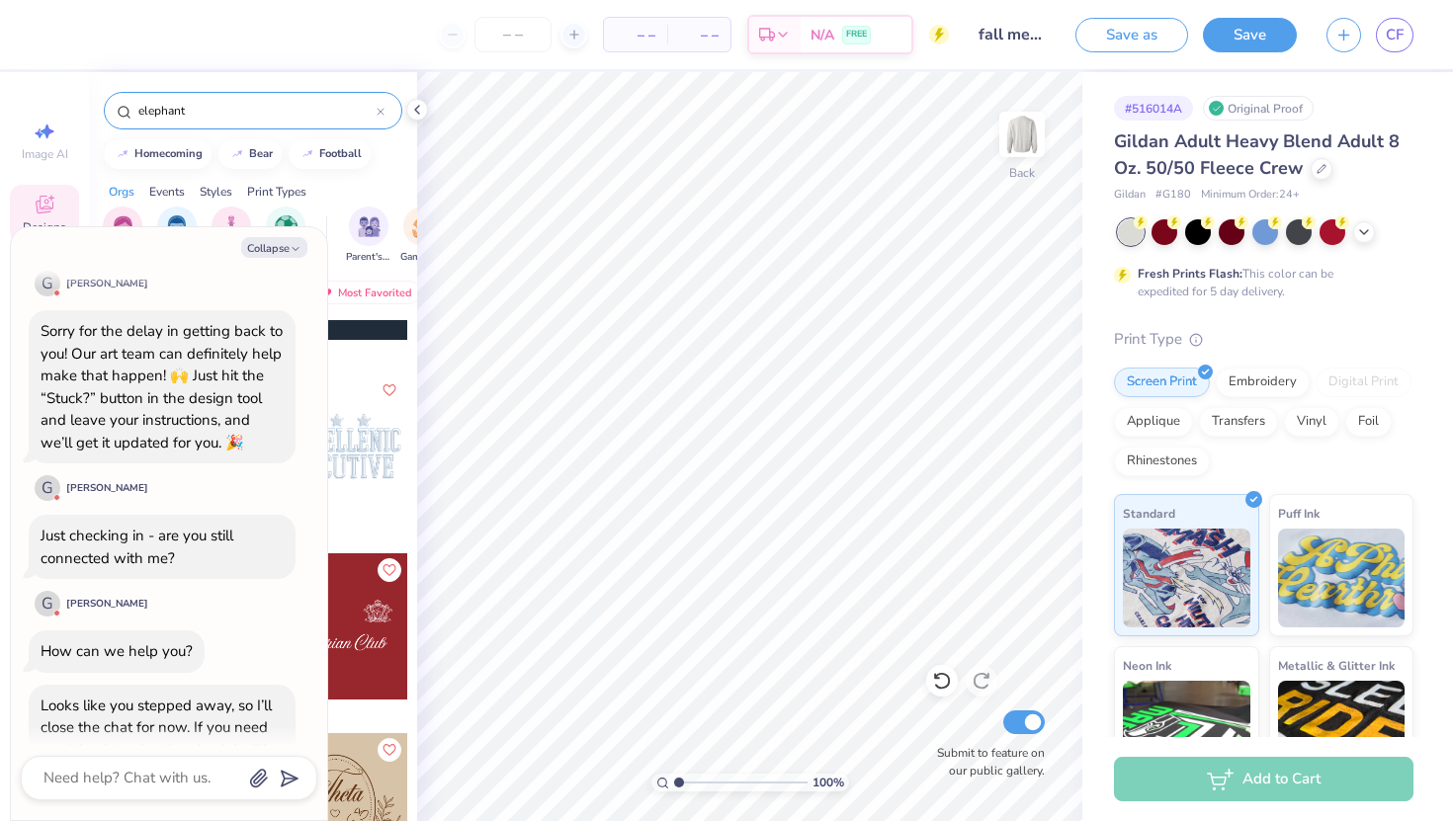
scroll to position [158, 0]
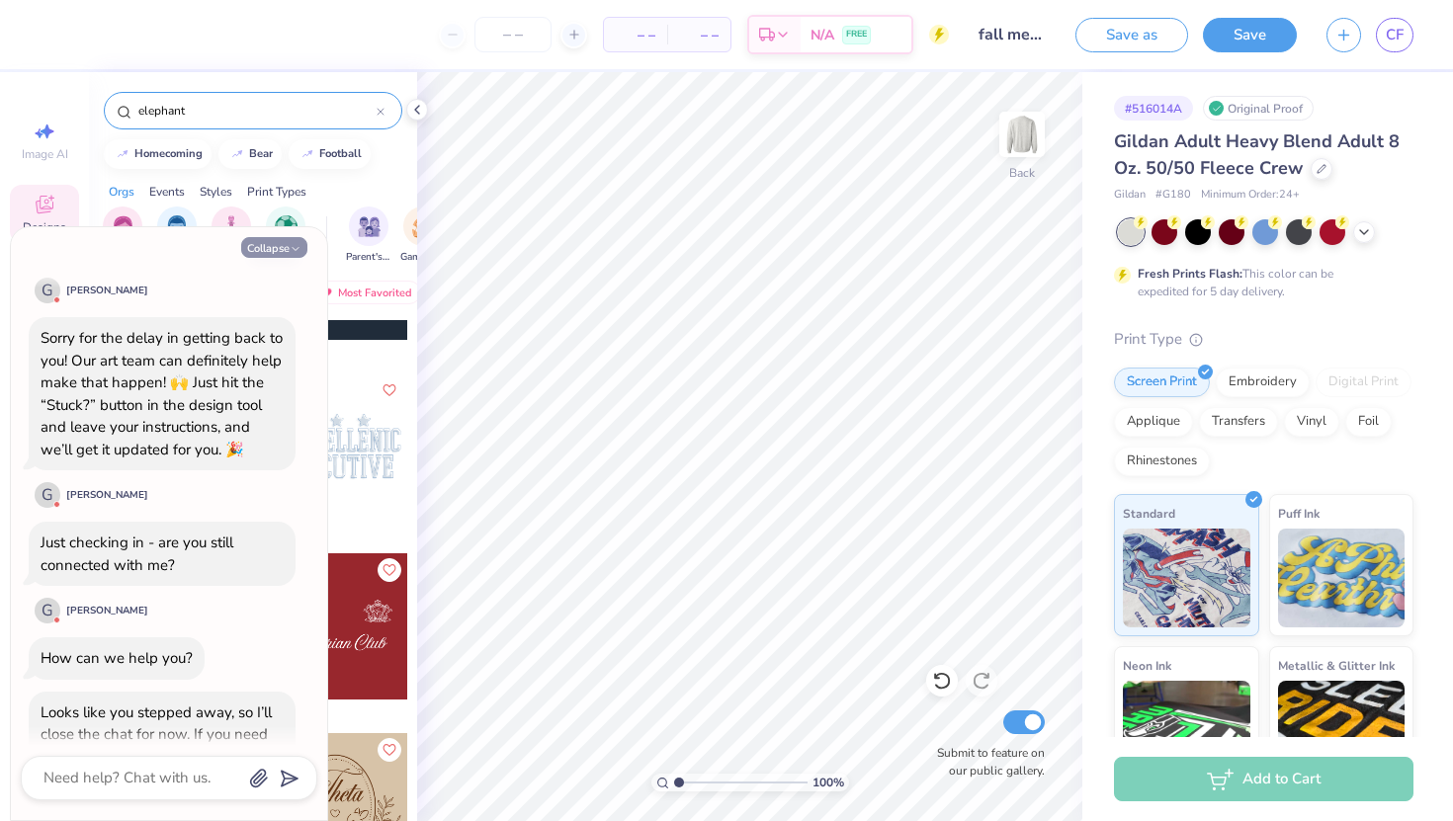
click at [280, 251] on button "Collapse" at bounding box center [274, 247] width 66 height 21
type textarea "x"
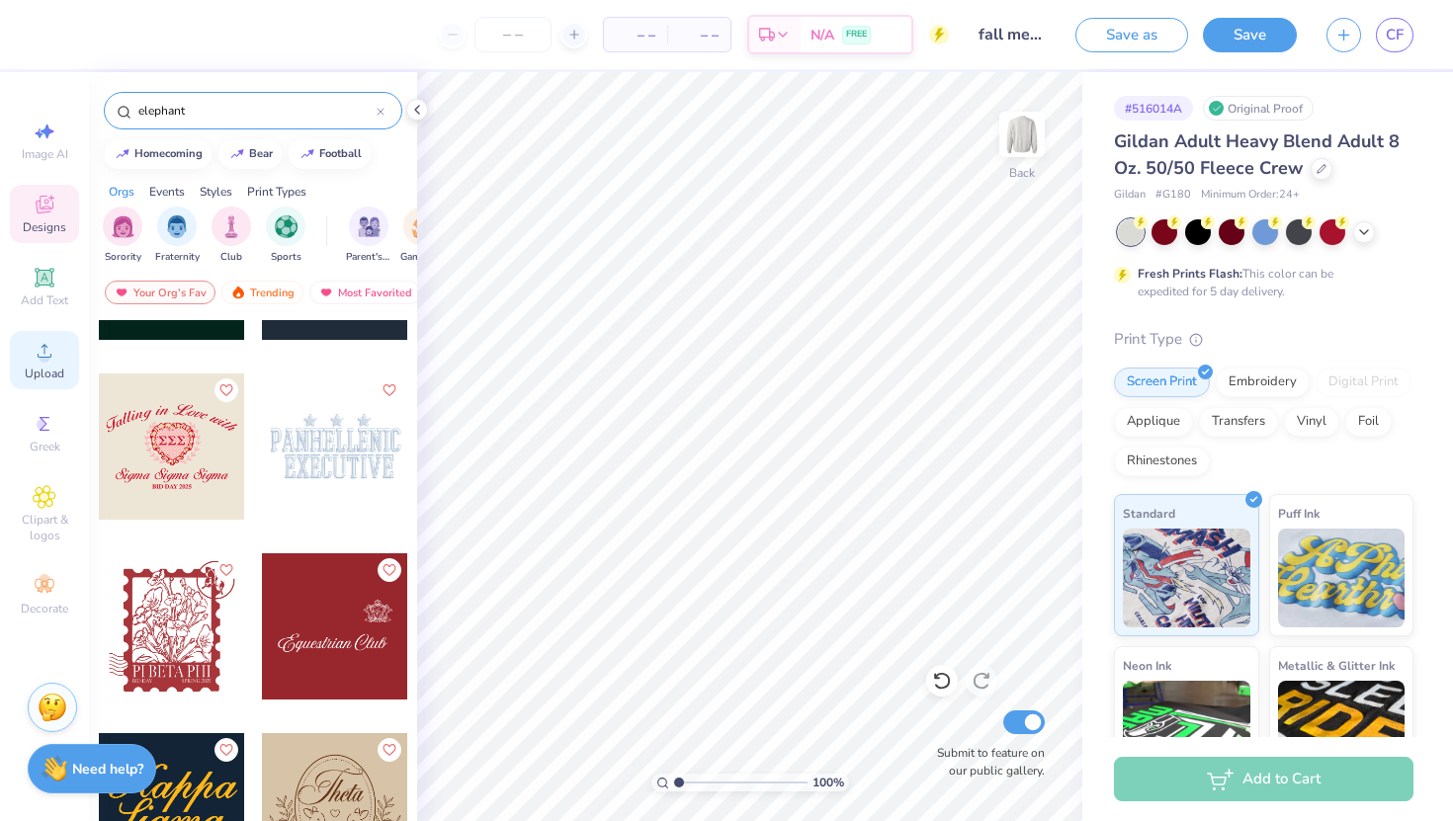
click at [43, 366] on span "Upload" at bounding box center [45, 374] width 40 height 16
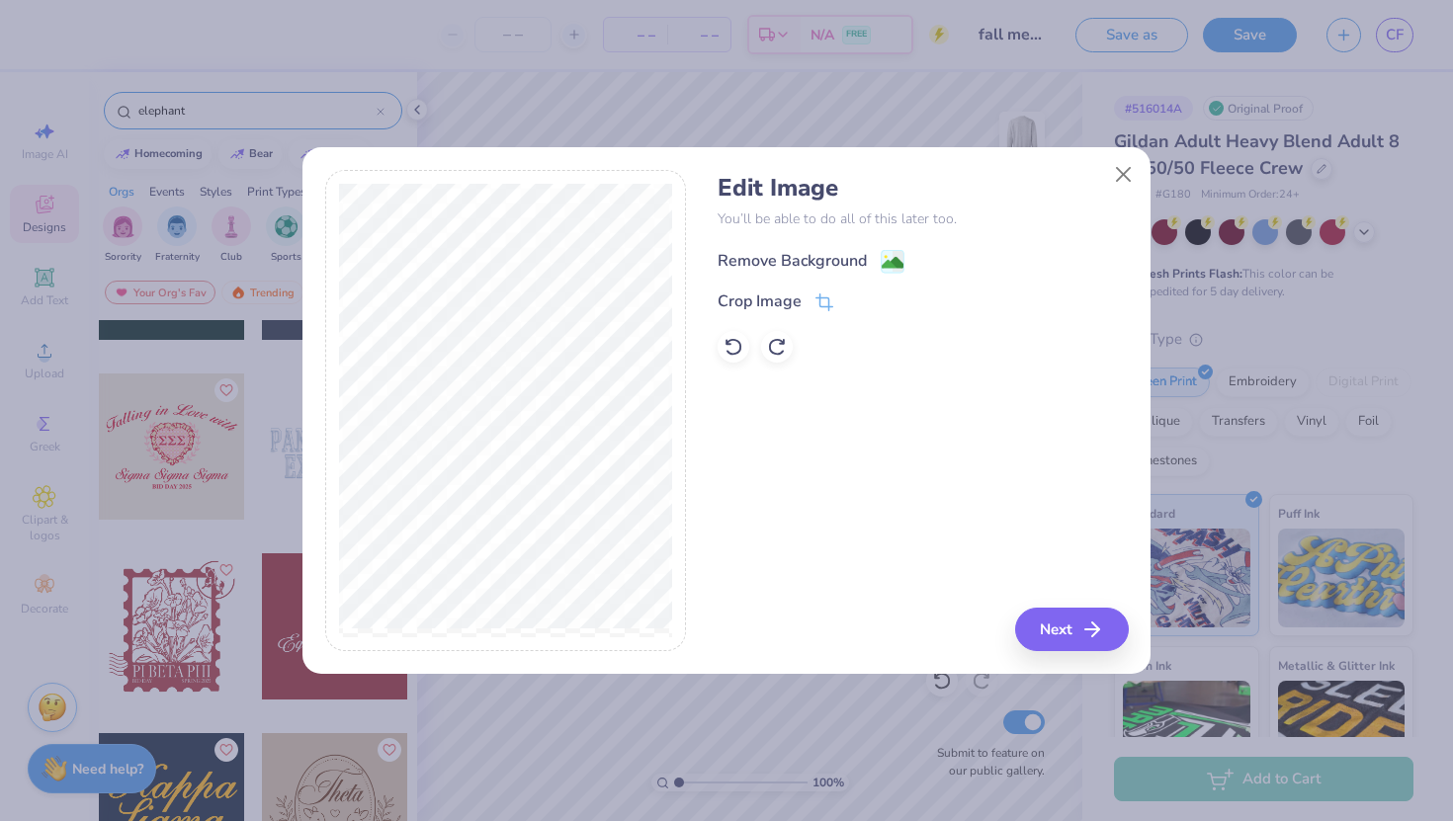
click at [876, 267] on div "Remove Background" at bounding box center [811, 261] width 187 height 25
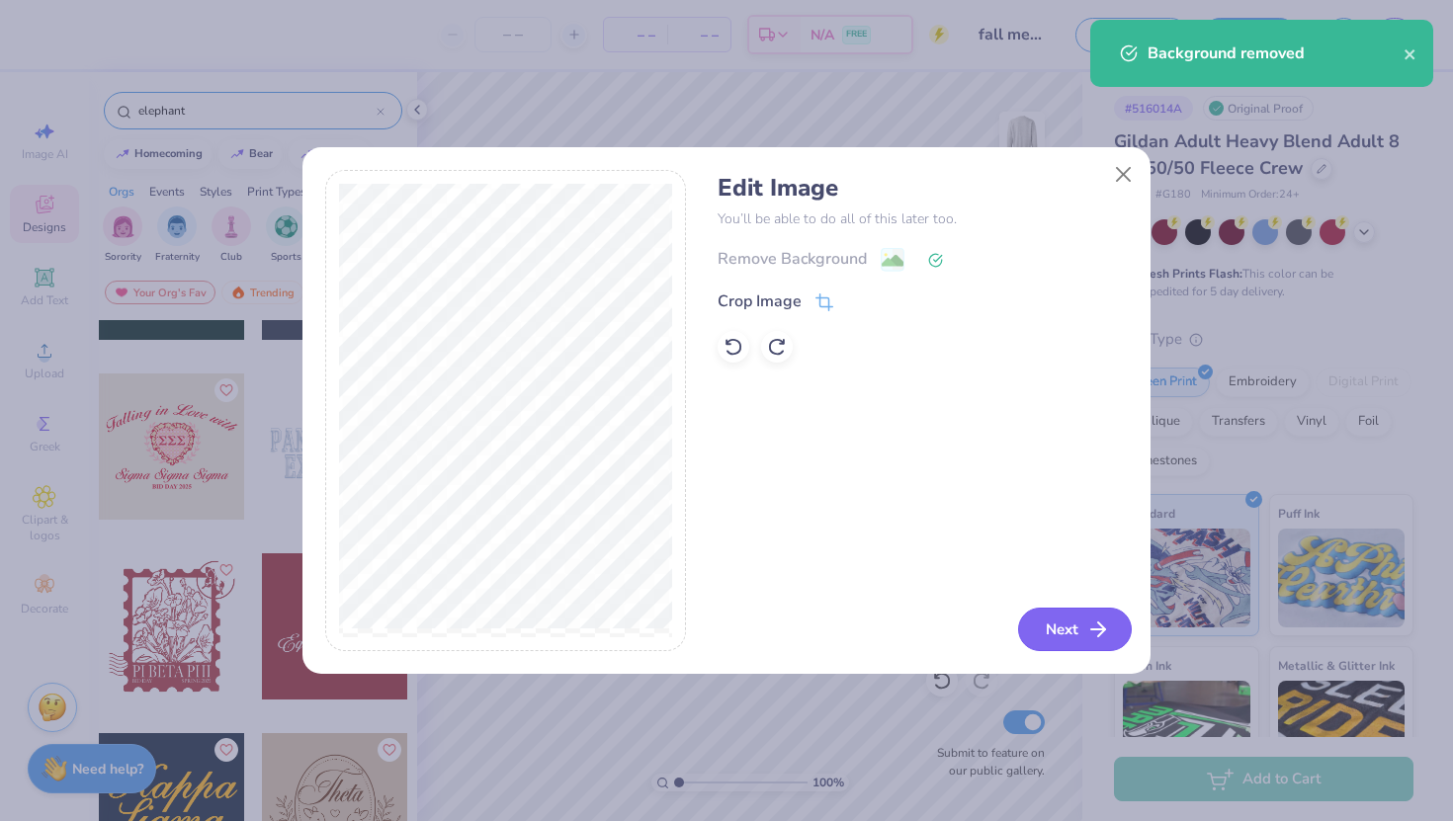
click at [1053, 617] on button "Next" at bounding box center [1075, 629] width 114 height 43
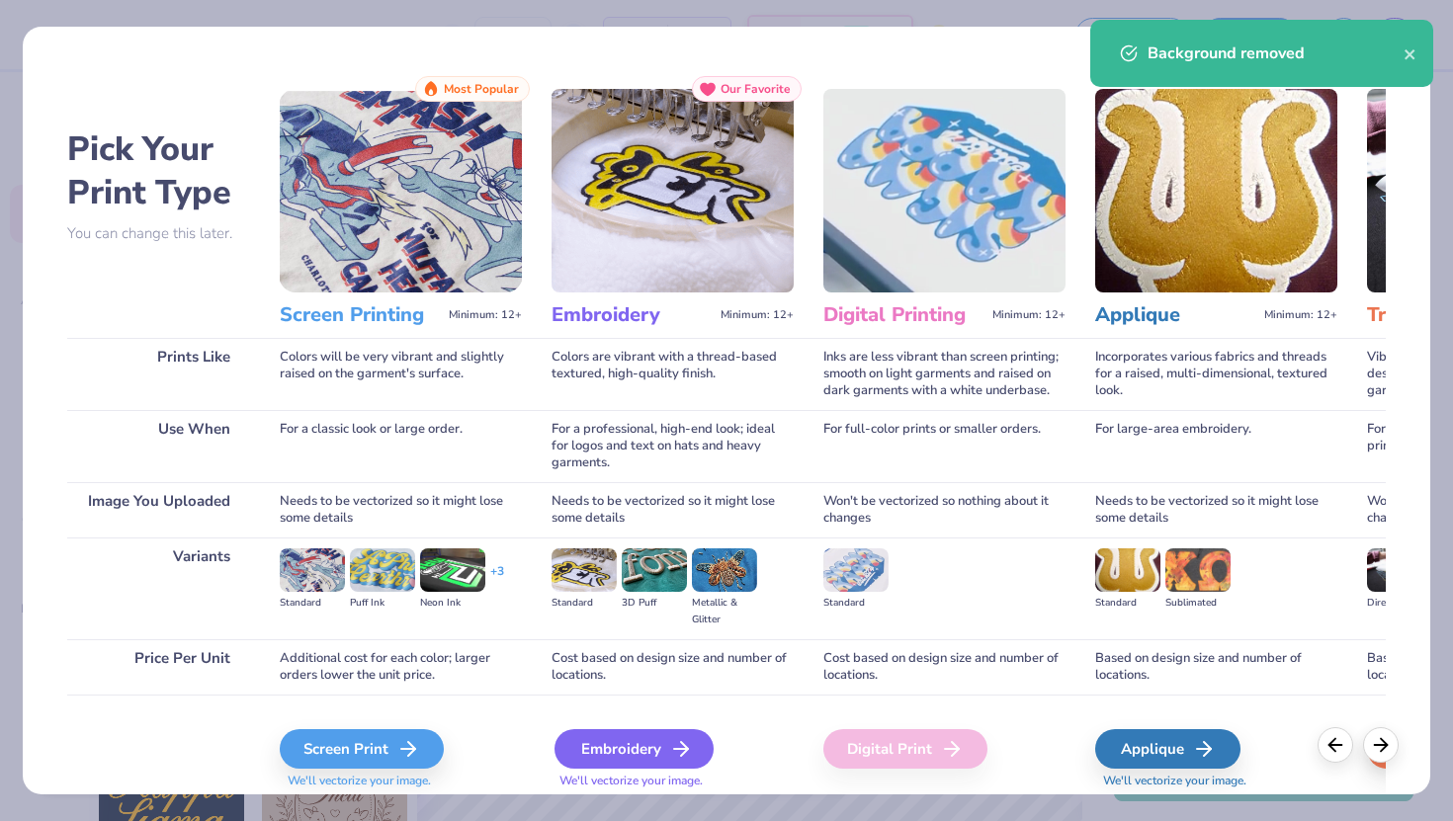
click at [608, 741] on div "Embroidery" at bounding box center [634, 750] width 159 height 40
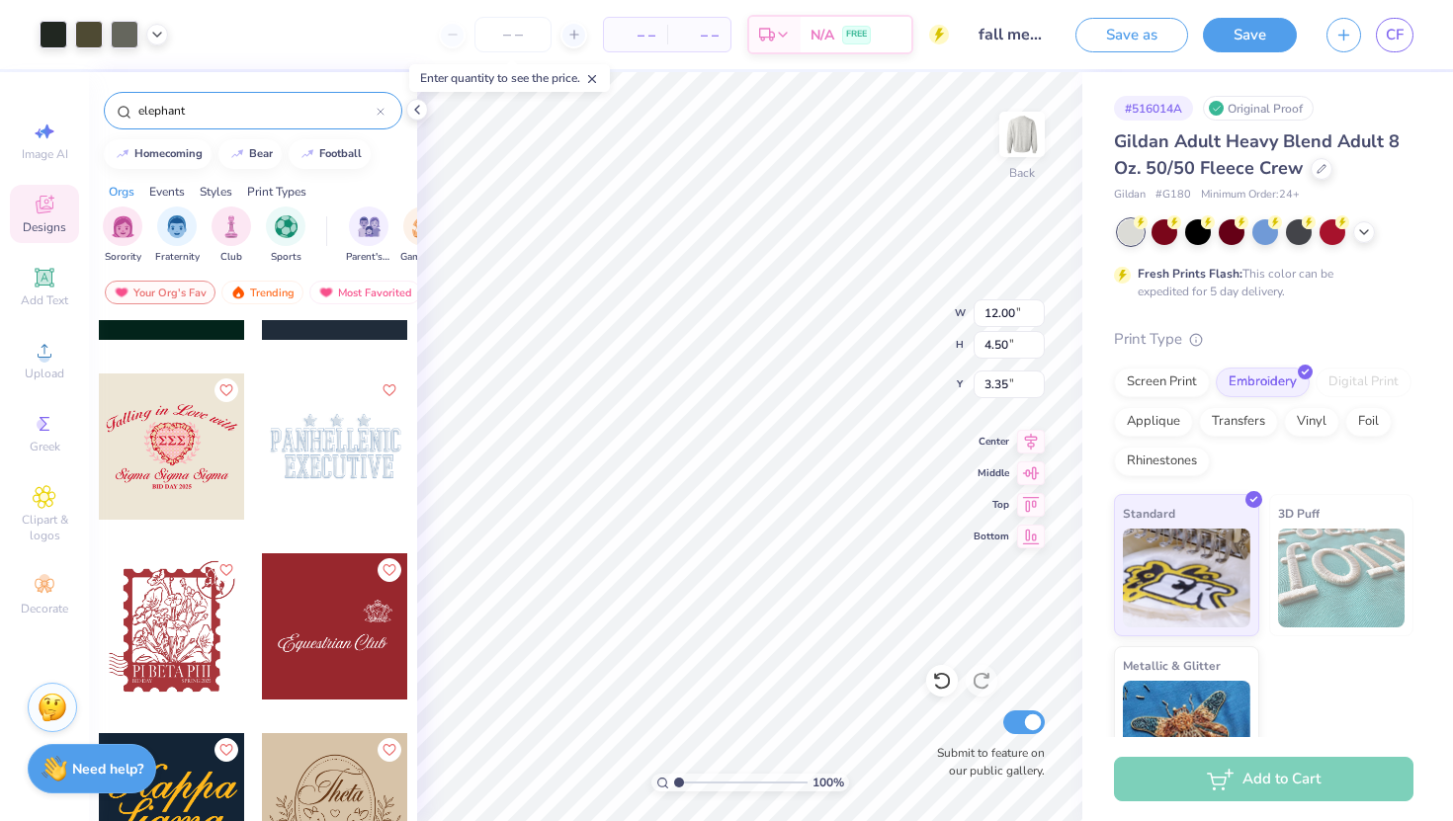
type input "3.35"
type input "9.38"
type input "3.52"
type input "4.09"
type input "4.10"
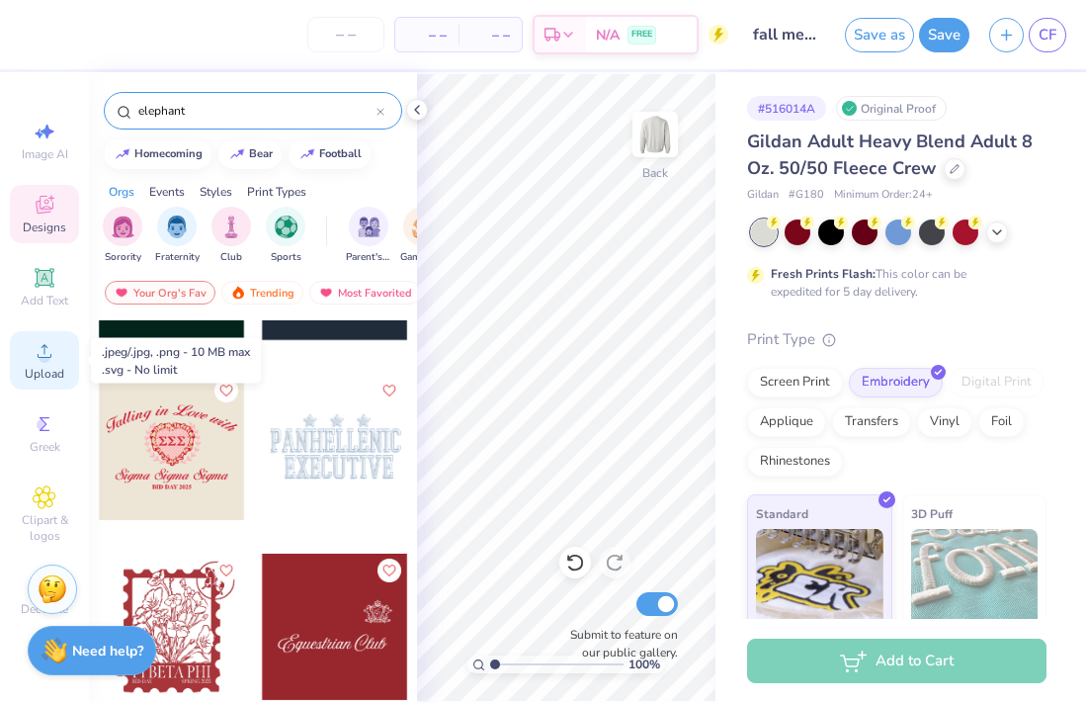
click at [35, 372] on span "Upload" at bounding box center [45, 374] width 40 height 16
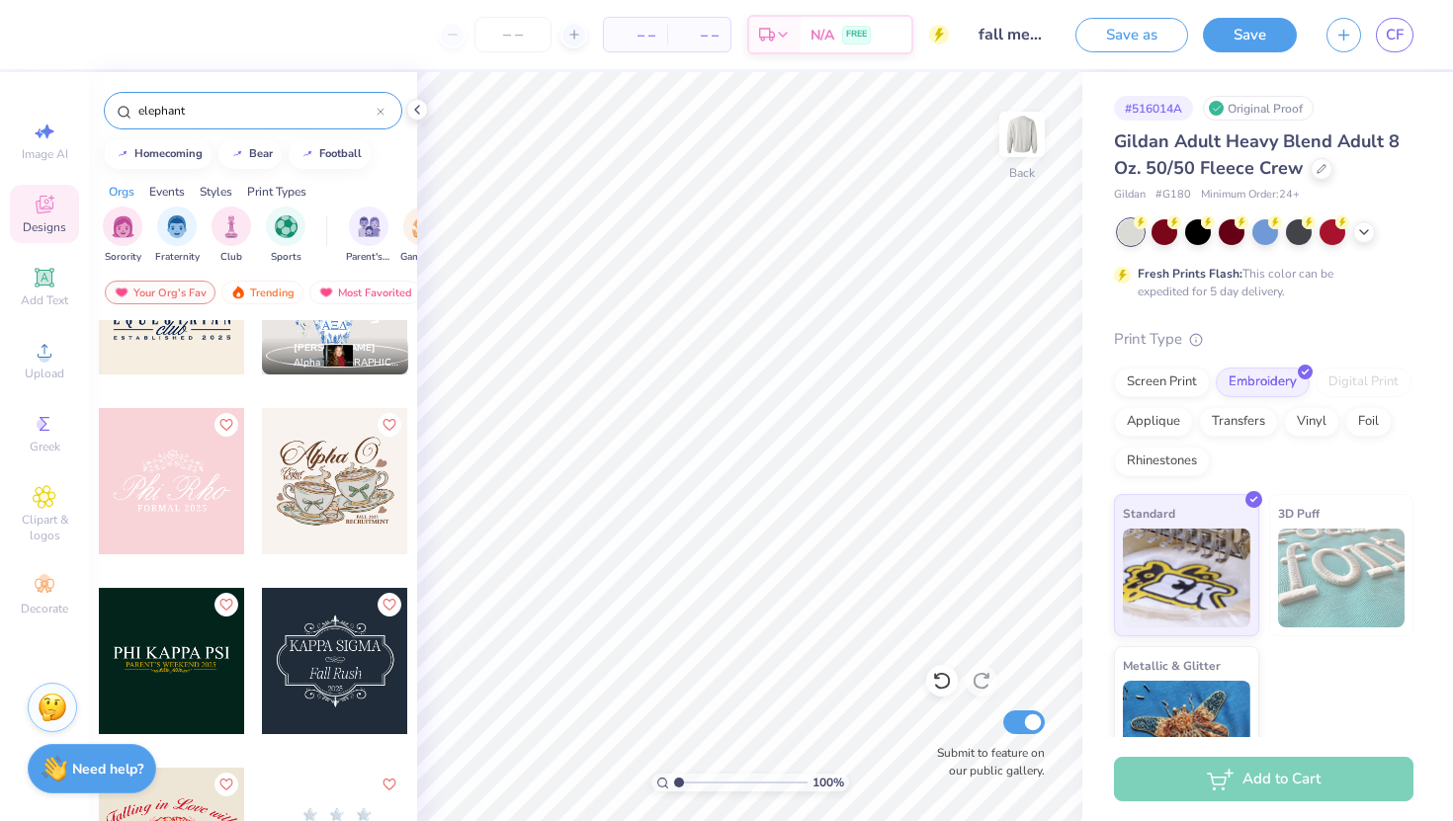
scroll to position [2047, 0]
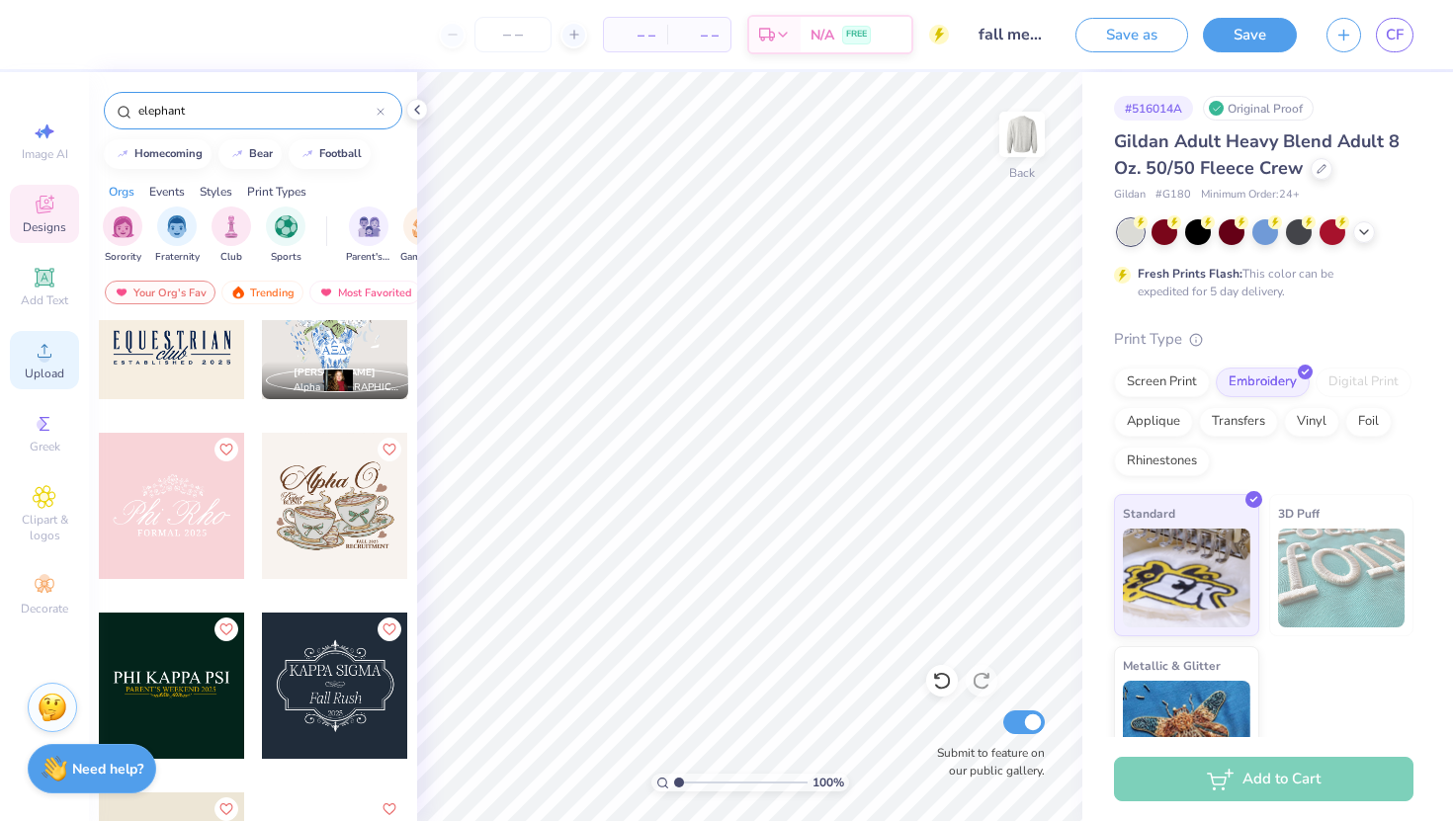
click at [58, 376] on span "Upload" at bounding box center [45, 374] width 40 height 16
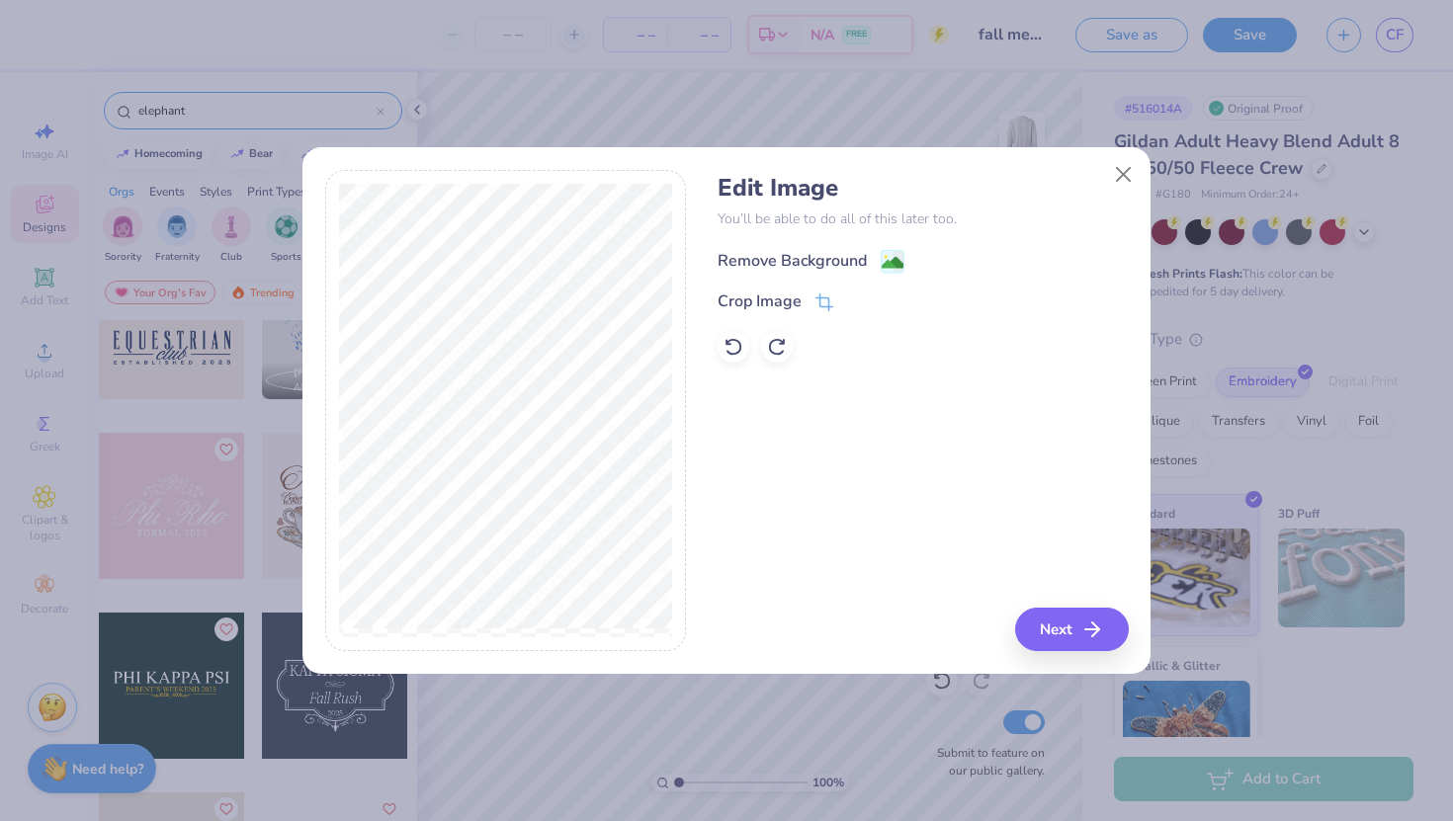
click at [878, 263] on div "Remove Background" at bounding box center [811, 261] width 187 height 25
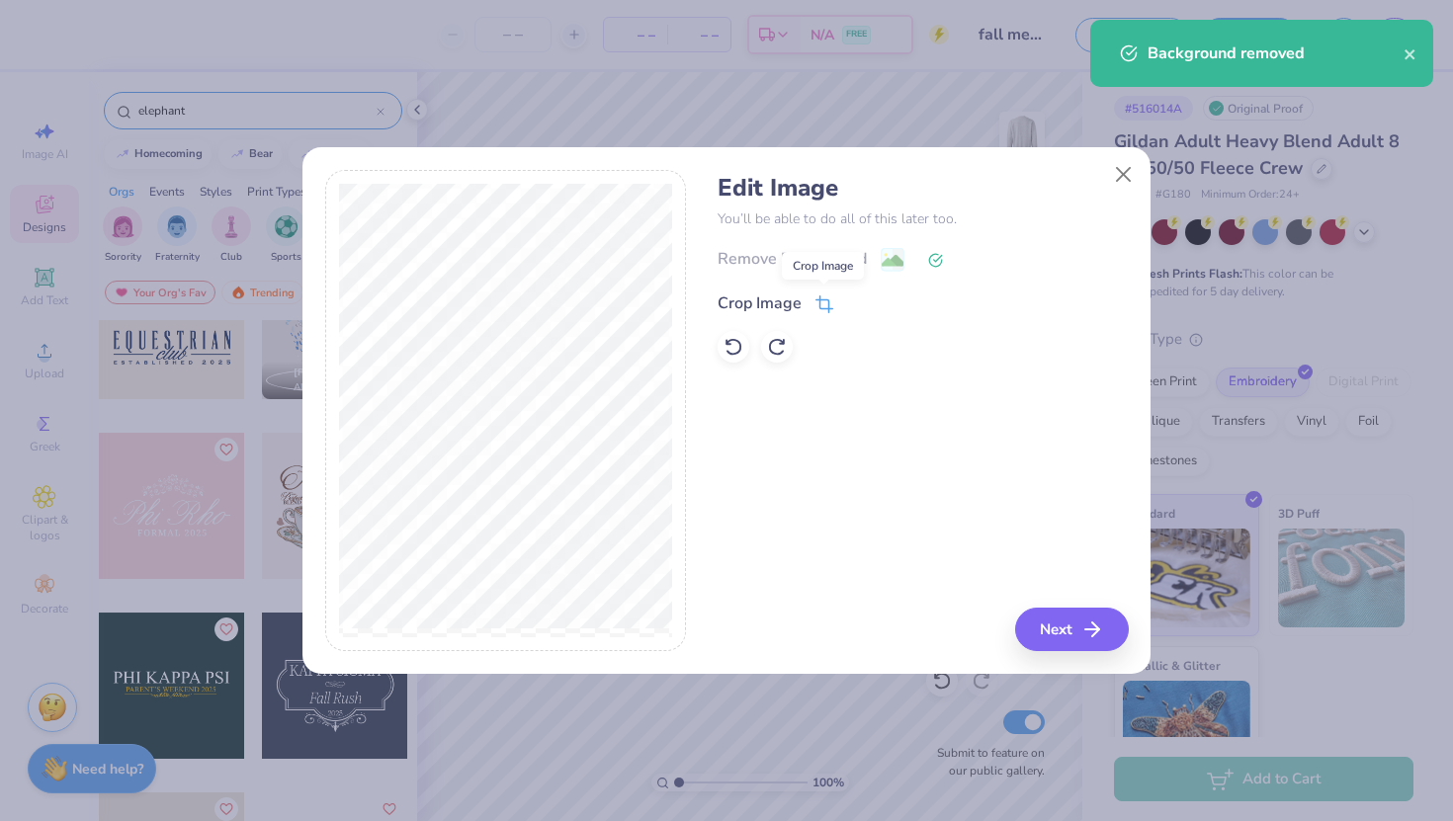
click at [823, 305] on icon at bounding box center [825, 305] width 18 height 18
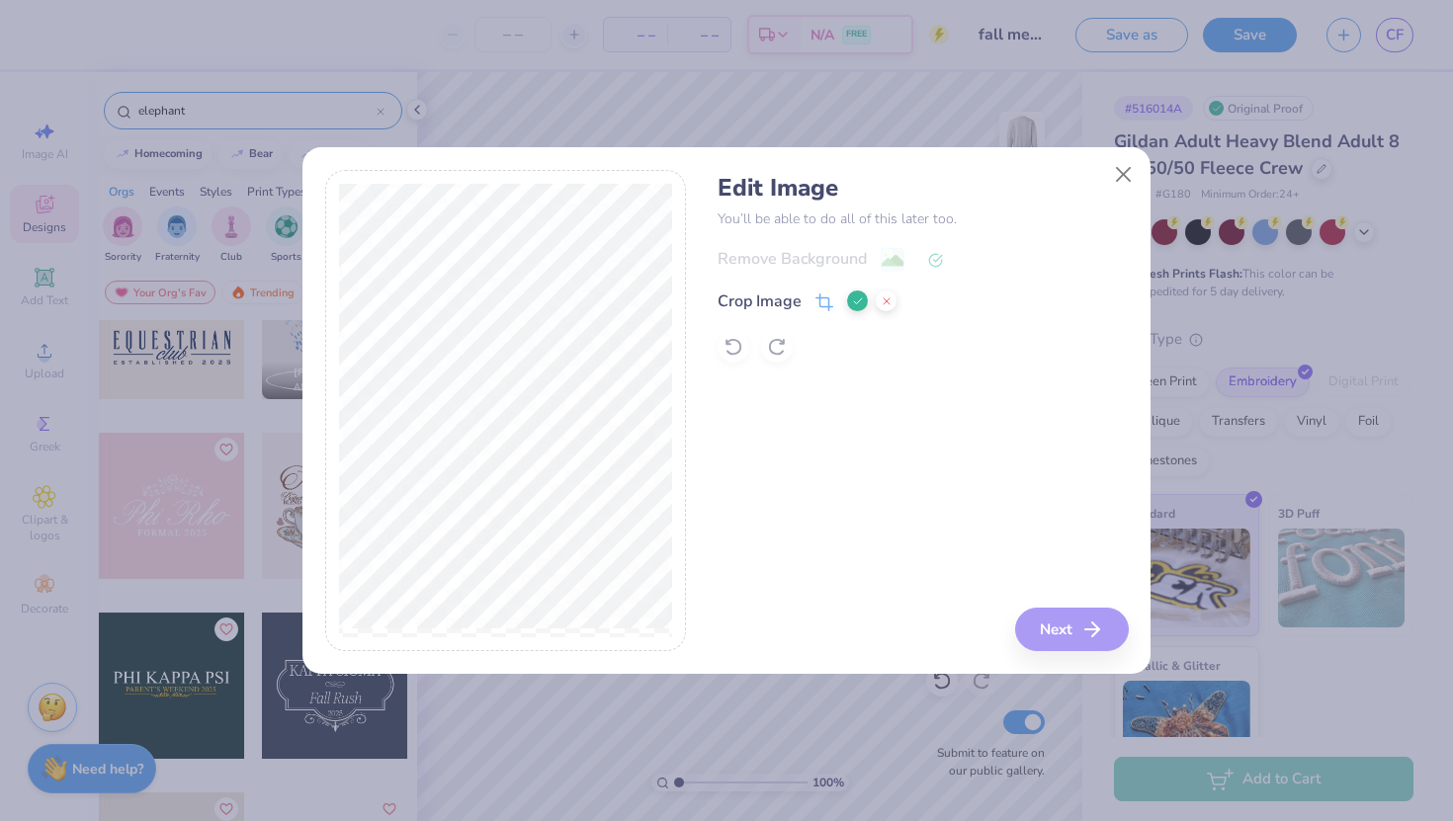
click at [858, 310] on button at bounding box center [857, 301] width 21 height 21
click at [1053, 642] on button "Next" at bounding box center [1075, 629] width 114 height 43
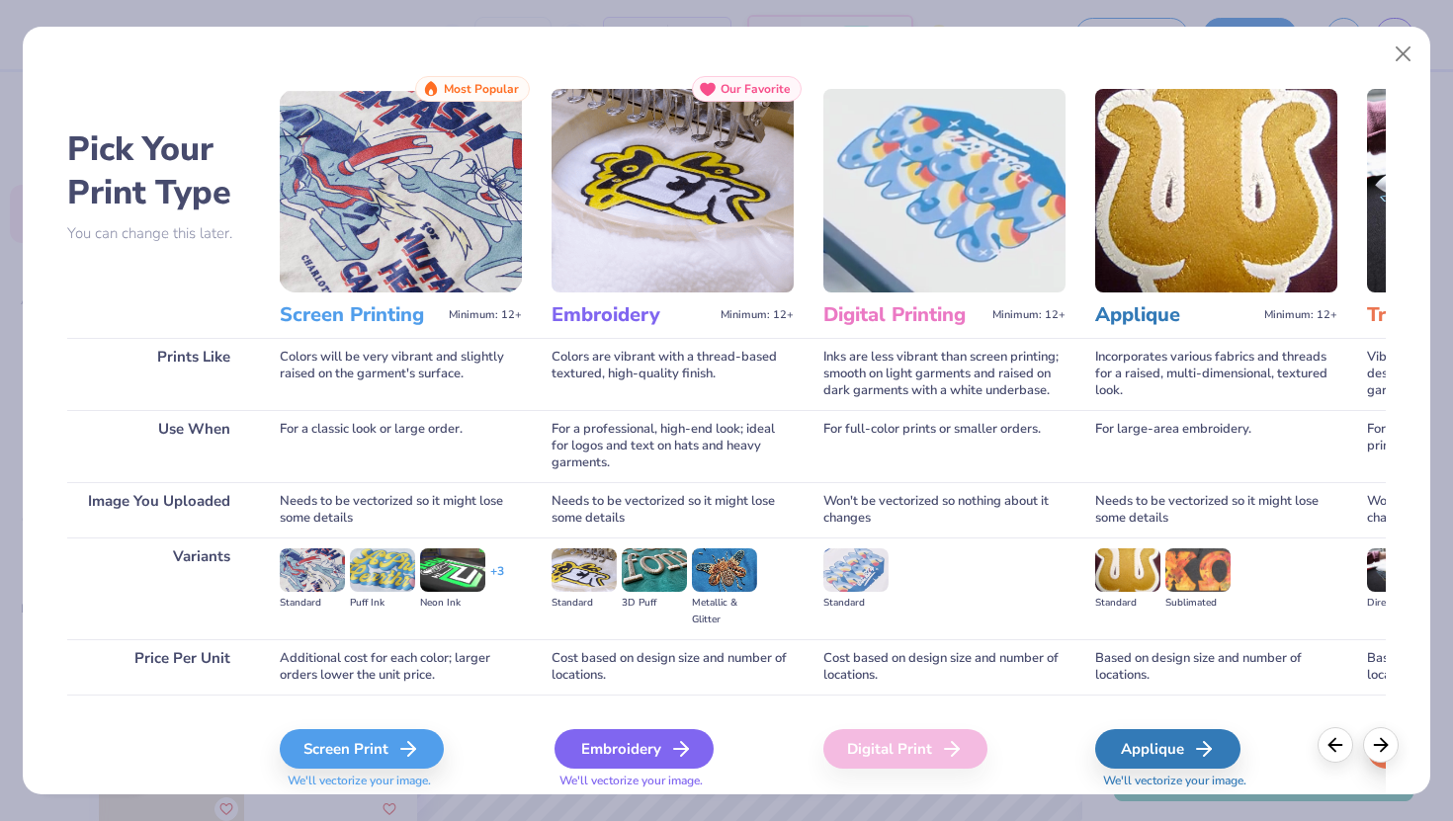
click at [628, 748] on div "Embroidery" at bounding box center [634, 750] width 159 height 40
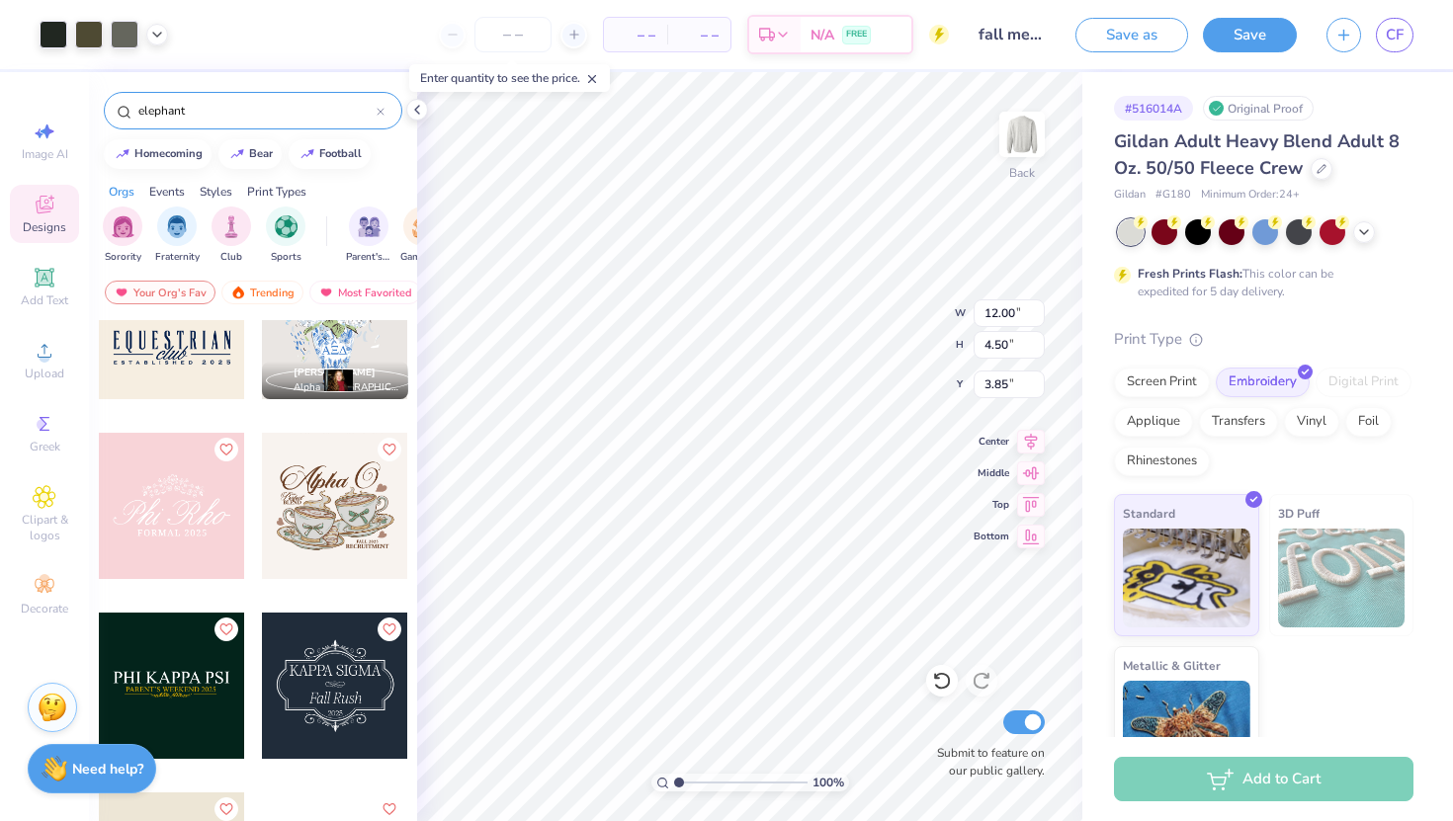
type input "3.85"
type input "9.00"
type input "3.38"
type input "4.98"
type input "3.88"
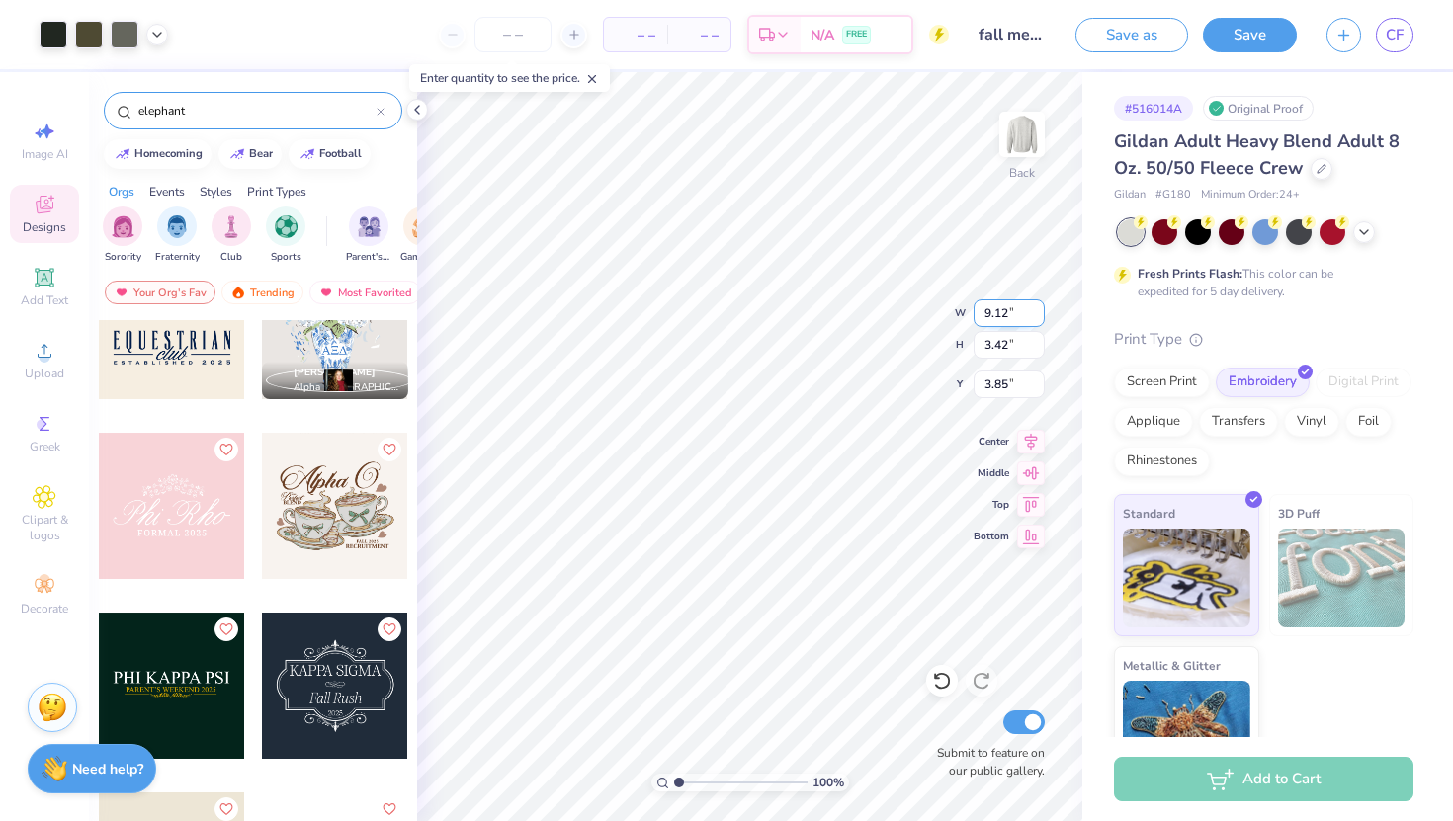
type input "9.12"
type input "3.42"
type input "3.90"
click at [1361, 234] on icon at bounding box center [1364, 230] width 16 height 16
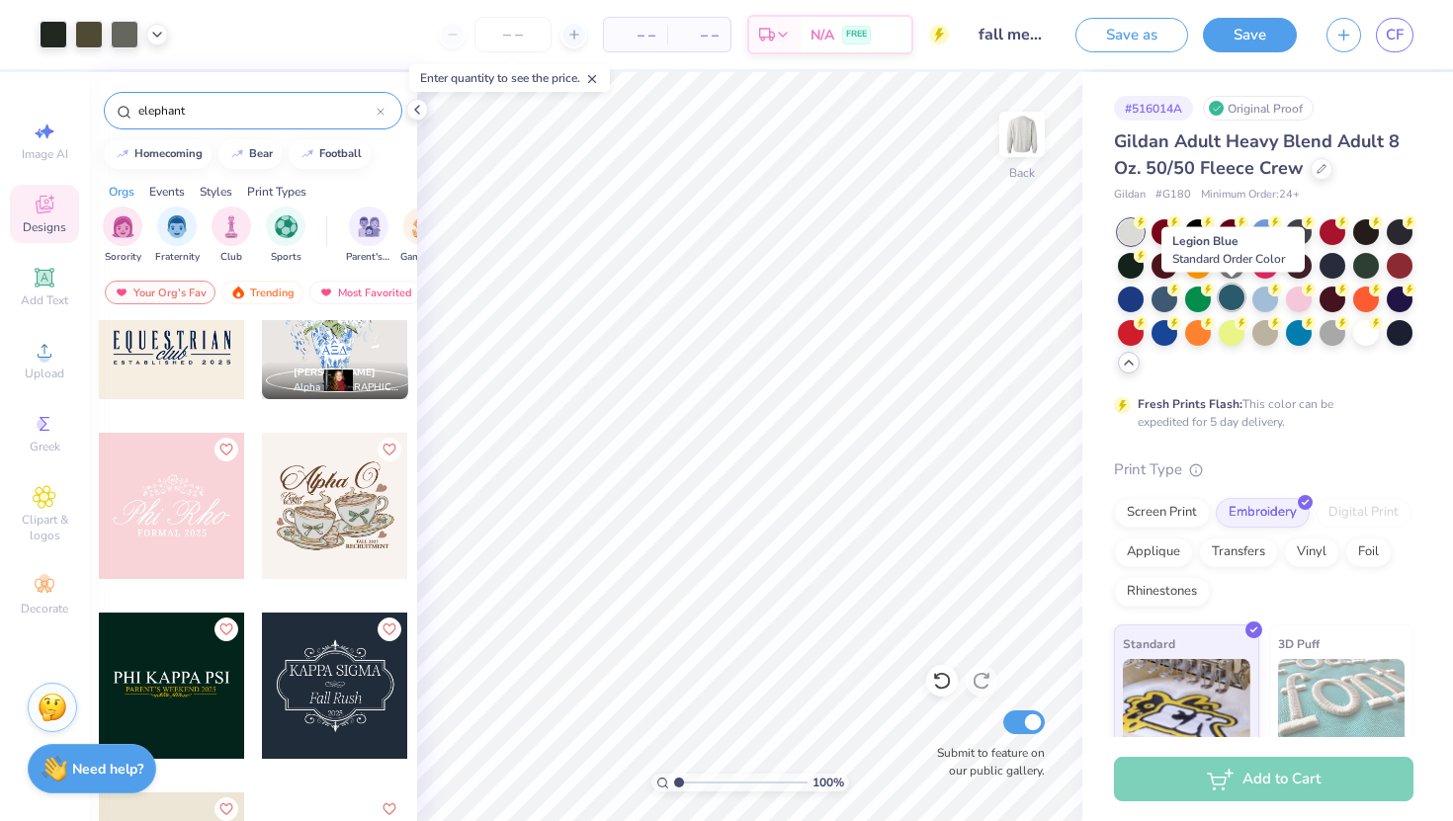
click at [1229, 302] on div at bounding box center [1232, 298] width 26 height 26
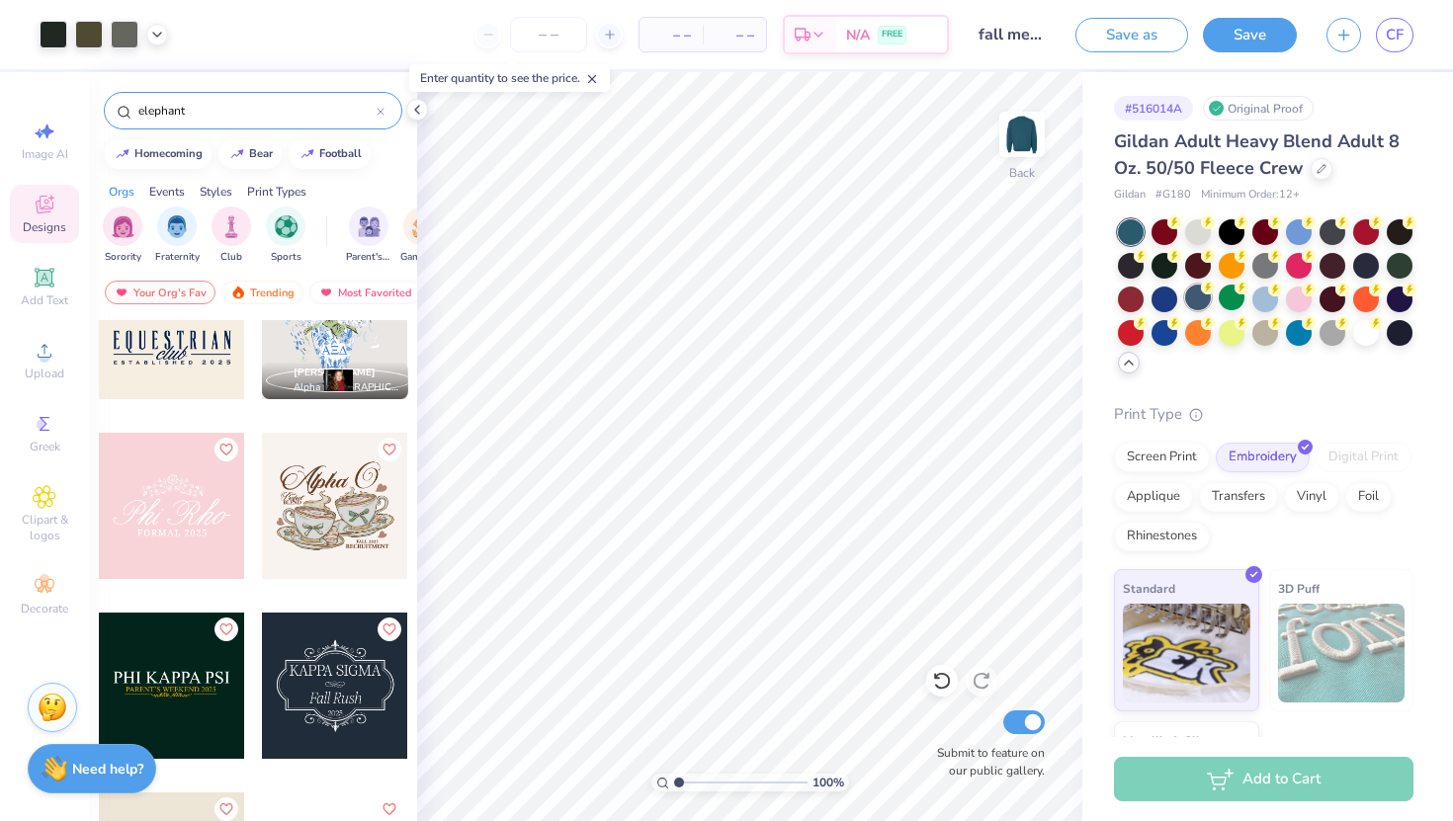
click at [1194, 300] on div at bounding box center [1198, 298] width 26 height 26
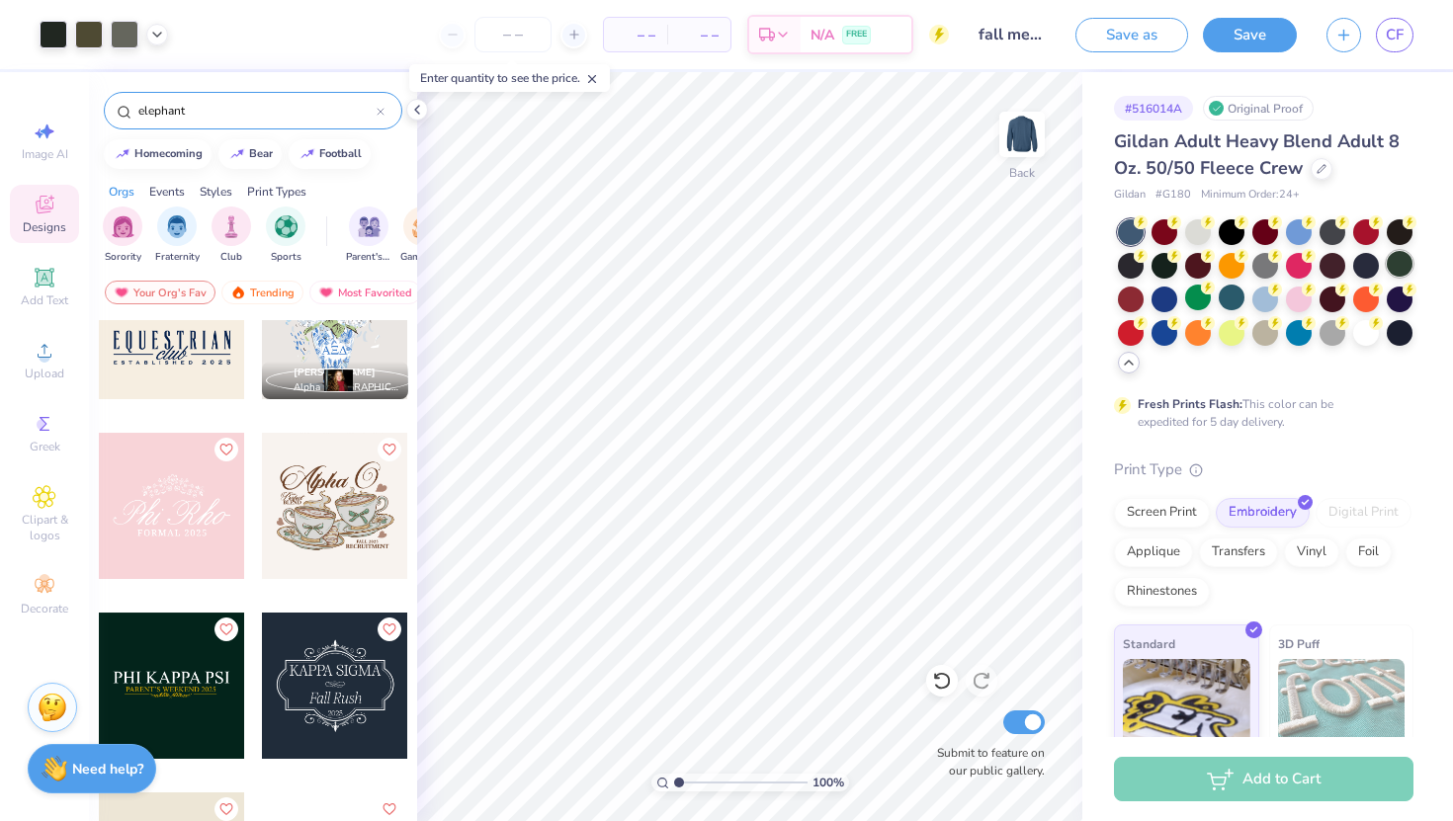
click at [1404, 263] on div at bounding box center [1400, 264] width 26 height 26
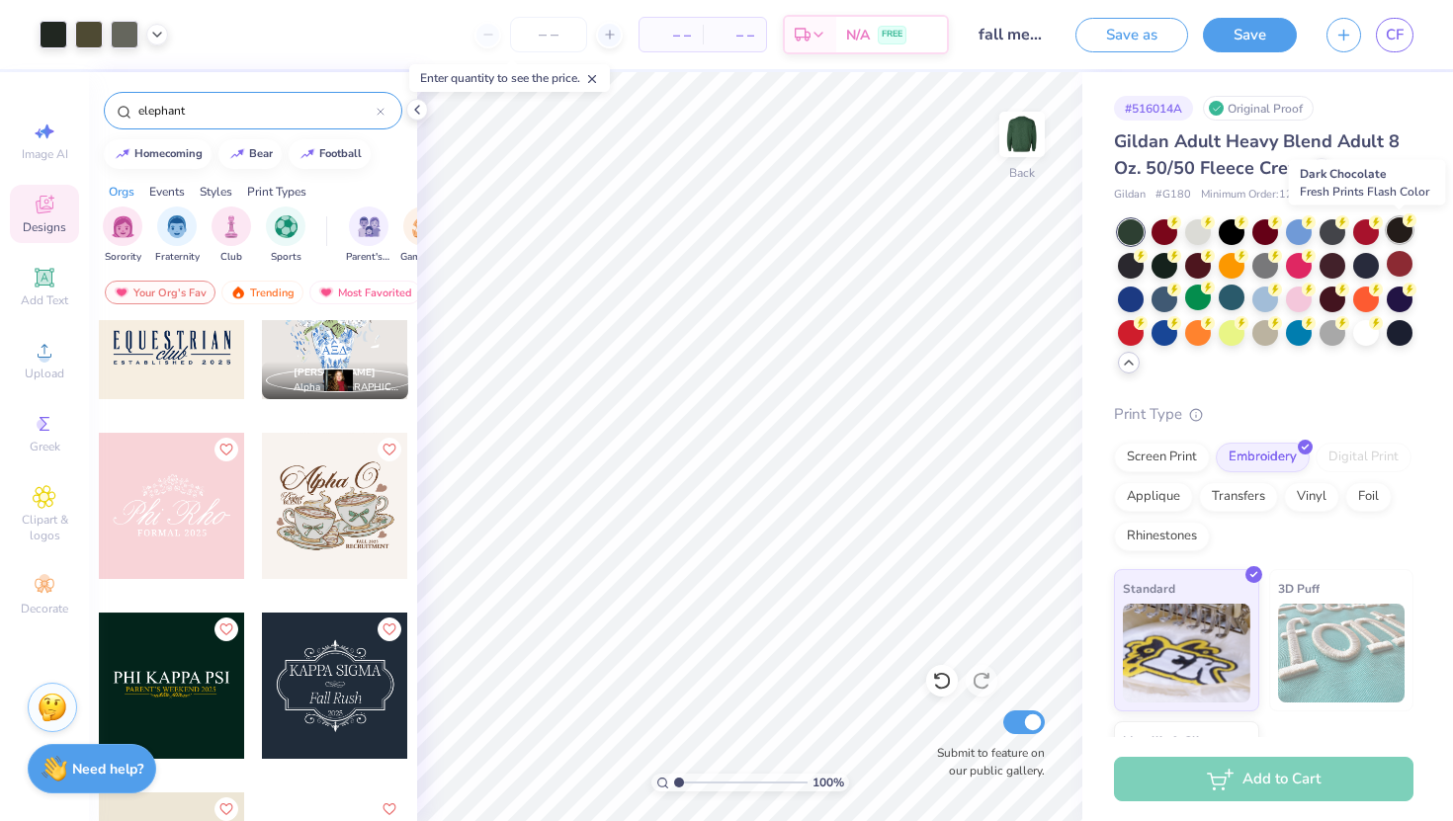
click at [1402, 230] on div at bounding box center [1400, 230] width 26 height 26
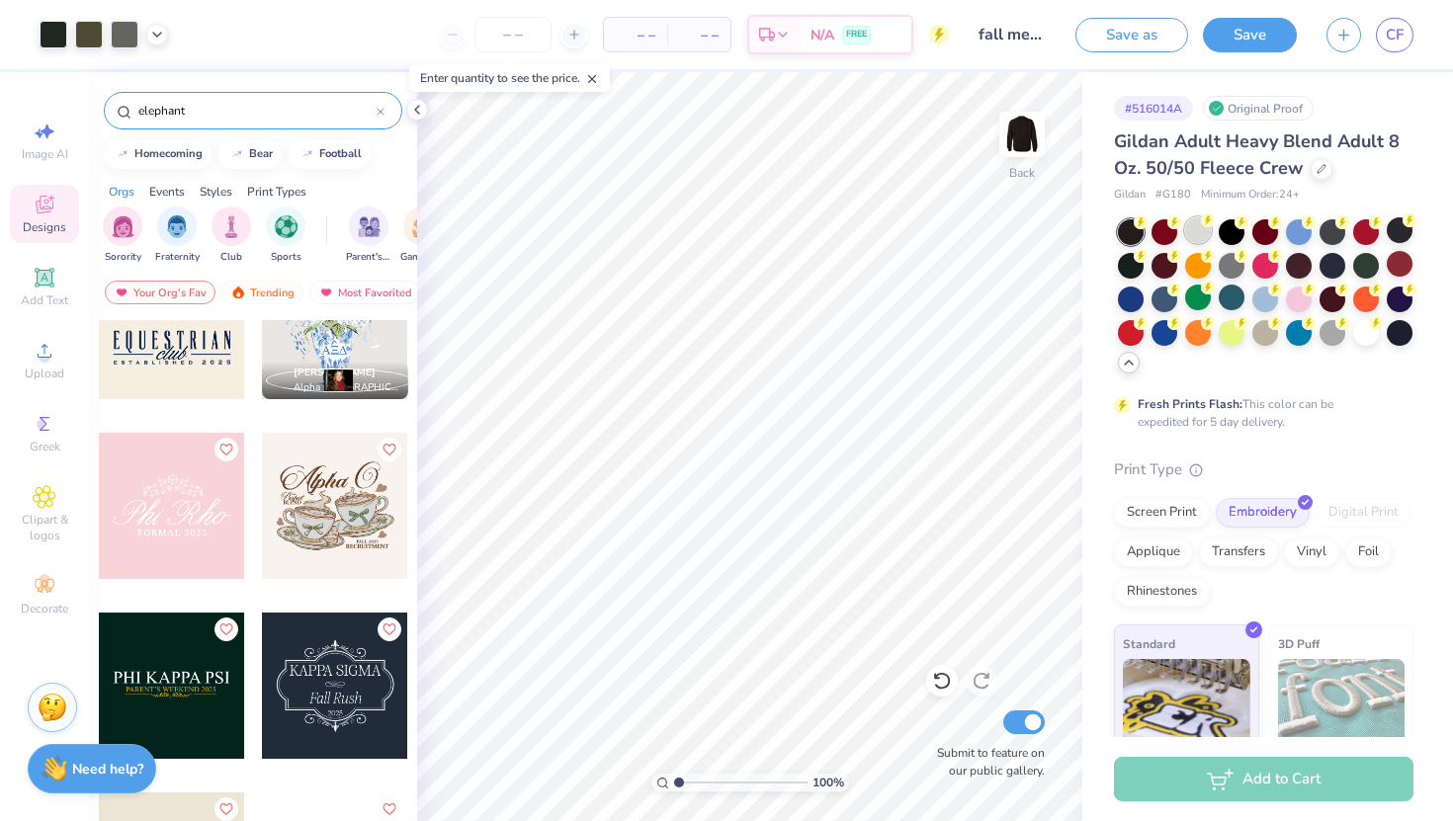
click at [1185, 227] on div at bounding box center [1198, 230] width 26 height 26
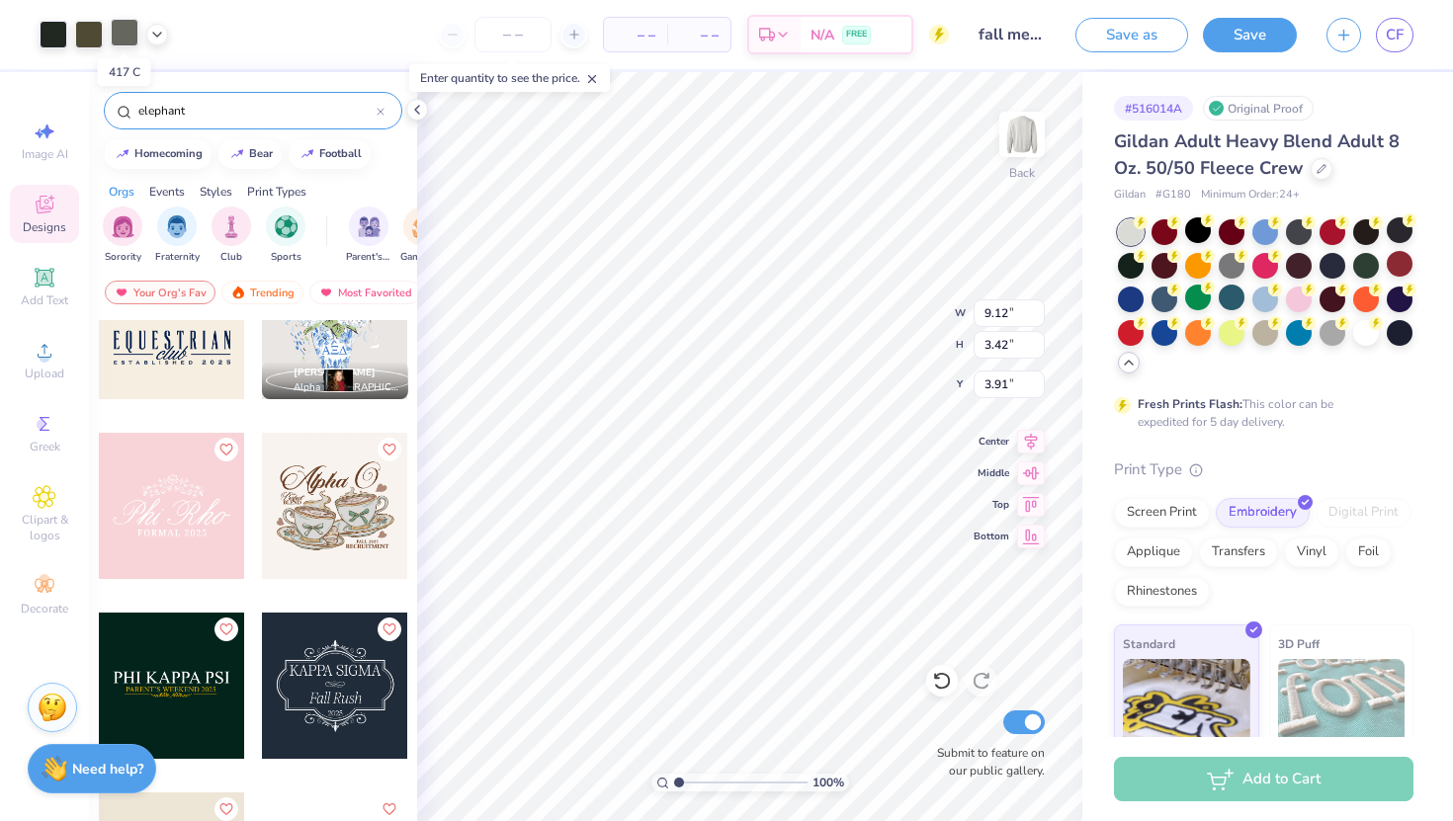
click at [121, 39] on div at bounding box center [125, 33] width 28 height 28
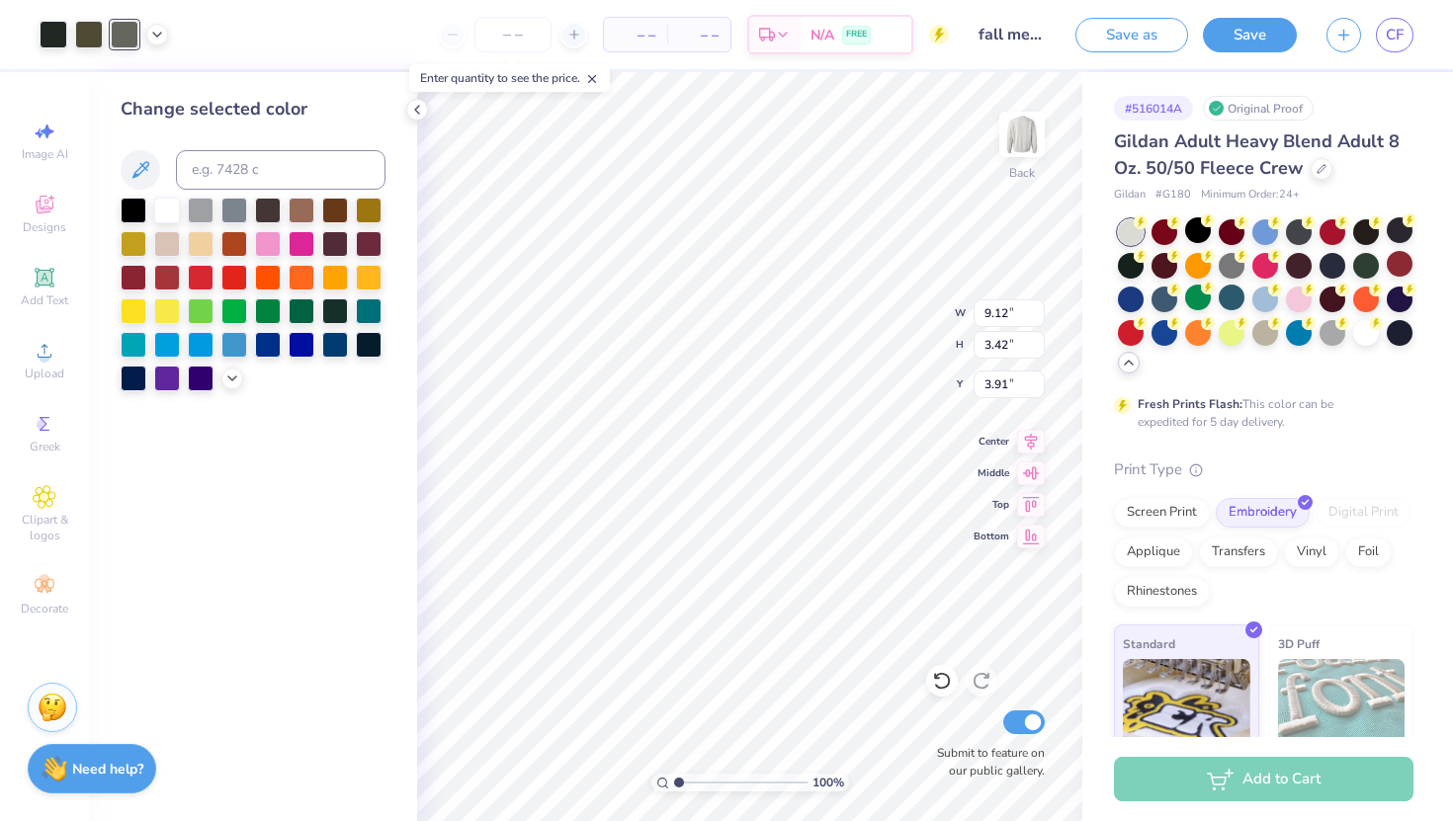
click at [236, 61] on div "– – Per Item – – Total Est. Delivery N/A FREE" at bounding box center [566, 34] width 766 height 69
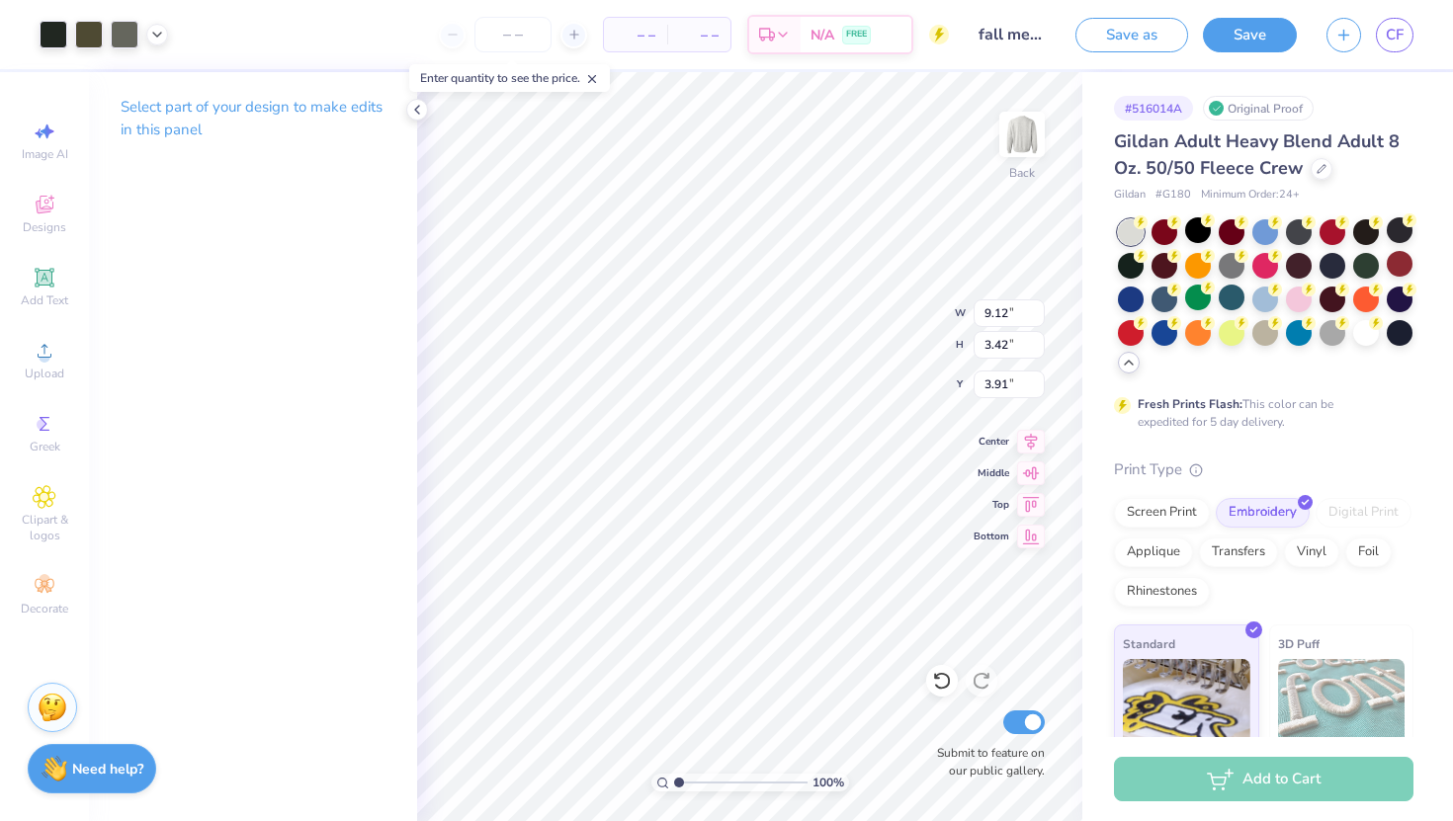
type input "3.92"
click at [416, 102] on icon at bounding box center [417, 110] width 16 height 16
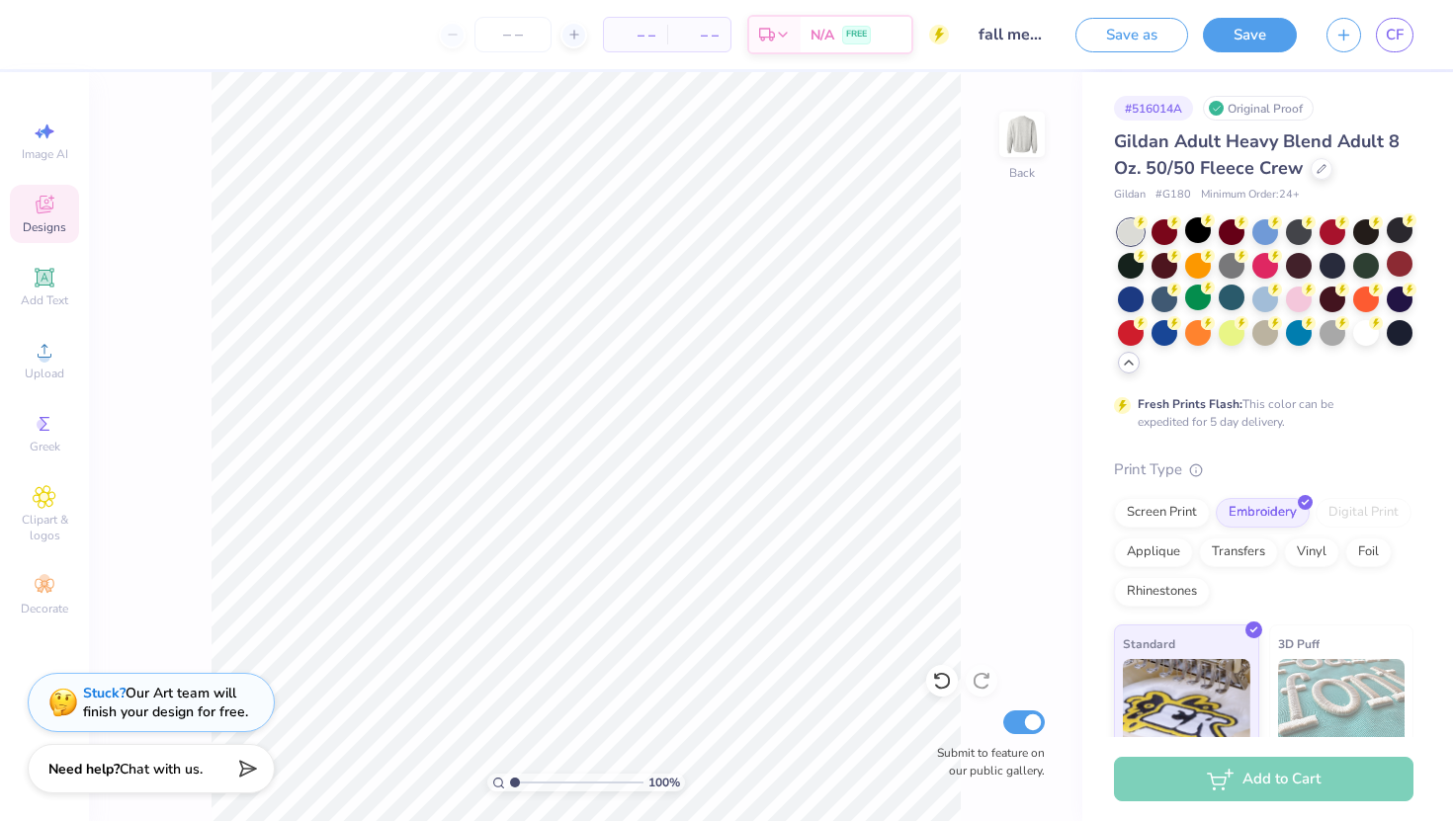
click at [49, 199] on icon at bounding box center [45, 205] width 24 height 24
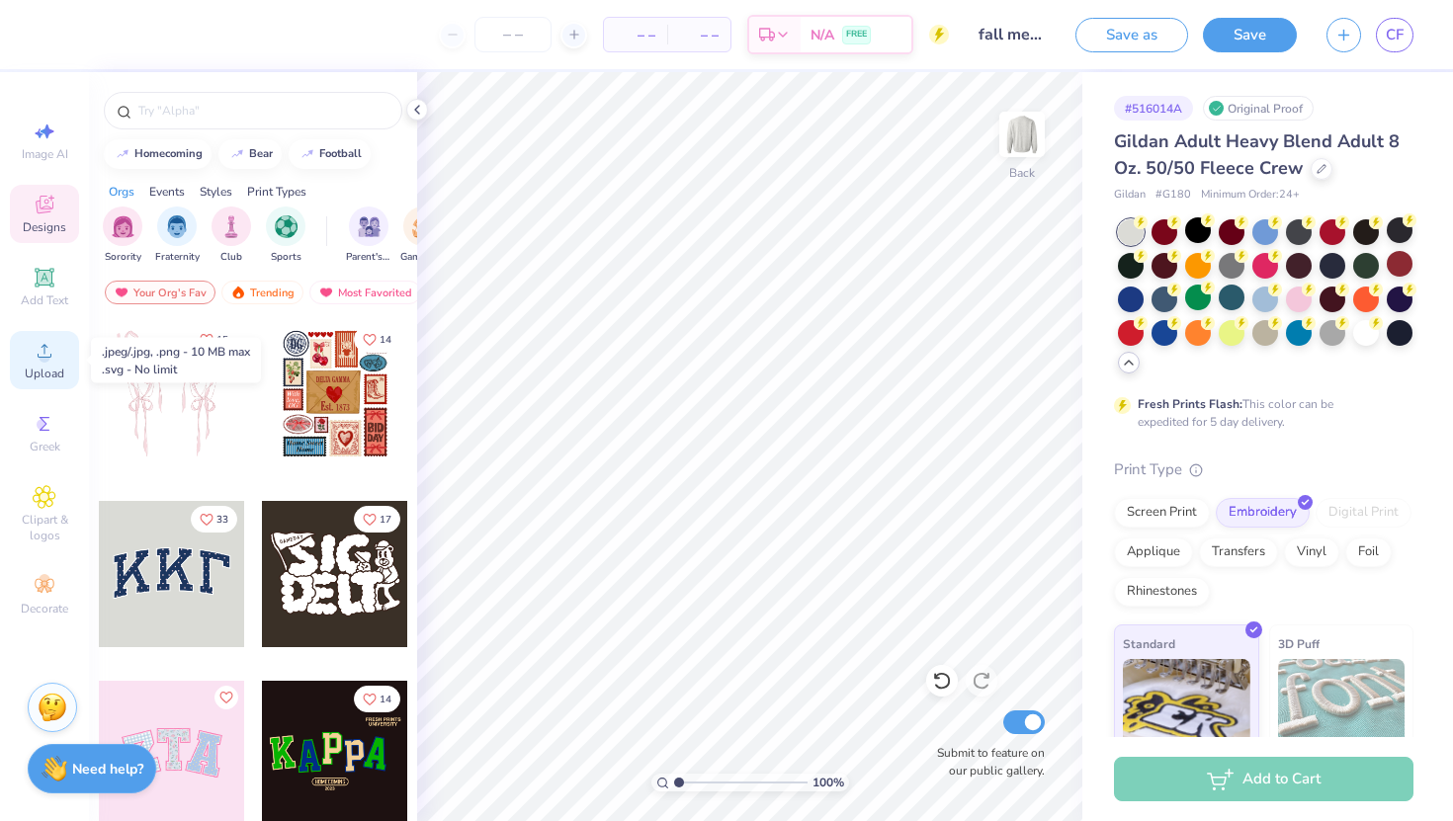
click at [43, 332] on div "Upload" at bounding box center [44, 360] width 69 height 58
click at [43, 360] on circle at bounding box center [44, 357] width 11 height 11
click at [45, 362] on circle at bounding box center [44, 357] width 11 height 11
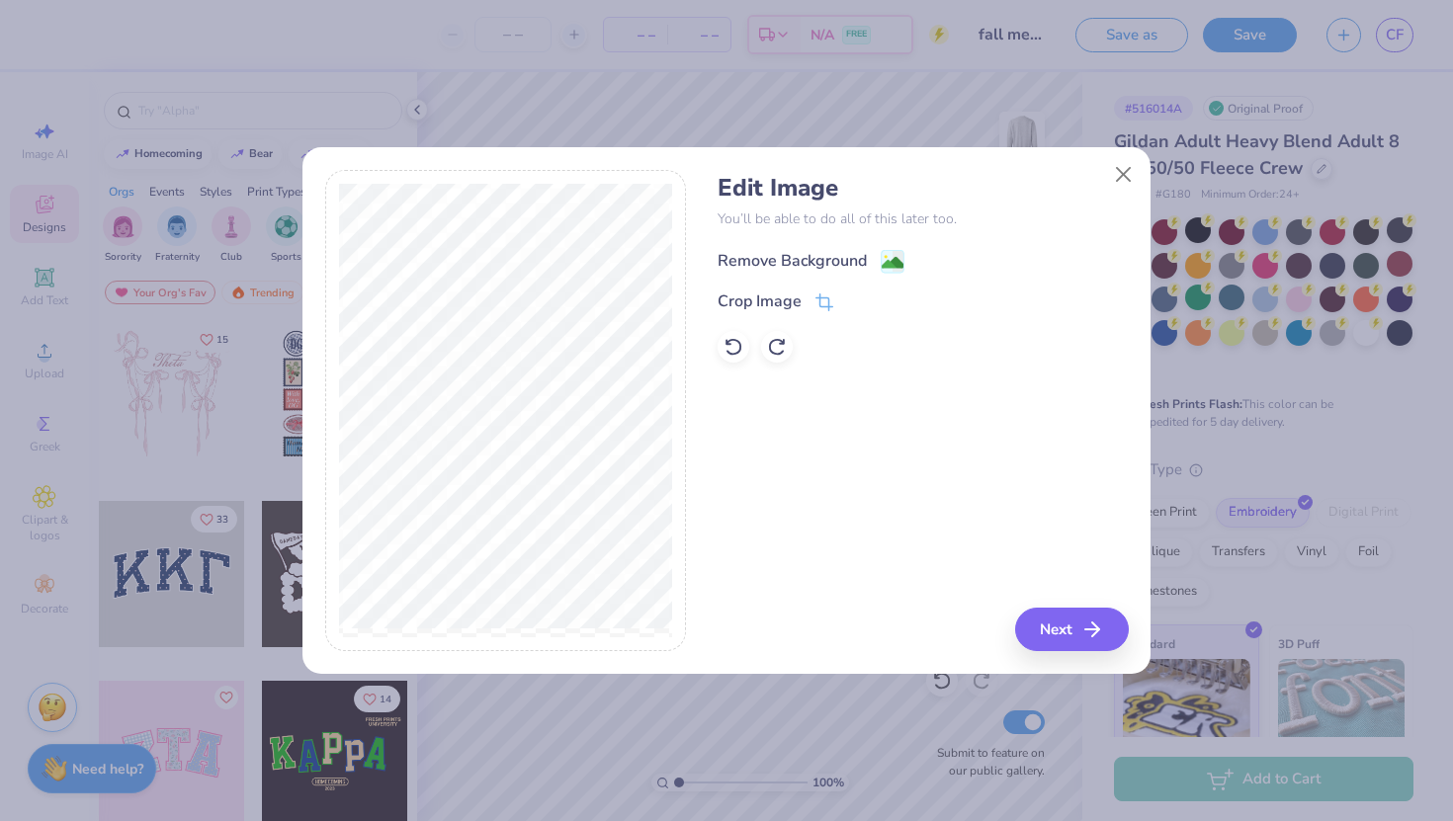
click at [880, 261] on div "Remove Background" at bounding box center [811, 261] width 187 height 25
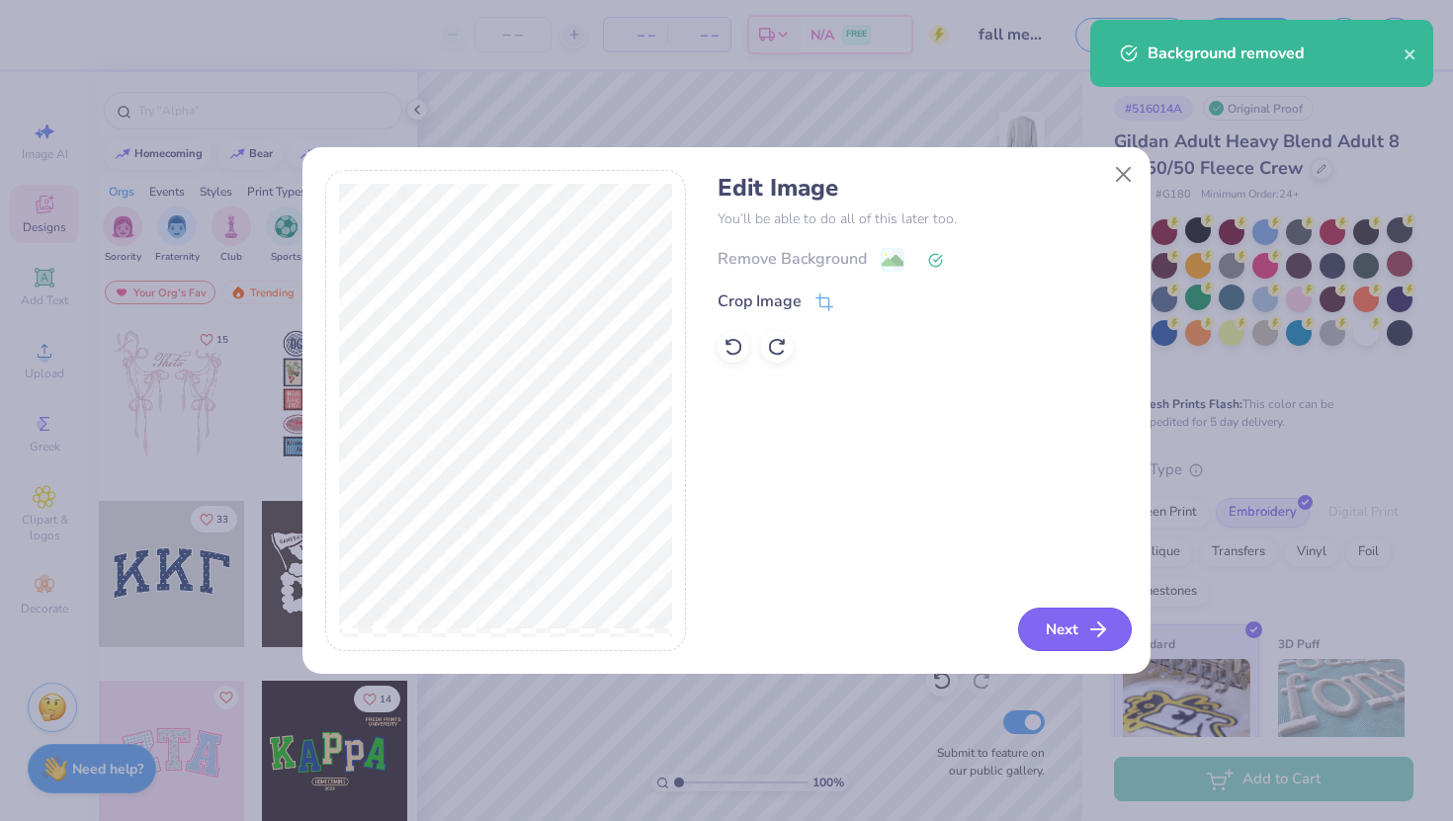
click at [1073, 624] on button "Next" at bounding box center [1075, 629] width 114 height 43
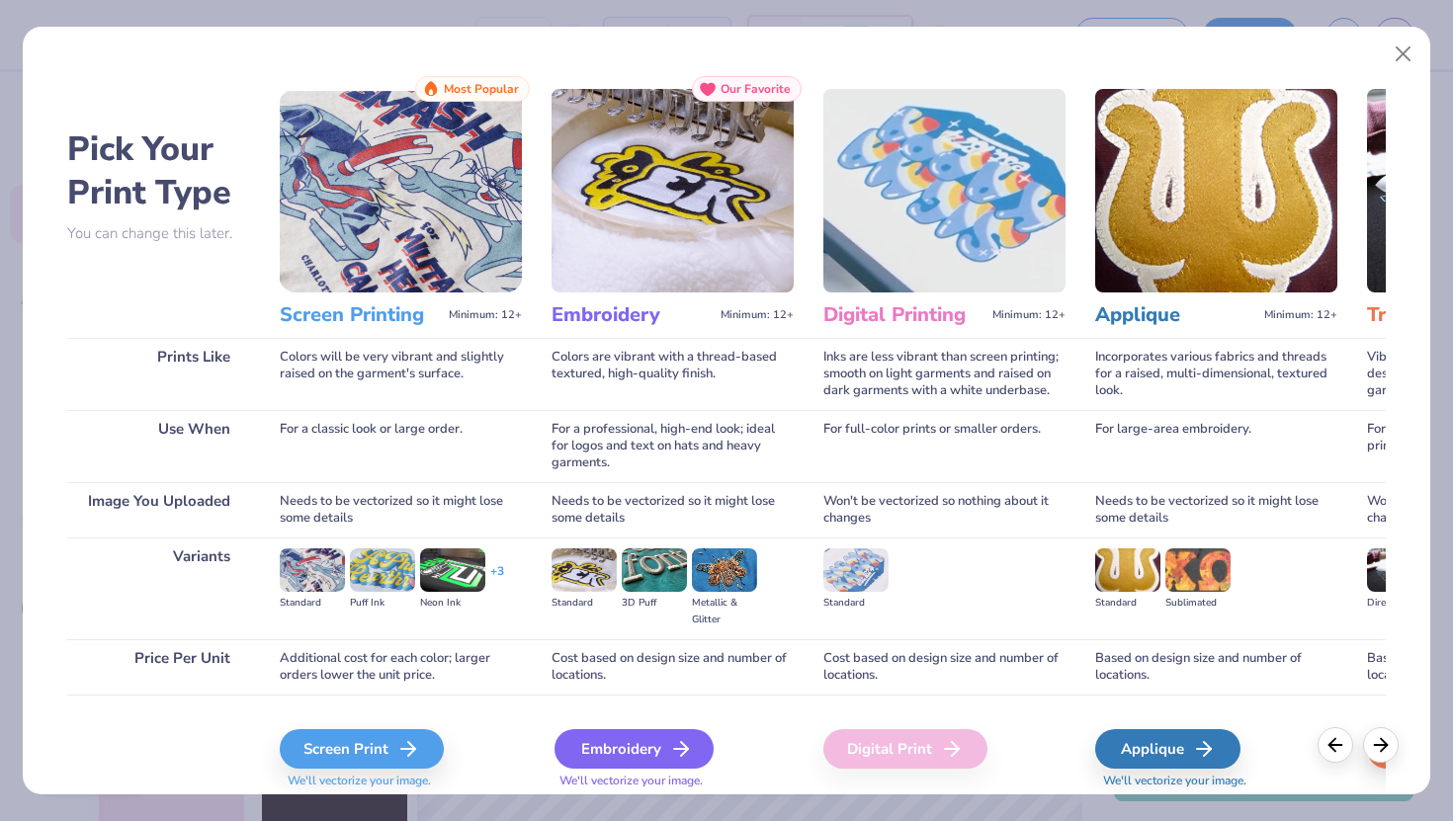
click at [616, 739] on div "Embroidery" at bounding box center [634, 750] width 159 height 40
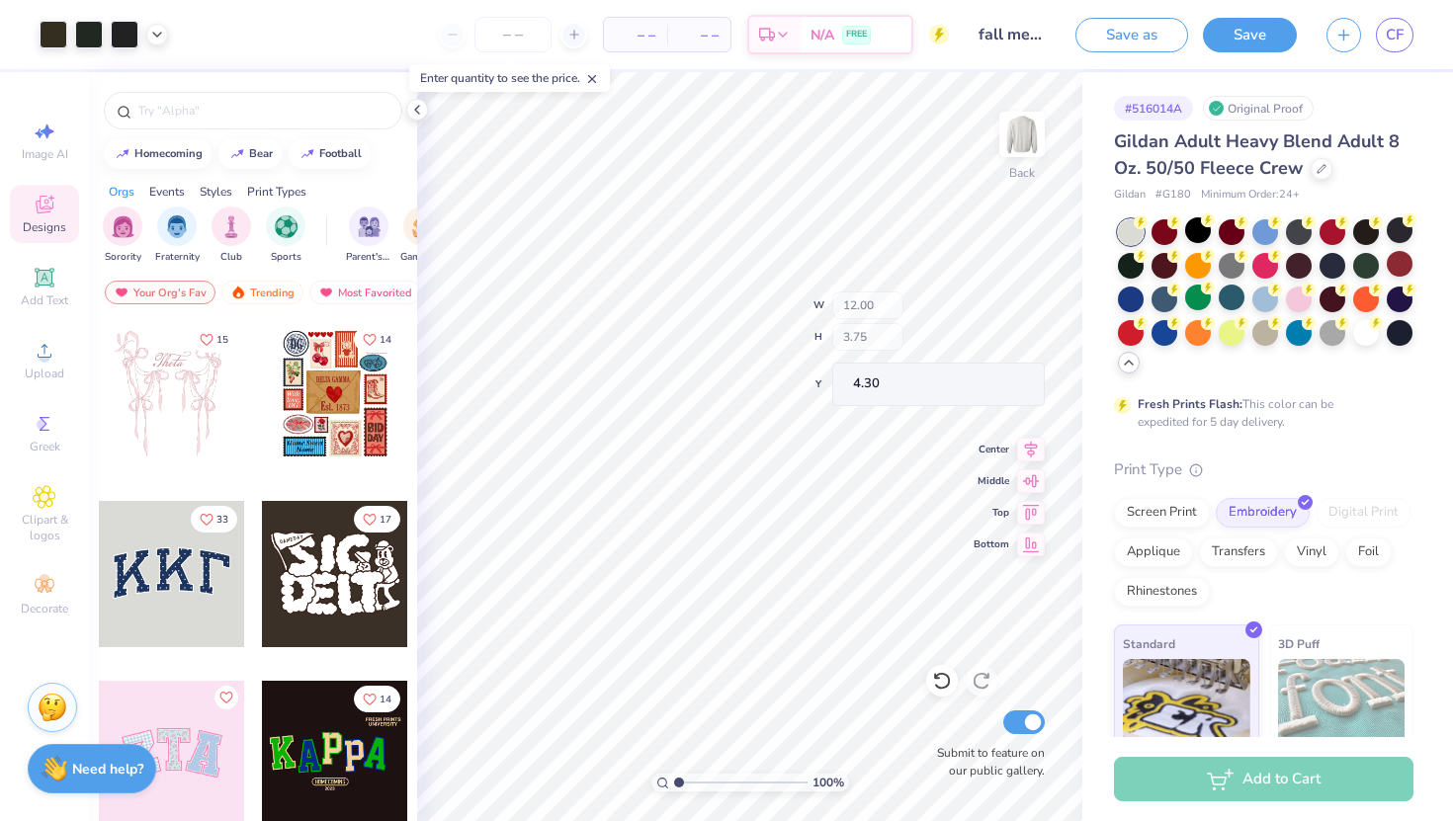
type input "4.30"
type input "9.47"
type input "2.96"
type input "5.09"
type input "3.81"
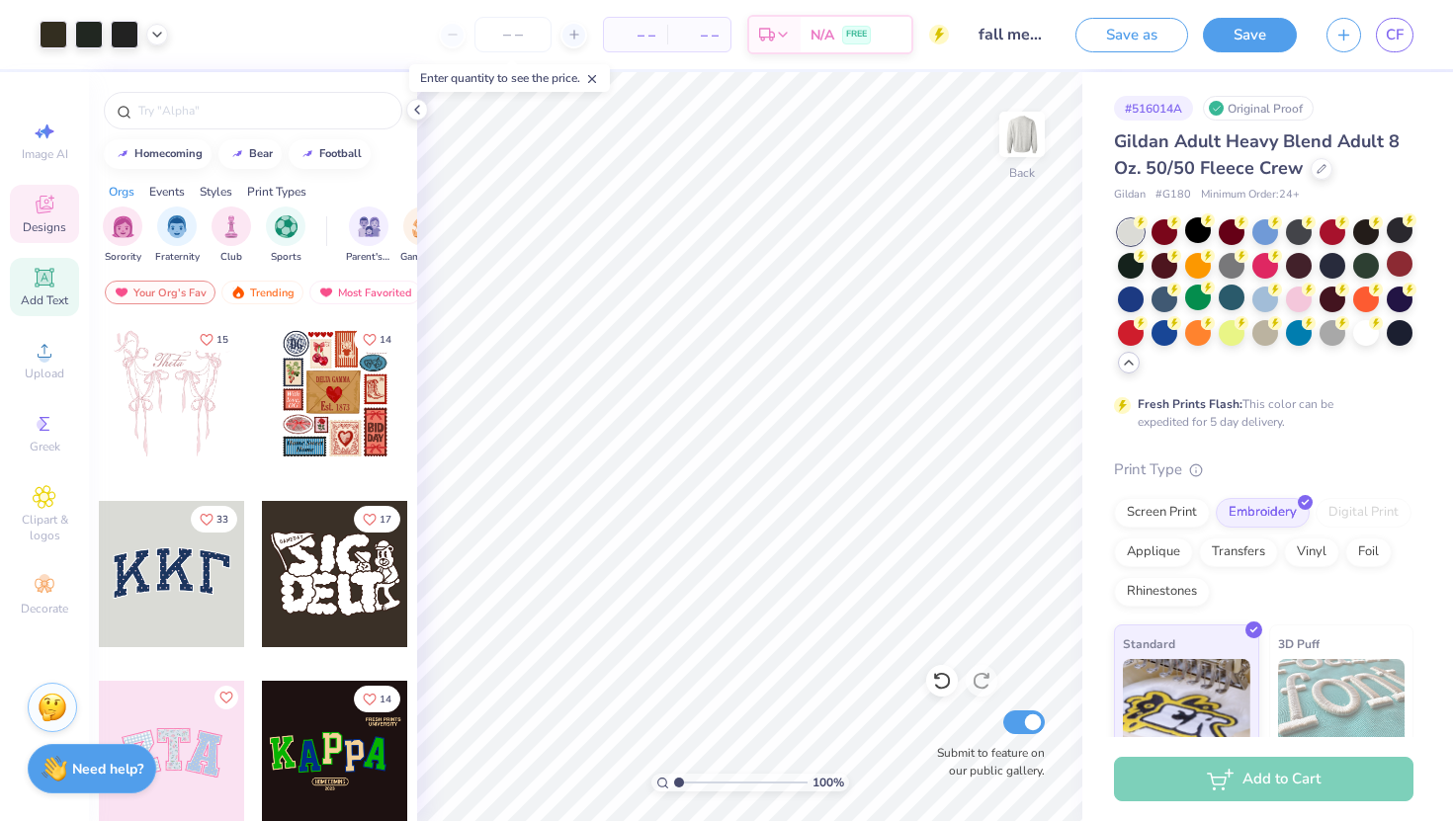
click at [44, 299] on span "Add Text" at bounding box center [44, 301] width 47 height 16
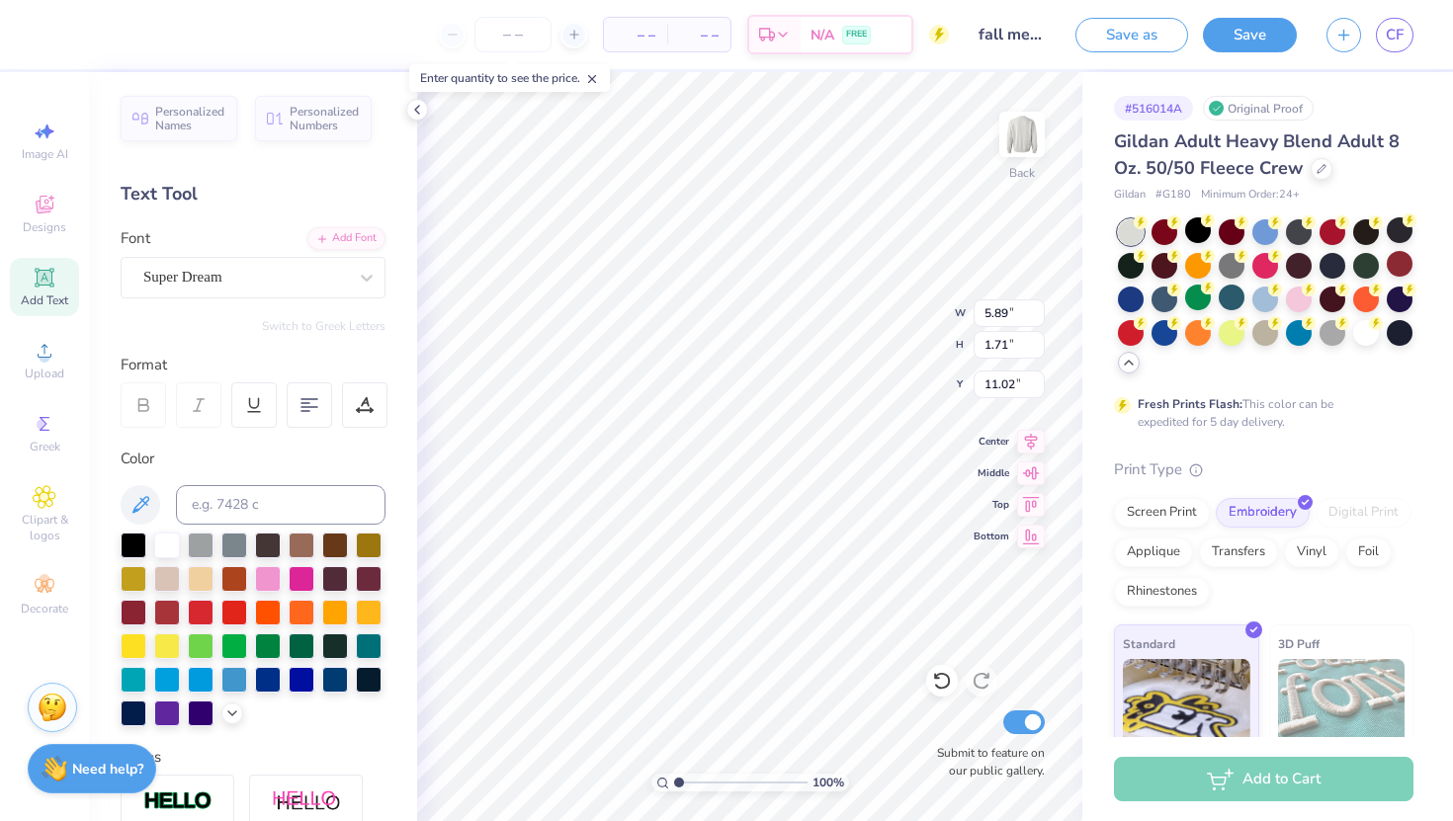
scroll to position [0, 3]
type textarea "TAMU FLiP"
click at [121, 536] on div at bounding box center [134, 544] width 26 height 26
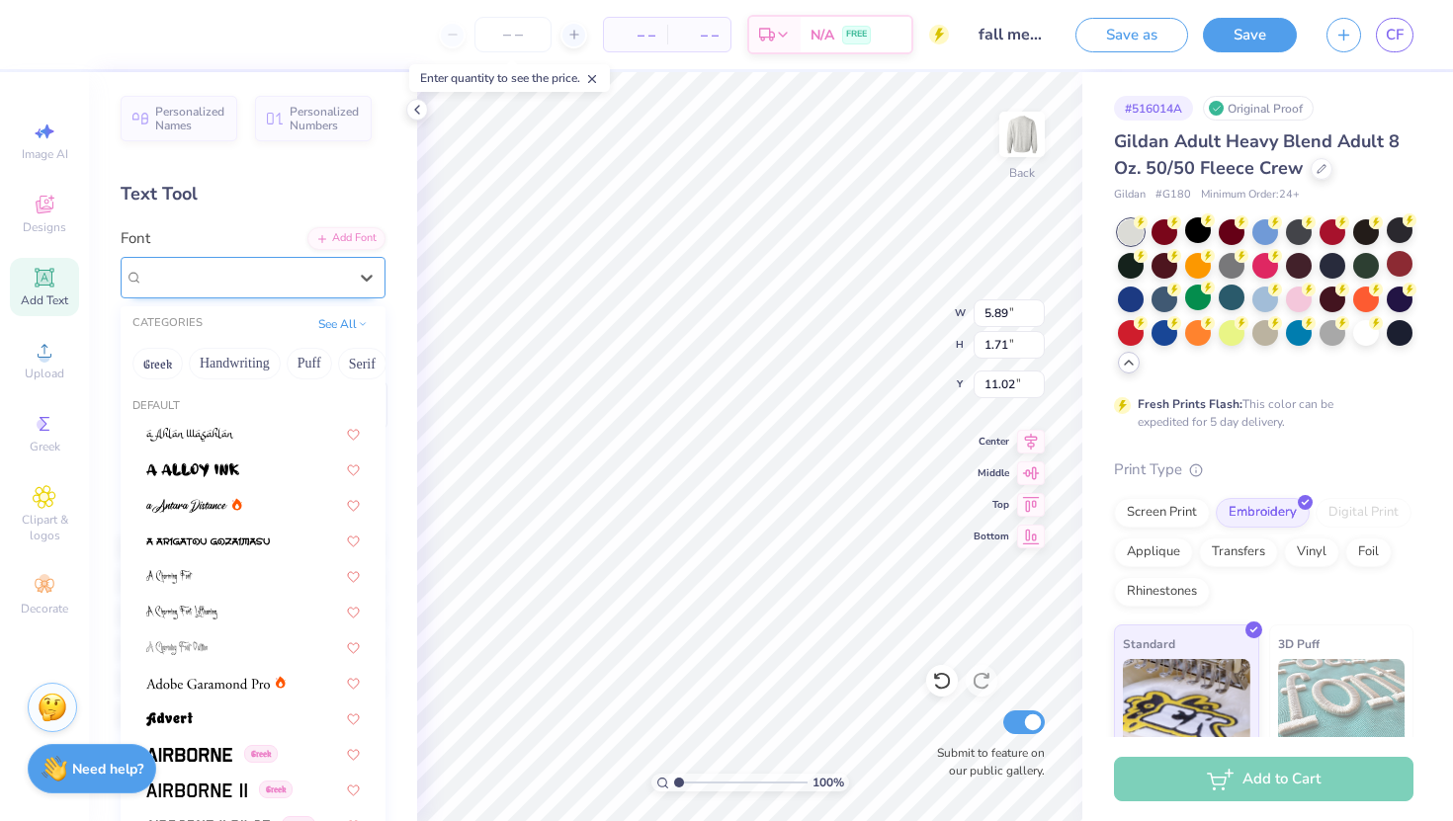
click at [253, 281] on div "Super Dream" at bounding box center [245, 277] width 208 height 31
click at [362, 366] on button "Serif" at bounding box center [362, 364] width 48 height 32
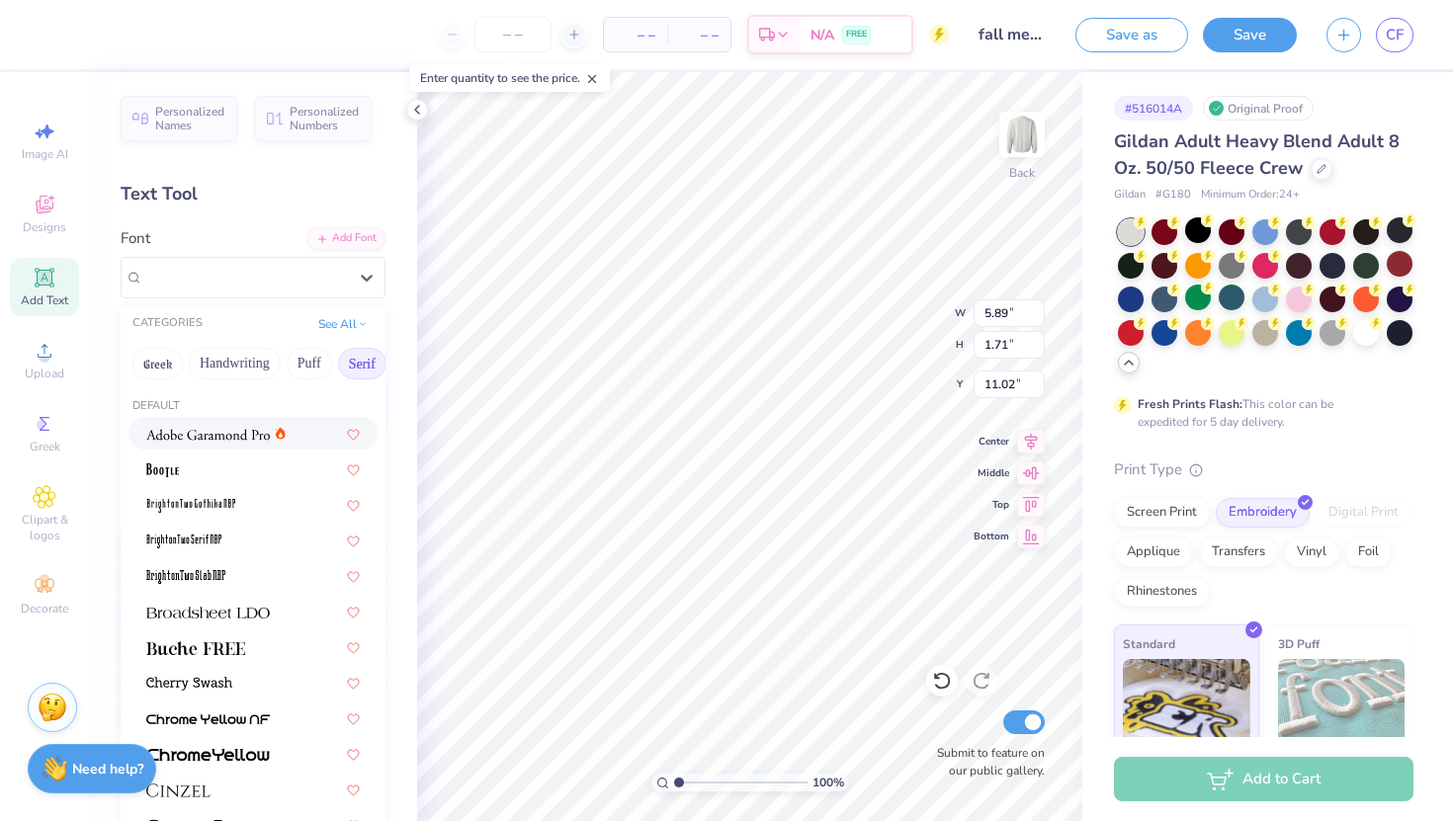
click at [274, 430] on div at bounding box center [215, 433] width 139 height 21
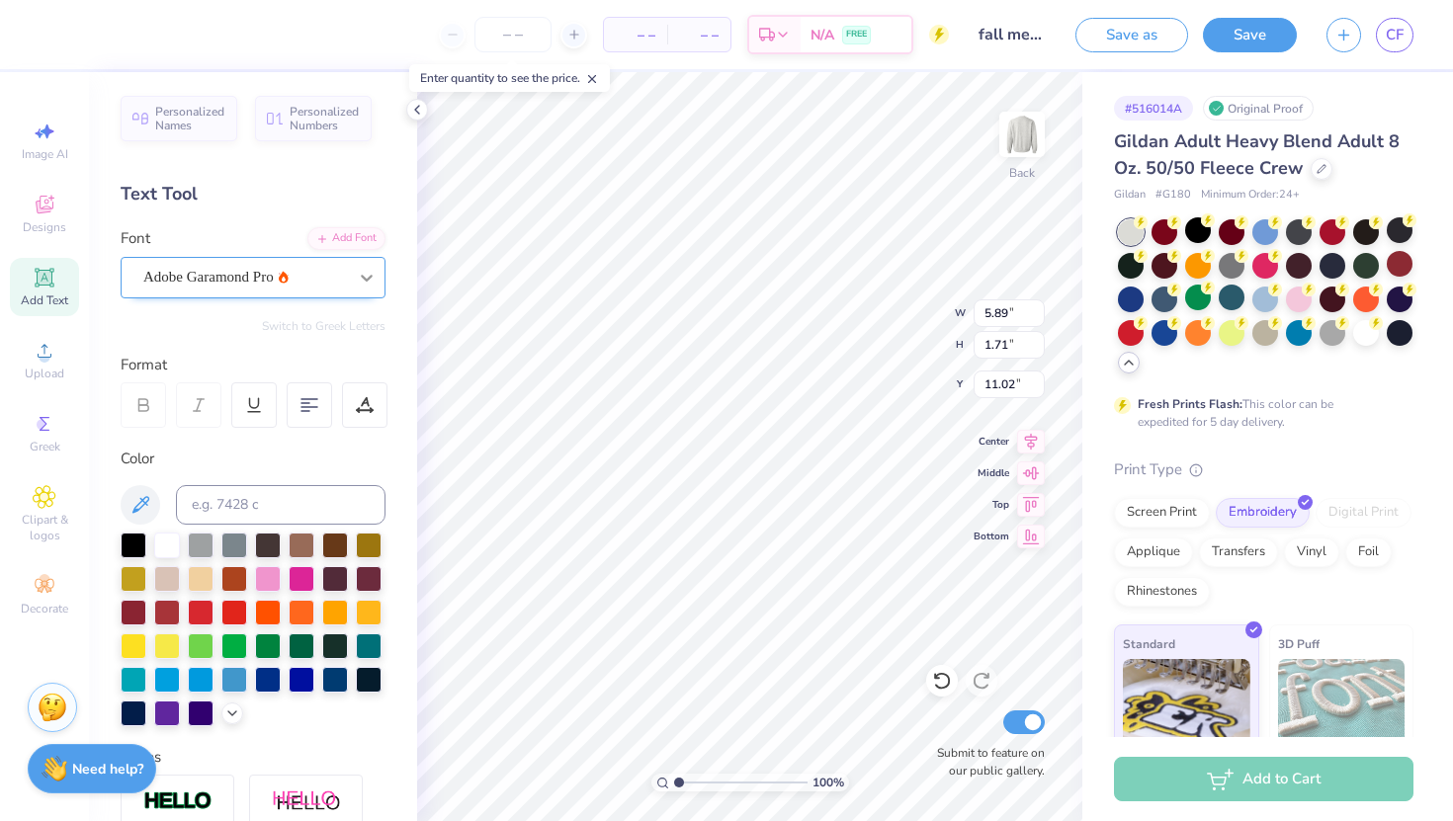
click at [357, 278] on icon at bounding box center [367, 278] width 20 height 20
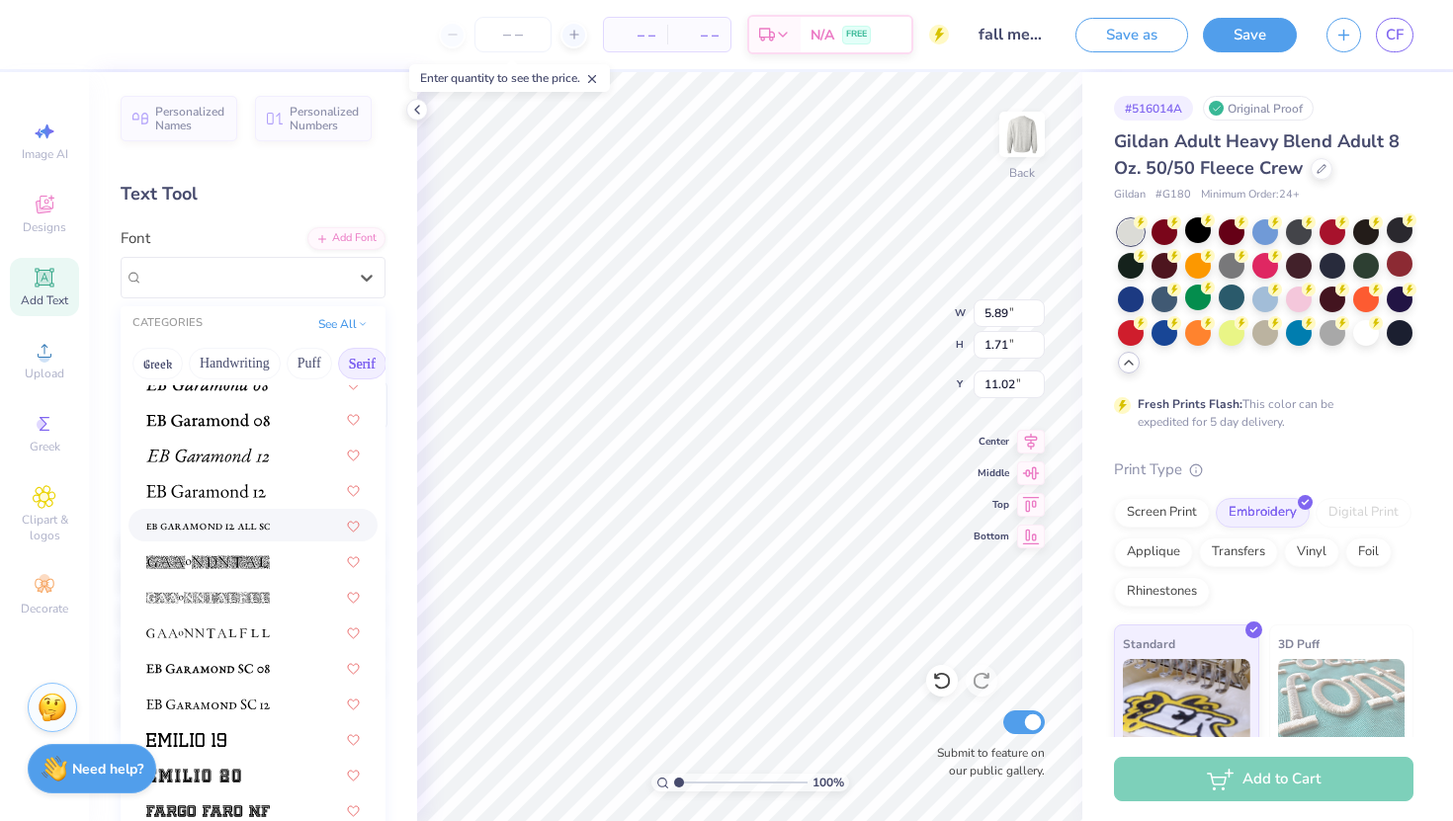
scroll to position [1226, 0]
click at [286, 497] on div at bounding box center [253, 488] width 214 height 21
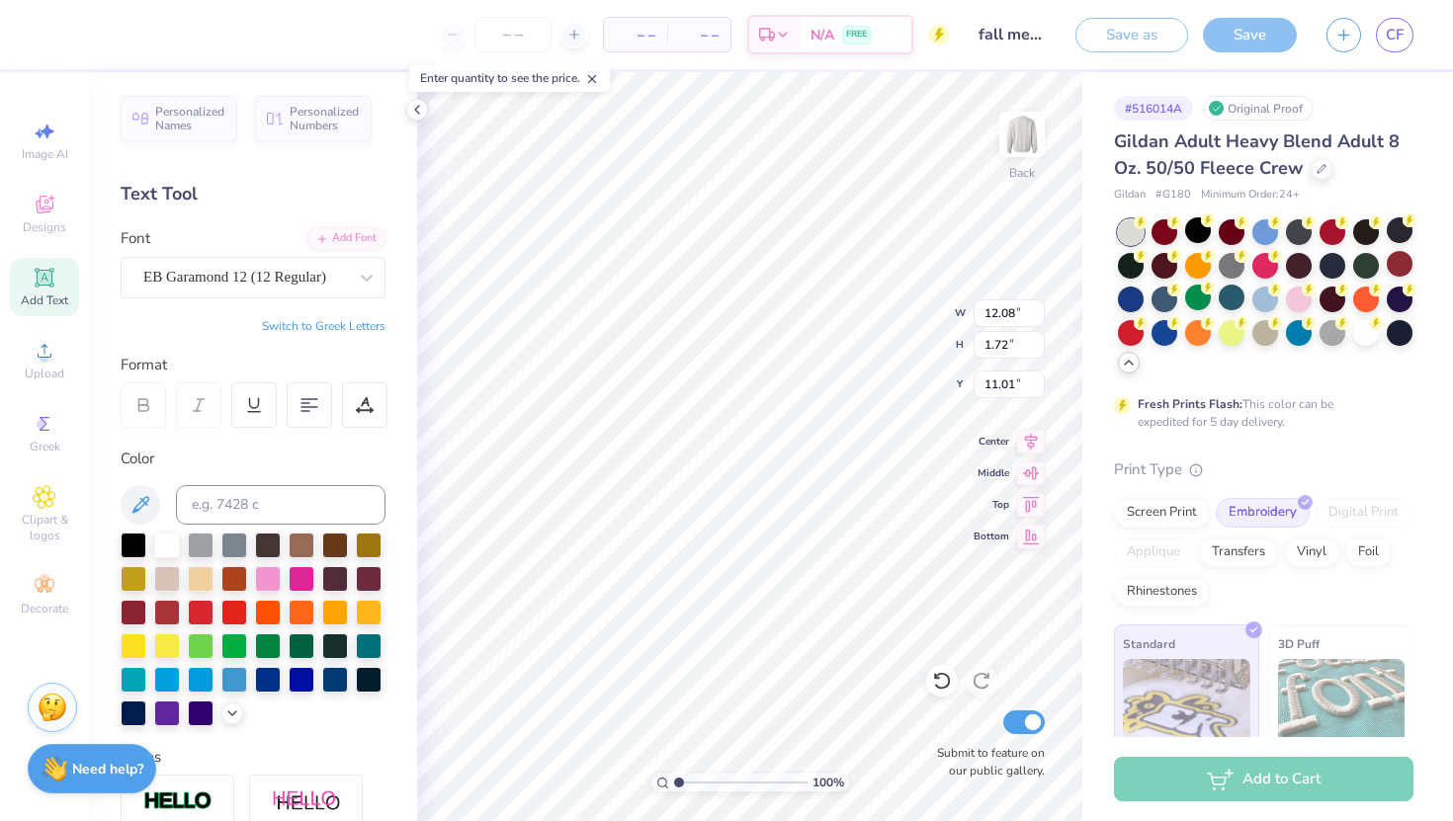
type input "4.94"
type input "0.70"
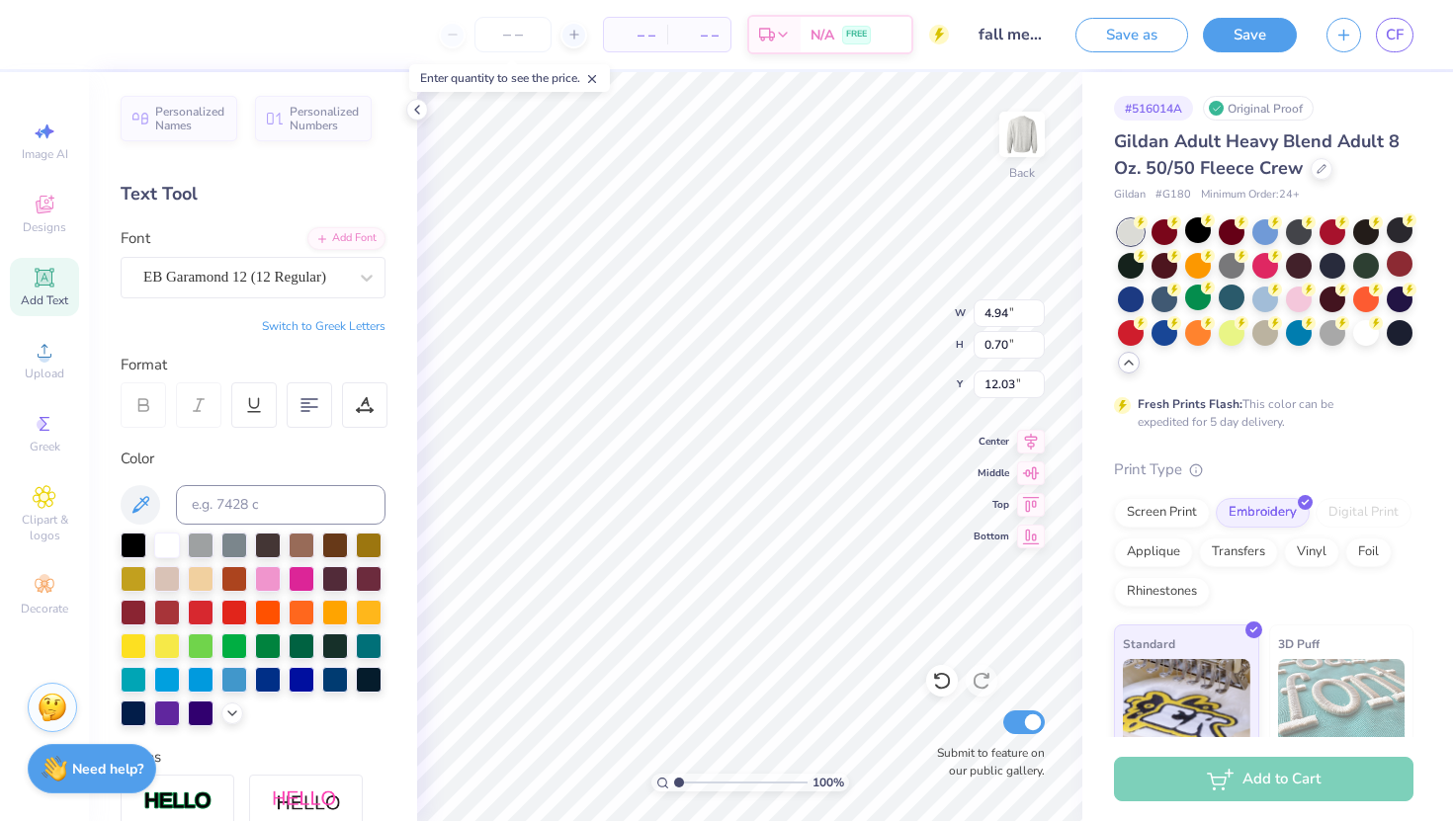
type input "7.25"
type input "2.65"
type input "3.75"
type input "3.76"
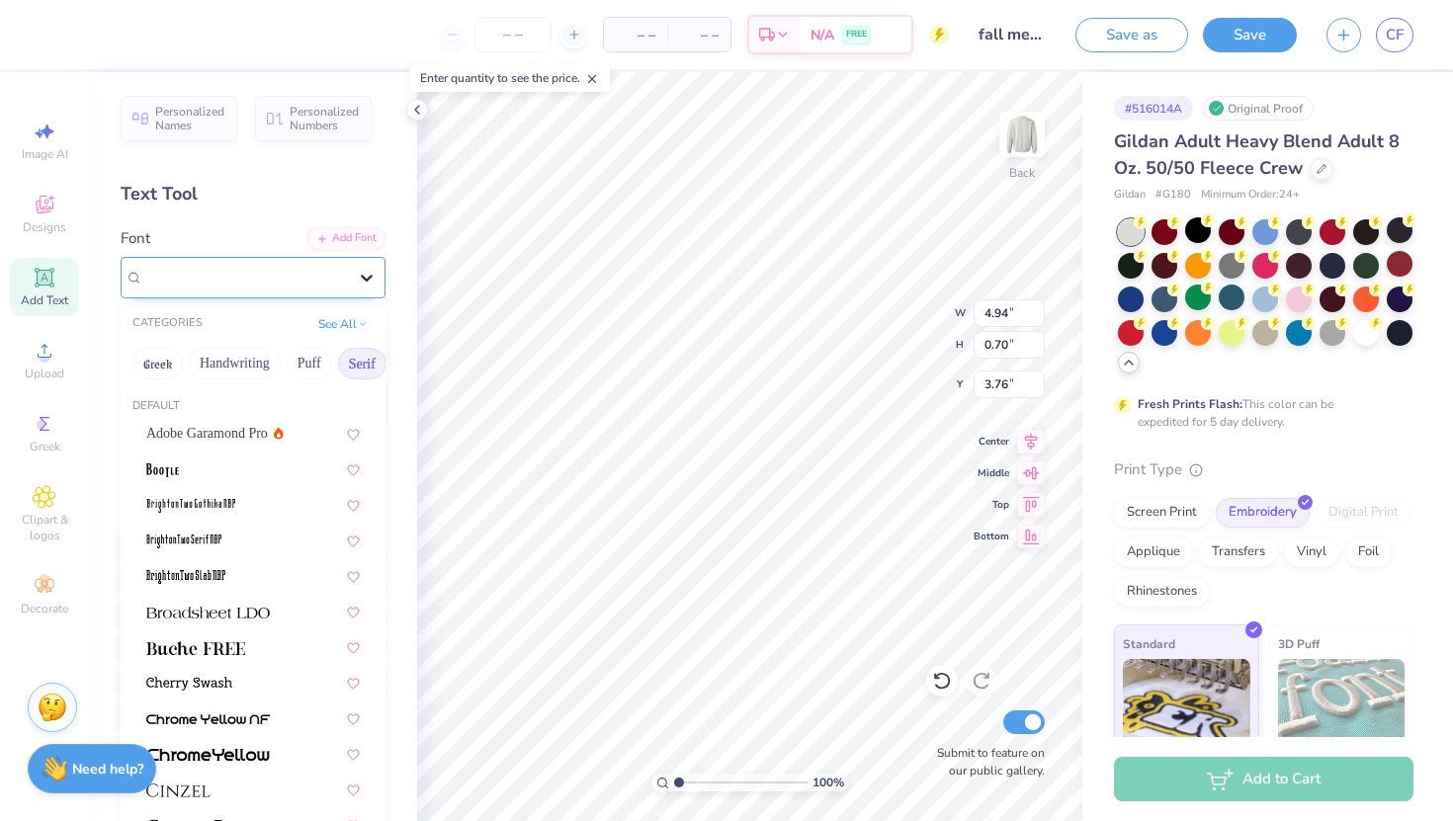
click at [375, 285] on icon at bounding box center [367, 278] width 20 height 20
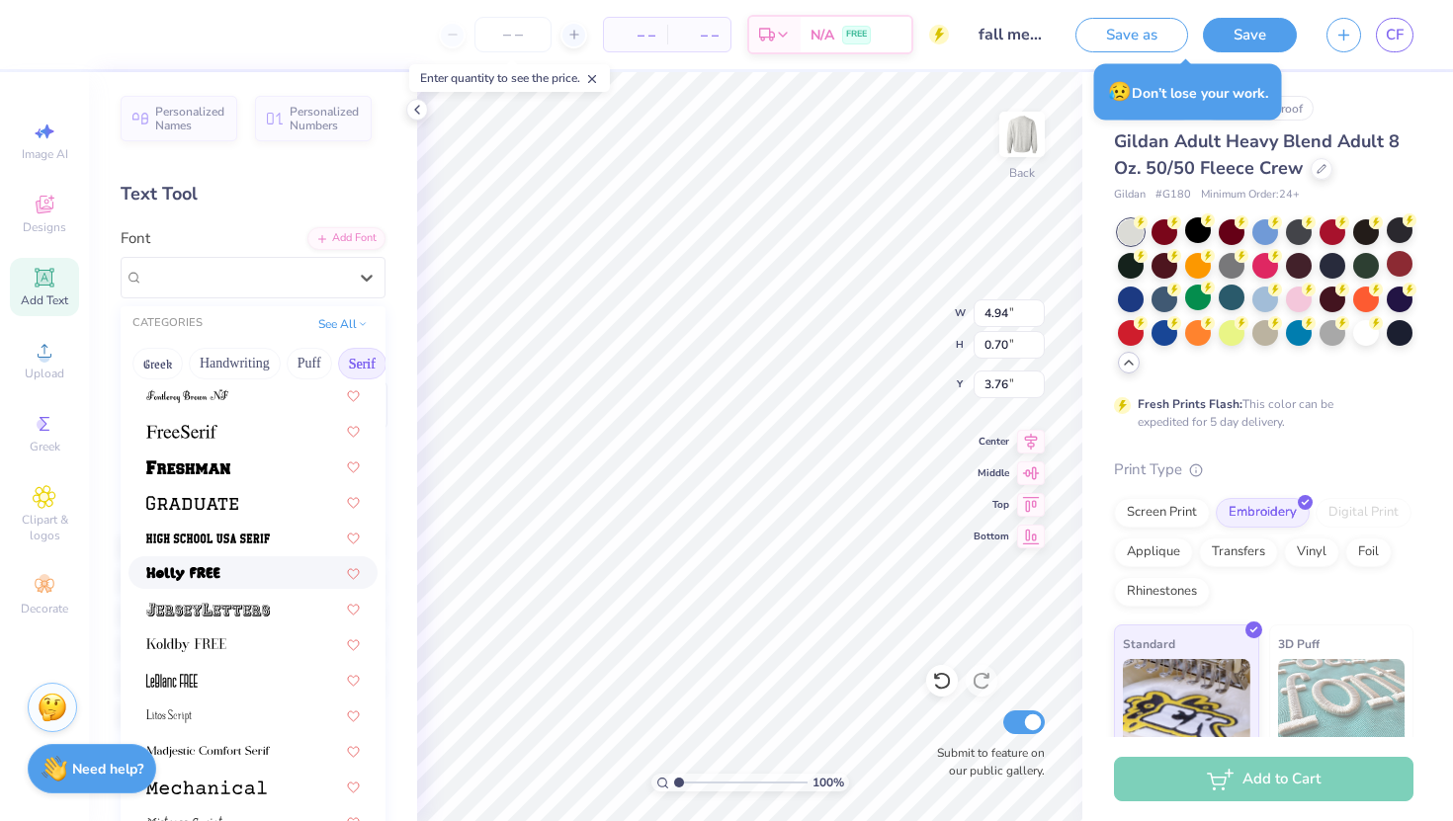
scroll to position [1687, 0]
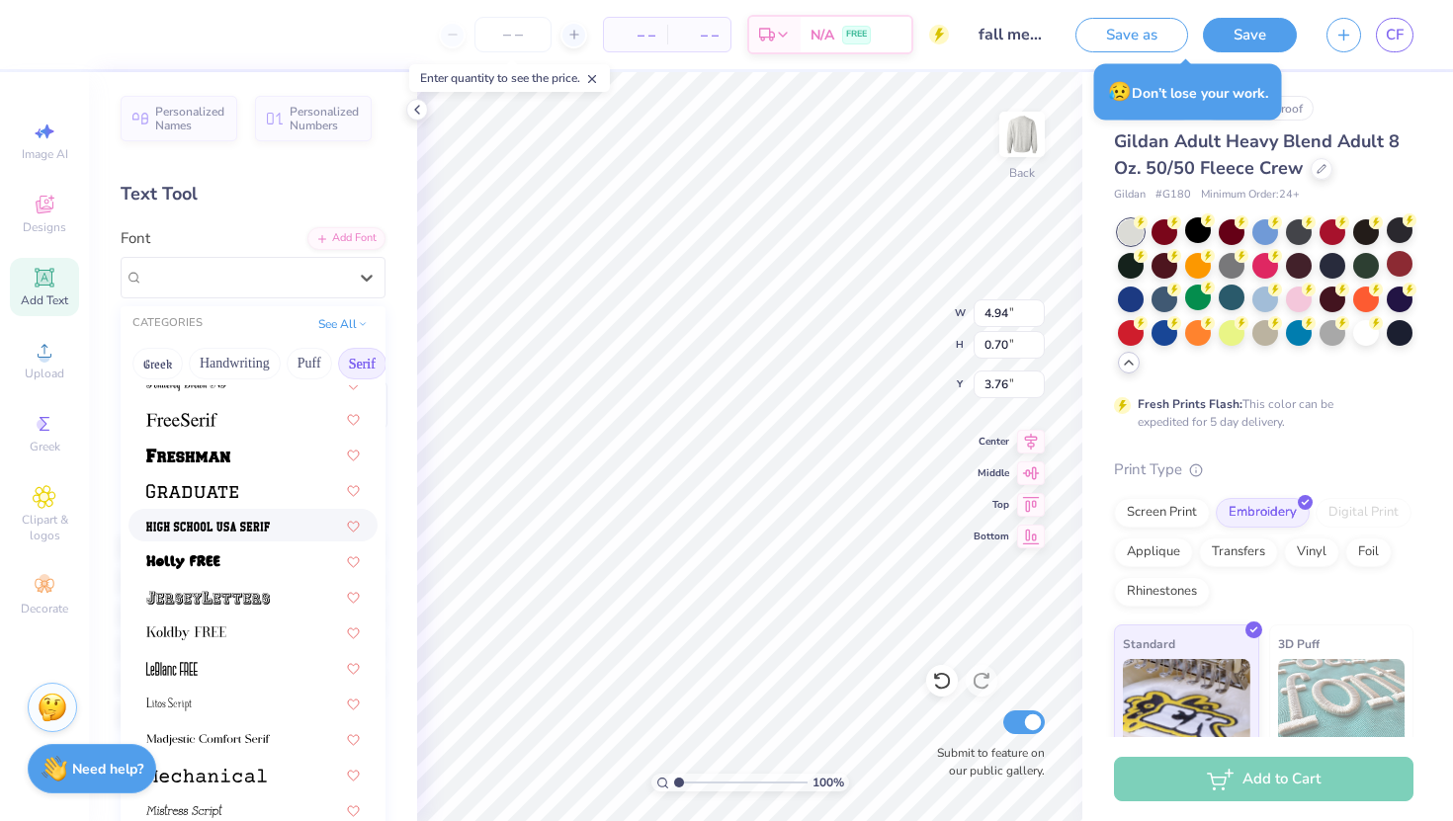
click at [263, 538] on div at bounding box center [253, 525] width 249 height 33
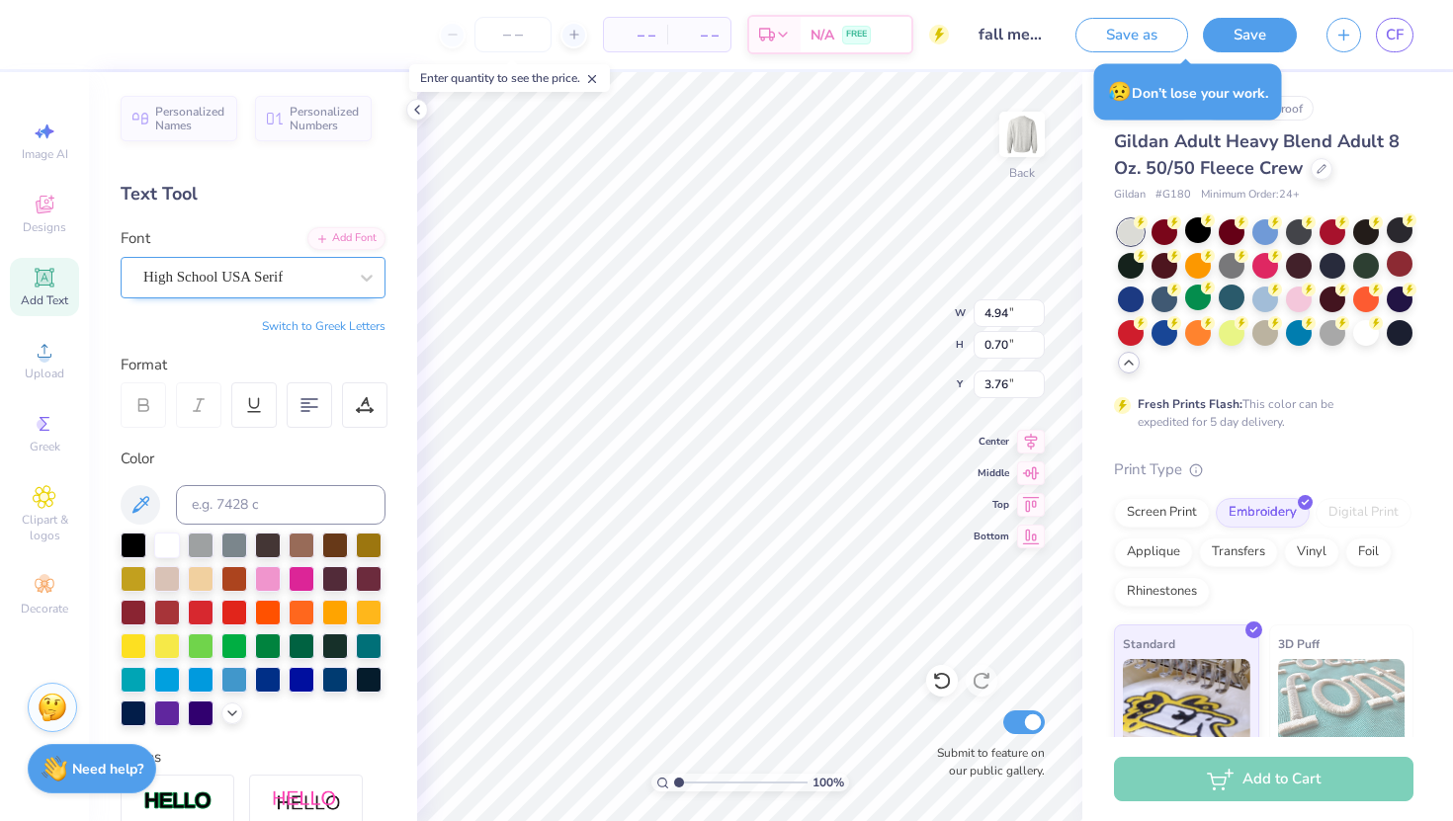
click at [305, 280] on div "High School USA Serif" at bounding box center [245, 277] width 208 height 31
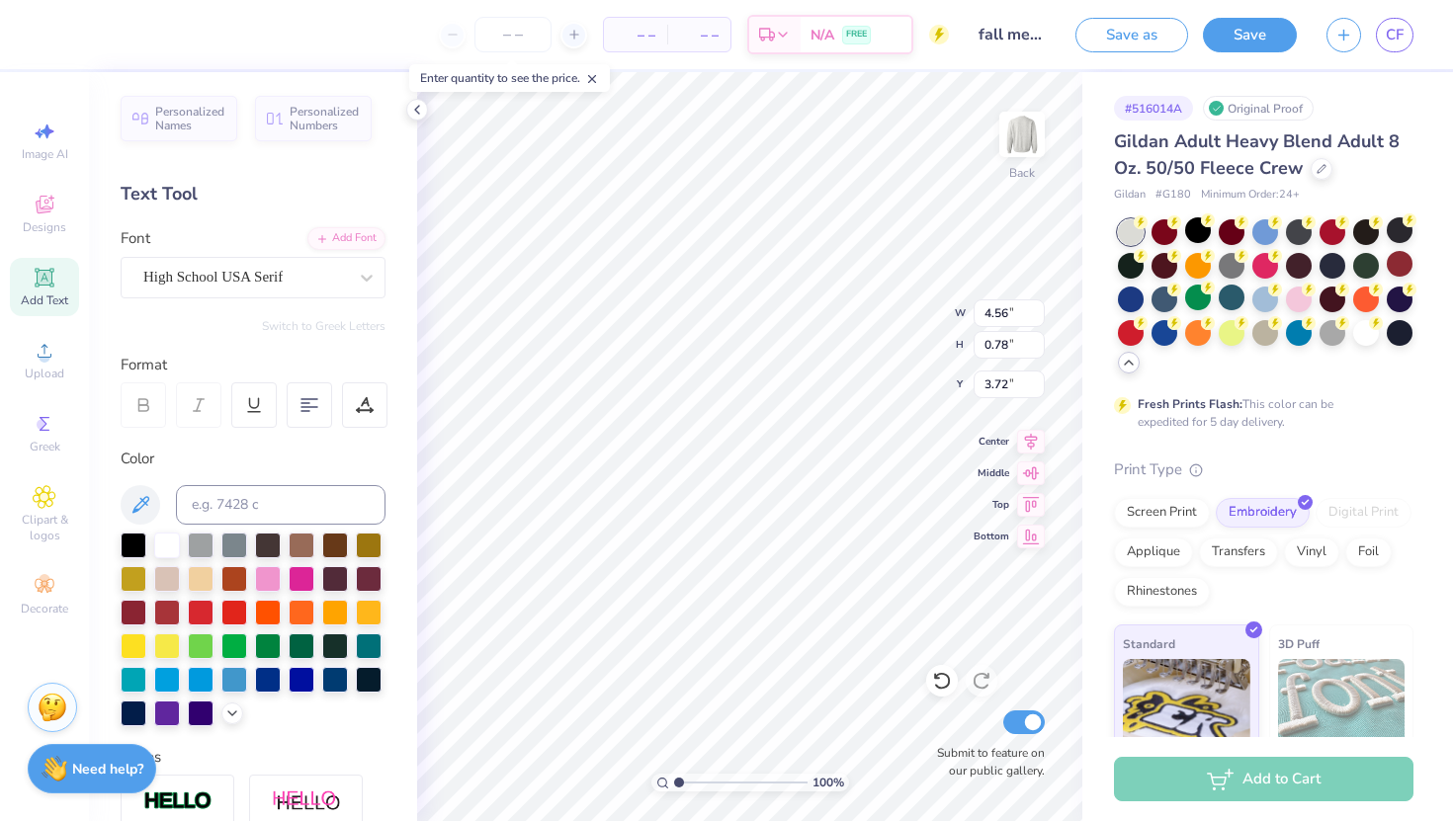
type input "3.63"
type input "8.28"
type input "3.86"
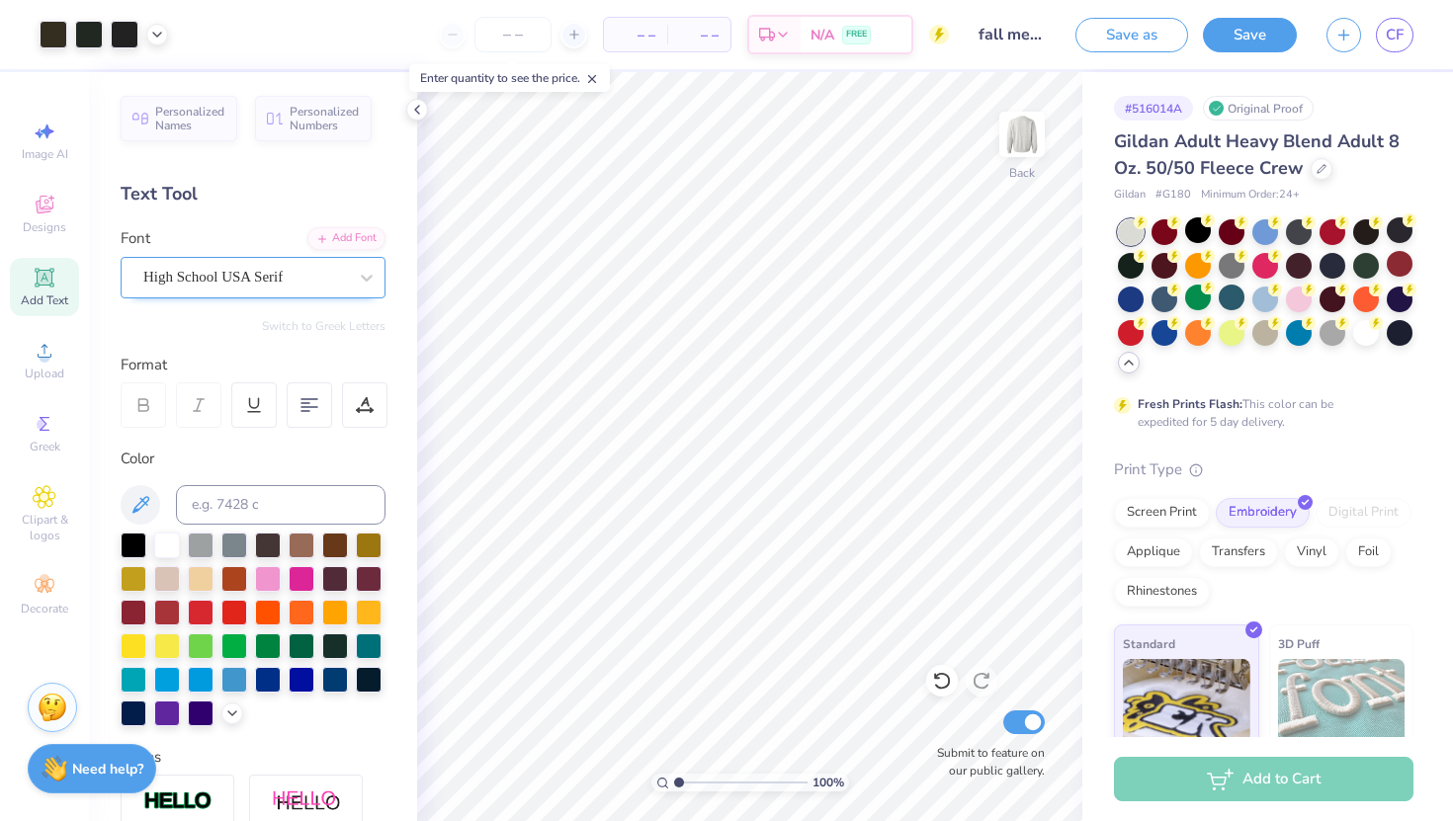
click at [248, 281] on div "High School USA Serif" at bounding box center [245, 277] width 208 height 31
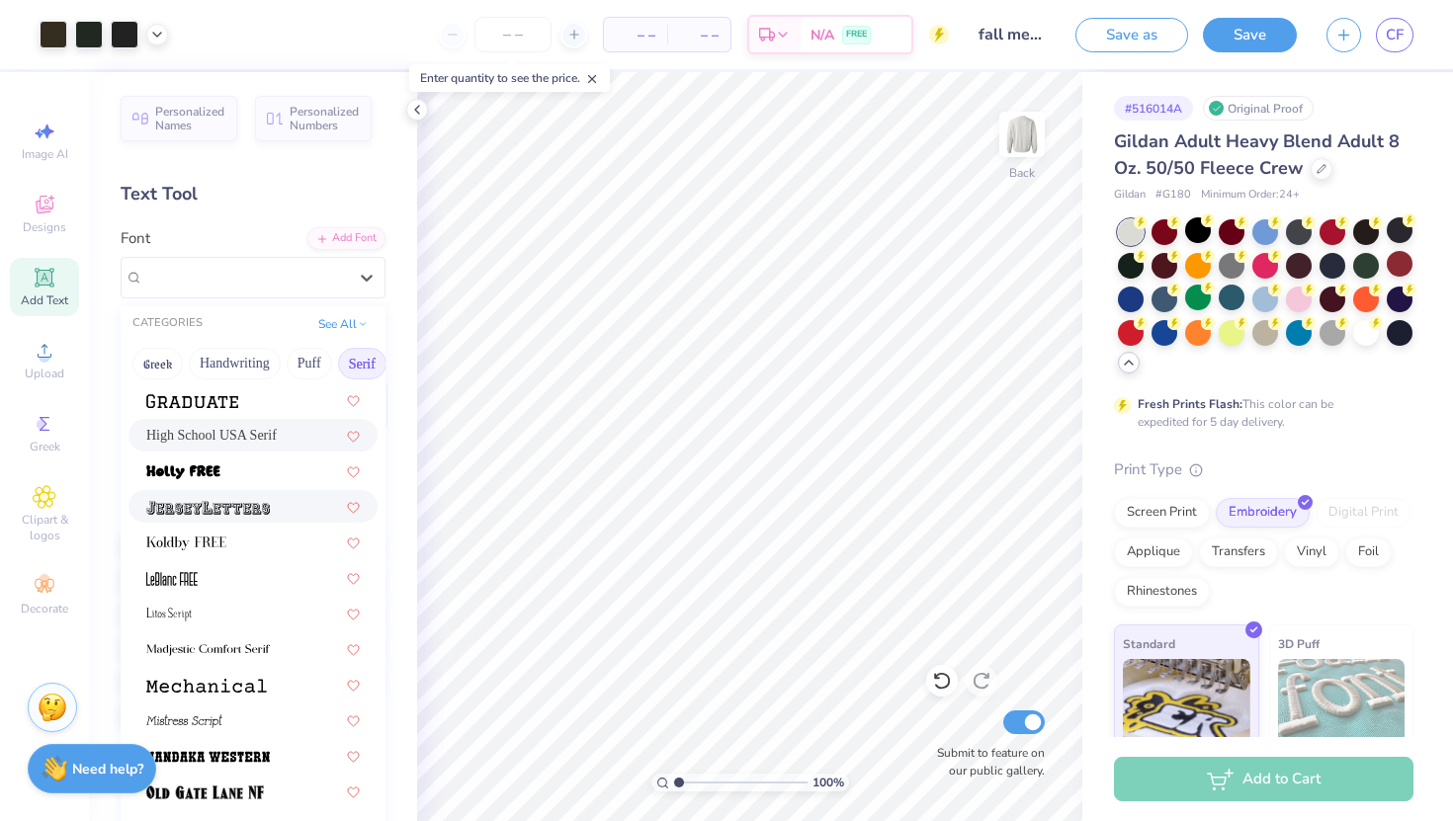
scroll to position [1778, 0]
click at [247, 542] on div at bounding box center [253, 541] width 214 height 21
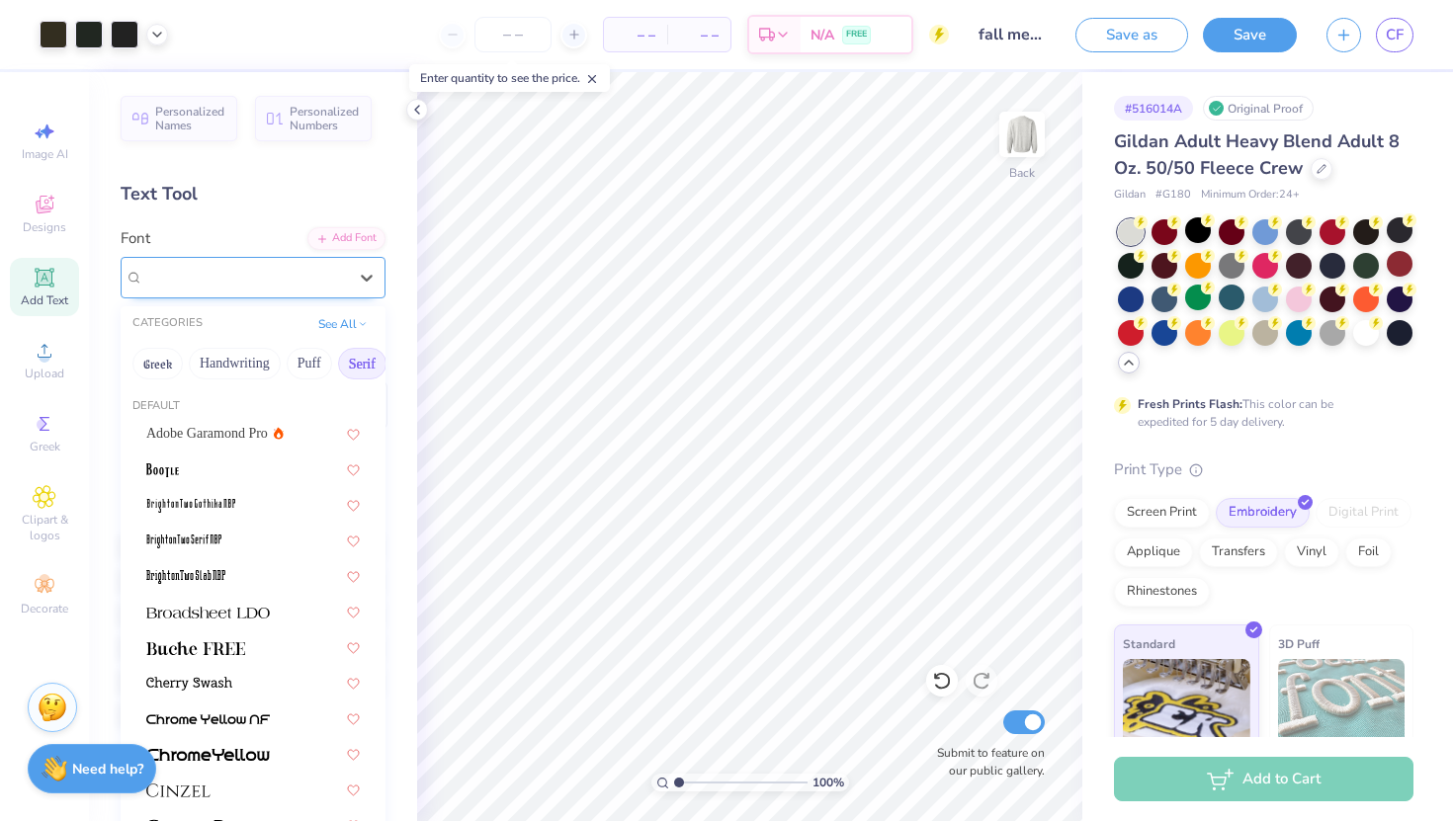
click at [210, 286] on div "Koldby FREE" at bounding box center [245, 277] width 208 height 31
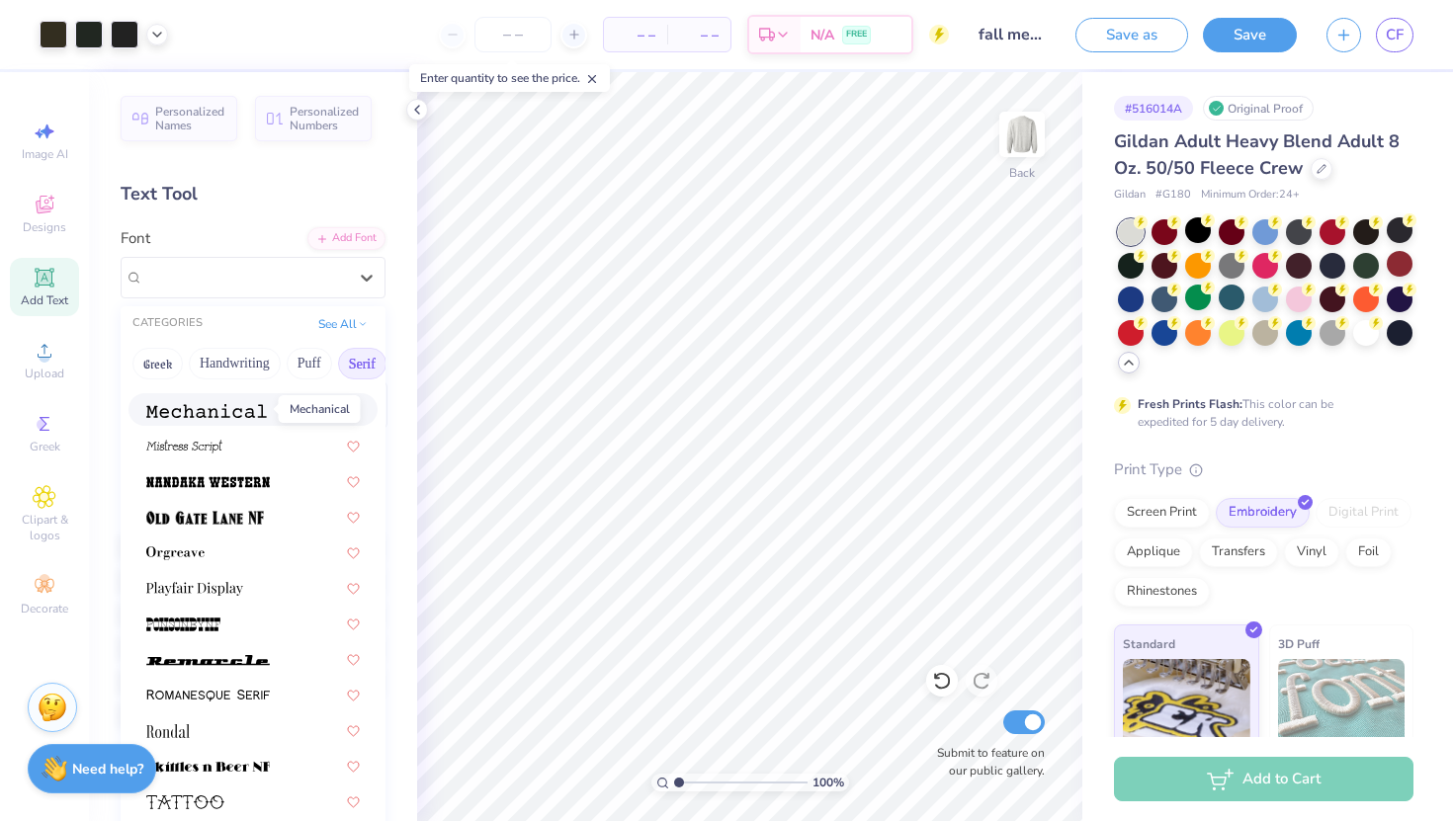
scroll to position [2053, 0]
click at [227, 578] on span at bounding box center [194, 586] width 97 height 21
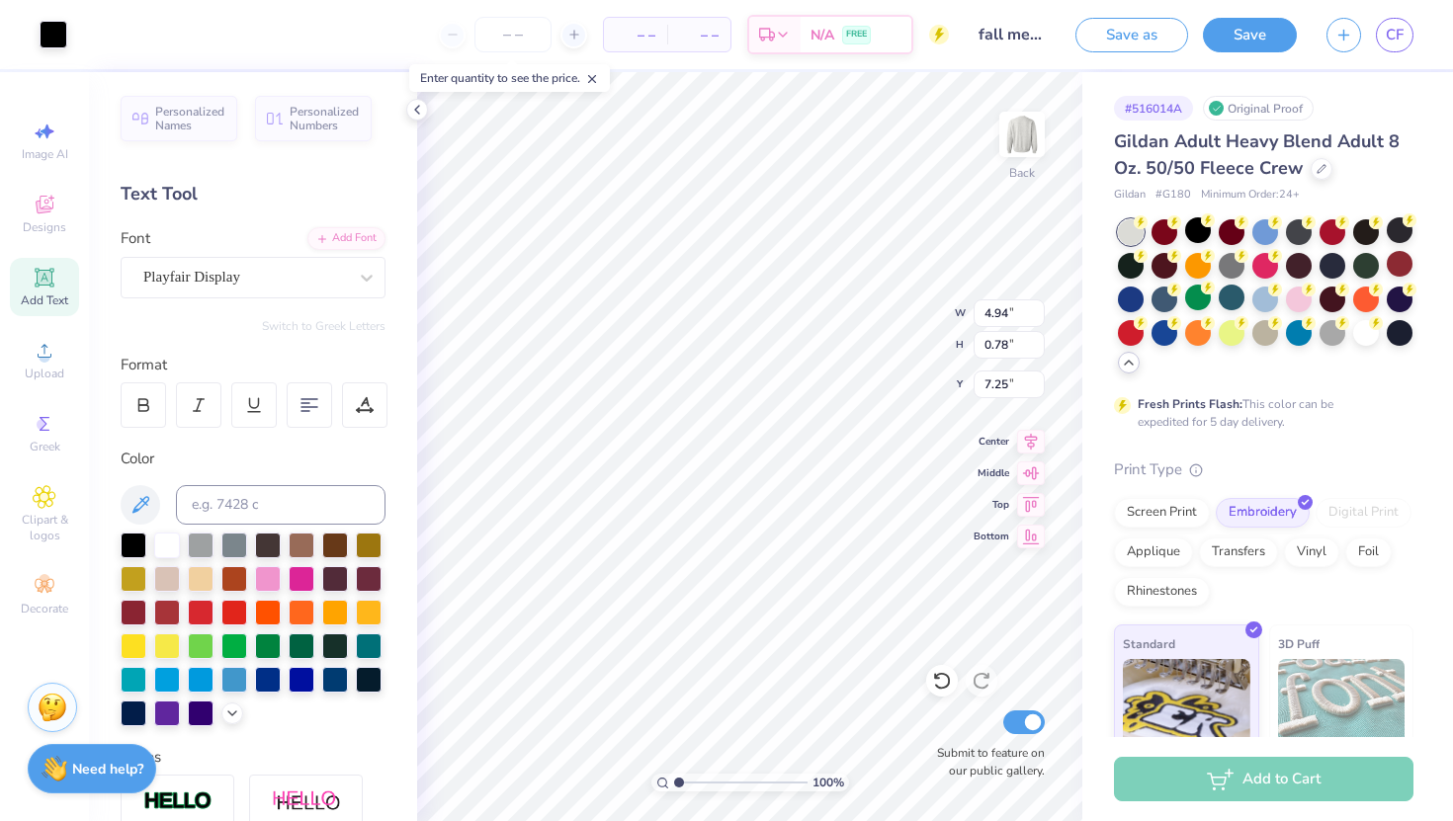
scroll to position [0, 0]
click at [994, 38] on input "fall merch idea" at bounding box center [1012, 35] width 97 height 40
click at [1031, 39] on input "fall merch idea" at bounding box center [1012, 35] width 97 height 40
click at [1012, 28] on input "fall merch idea" at bounding box center [1012, 35] width 97 height 40
drag, startPoint x: 990, startPoint y: 30, endPoint x: 1029, endPoint y: 37, distance: 40.1
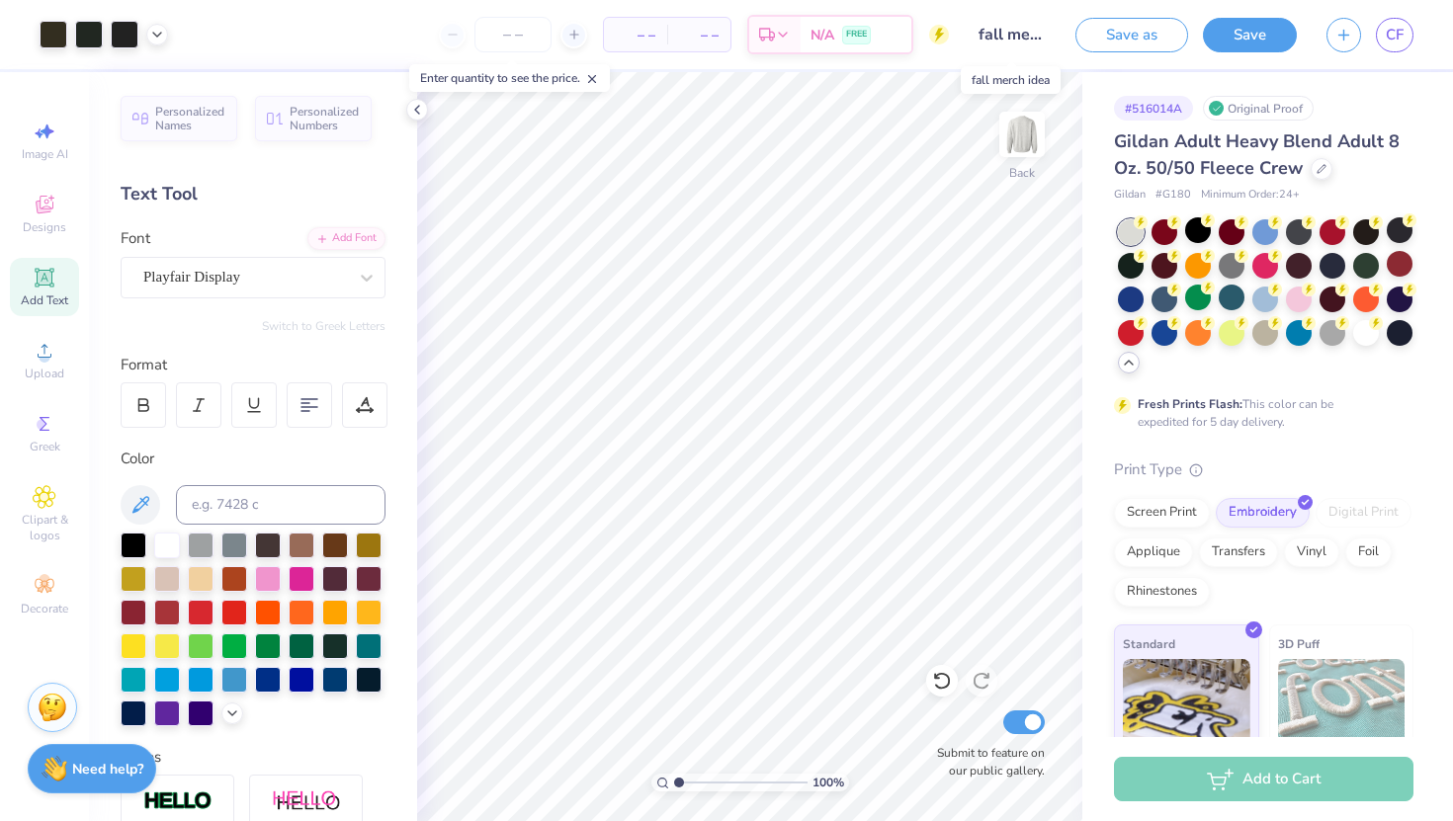
click at [1029, 37] on input "fall merch idea" at bounding box center [1012, 35] width 97 height 40
click at [1001, 35] on input "fall merch idea" at bounding box center [1012, 35] width 97 height 40
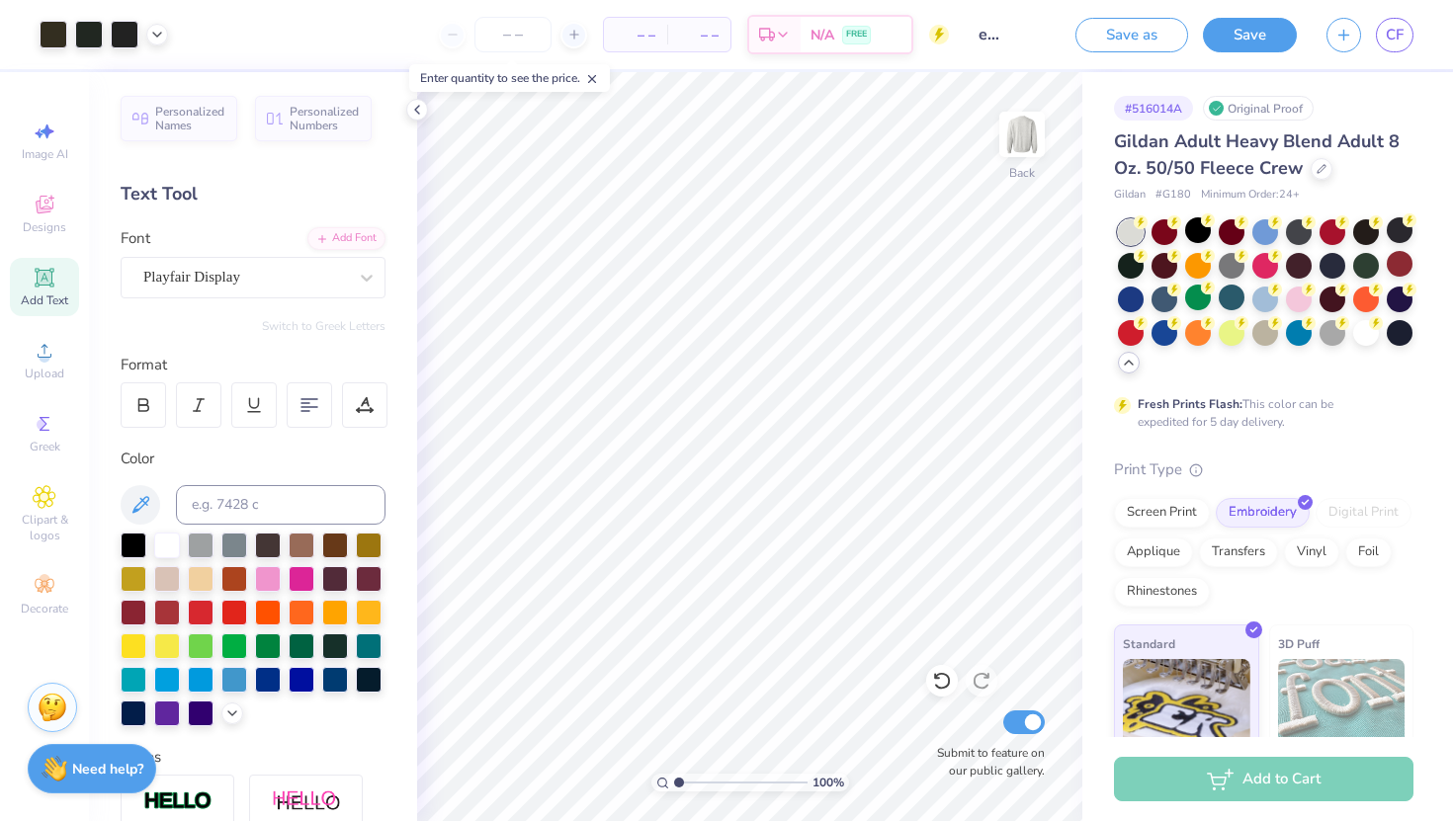
drag, startPoint x: 977, startPoint y: 35, endPoint x: 1062, endPoint y: 44, distance: 85.6
click at [1062, 44] on div "Art colors – – Per Item – – Total Est. Delivery N/A FREE Design Title fall merc…" at bounding box center [726, 34] width 1453 height 69
click at [1008, 39] on input "fall merch idea" at bounding box center [1012, 35] width 97 height 40
click at [1020, 38] on input "fall merch idea" at bounding box center [1012, 35] width 97 height 40
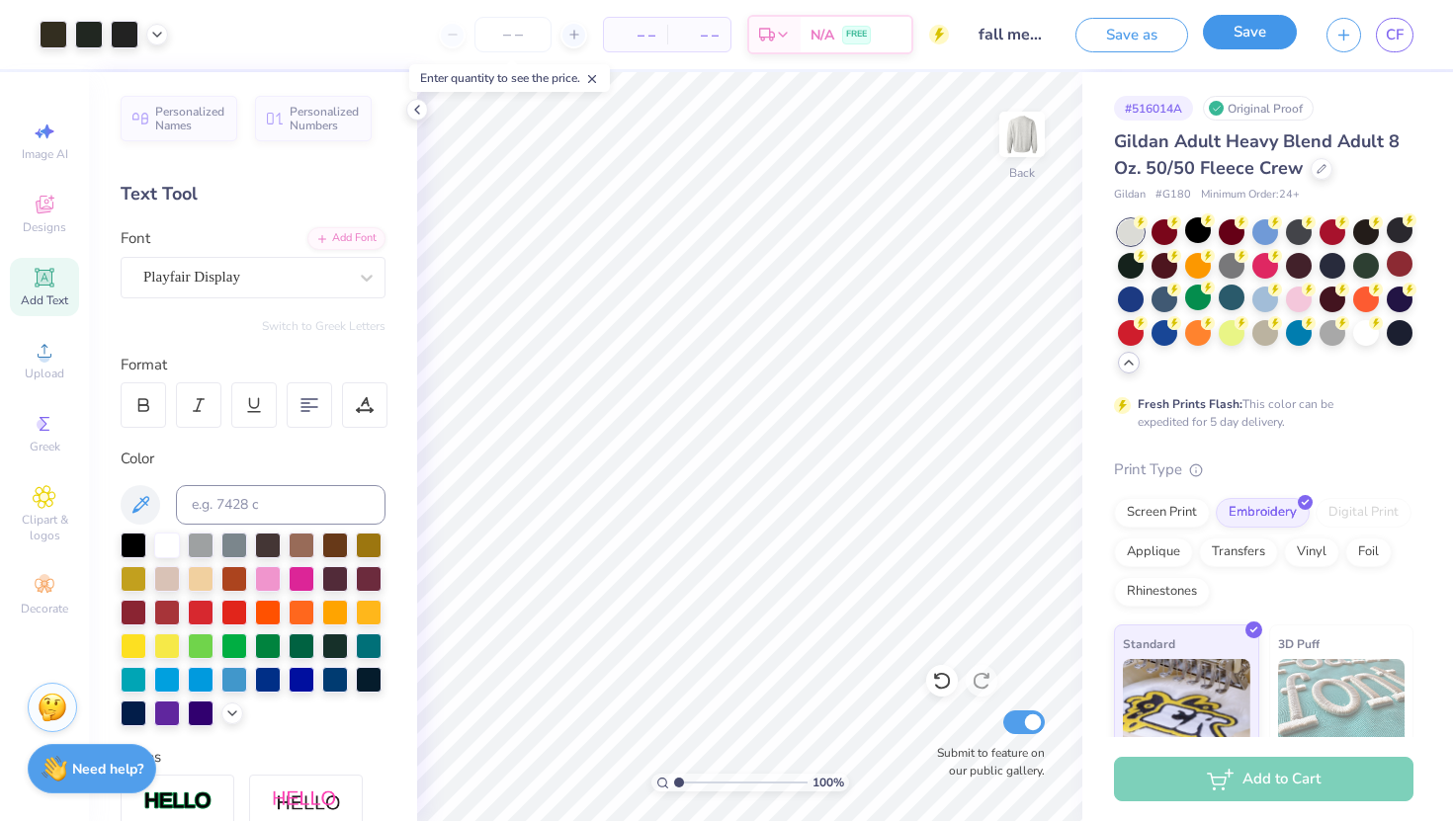
click at [1219, 36] on button "Save" at bounding box center [1250, 32] width 94 height 35
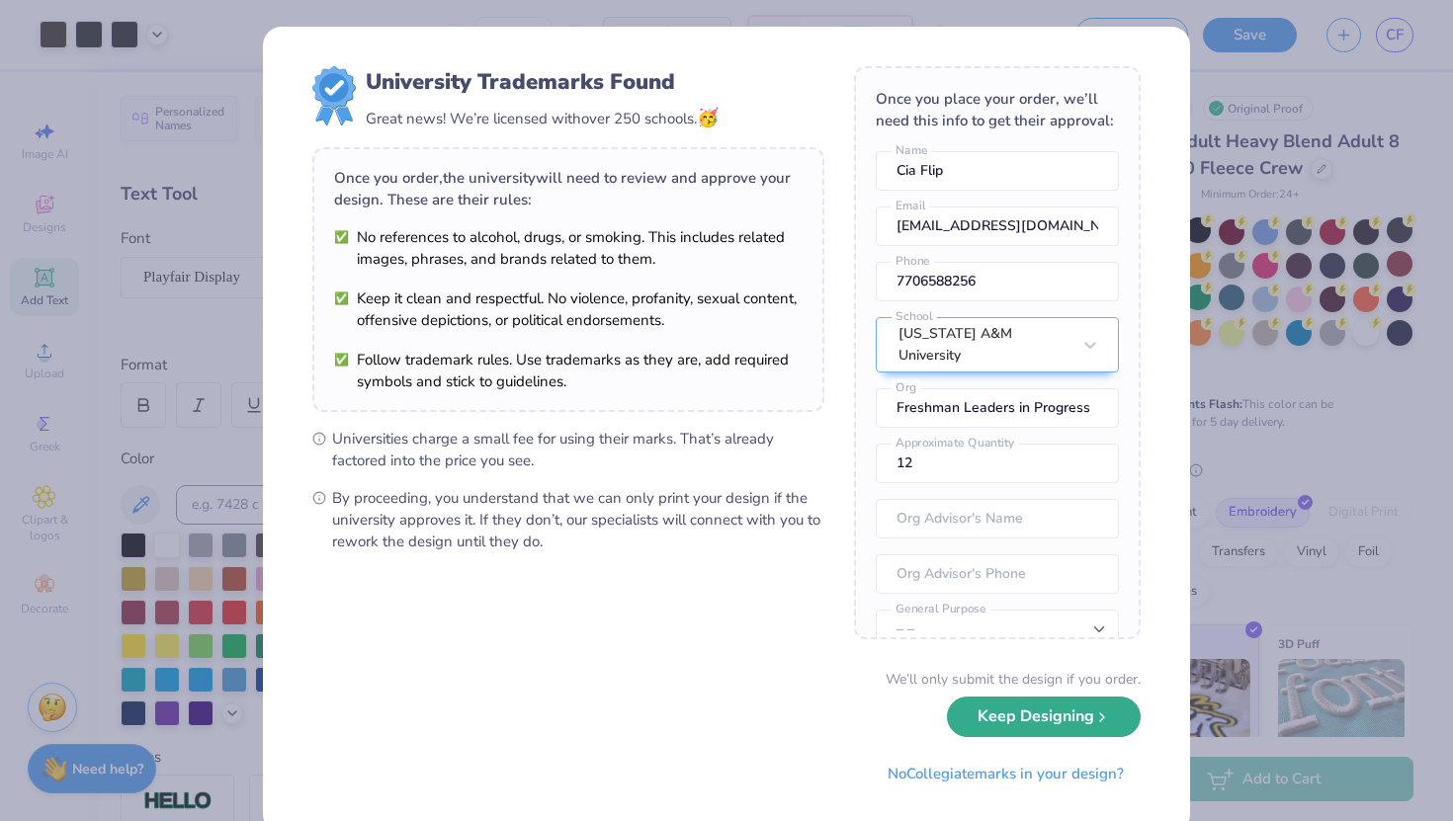
click at [1034, 719] on button "Keep Designing" at bounding box center [1044, 717] width 194 height 41
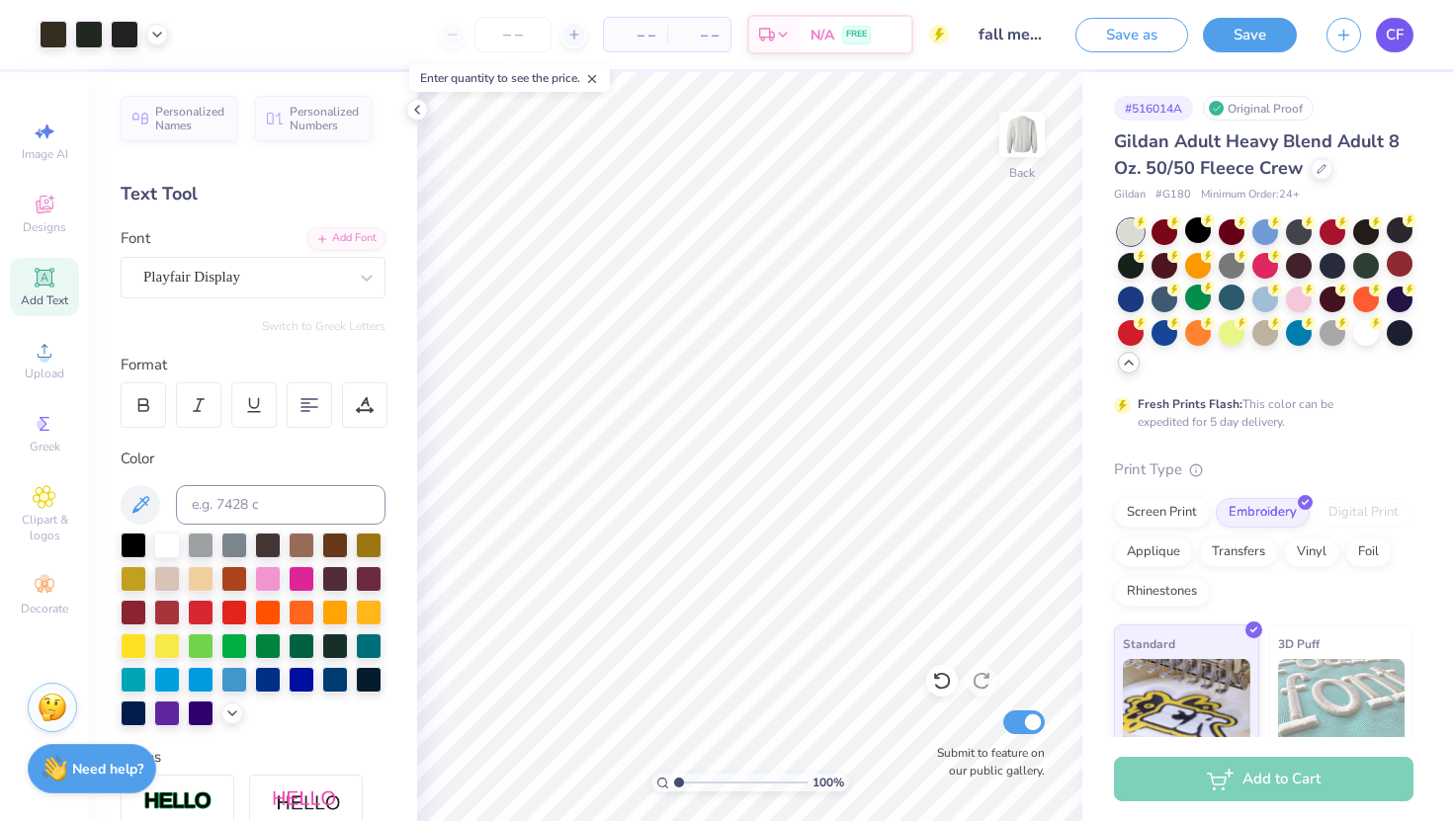
click at [1391, 34] on span "CF" at bounding box center [1395, 35] width 18 height 23
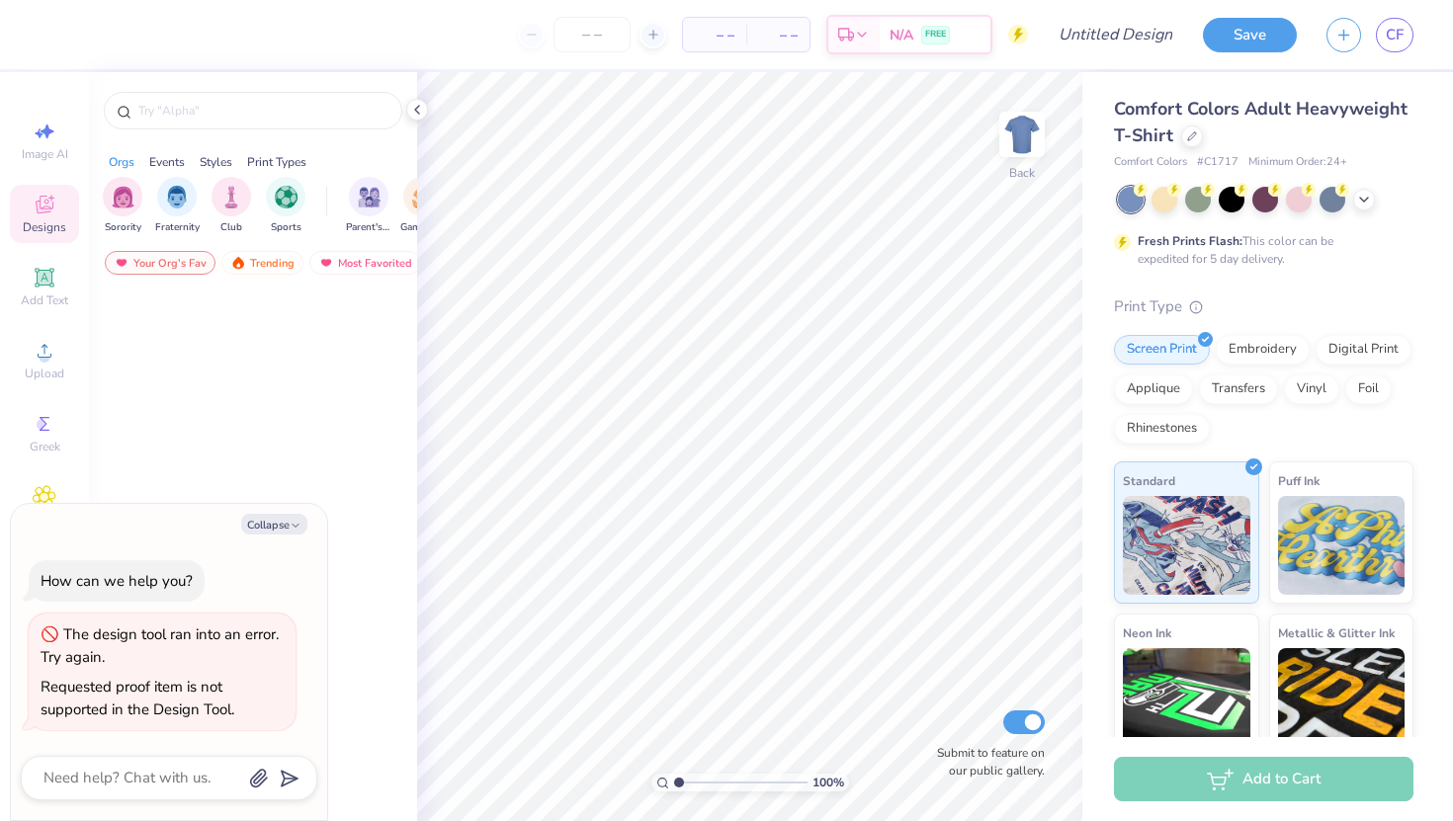
type textarea "x"
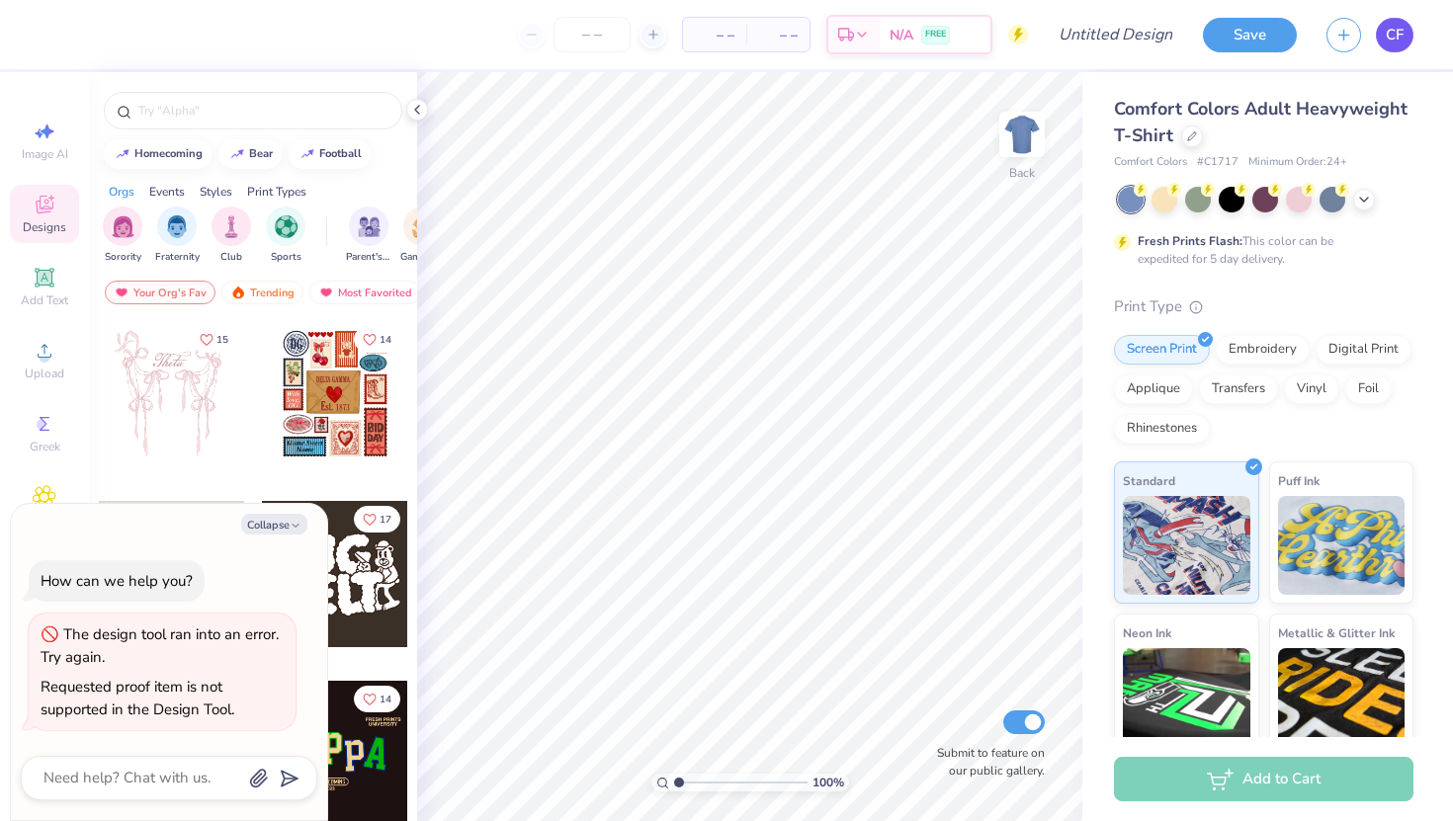
click at [1405, 24] on link "CF" at bounding box center [1395, 35] width 38 height 35
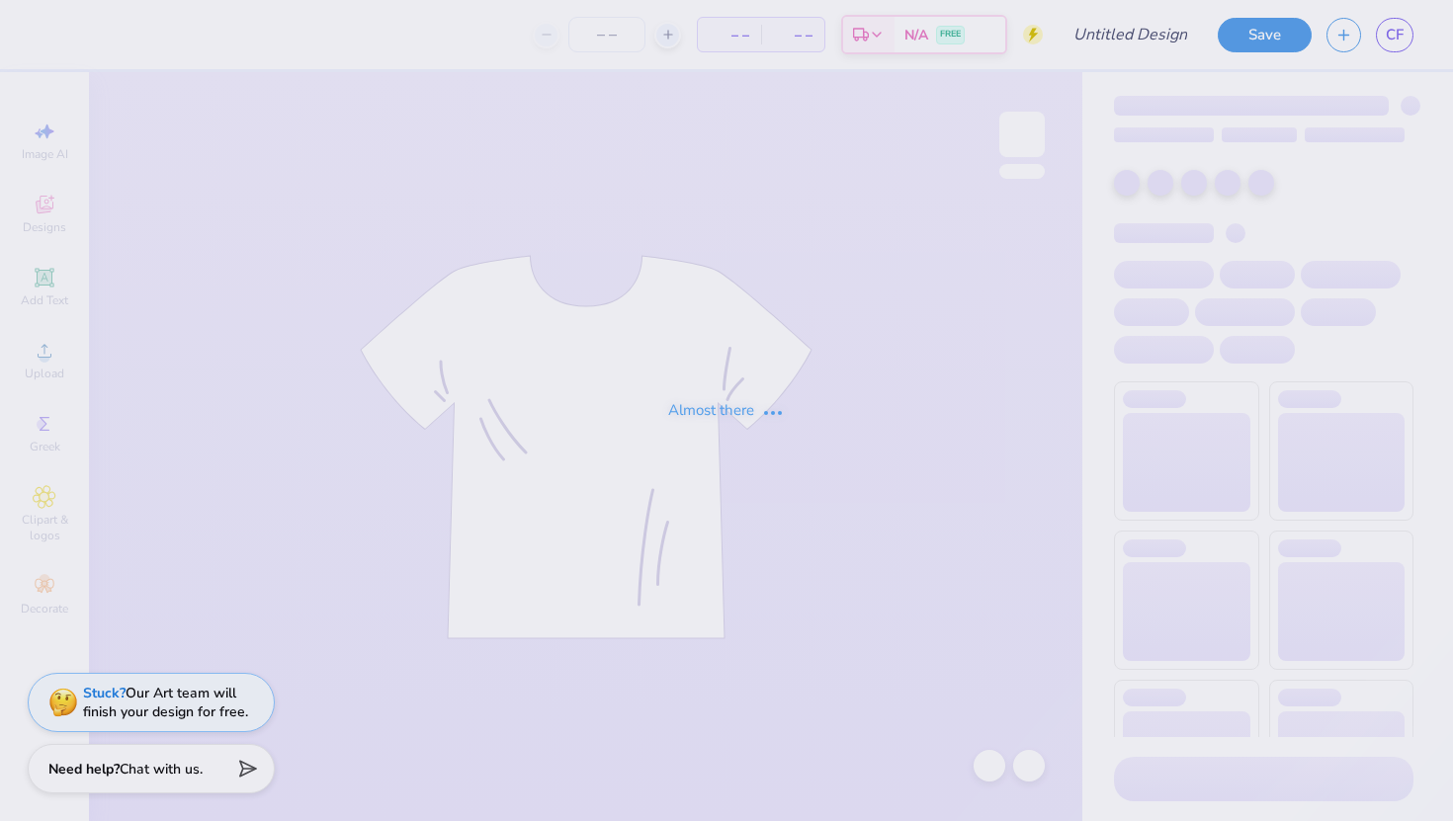
type input "flag crewneck"
type input "50"
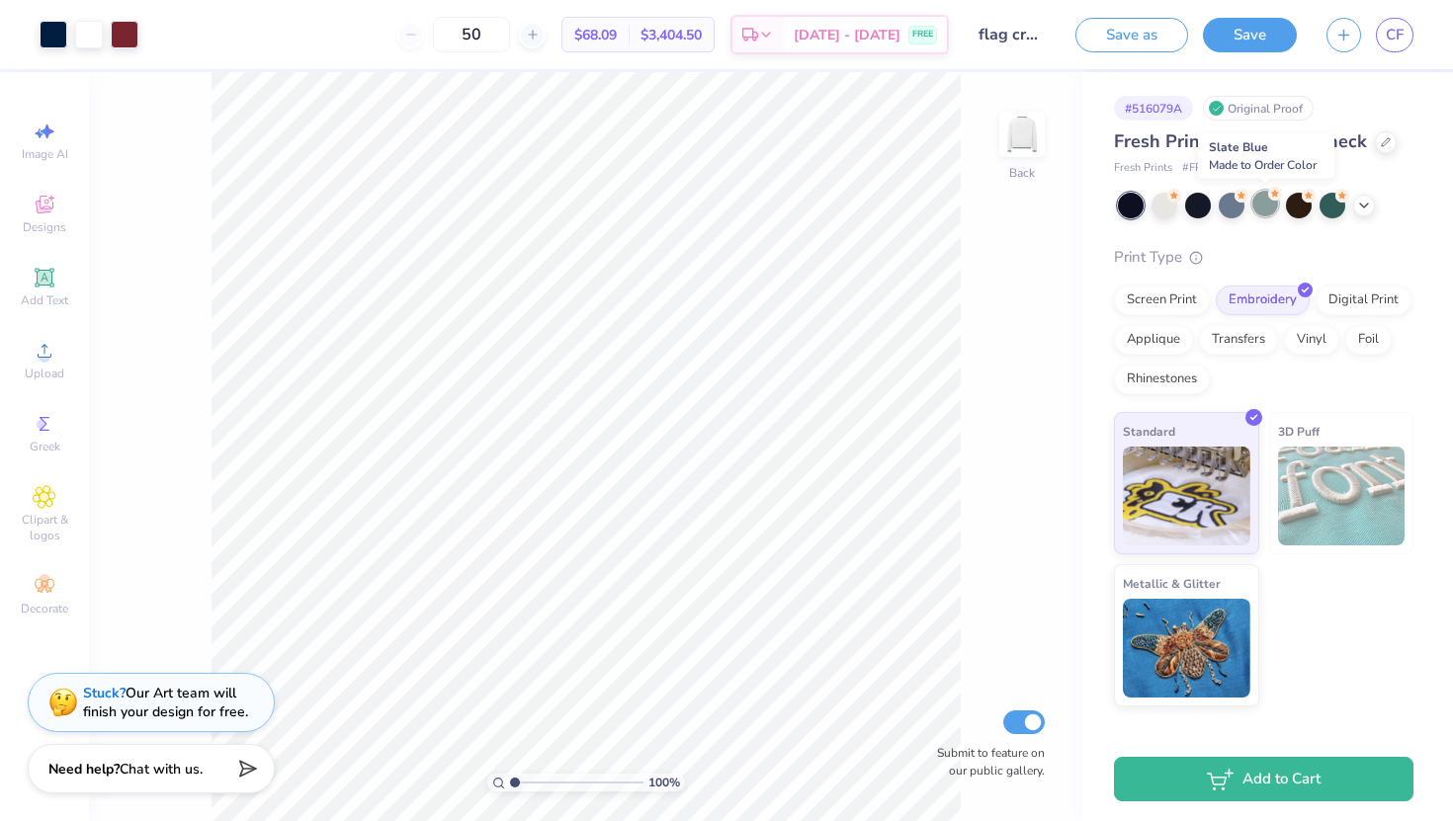
click at [1269, 209] on div at bounding box center [1265, 204] width 26 height 26
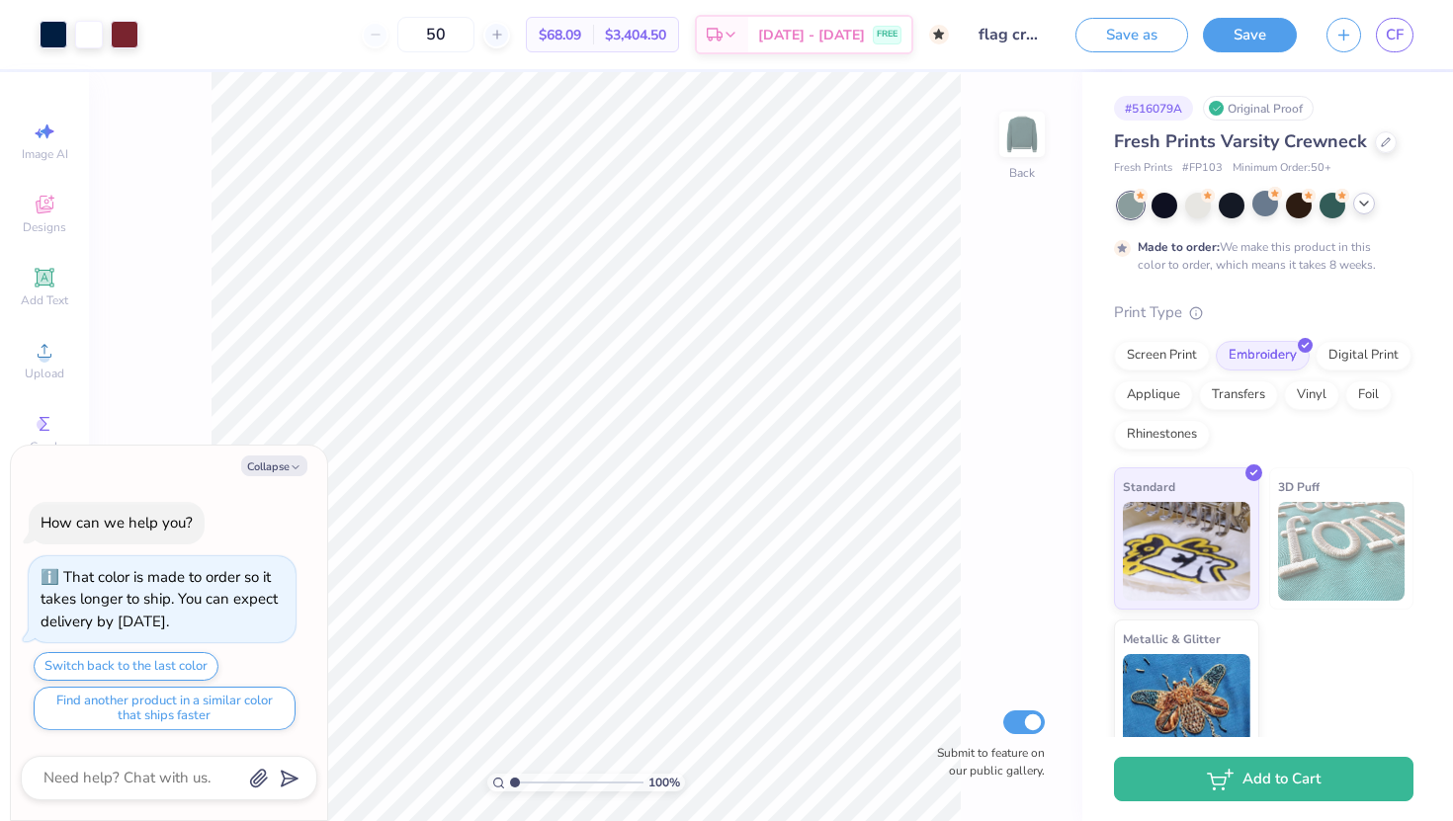
click at [1359, 207] on icon at bounding box center [1364, 204] width 16 height 16
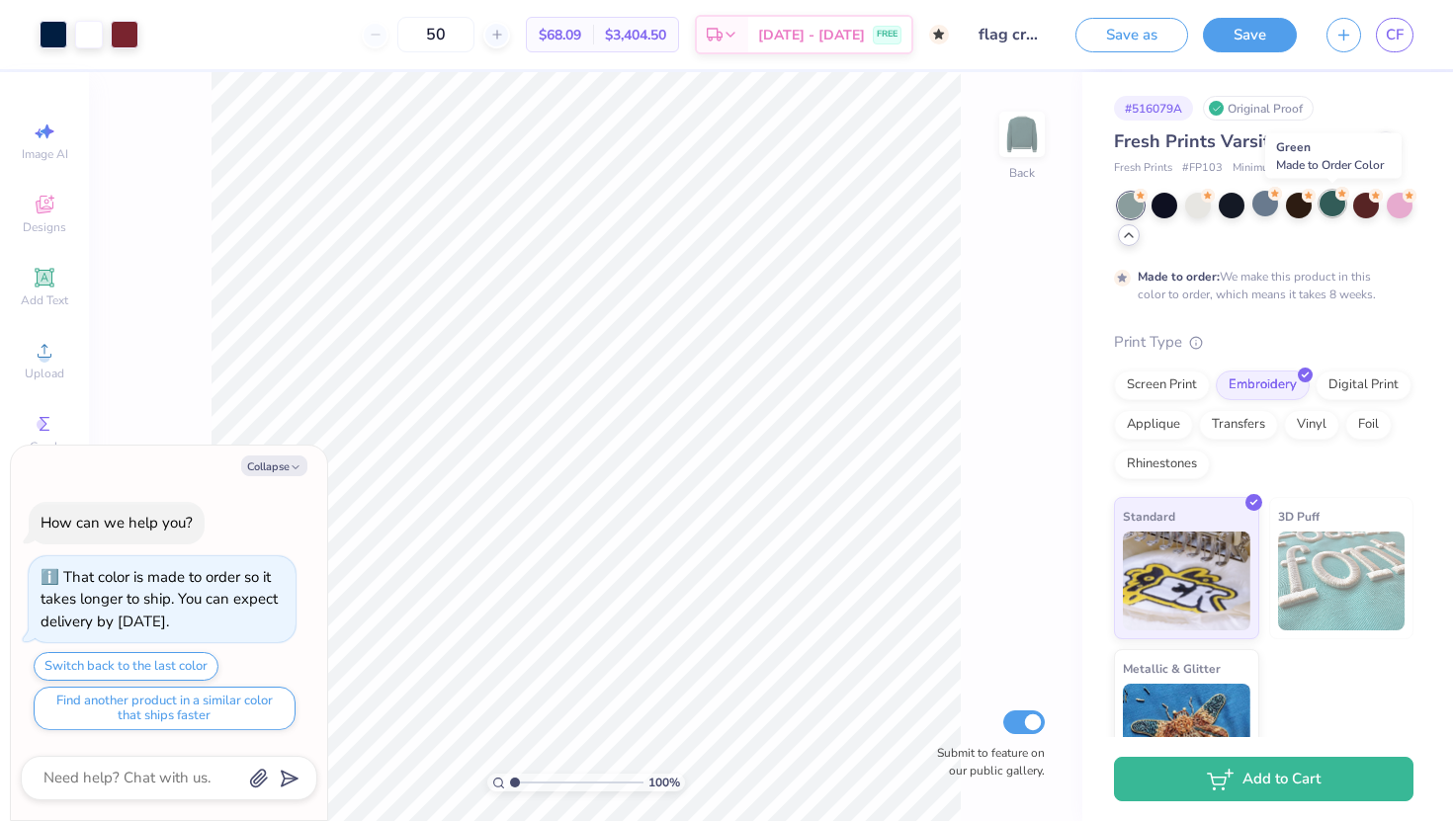
click at [1333, 207] on div at bounding box center [1333, 204] width 26 height 26
click at [1188, 201] on div at bounding box center [1198, 204] width 26 height 26
click at [1404, 44] on link "CF" at bounding box center [1395, 35] width 38 height 35
type textarea "x"
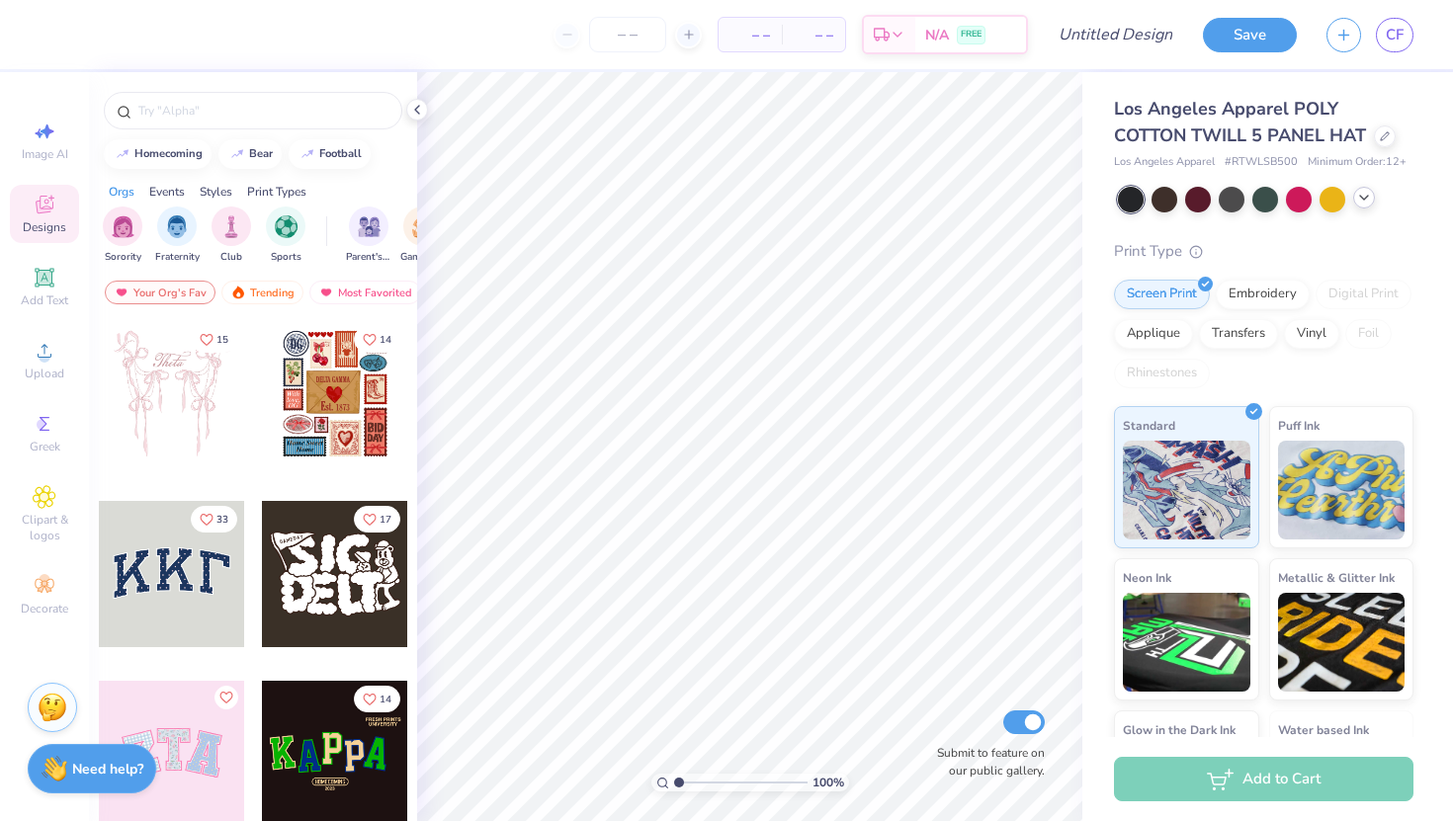
click at [1363, 205] on icon at bounding box center [1364, 198] width 16 height 16
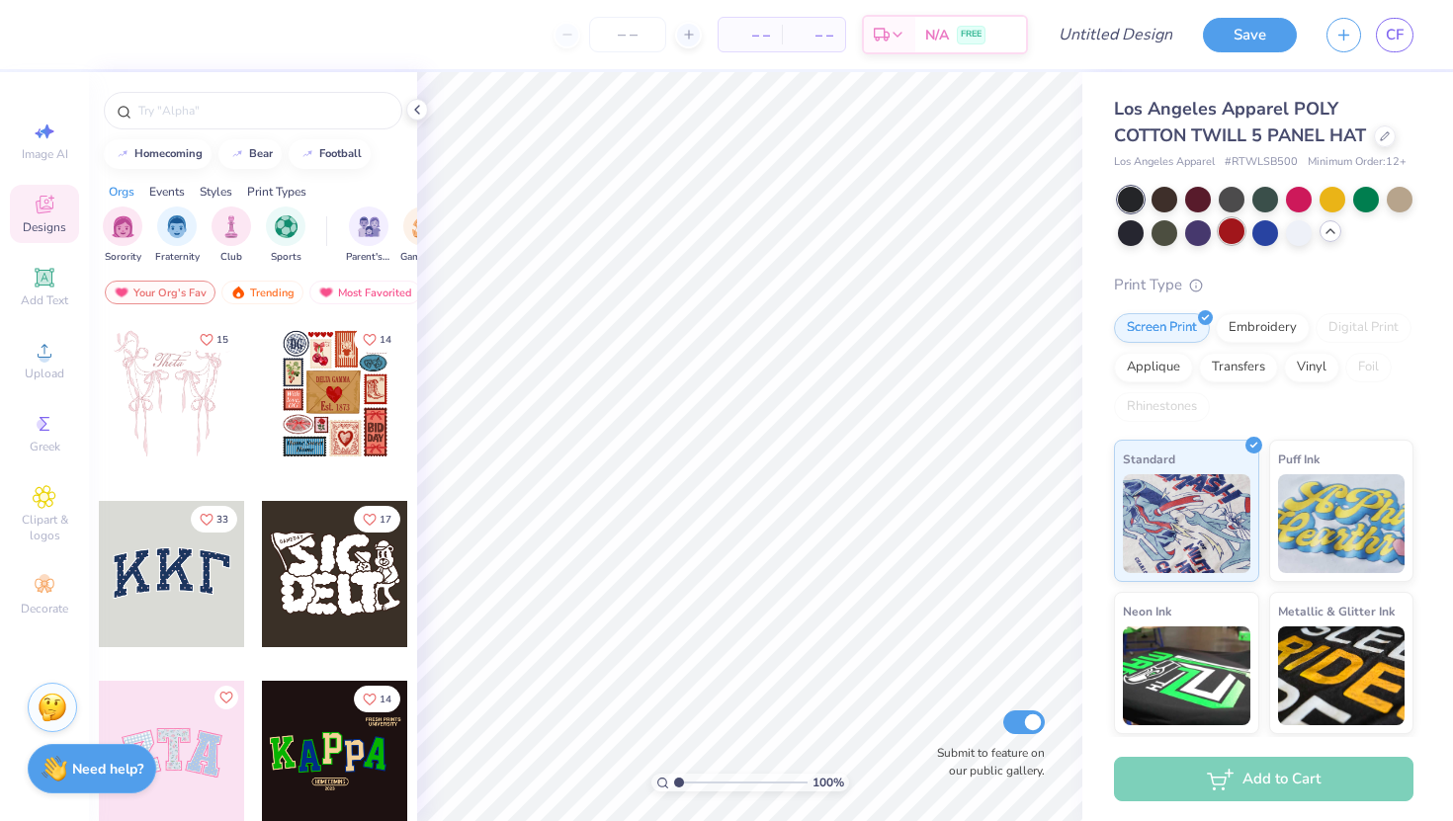
click at [1235, 233] on div at bounding box center [1232, 231] width 26 height 26
click at [1296, 234] on div at bounding box center [1299, 231] width 26 height 26
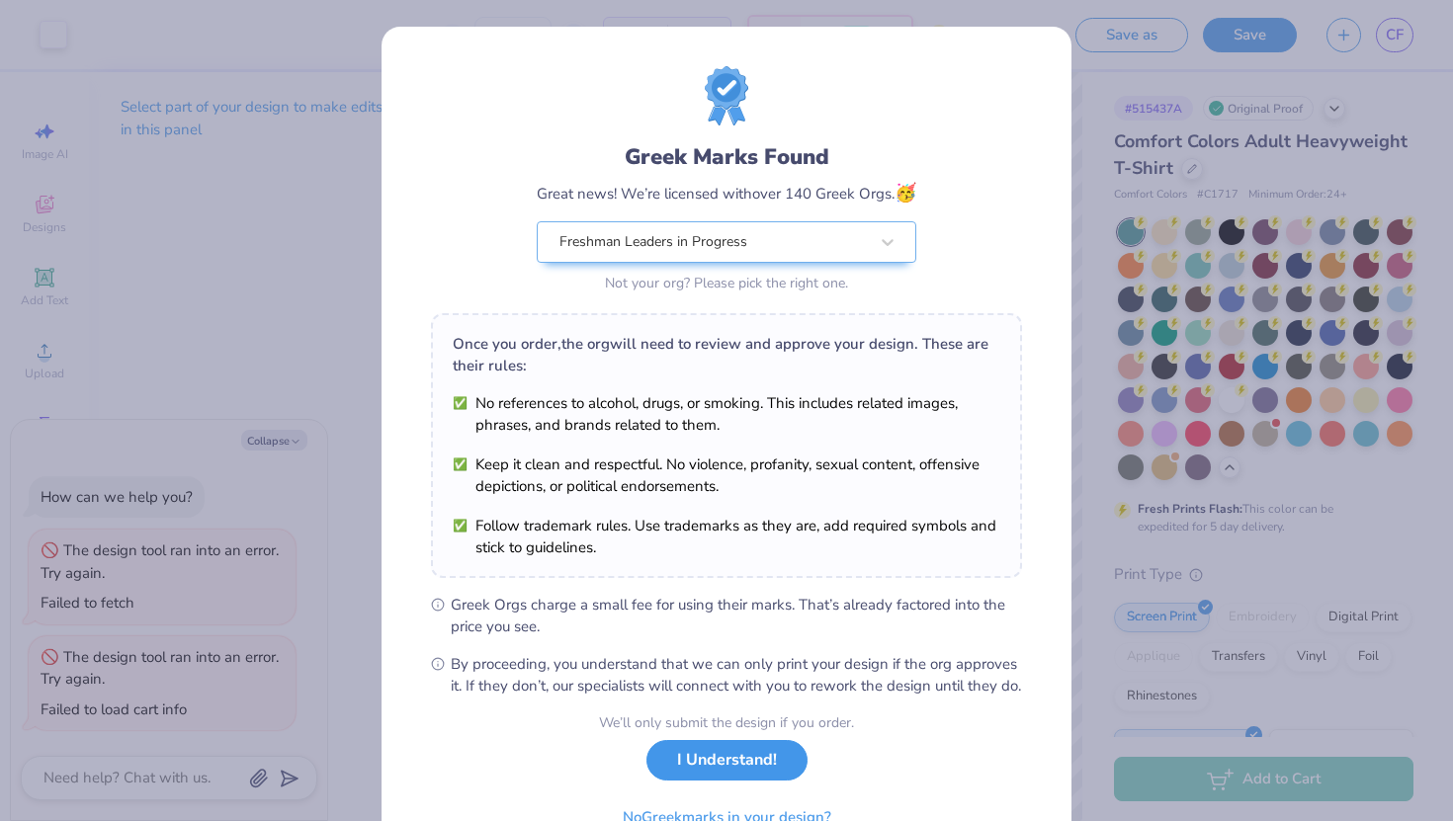
click at [750, 778] on button "I Understand!" at bounding box center [727, 760] width 161 height 41
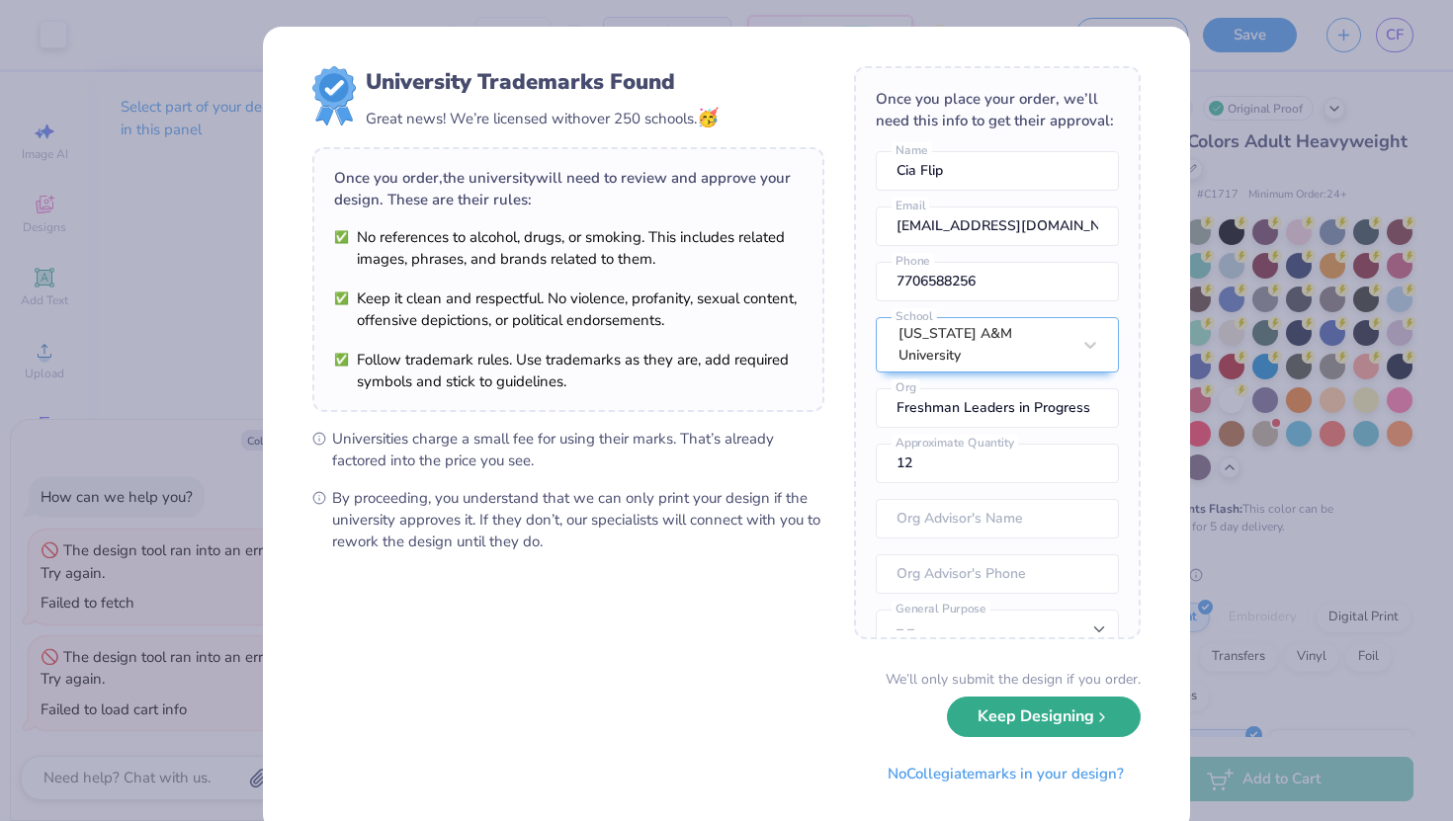
click at [1015, 716] on button "Keep Designing" at bounding box center [1044, 717] width 194 height 41
type textarea "x"
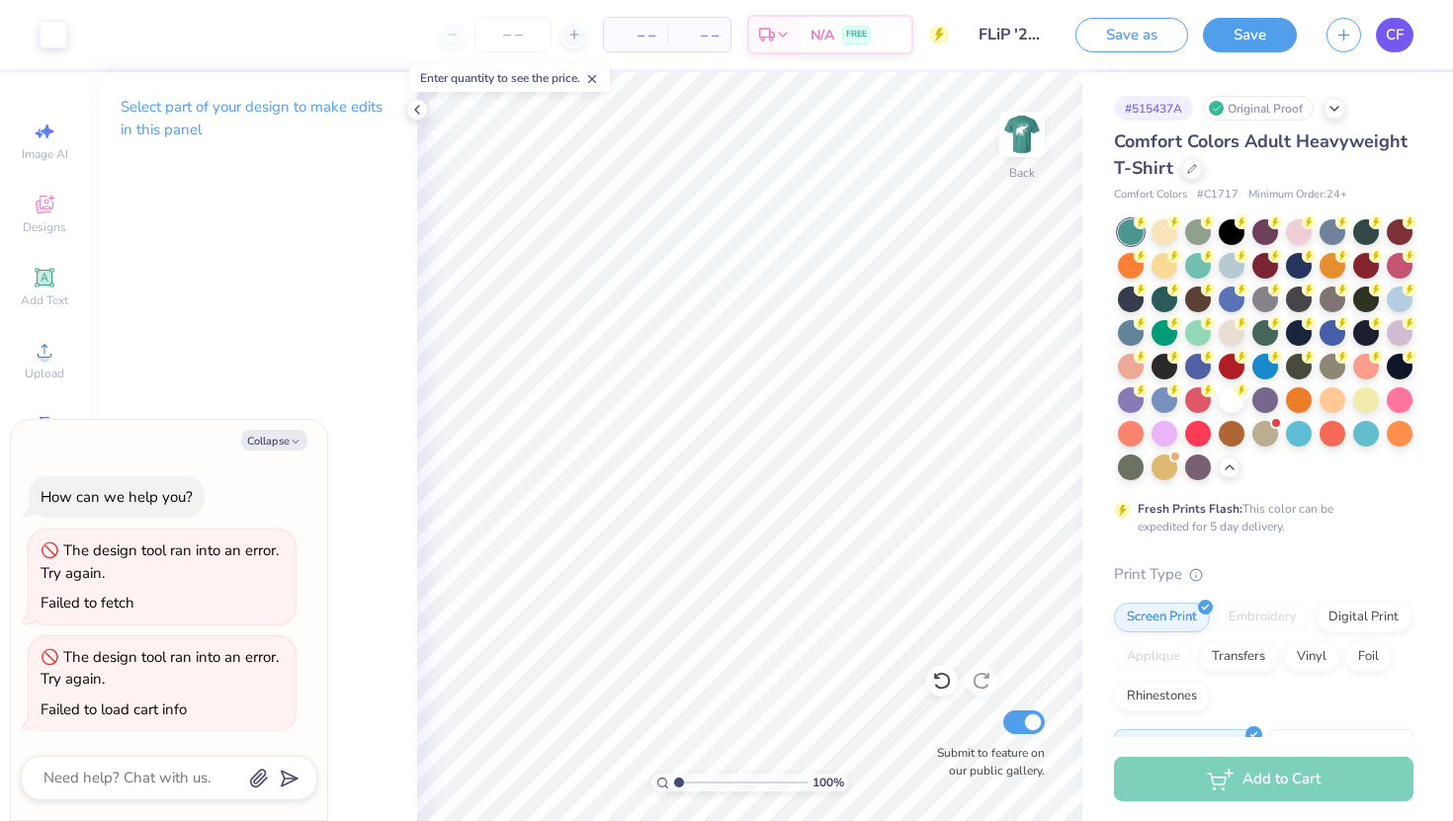
click at [1405, 32] on link "CF" at bounding box center [1395, 35] width 38 height 35
click at [1379, 46] on div "CF" at bounding box center [1395, 35] width 38 height 35
click at [1389, 36] on span "CF" at bounding box center [1395, 35] width 18 height 23
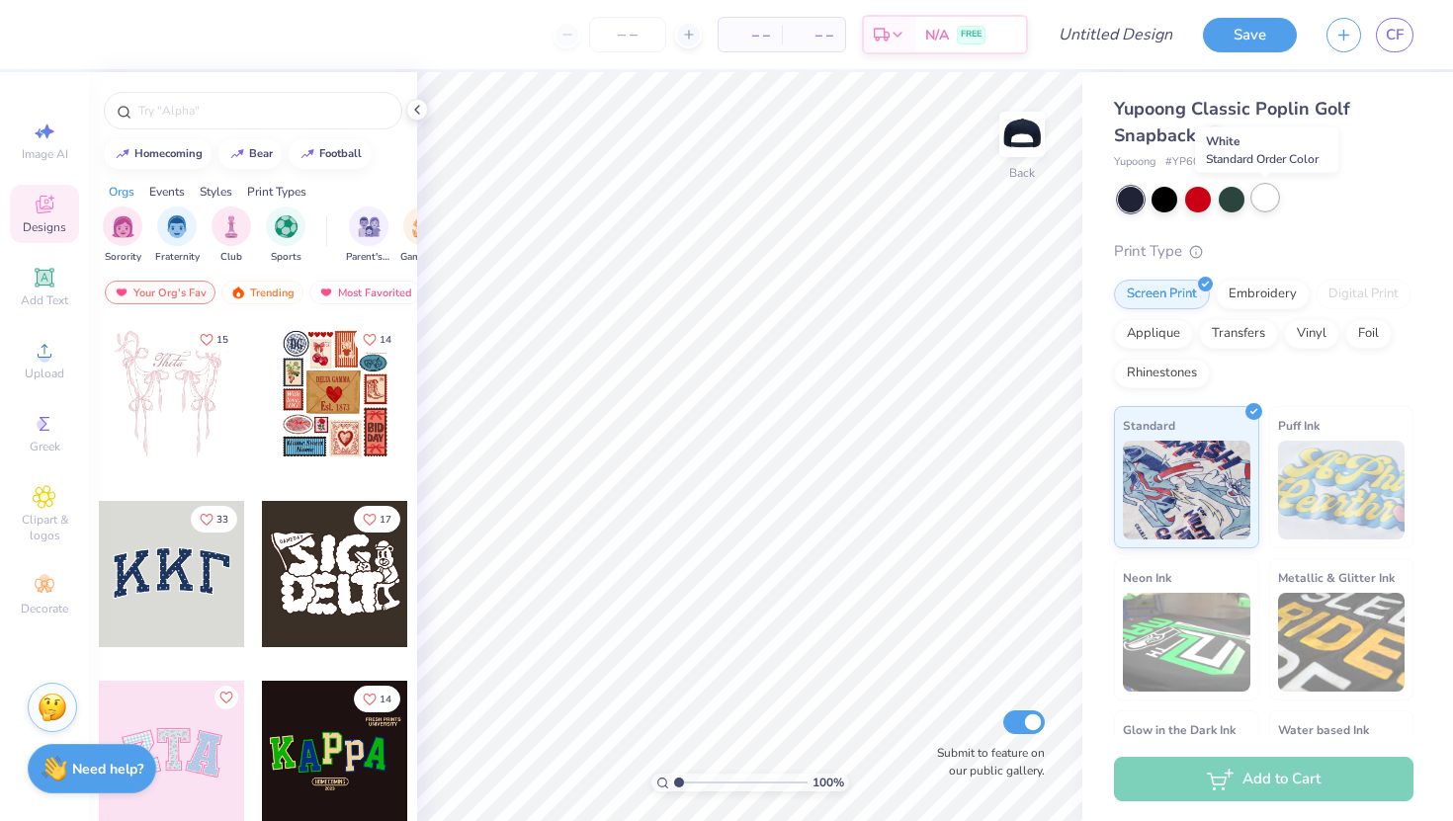
click at [1255, 202] on div at bounding box center [1265, 198] width 26 height 26
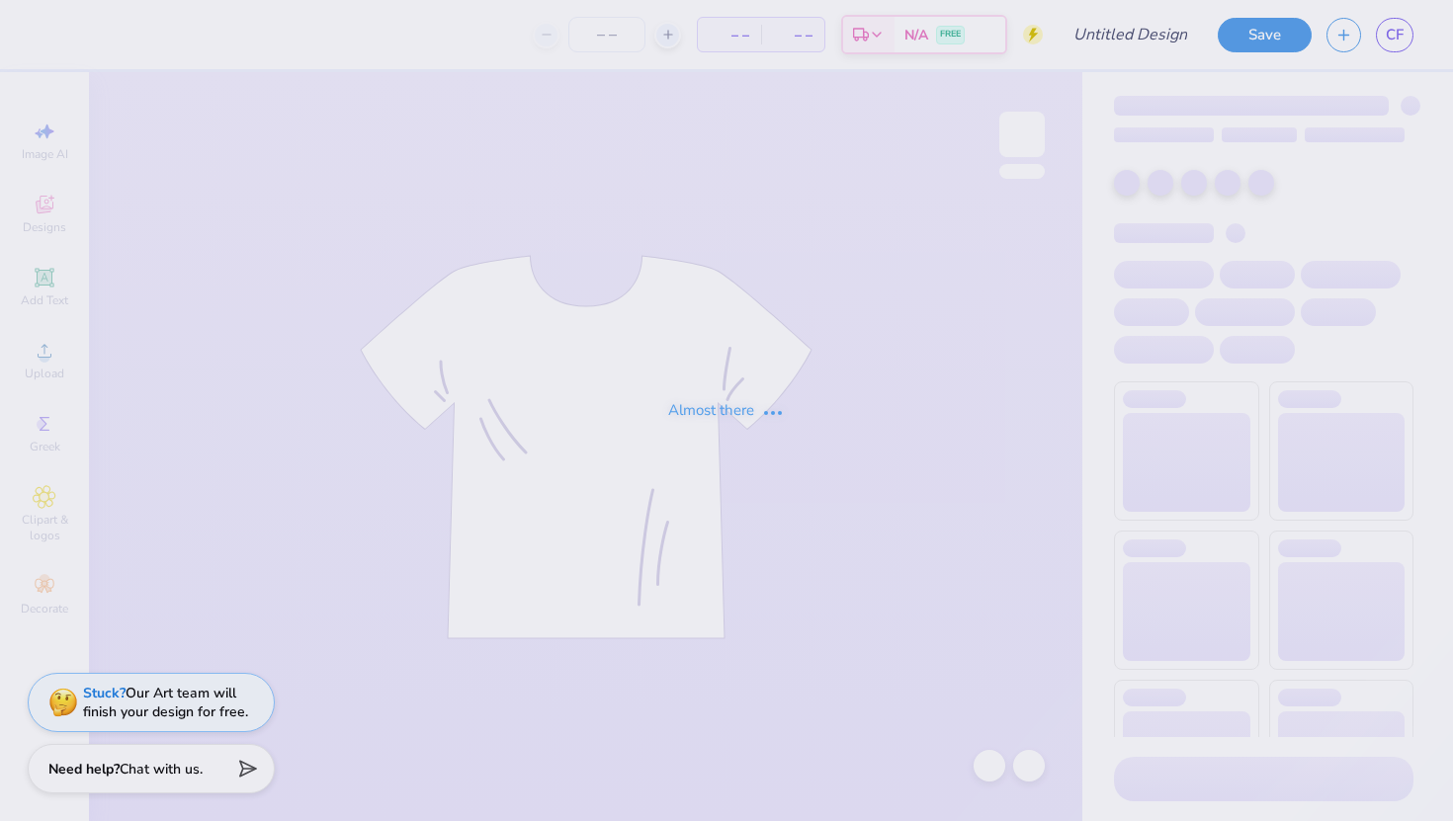
type input "fall merch idea"
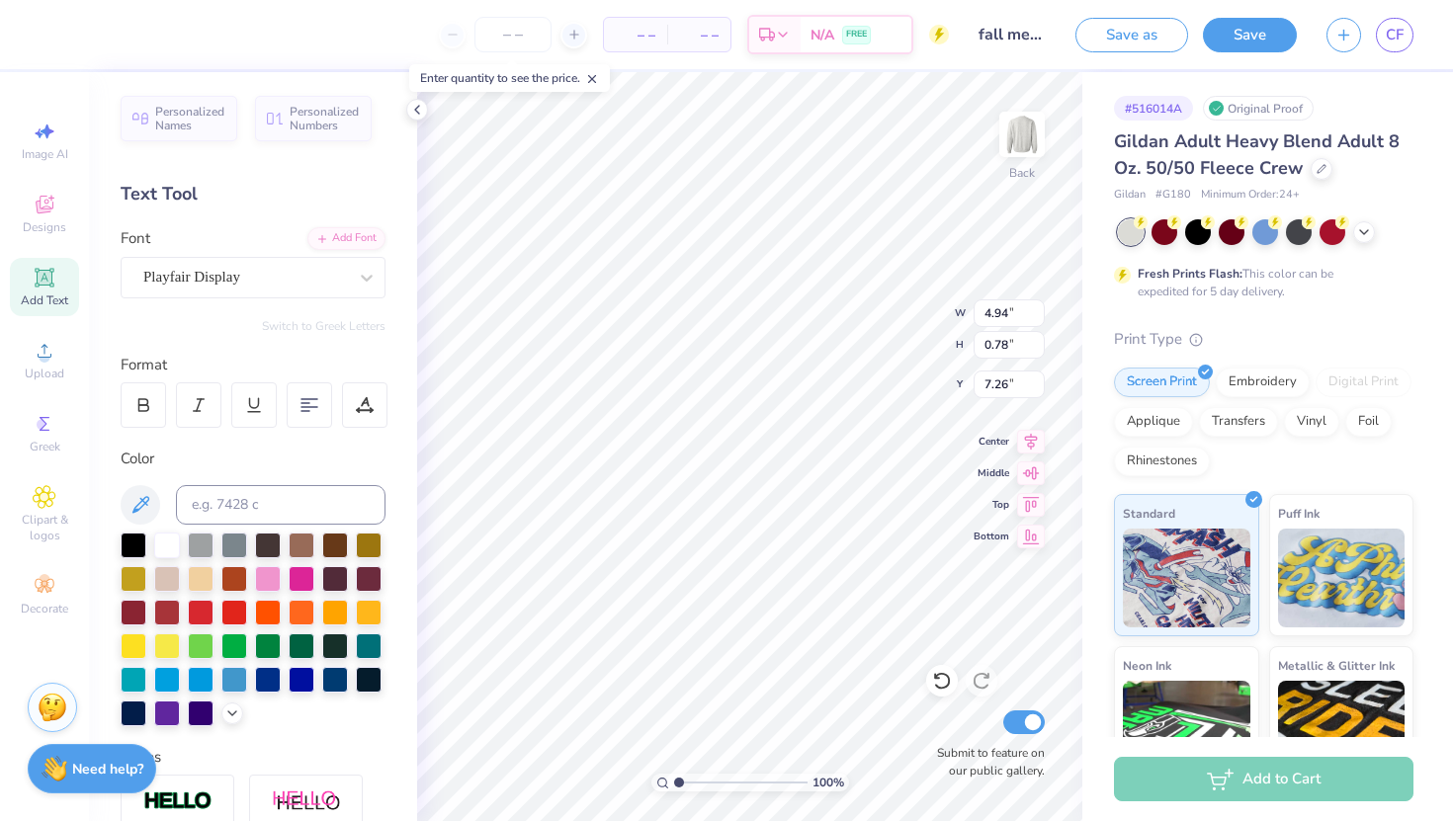
scroll to position [0, 4]
type textarea "[US_STATE] A&M FLiP"
type input "6.86"
type input "0.68"
type input "7.35"
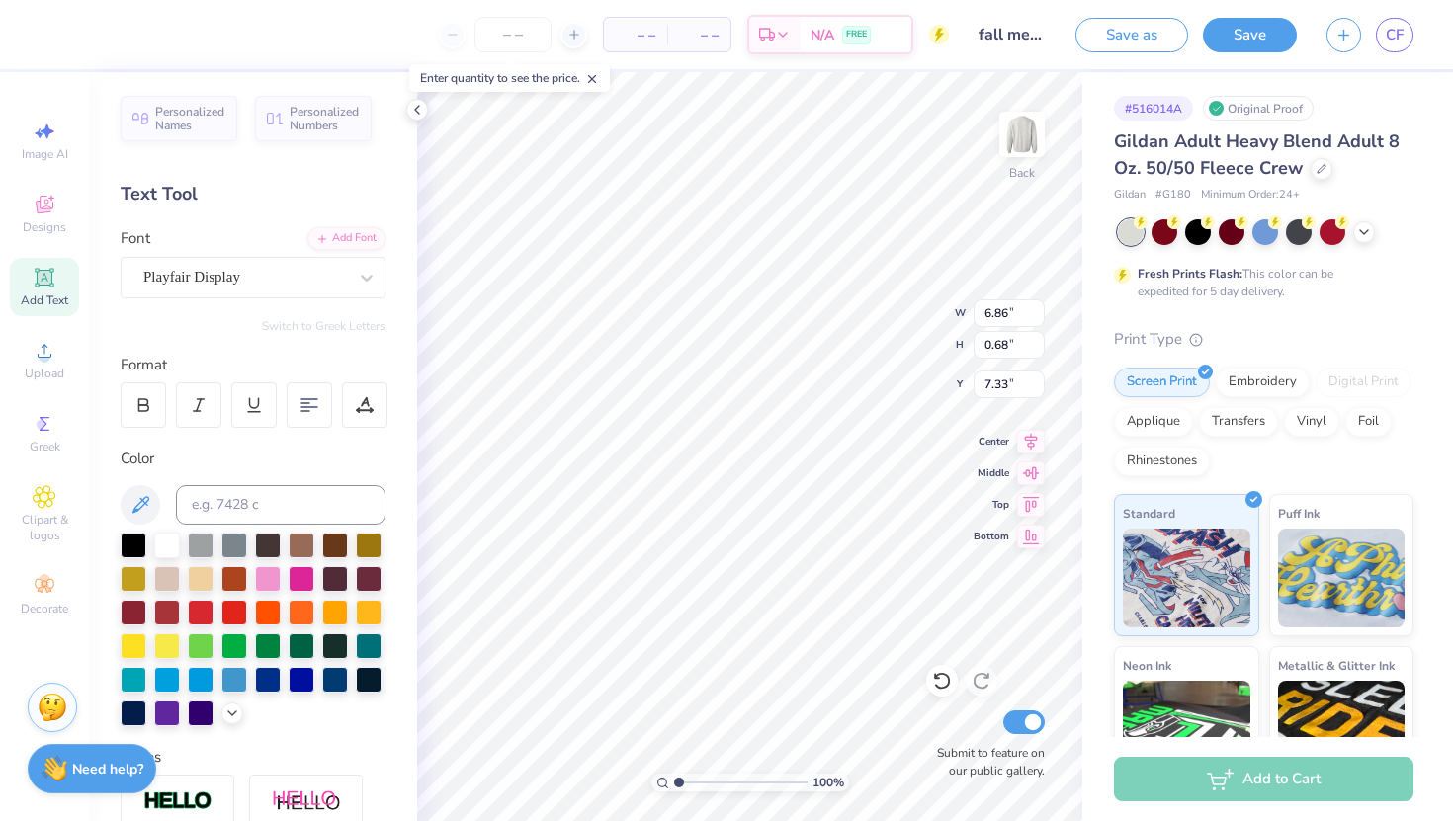
type input "7.33"
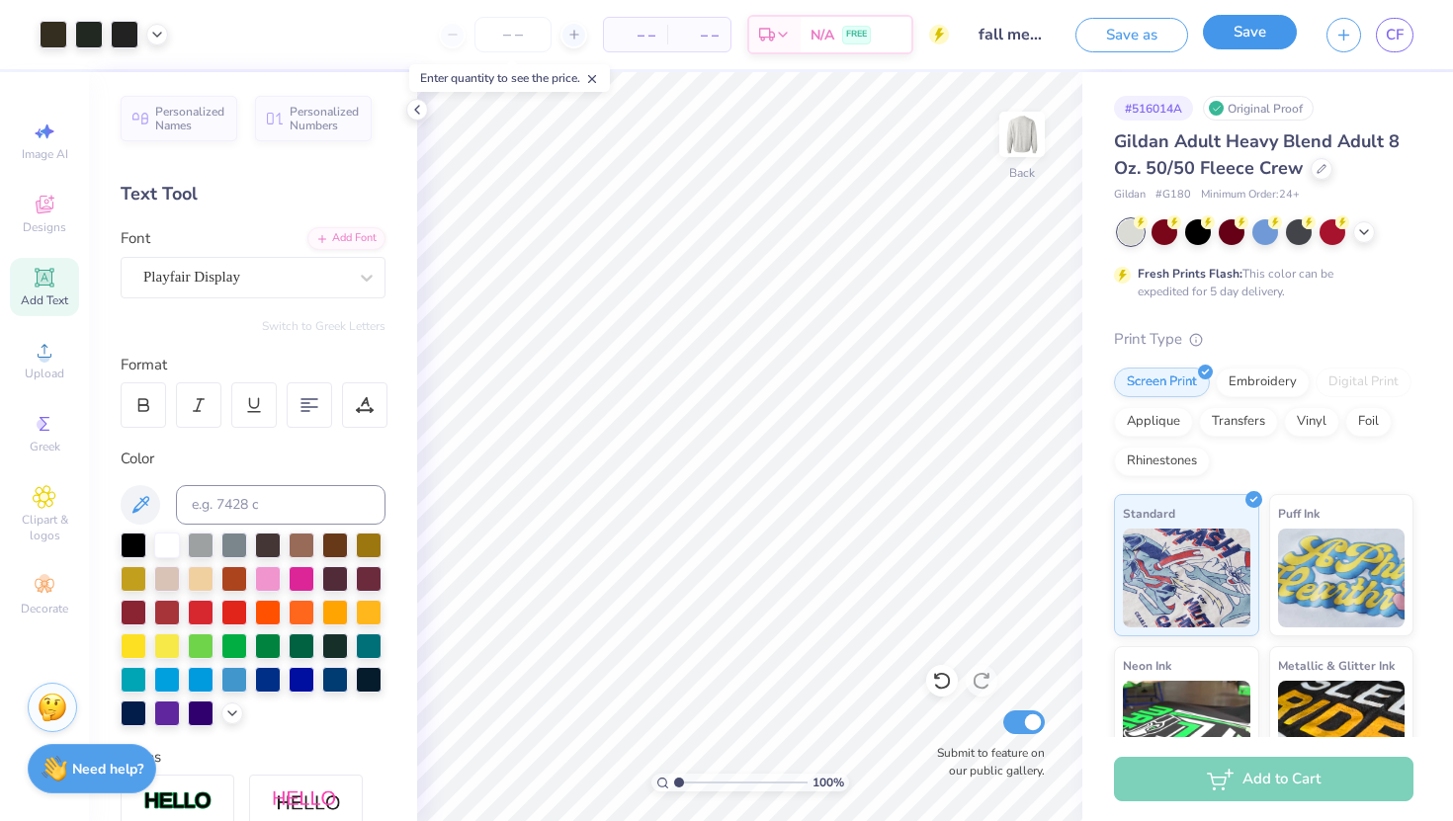
click at [1246, 40] on button "Save" at bounding box center [1250, 32] width 94 height 35
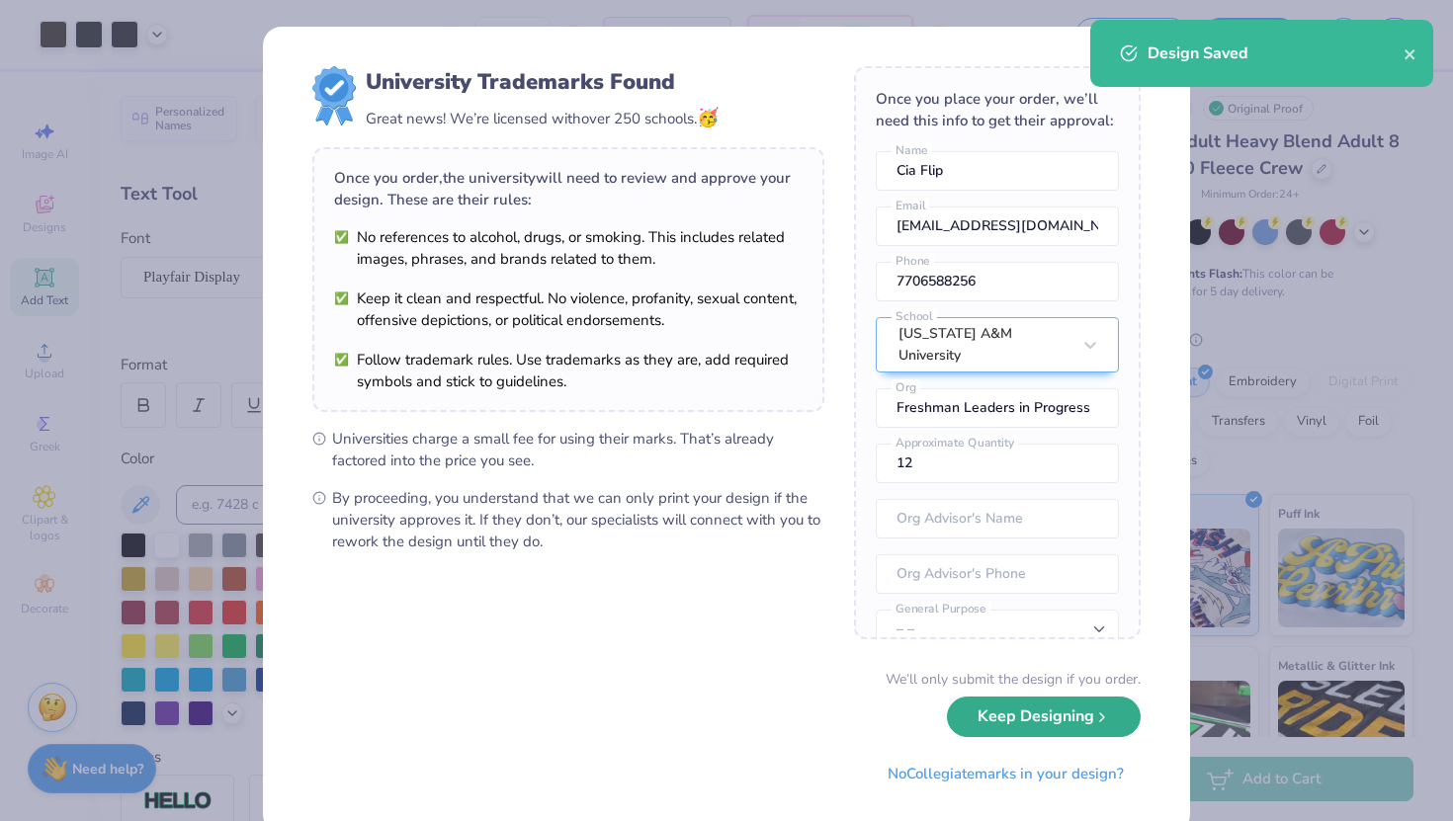
click at [1010, 715] on button "Keep Designing" at bounding box center [1044, 717] width 194 height 41
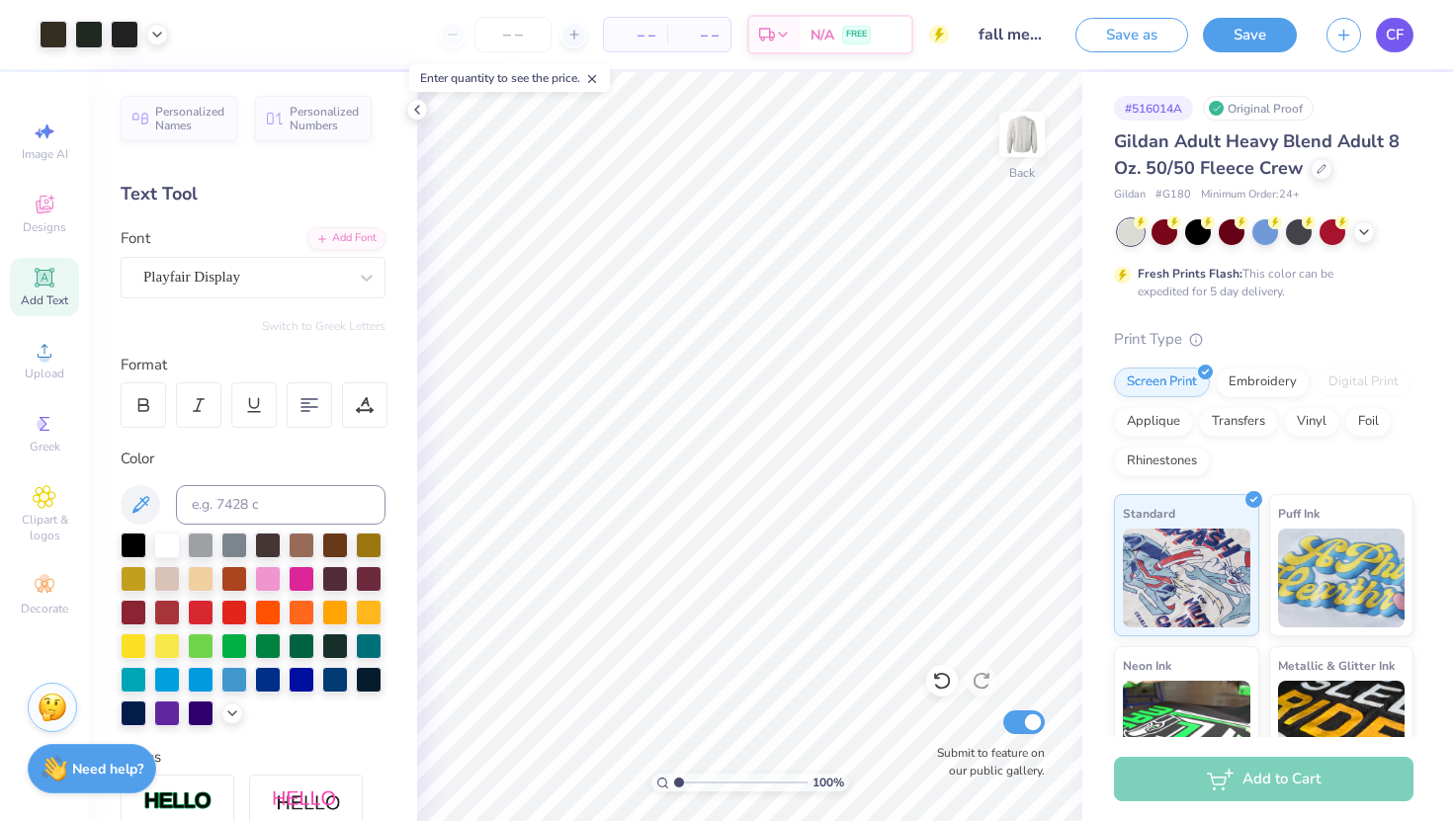
click at [1395, 42] on span "CF" at bounding box center [1395, 35] width 18 height 23
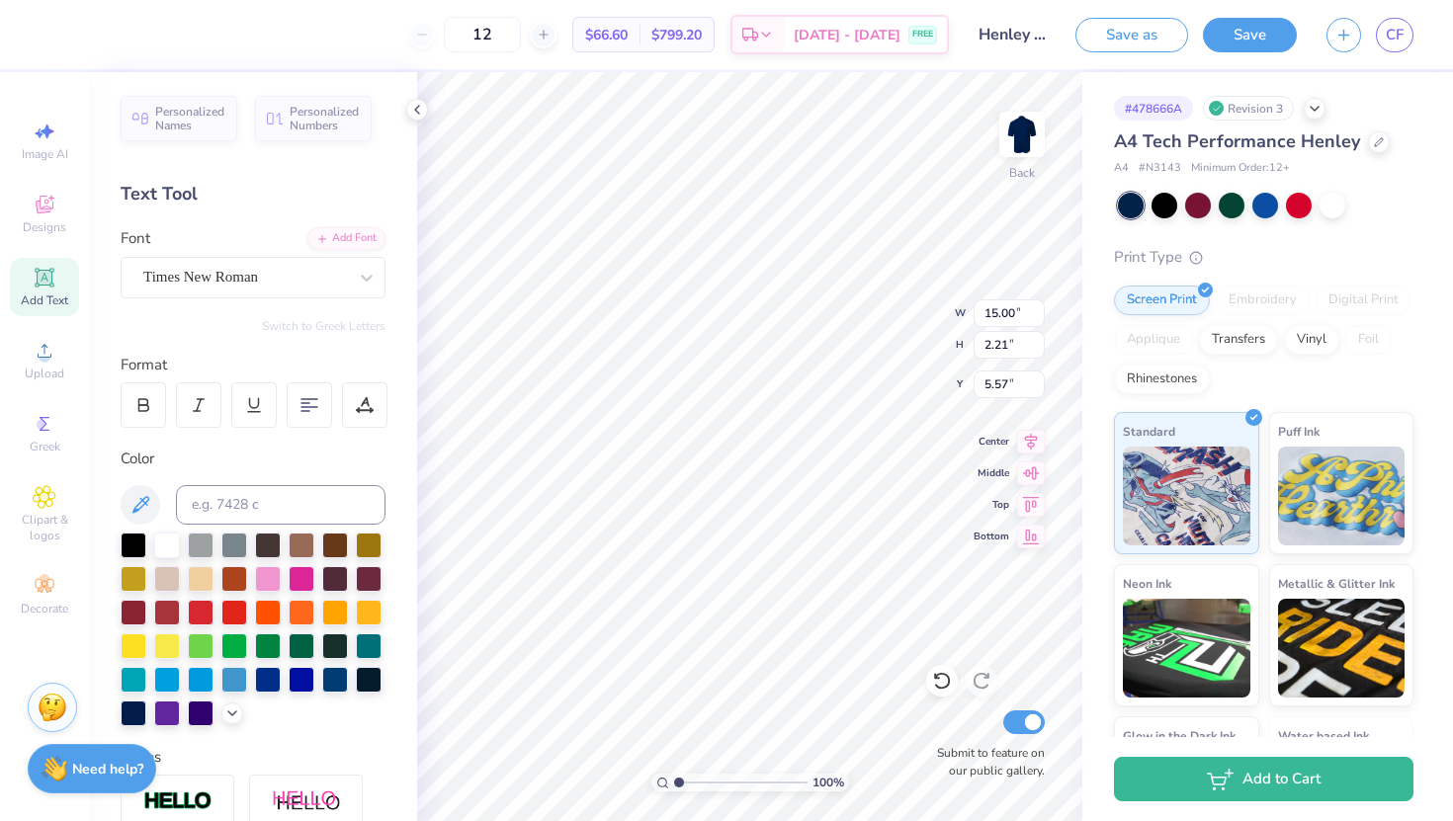
scroll to position [0, 3]
type textarea "[US_STATE] A&M FLiP"
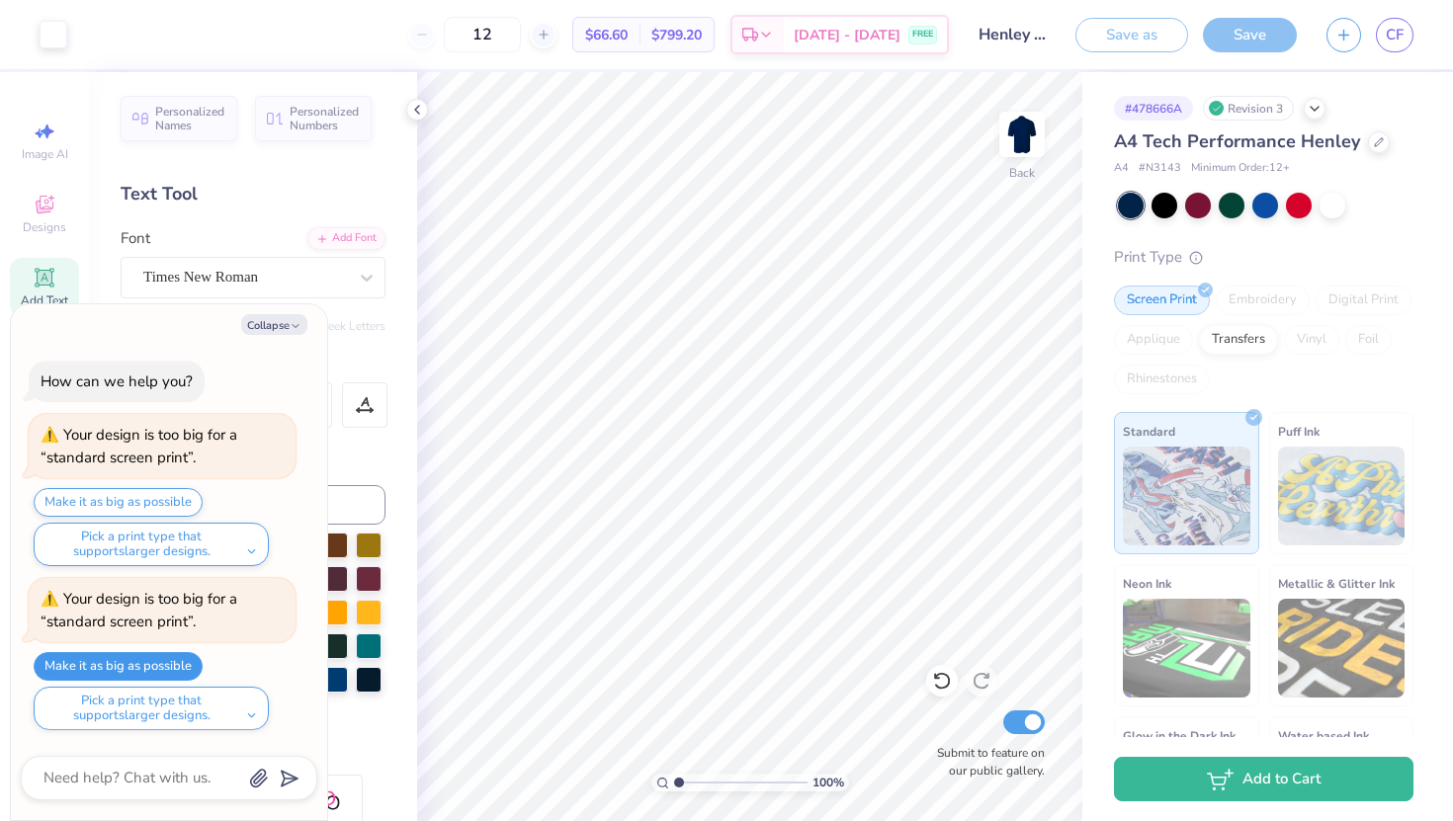
click at [177, 671] on button "Make it as big as possible" at bounding box center [118, 666] width 169 height 29
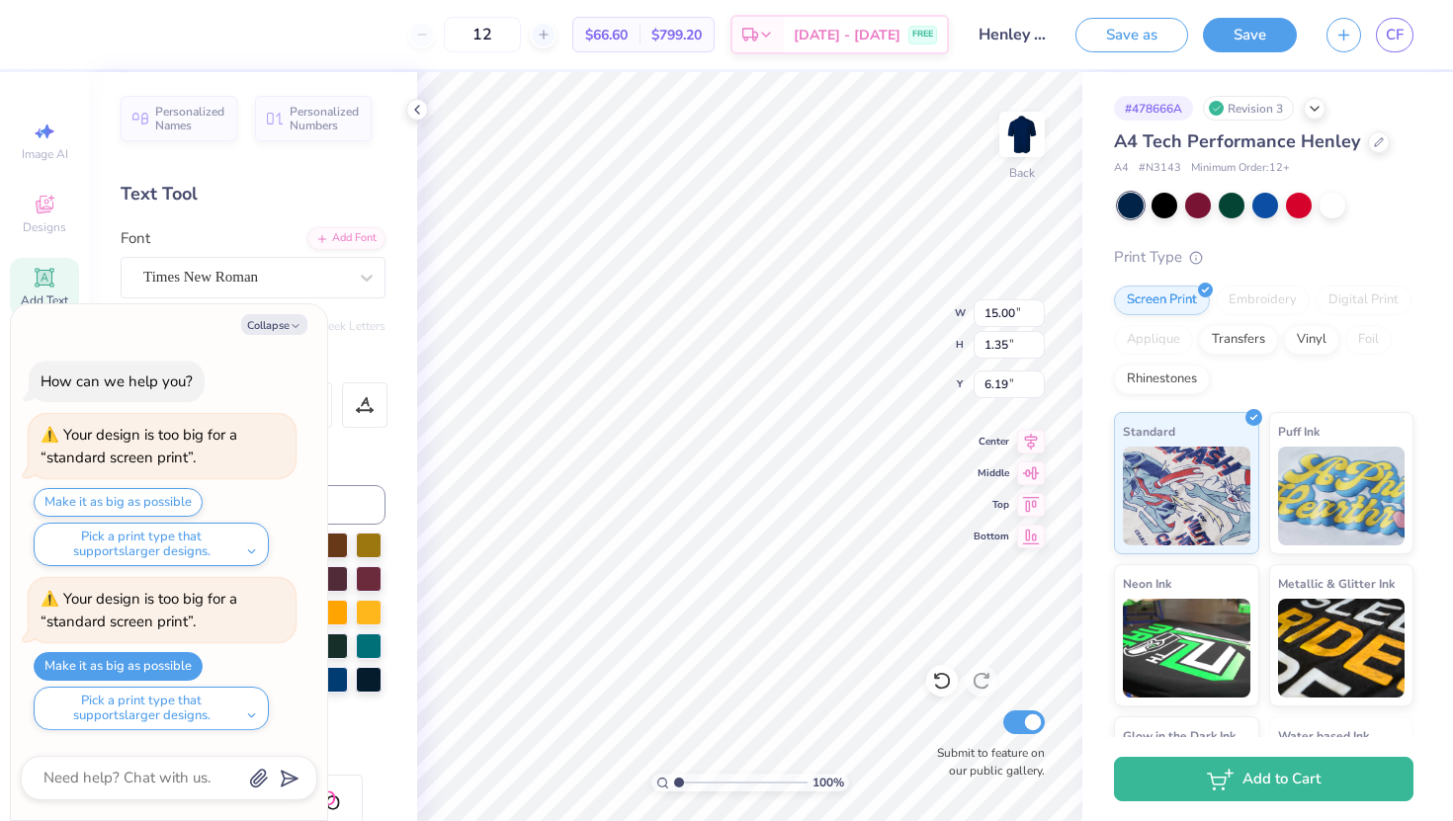
type textarea "x"
type input "5.45"
click at [281, 329] on button "Collapse" at bounding box center [274, 324] width 66 height 21
type textarea "x"
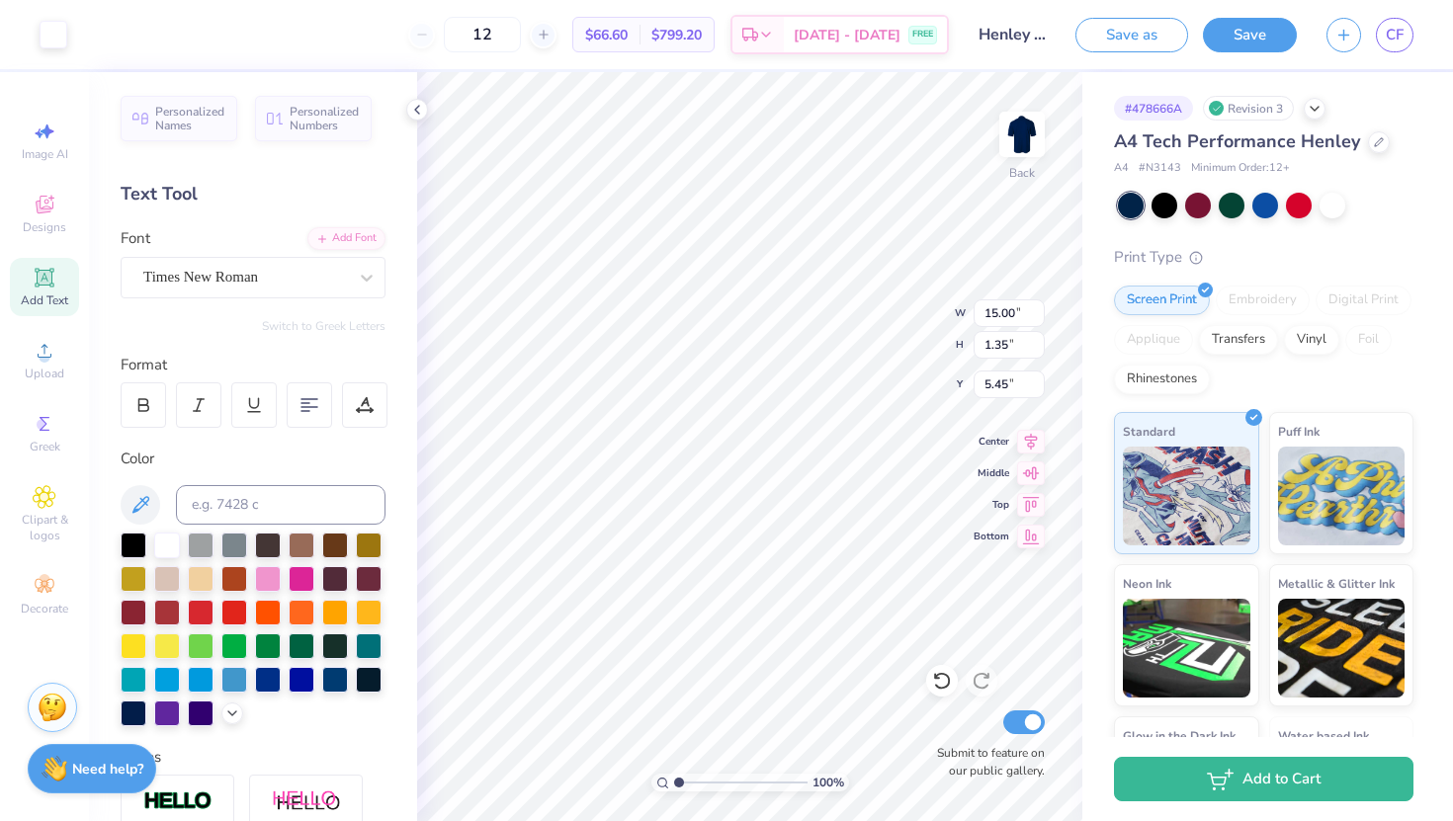
type input "5.46"
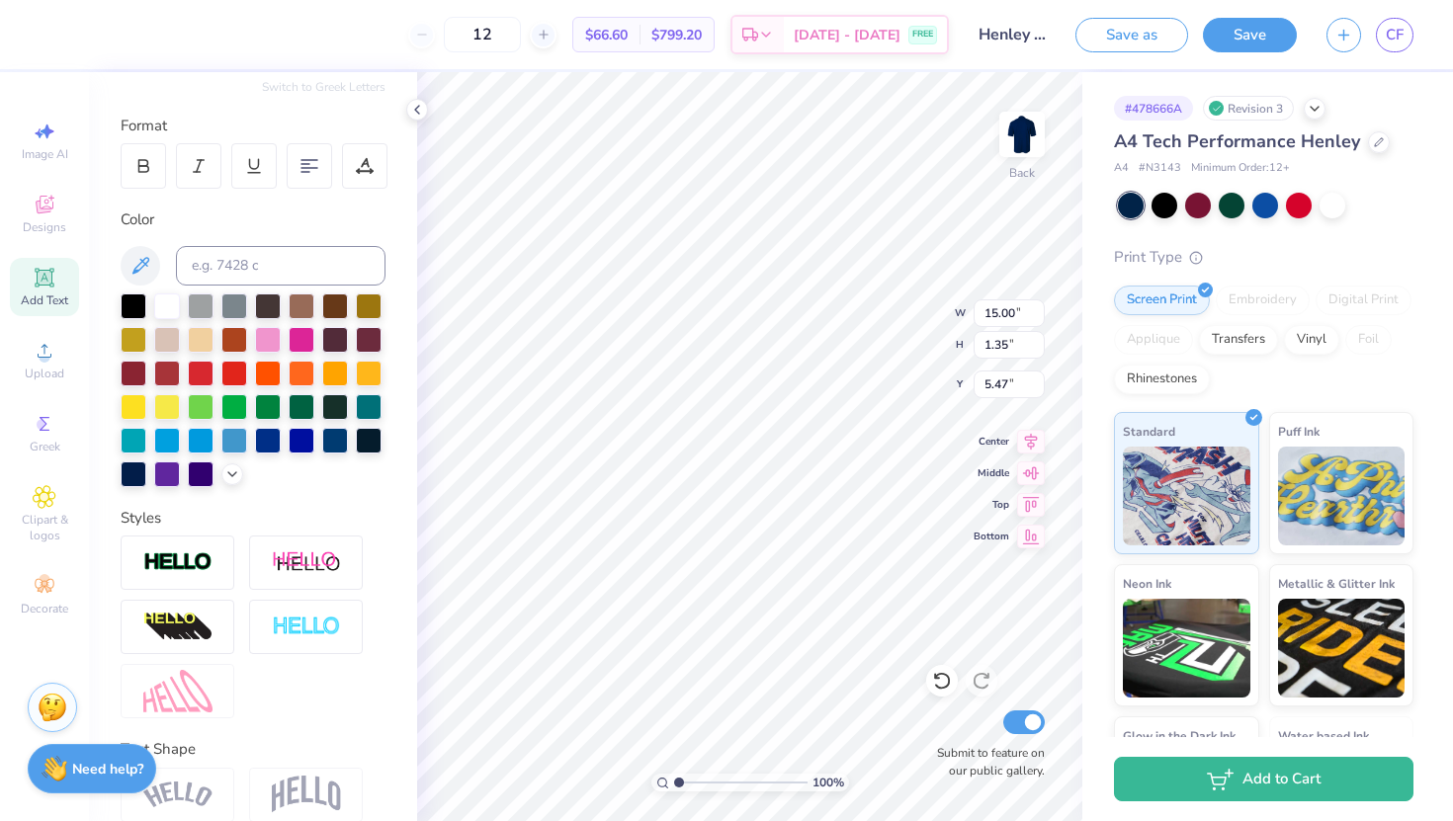
scroll to position [327, 0]
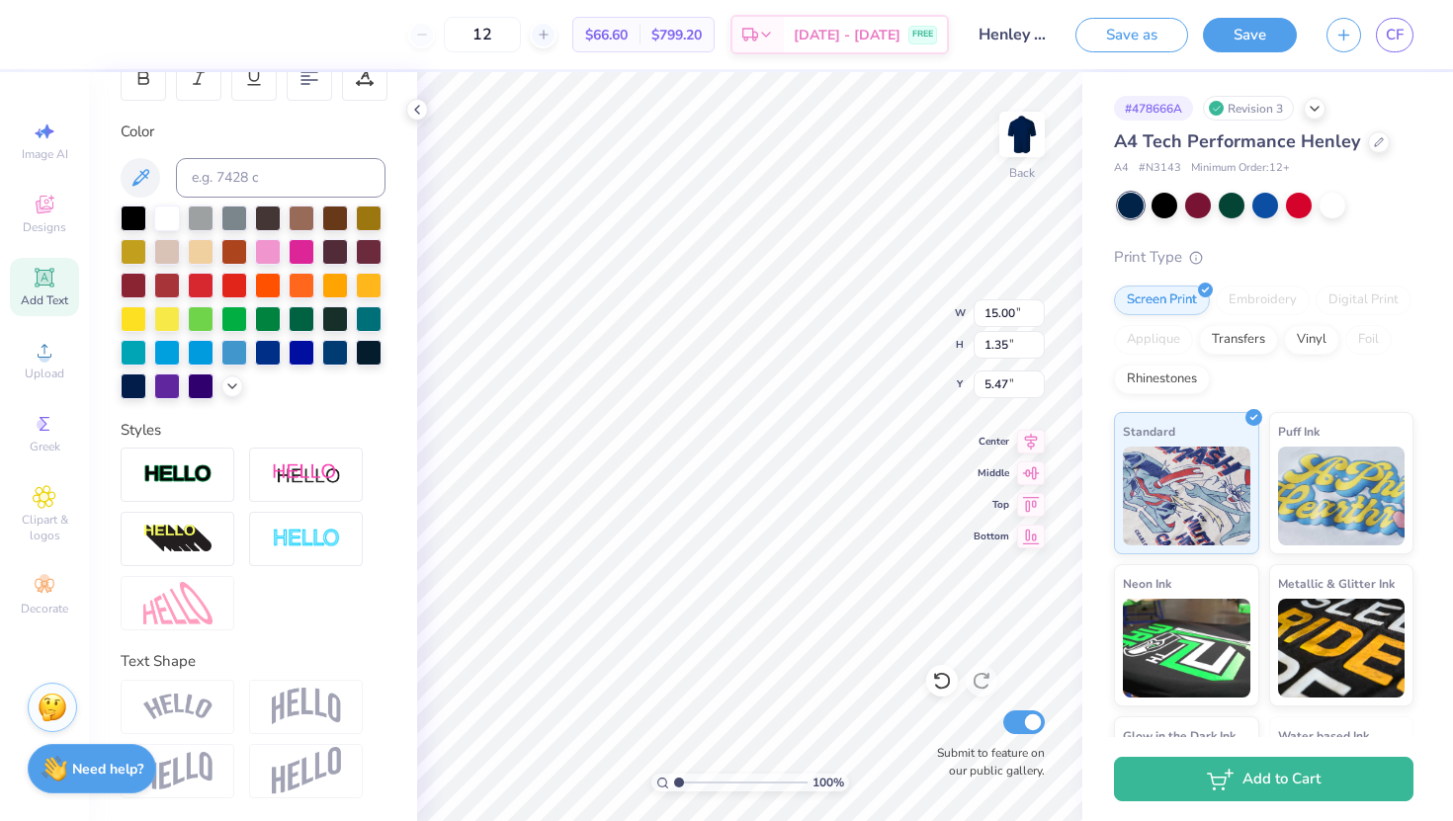
click at [281, 700] on img at bounding box center [306, 707] width 69 height 38
click at [280, 693] on img at bounding box center [306, 707] width 69 height 38
click at [1242, 39] on button "Save" at bounding box center [1250, 32] width 94 height 35
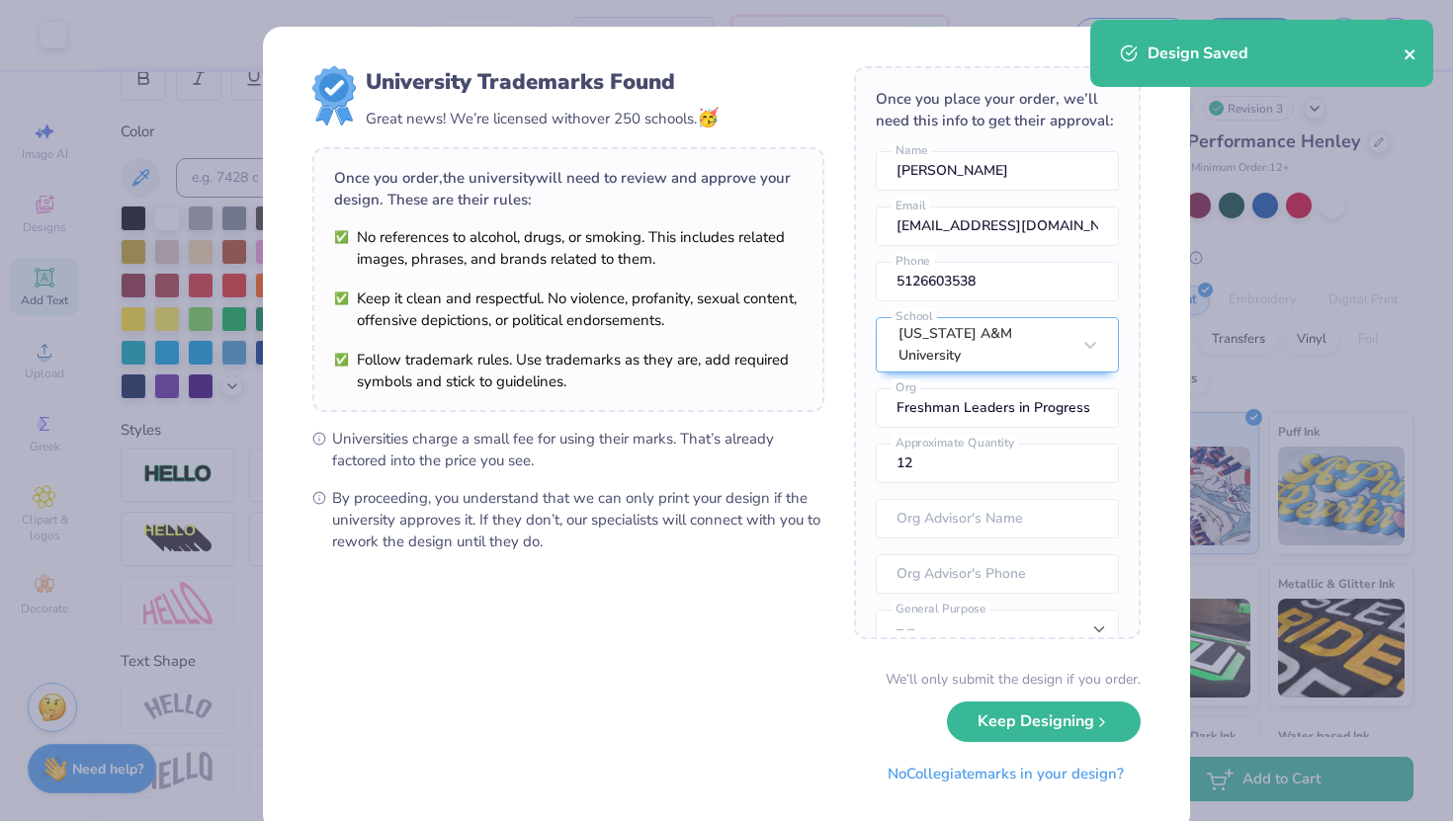
click at [1416, 52] on icon "close" at bounding box center [1411, 54] width 14 height 16
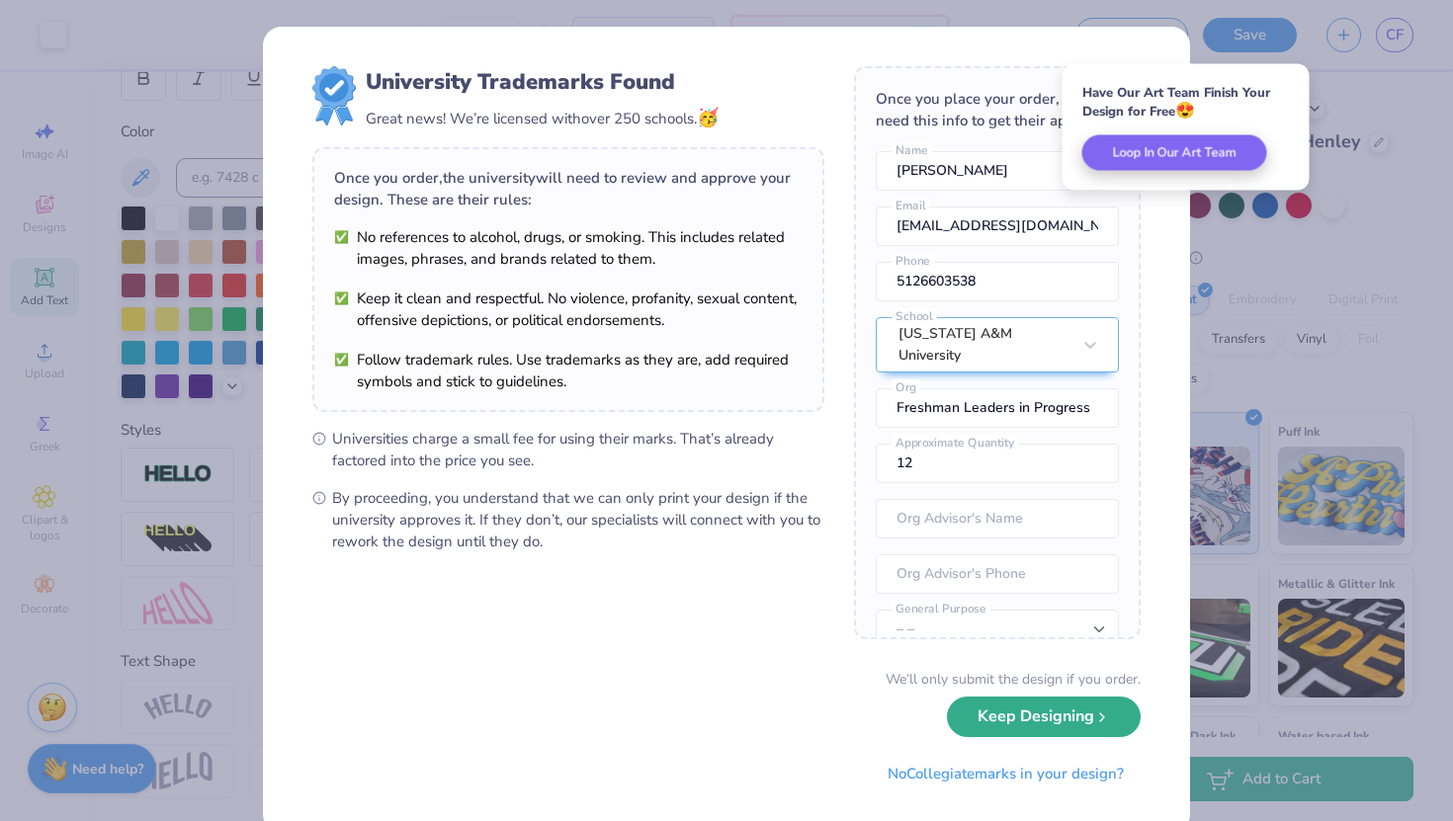
click at [993, 706] on button "Keep Designing" at bounding box center [1044, 717] width 194 height 41
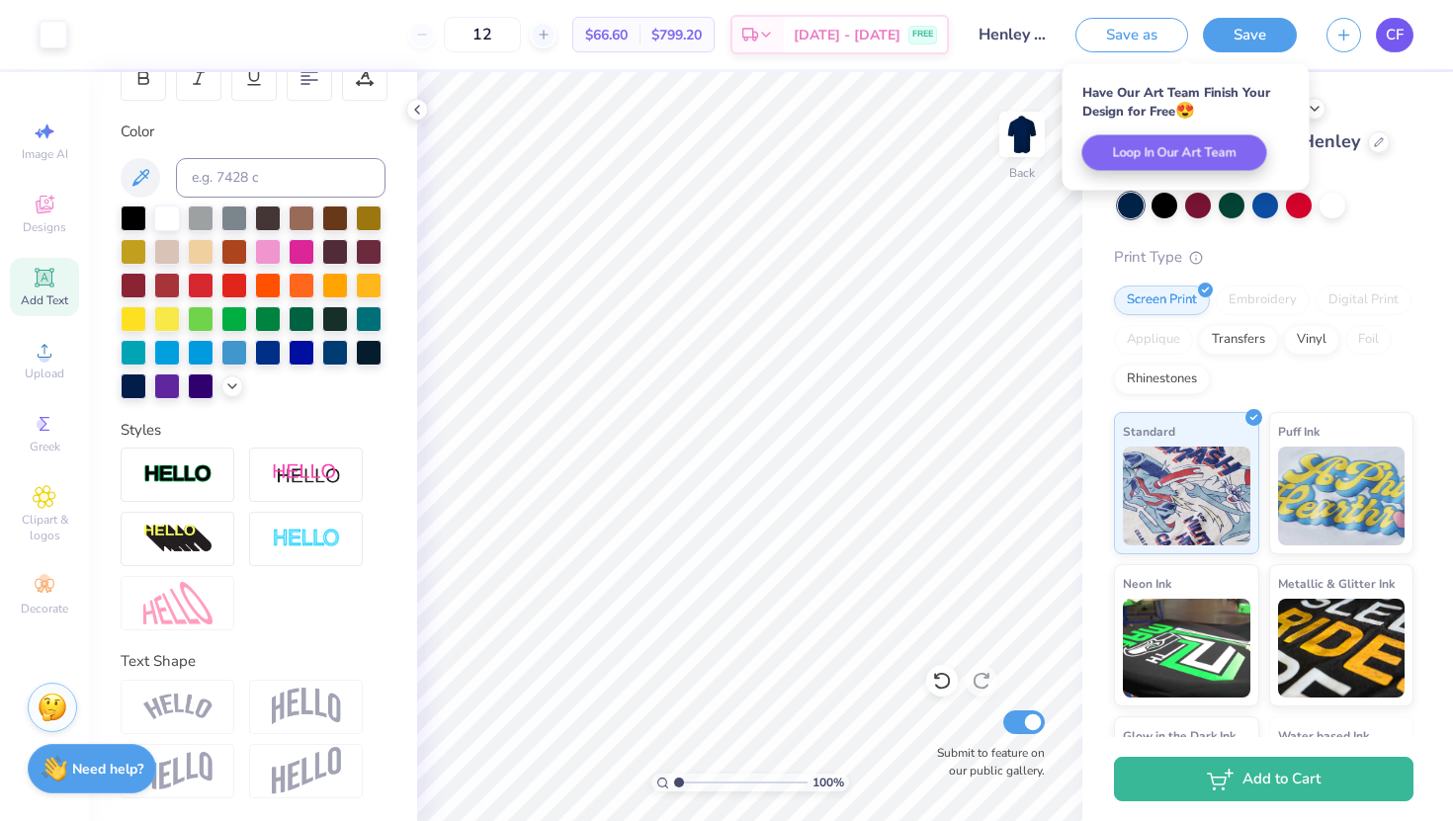
click at [1392, 38] on span "CF" at bounding box center [1395, 35] width 18 height 23
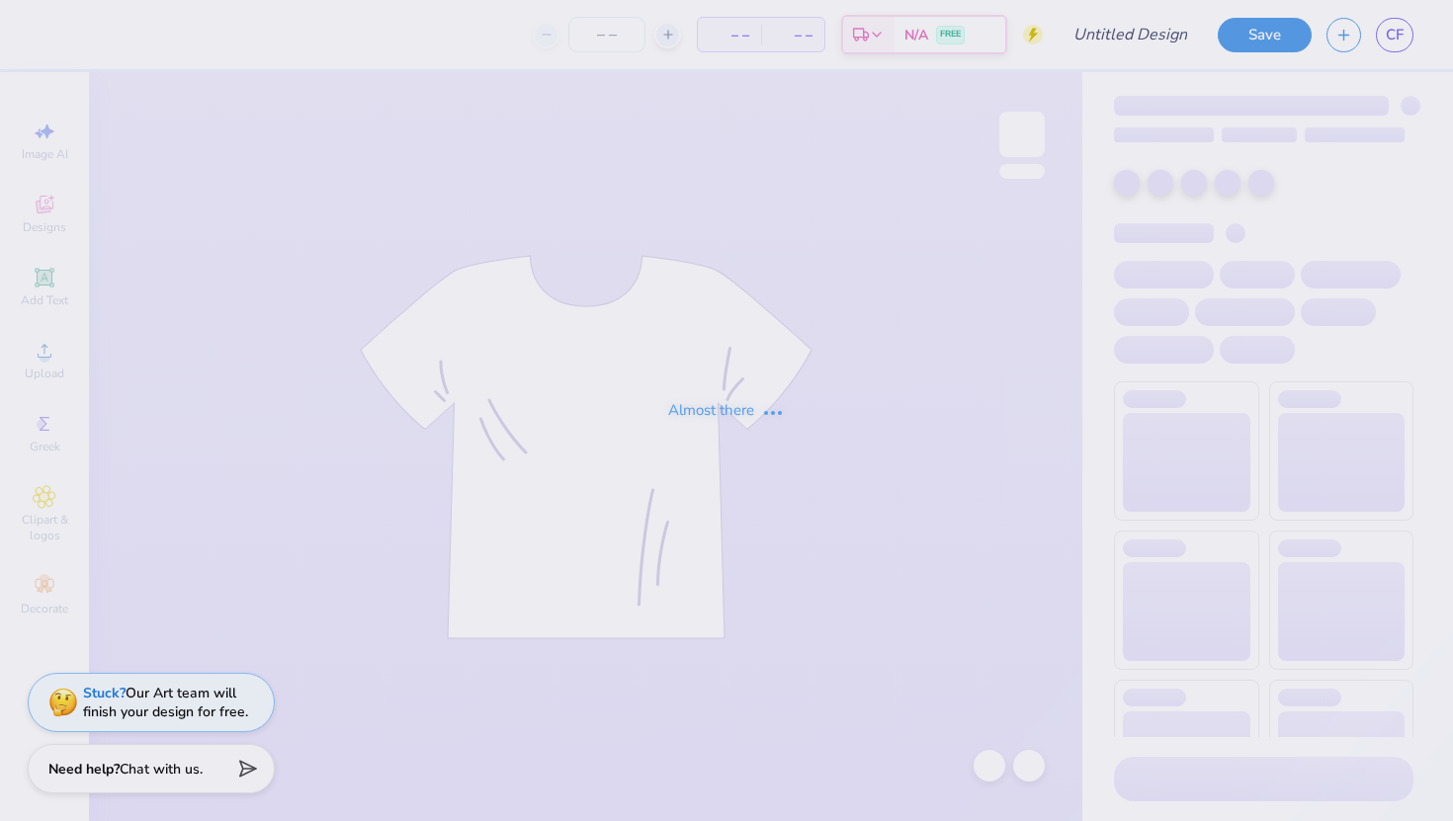
type input "Golf idea 2"
type input "12"
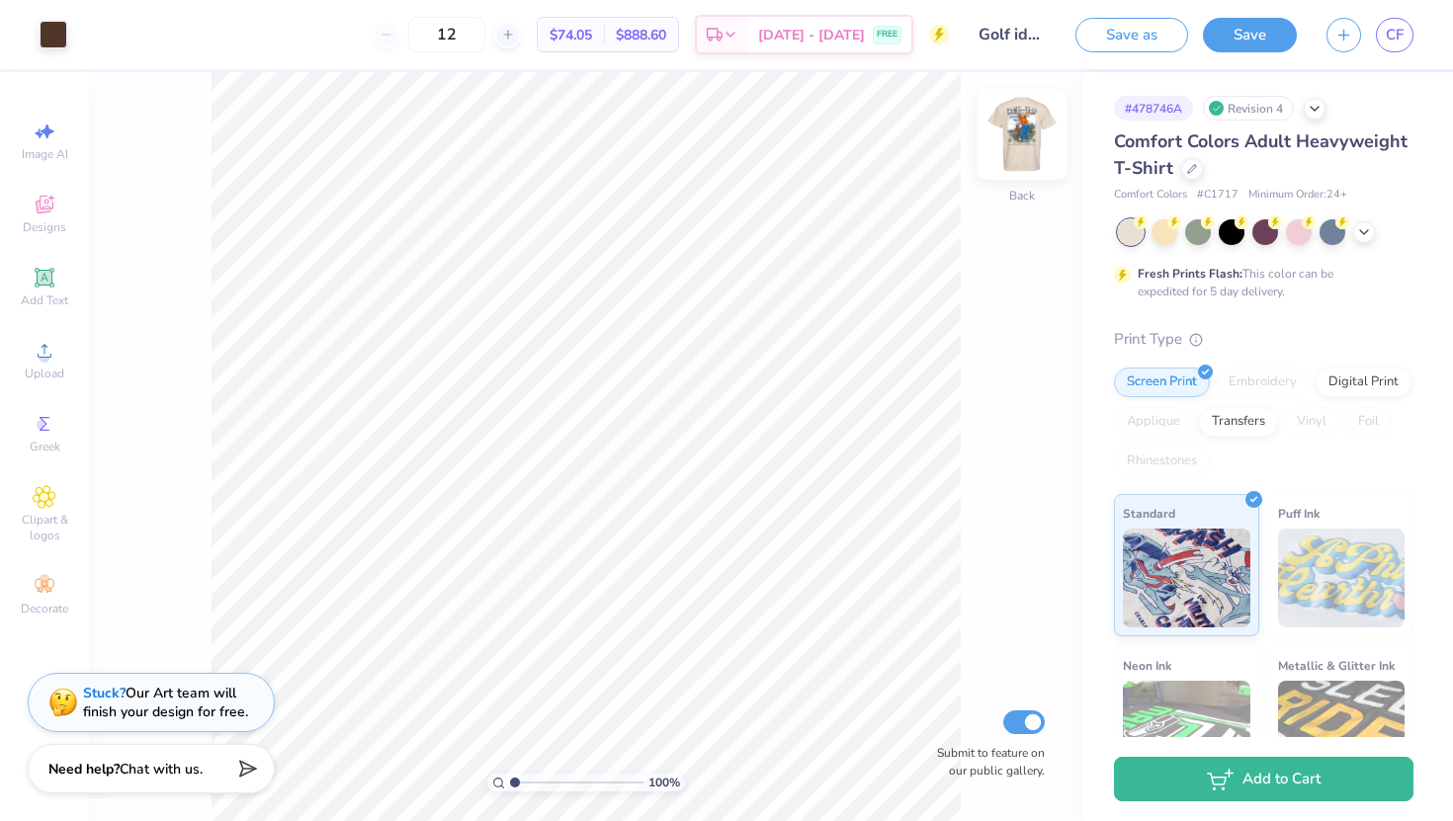
click at [1036, 112] on img at bounding box center [1022, 134] width 79 height 79
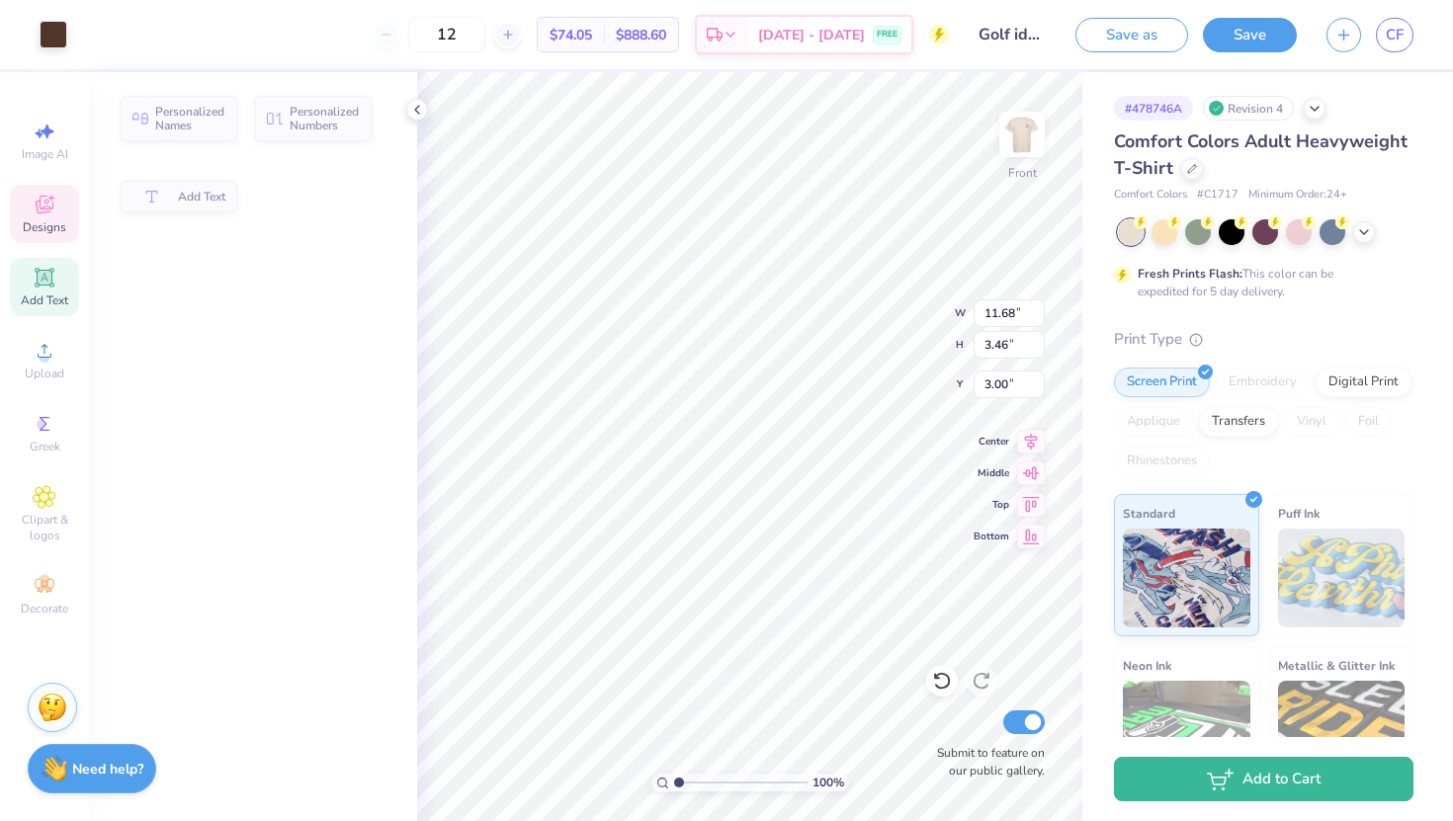
type input "3.46"
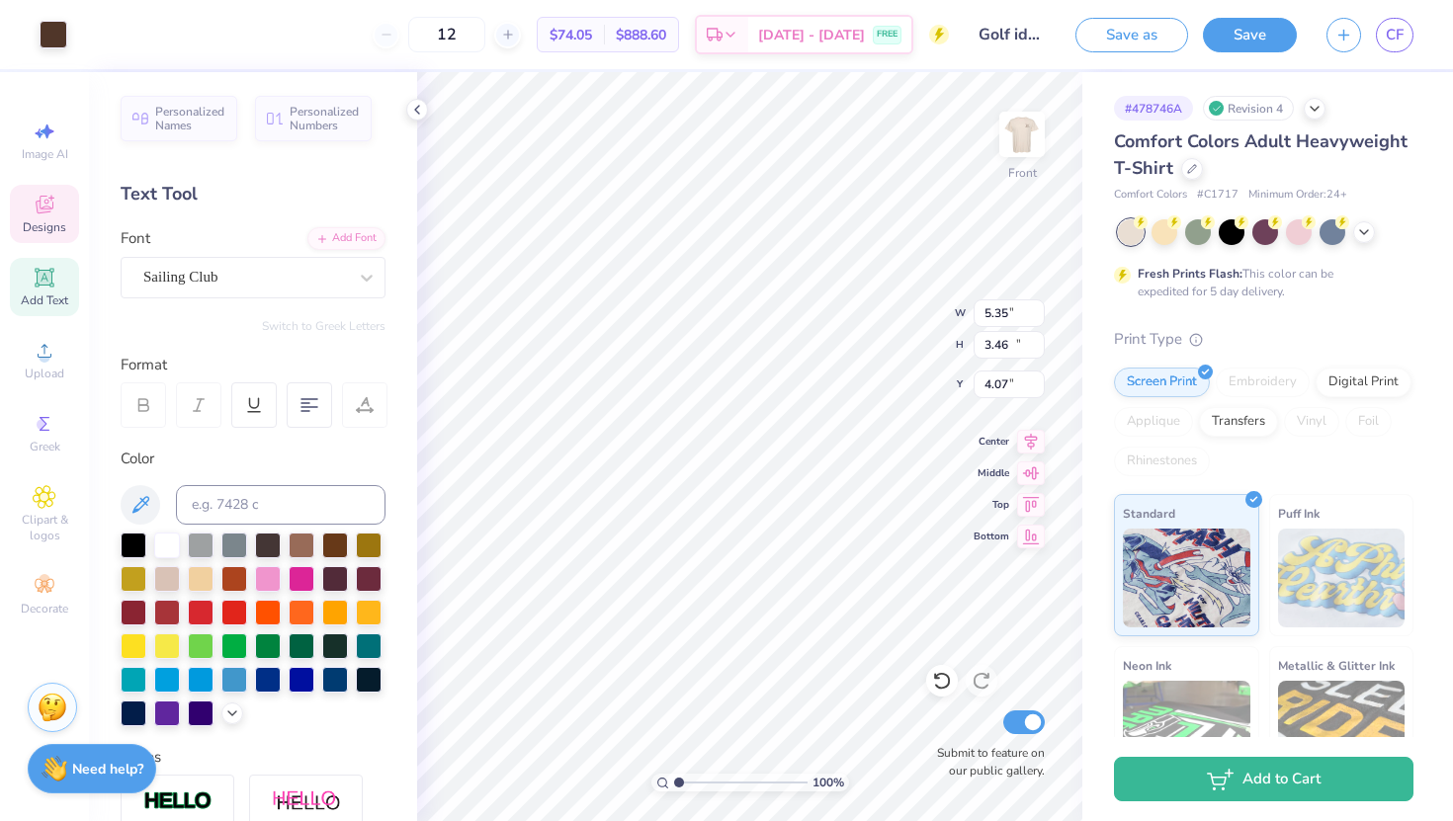
type input "5.35"
type input "12.73"
type input "4.07"
click at [948, 671] on icon at bounding box center [942, 681] width 20 height 20
click at [946, 672] on icon at bounding box center [942, 681] width 20 height 20
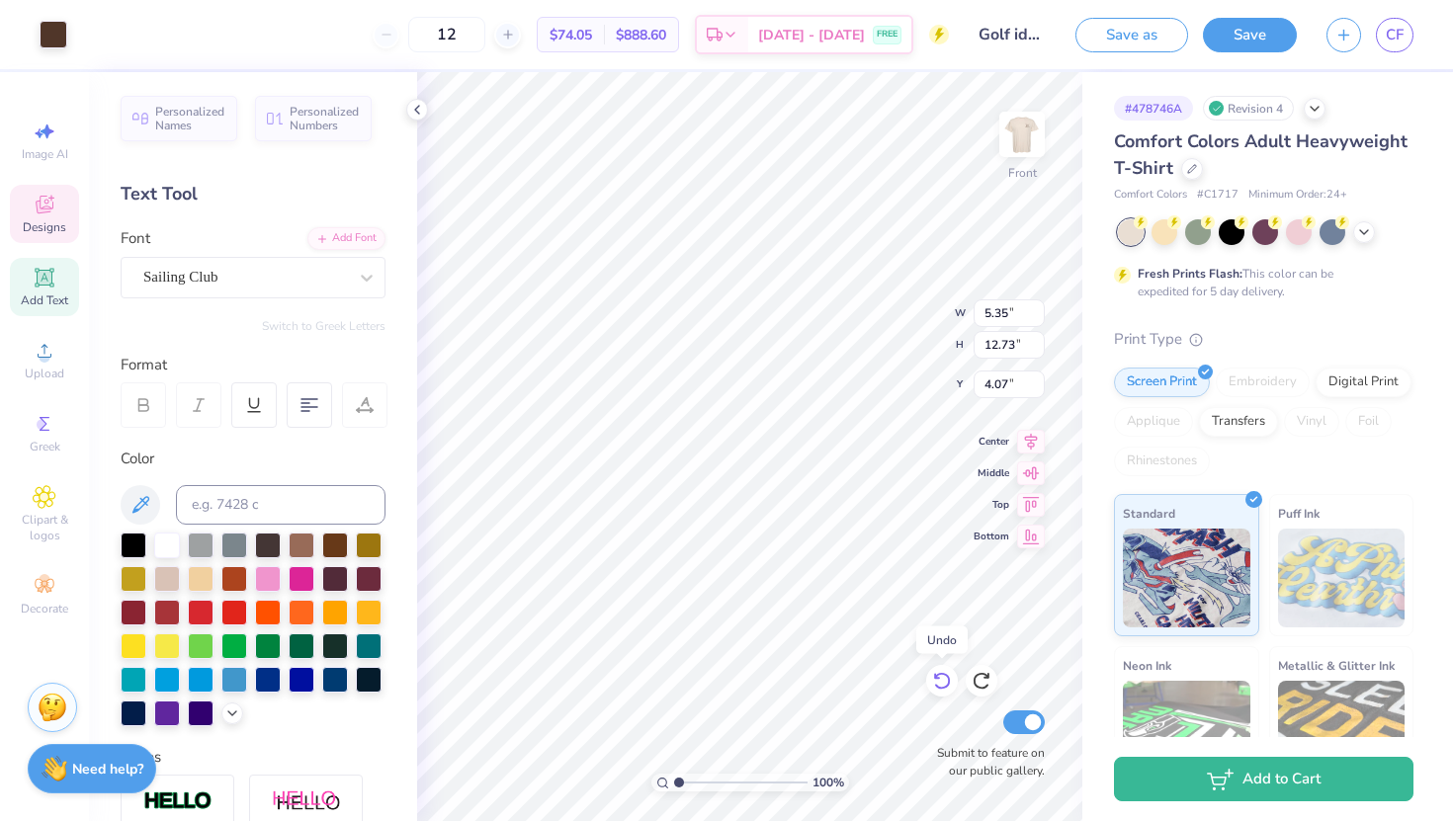
click at [942, 681] on icon at bounding box center [942, 681] width 20 height 20
type textarea "[US_STATE] A&M FLiP"
type input "2.29"
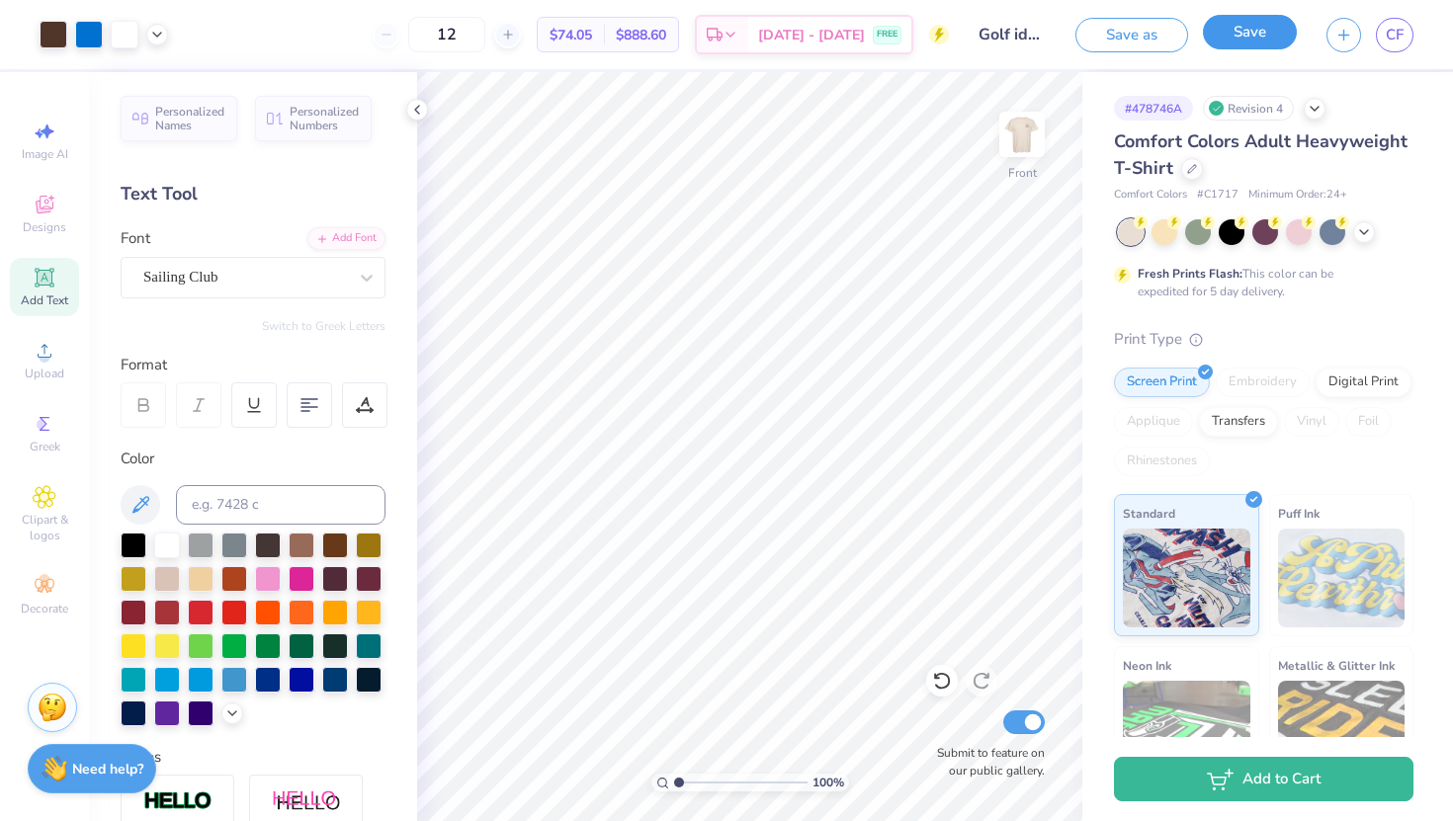
click at [1265, 36] on button "Save" at bounding box center [1250, 32] width 94 height 35
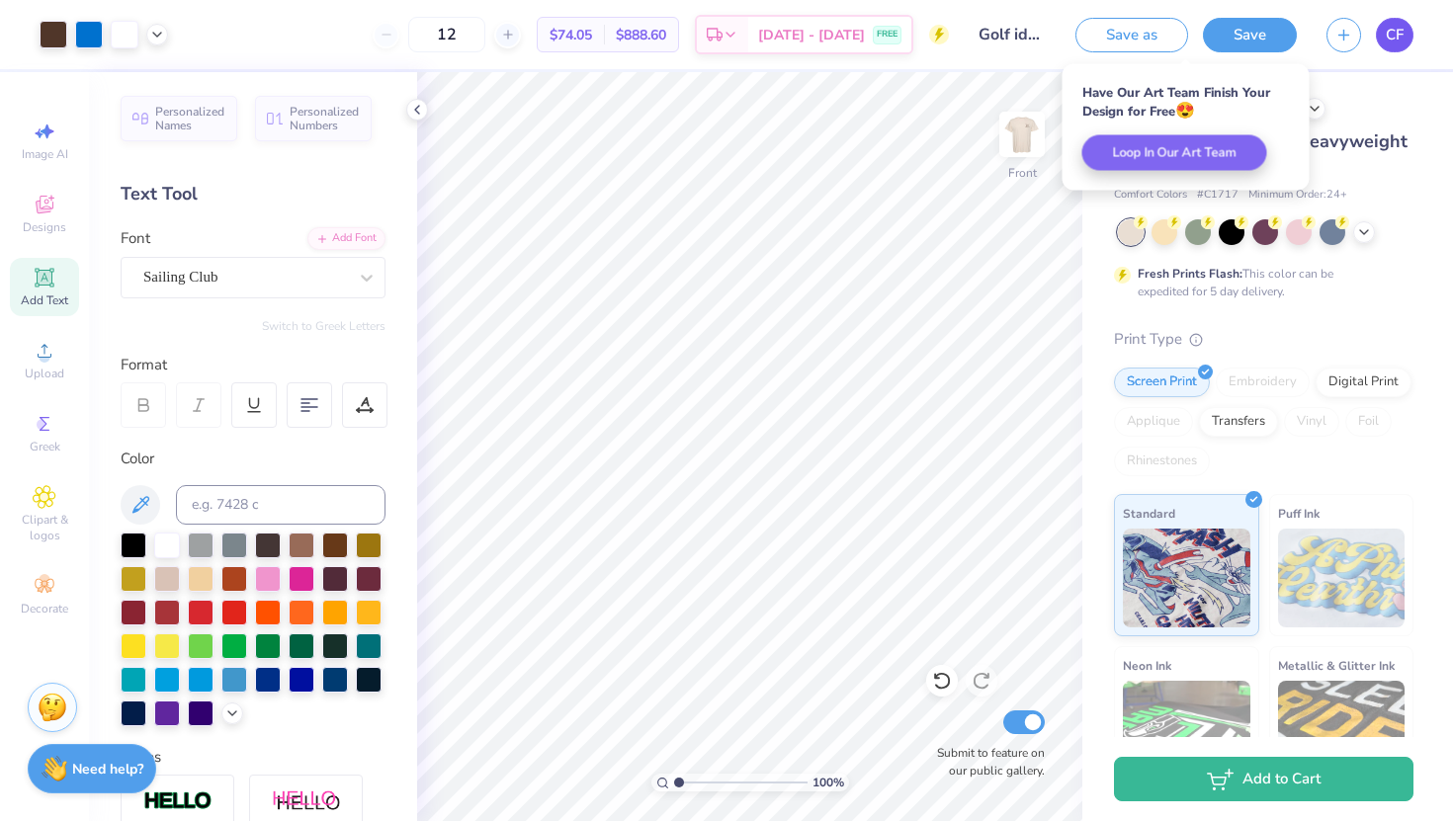
click at [1387, 31] on span "CF" at bounding box center [1395, 35] width 18 height 23
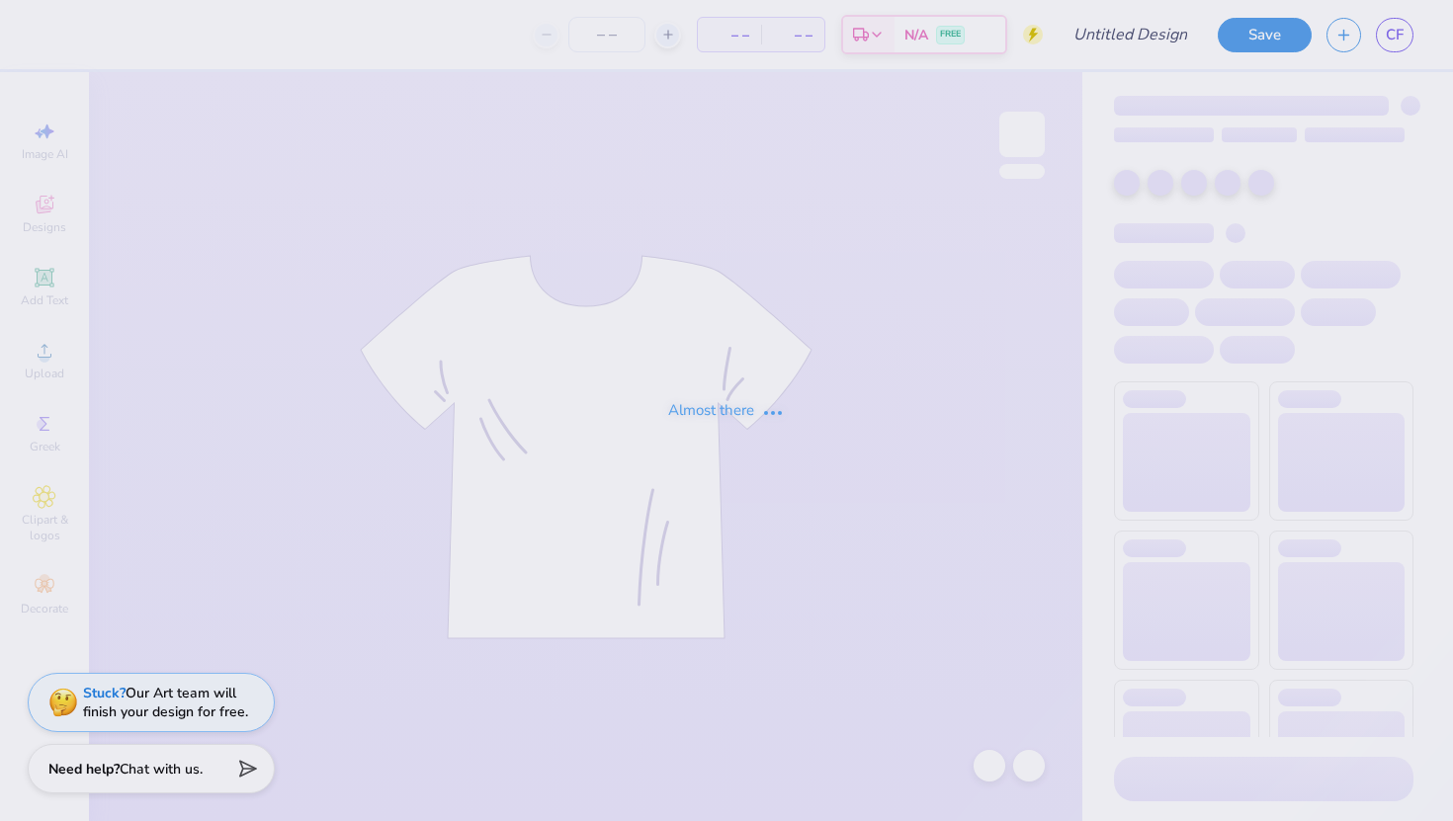
type input "Baseball Tee"
type input "12"
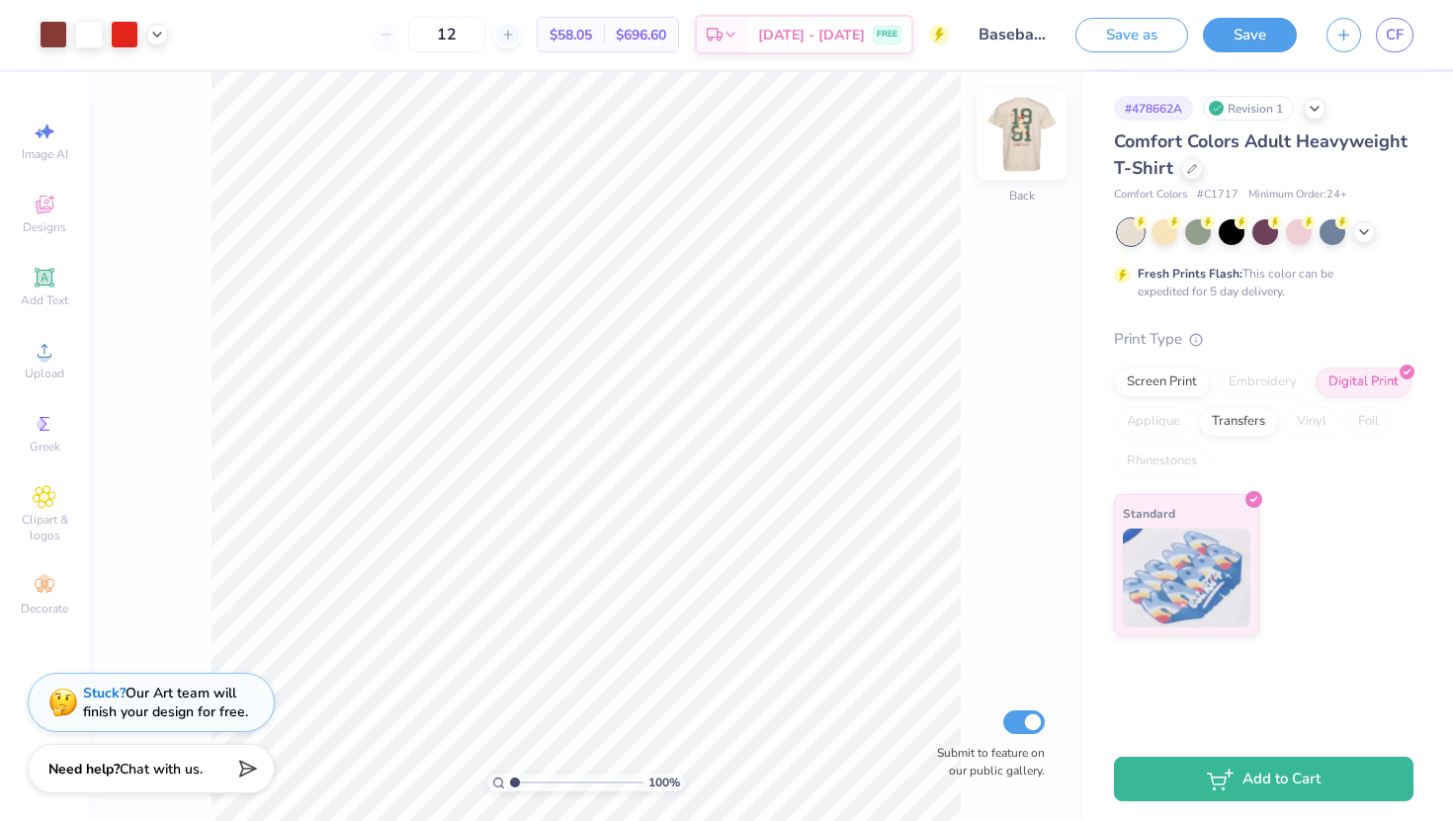
click at [1023, 137] on img at bounding box center [1022, 134] width 79 height 79
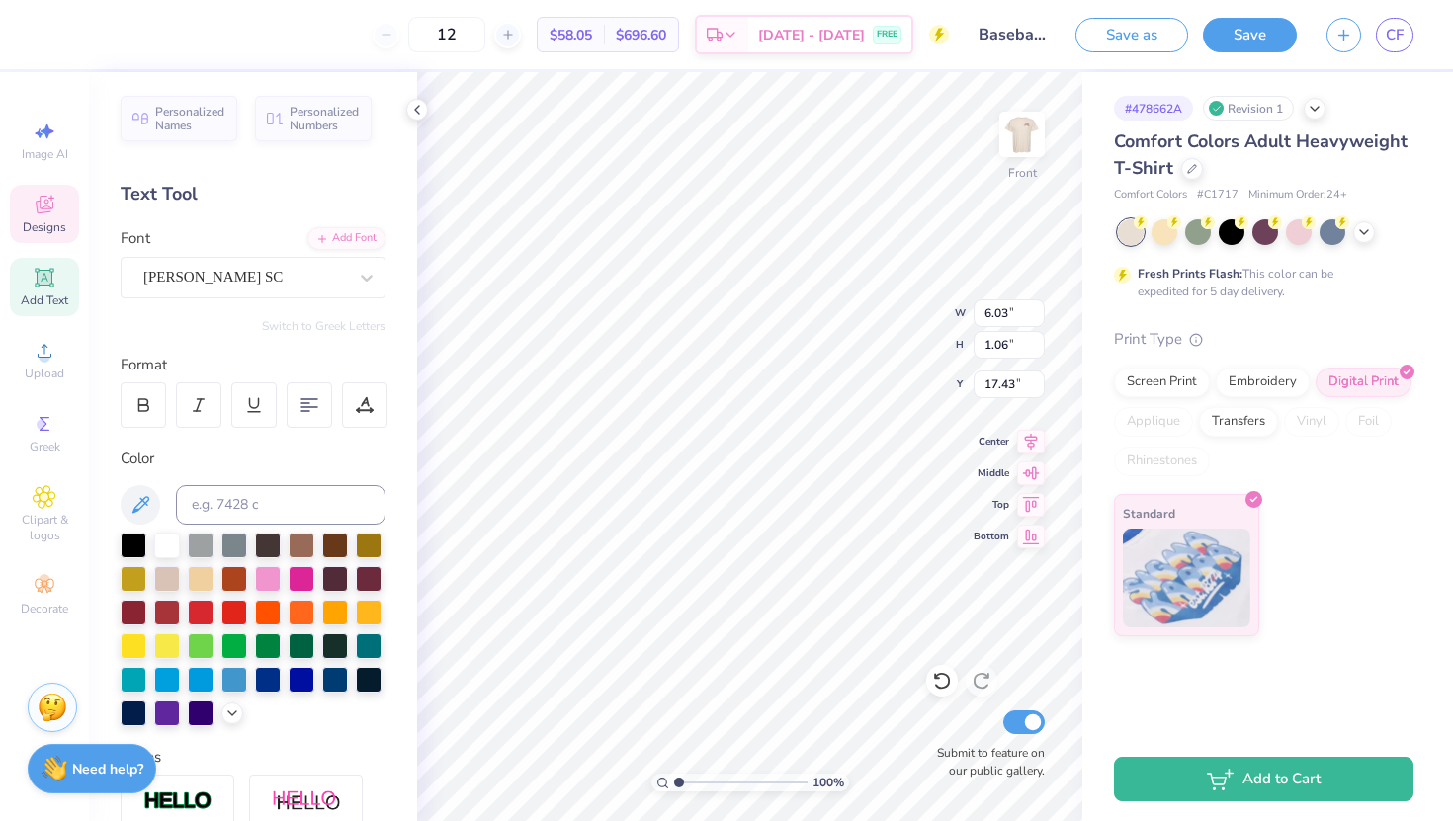
type input "17.46"
type textarea "[US_STATE] A&M FLiP"
type input "18.18"
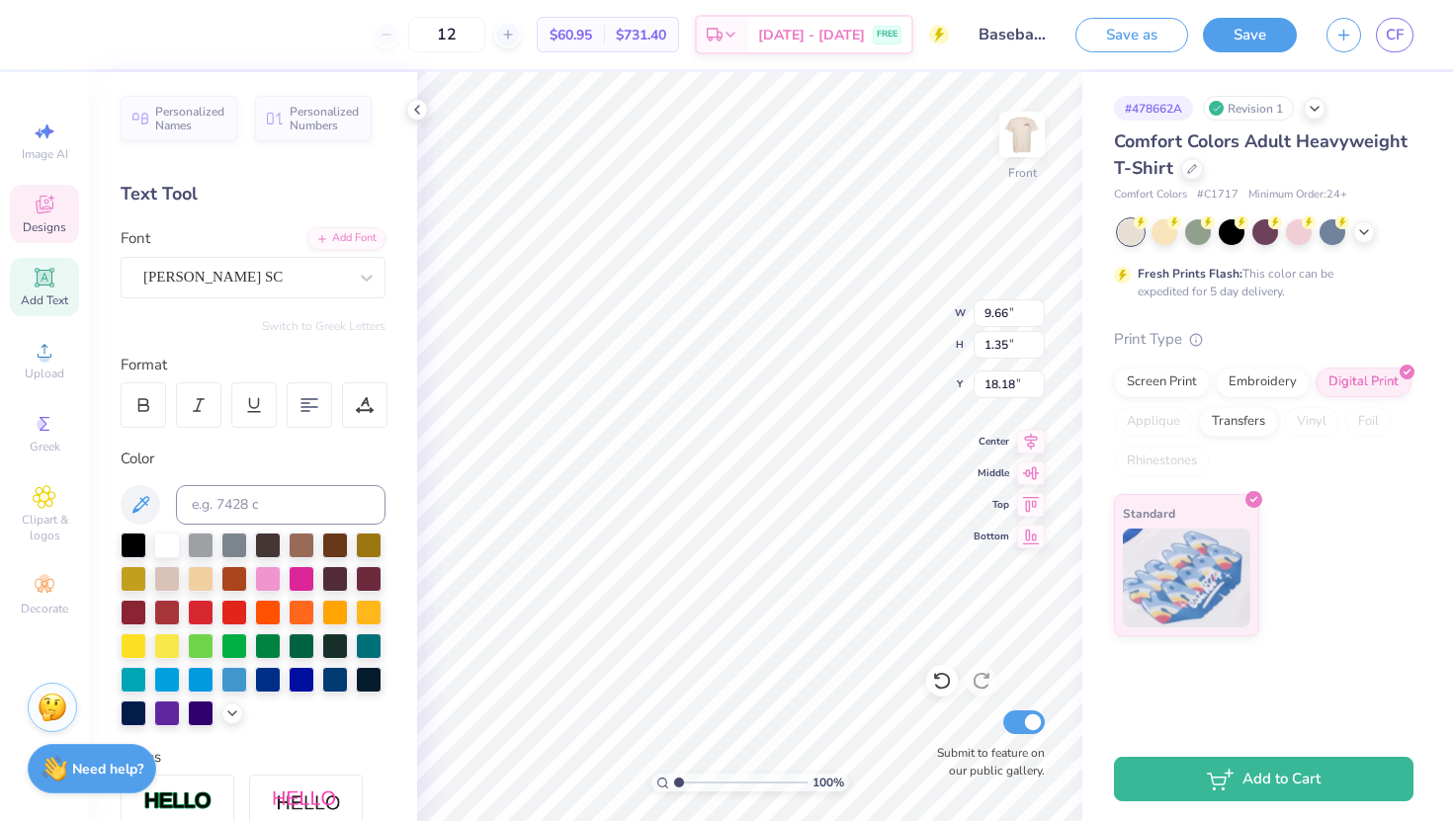
type input "0.33"
type input "0.34"
type input "20.77"
type input "17.34"
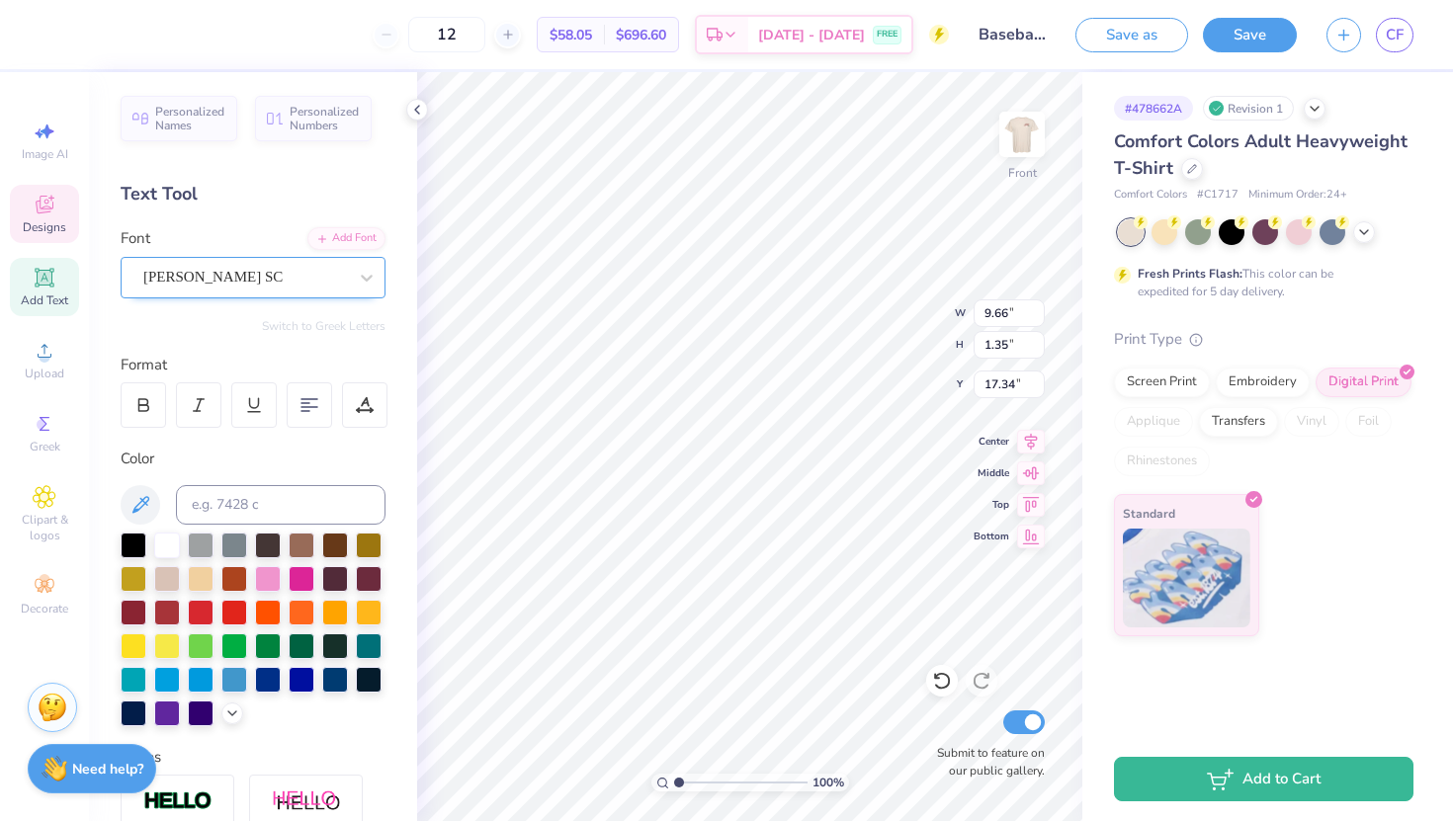
click at [234, 282] on div "[PERSON_NAME] SC" at bounding box center [245, 277] width 208 height 31
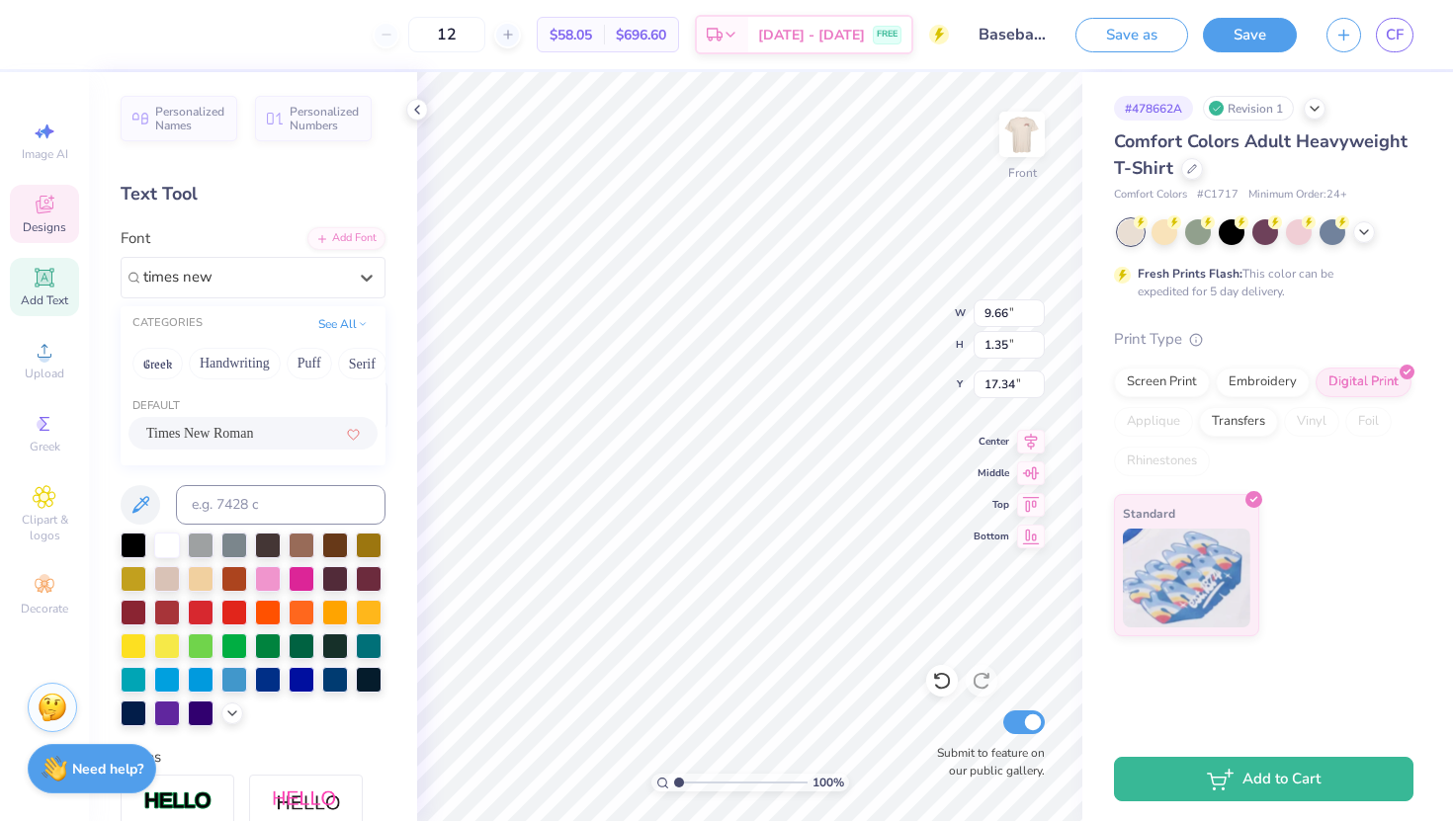
click at [173, 425] on span "Times New Roman" at bounding box center [199, 433] width 107 height 21
type input "times new"
